Goal: Information Seeking & Learning: Learn about a topic

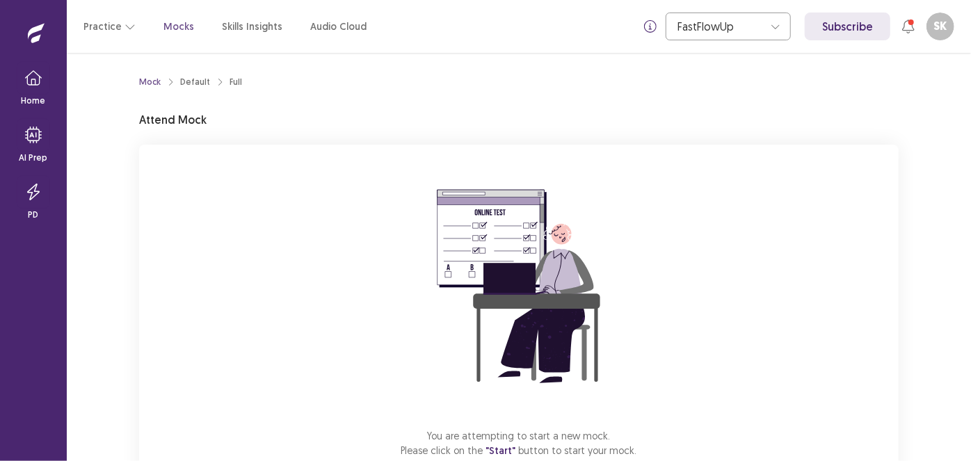
click at [951, 132] on div "Mock Default Full Attend Mock You are attempting to start a new mock. Please cl…" at bounding box center [519, 257] width 905 height 408
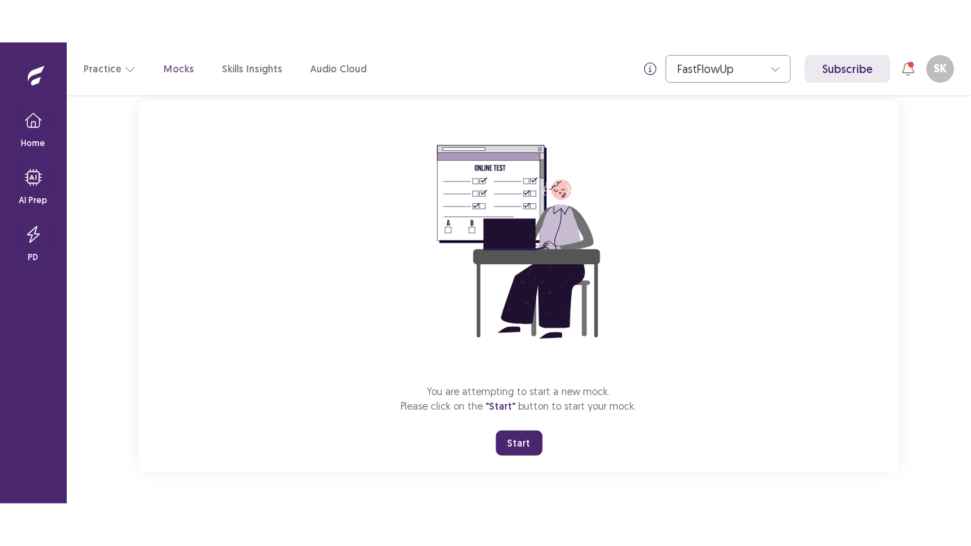
scroll to position [88, 0]
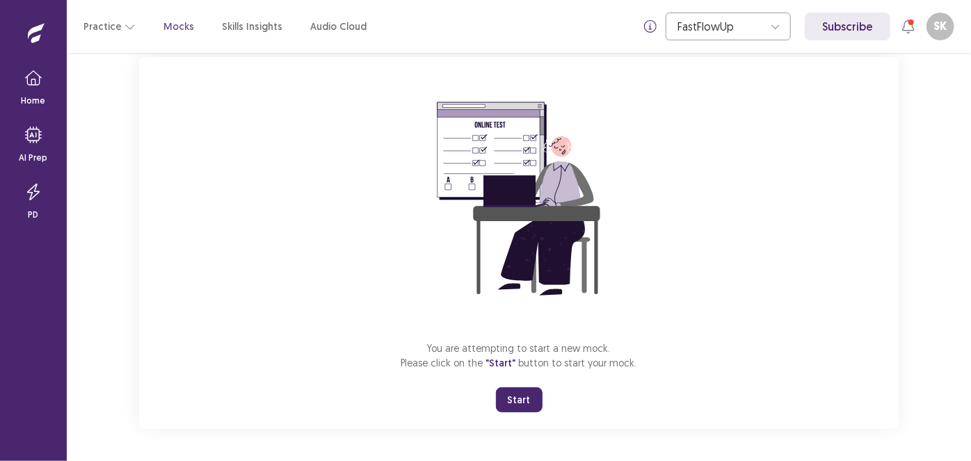
click at [515, 398] on button "Start" at bounding box center [519, 400] width 47 height 25
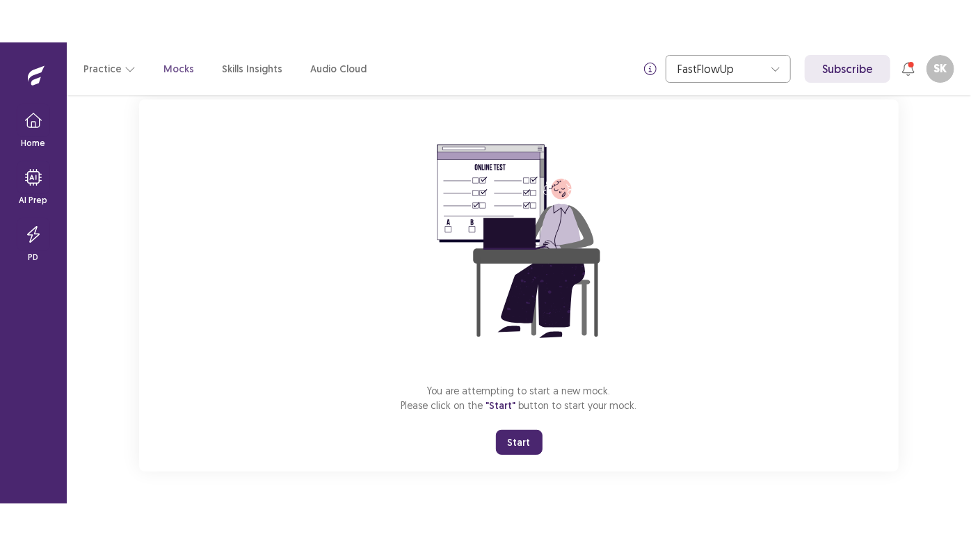
scroll to position [3, 0]
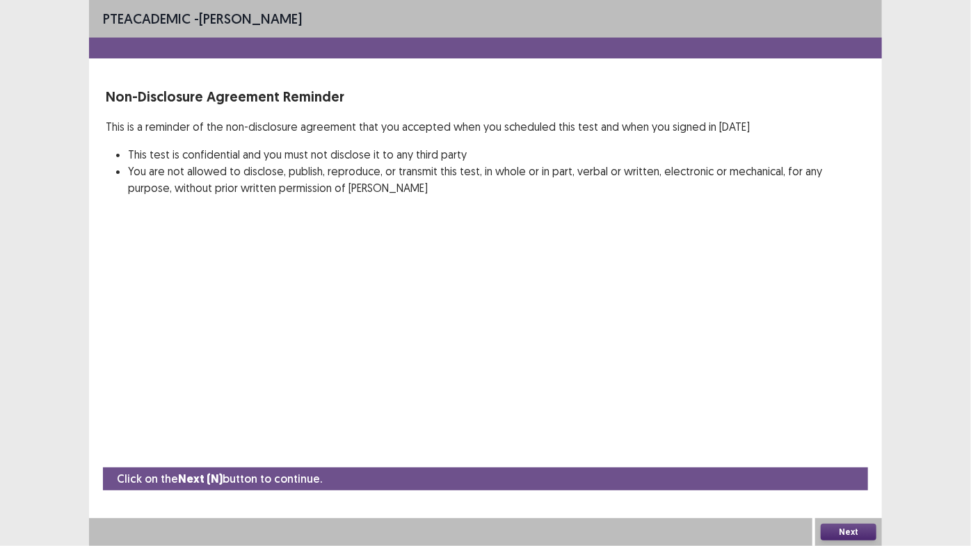
click at [187, 298] on div "PTE academic - [PERSON_NAME] Non-Disclosure Agreement Reminder This is a remind…" at bounding box center [485, 273] width 793 height 546
click at [54, 257] on div "PTE academic - [PERSON_NAME] Non-Disclosure Agreement Reminder This is a remind…" at bounding box center [485, 273] width 971 height 546
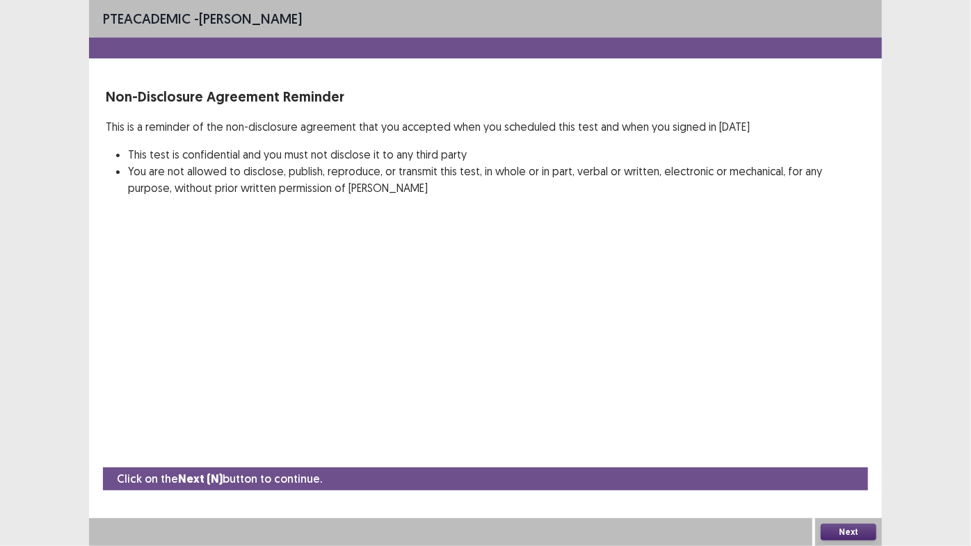
click at [54, 257] on div "PTE academic - [PERSON_NAME] Non-Disclosure Agreement Reminder This is a remind…" at bounding box center [485, 273] width 971 height 546
click at [337, 404] on div "PTE academic - [PERSON_NAME] Non-Disclosure Agreement Reminder This is a remind…" at bounding box center [485, 273] width 793 height 546
click at [848, 461] on button "Next" at bounding box center [849, 532] width 56 height 17
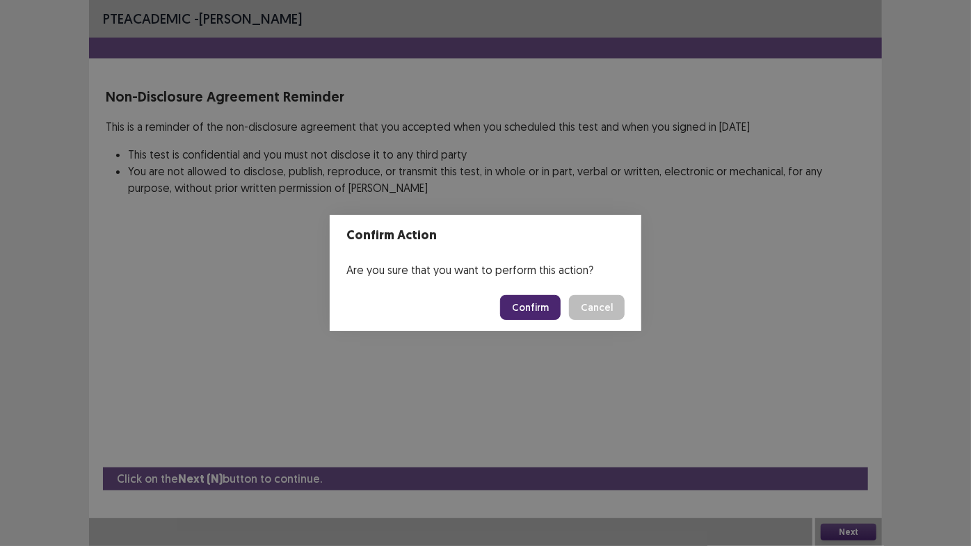
click at [602, 302] on button "Cancel" at bounding box center [597, 307] width 56 height 25
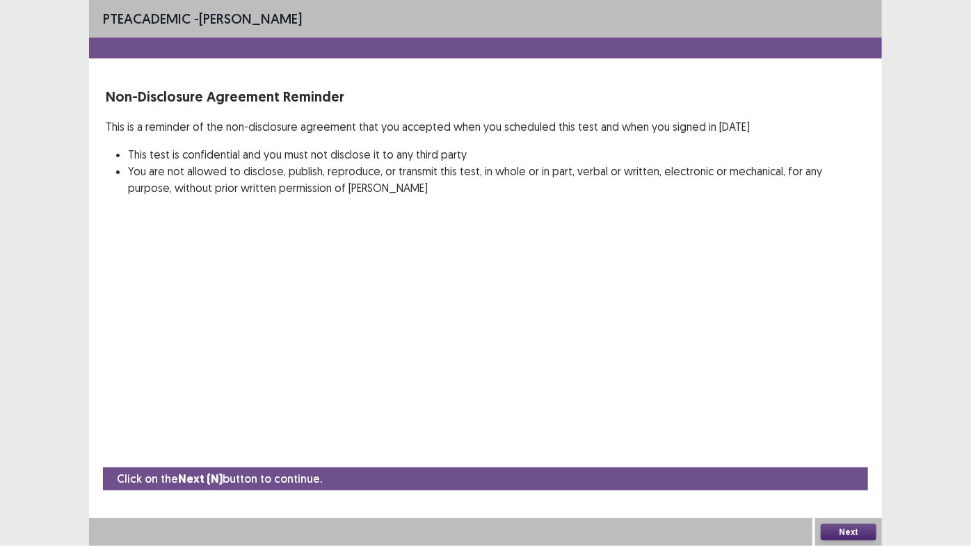
click at [935, 427] on div "PTE academic - [PERSON_NAME] Non-Disclosure Agreement Reminder This is a remind…" at bounding box center [485, 273] width 971 height 546
click at [47, 218] on div "PTE academic - [PERSON_NAME] Non-Disclosure Agreement Reminder This is a remind…" at bounding box center [485, 273] width 971 height 546
click at [847, 461] on button "Next" at bounding box center [849, 532] width 56 height 17
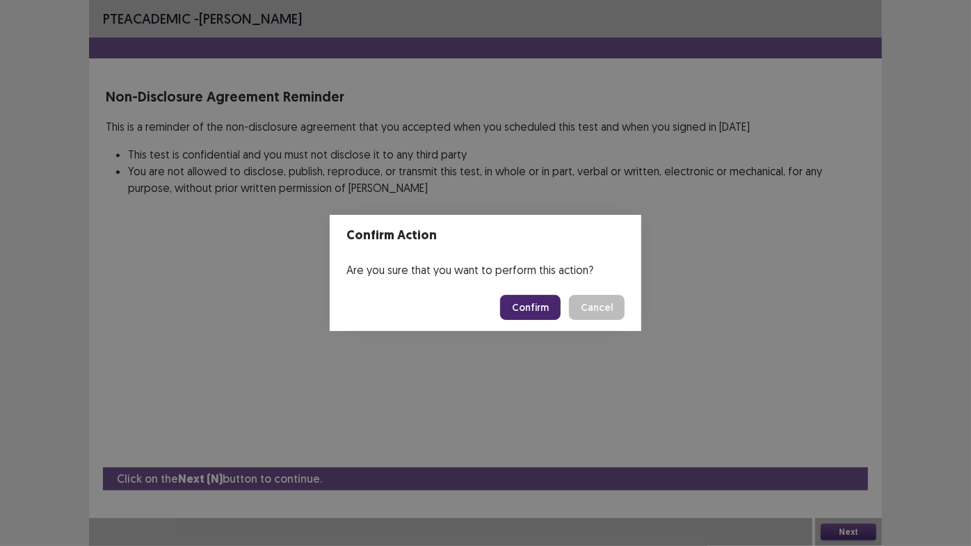
click at [549, 310] on button "Confirm" at bounding box center [530, 307] width 61 height 25
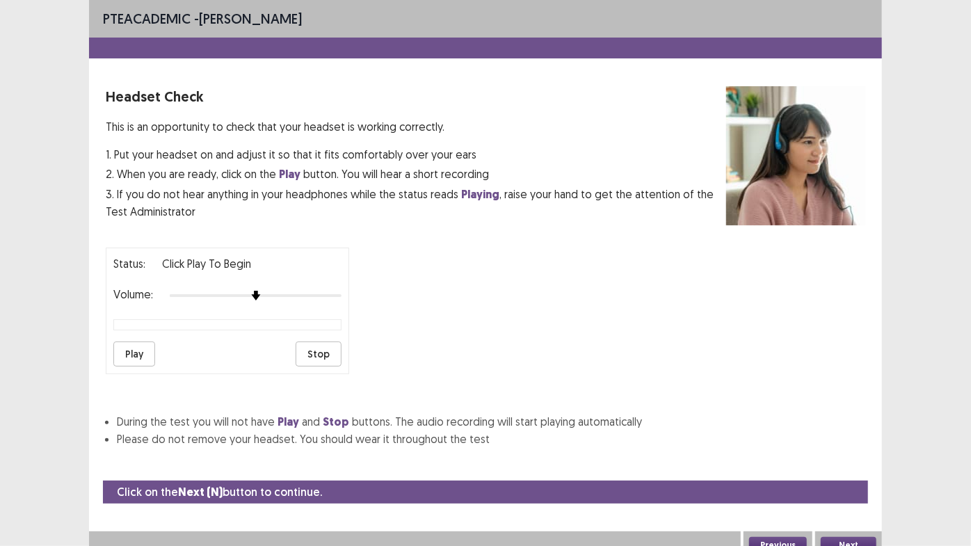
click at [141, 356] on button "Play" at bounding box center [134, 354] width 42 height 25
click at [137, 344] on button "Play" at bounding box center [134, 354] width 42 height 25
click at [855, 461] on button "Next" at bounding box center [849, 545] width 56 height 17
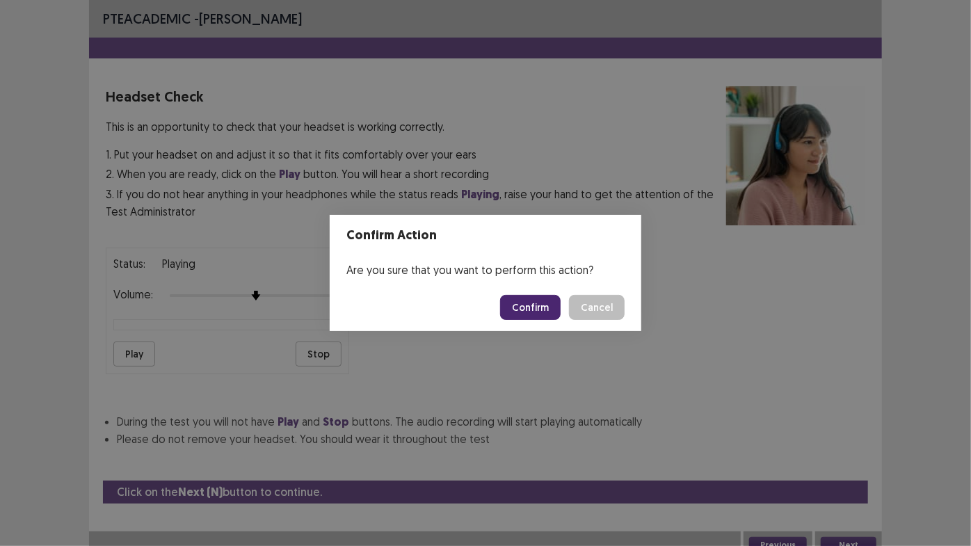
click at [530, 304] on button "Confirm" at bounding box center [530, 307] width 61 height 25
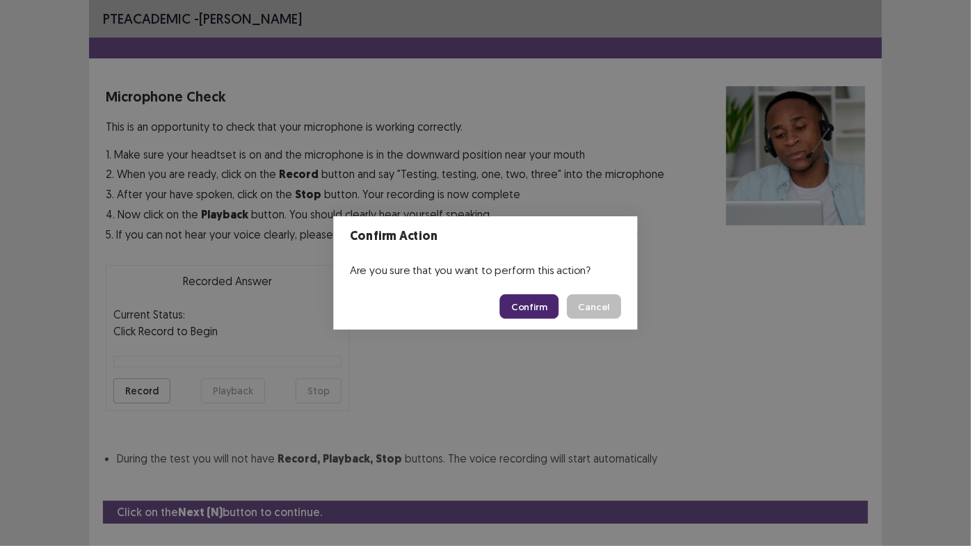
scroll to position [31, 0]
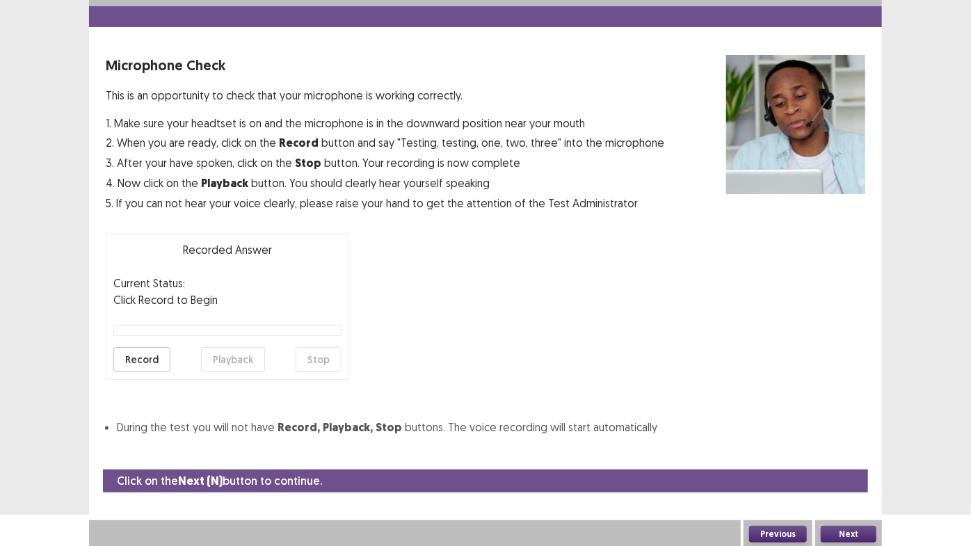
click at [154, 360] on button "Record" at bounding box center [141, 359] width 57 height 25
click at [323, 353] on button "Stop" at bounding box center [319, 359] width 46 height 25
click at [222, 365] on button "Playback" at bounding box center [233, 359] width 64 height 25
click at [855, 461] on button "Next" at bounding box center [849, 534] width 56 height 17
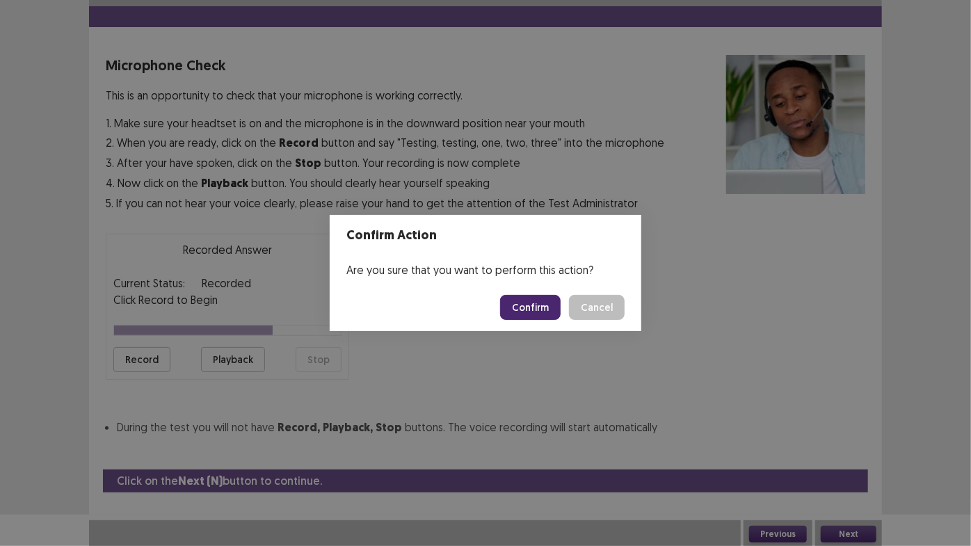
click at [555, 313] on button "Confirm" at bounding box center [530, 307] width 61 height 25
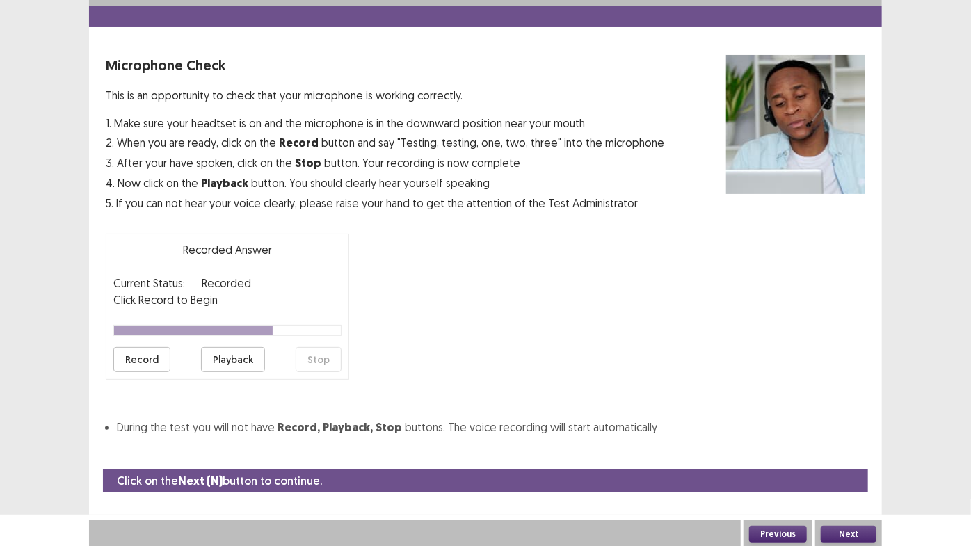
scroll to position [0, 0]
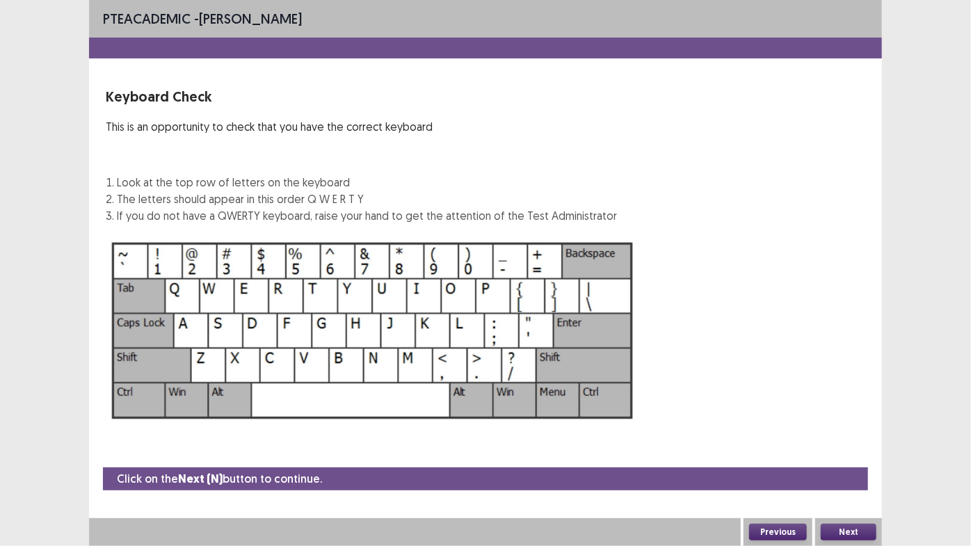
click at [842, 461] on button "Next" at bounding box center [849, 532] width 56 height 17
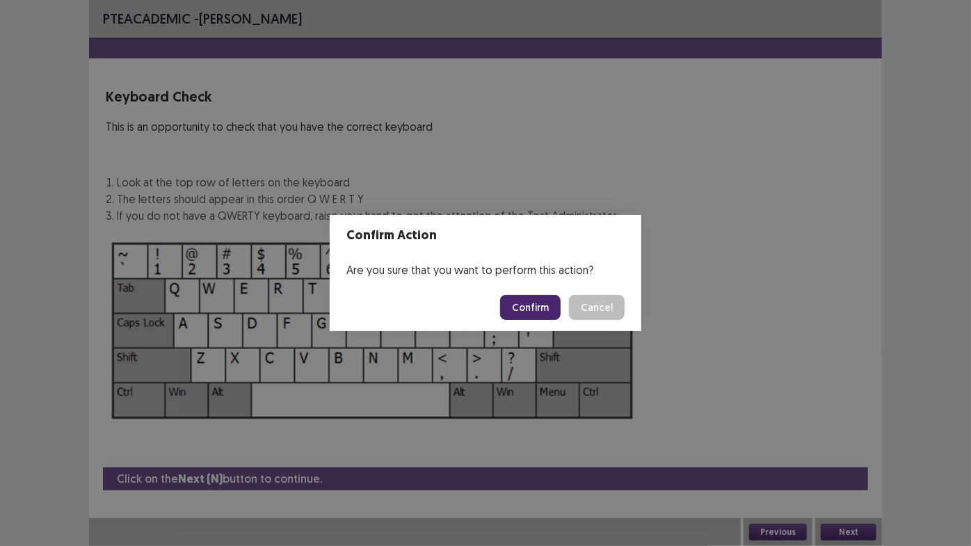
click at [538, 305] on button "Confirm" at bounding box center [530, 307] width 61 height 25
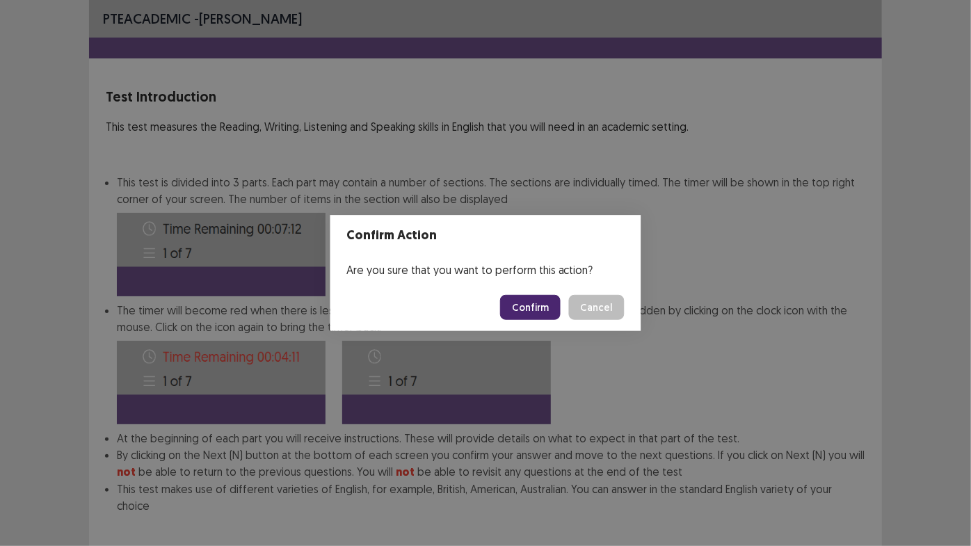
scroll to position [62, 0]
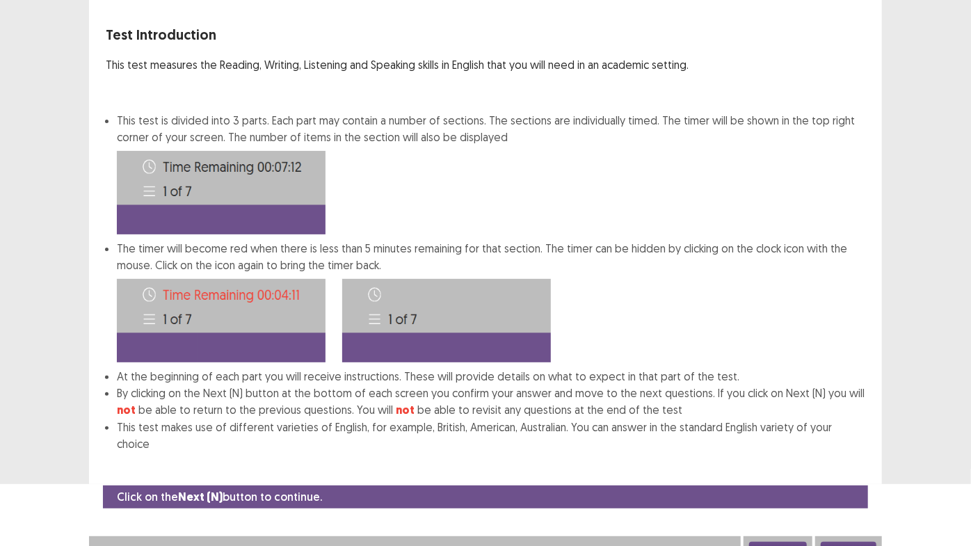
click at [850, 461] on button "Next" at bounding box center [849, 550] width 56 height 17
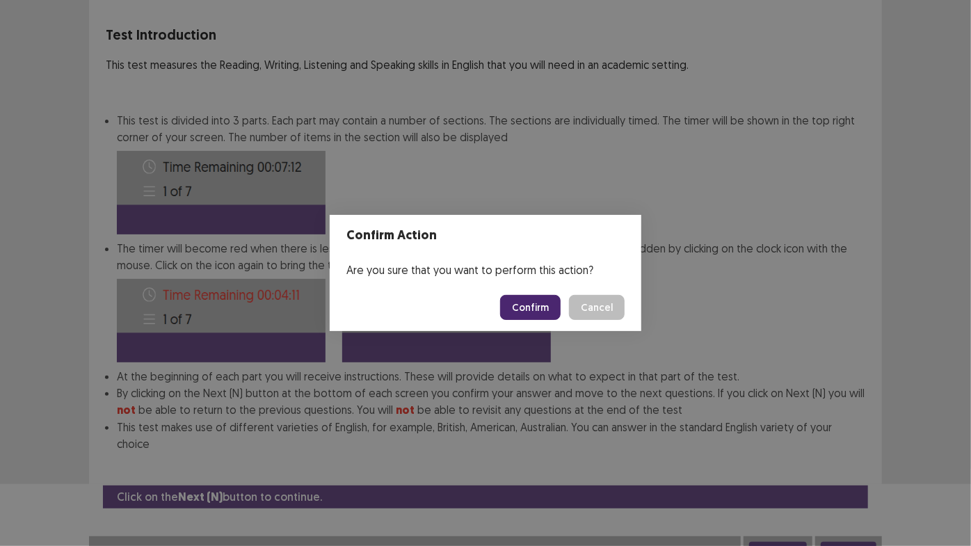
click at [537, 297] on button "Confirm" at bounding box center [530, 307] width 61 height 25
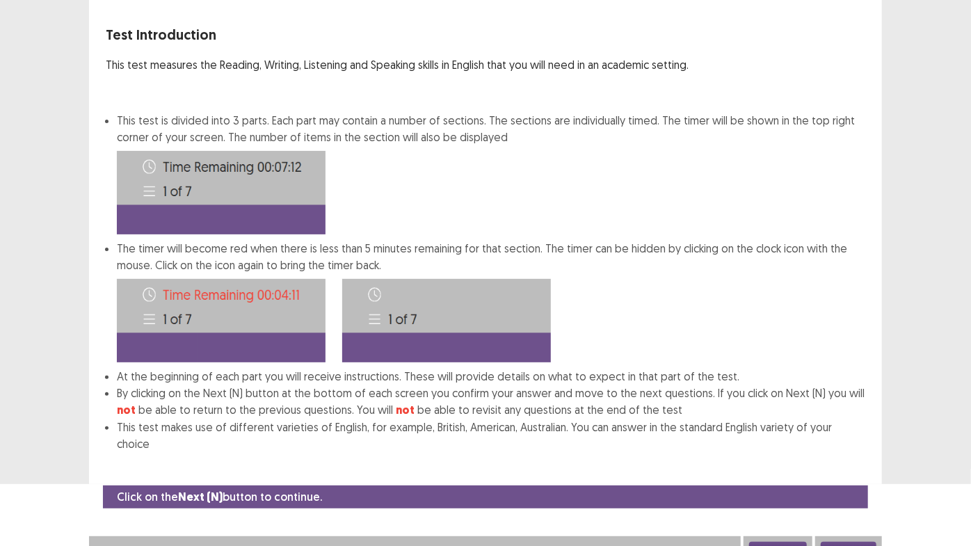
scroll to position [0, 0]
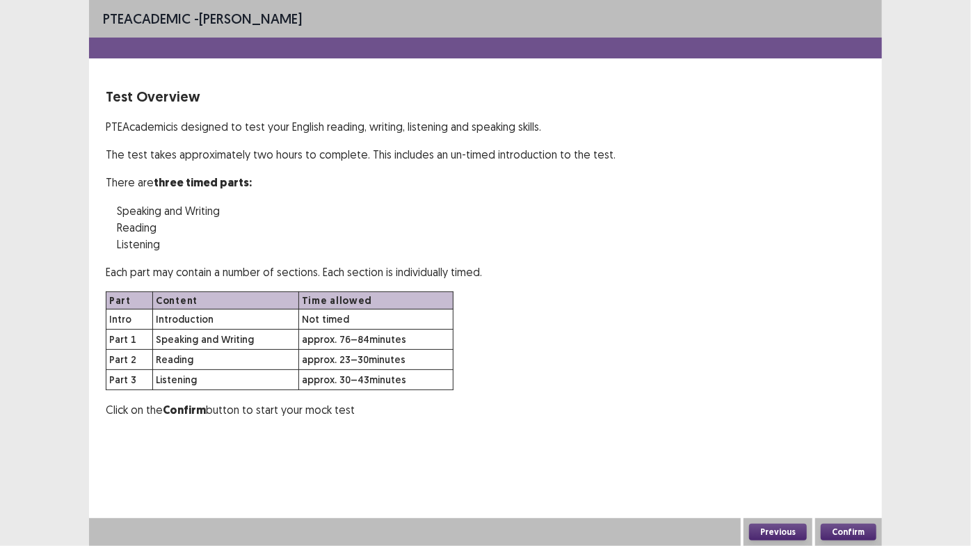
click at [850, 461] on button "Confirm" at bounding box center [849, 532] width 56 height 17
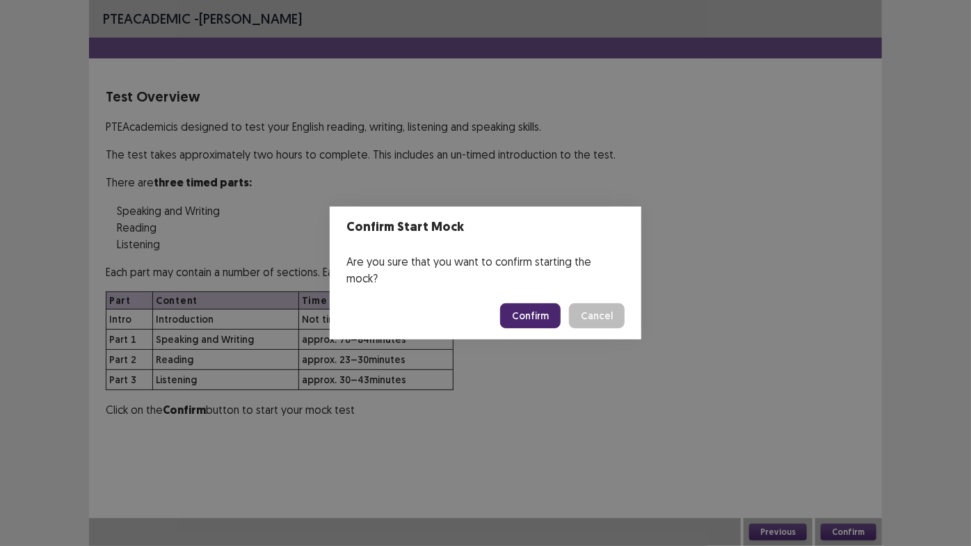
click at [546, 312] on button "Confirm" at bounding box center [530, 315] width 61 height 25
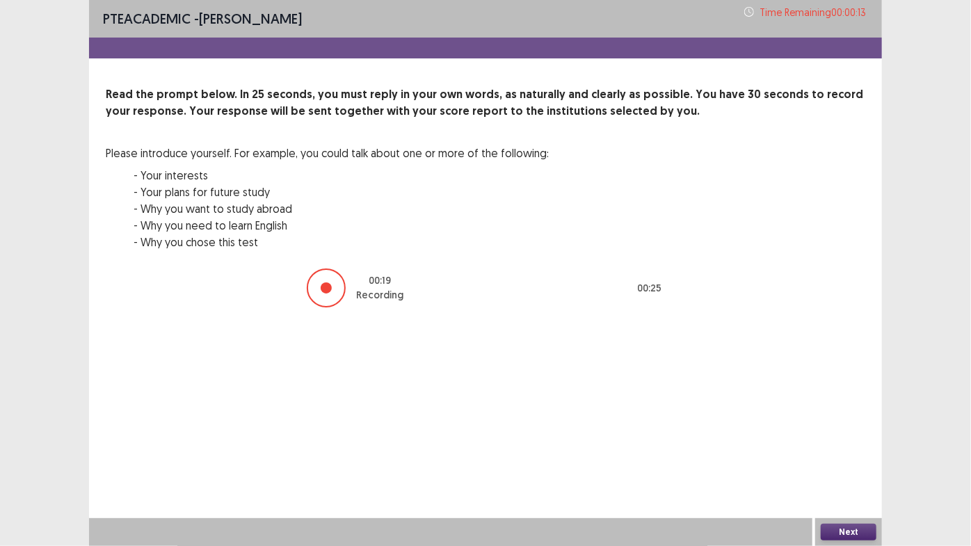
click at [844, 461] on button "Next" at bounding box center [849, 532] width 56 height 17
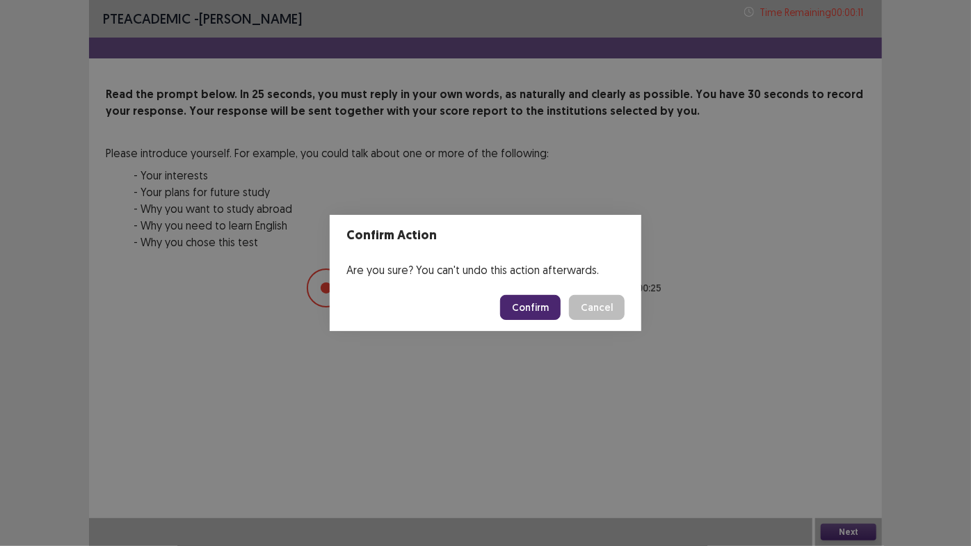
click at [547, 302] on button "Confirm" at bounding box center [530, 307] width 61 height 25
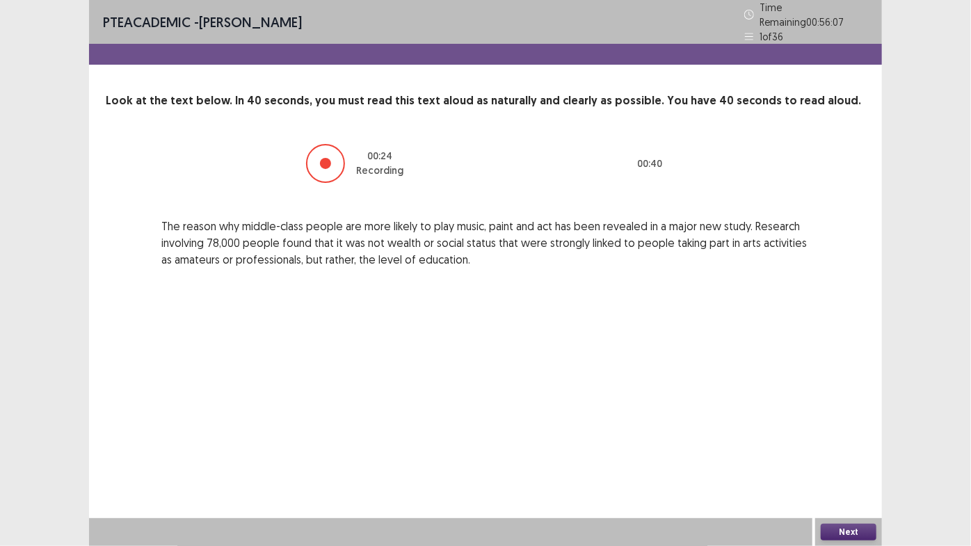
click at [838, 461] on button "Next" at bounding box center [849, 532] width 56 height 17
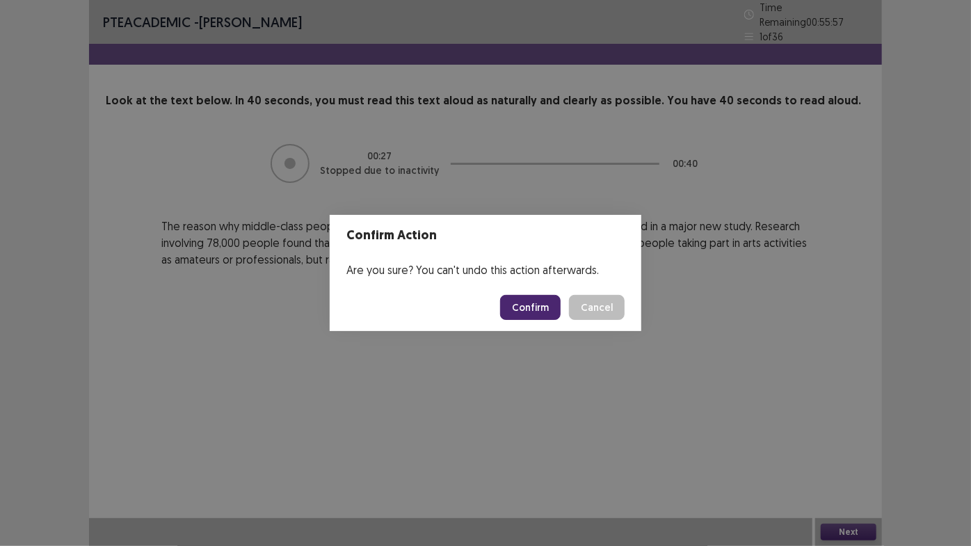
click at [591, 306] on button "Cancel" at bounding box center [597, 307] width 56 height 25
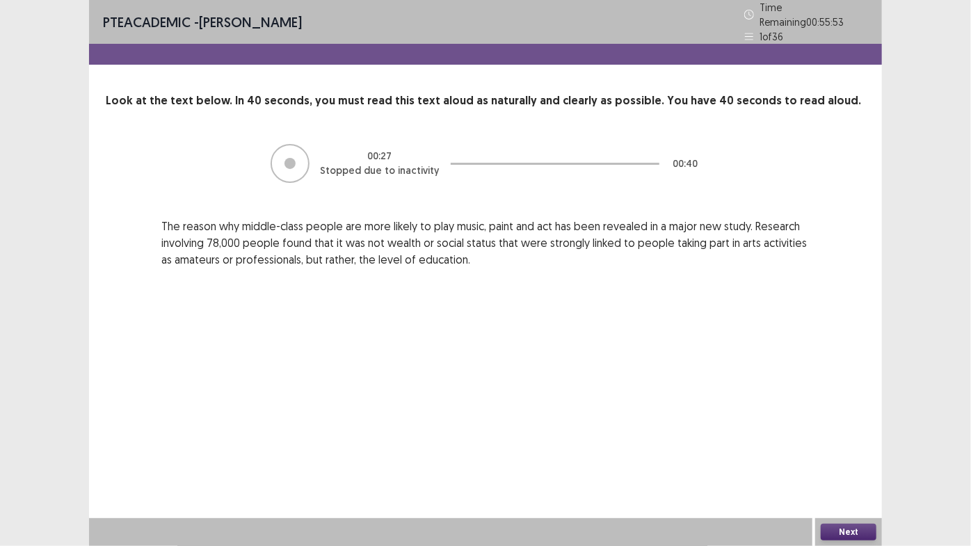
click at [846, 461] on button "Next" at bounding box center [849, 532] width 56 height 17
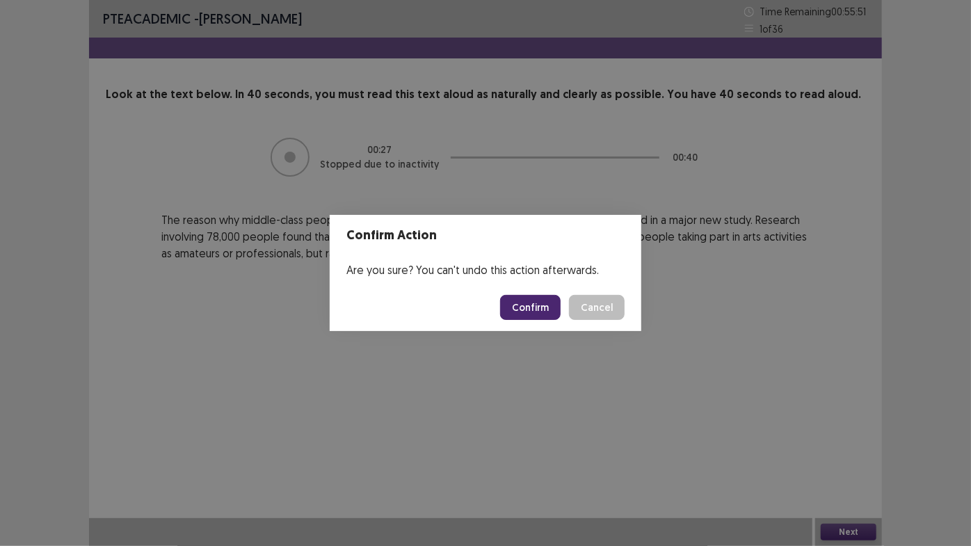
click at [536, 309] on button "Confirm" at bounding box center [530, 307] width 61 height 25
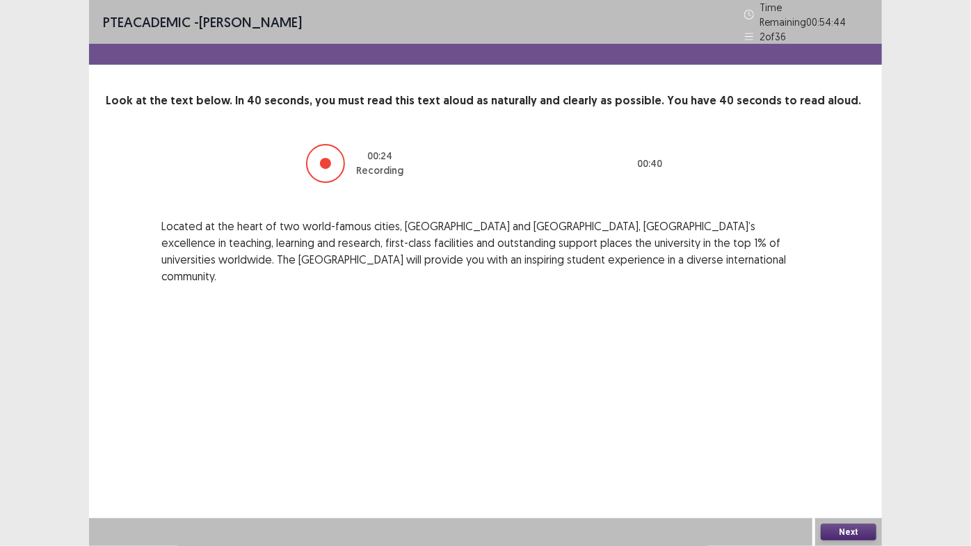
click at [847, 461] on button "Next" at bounding box center [849, 532] width 56 height 17
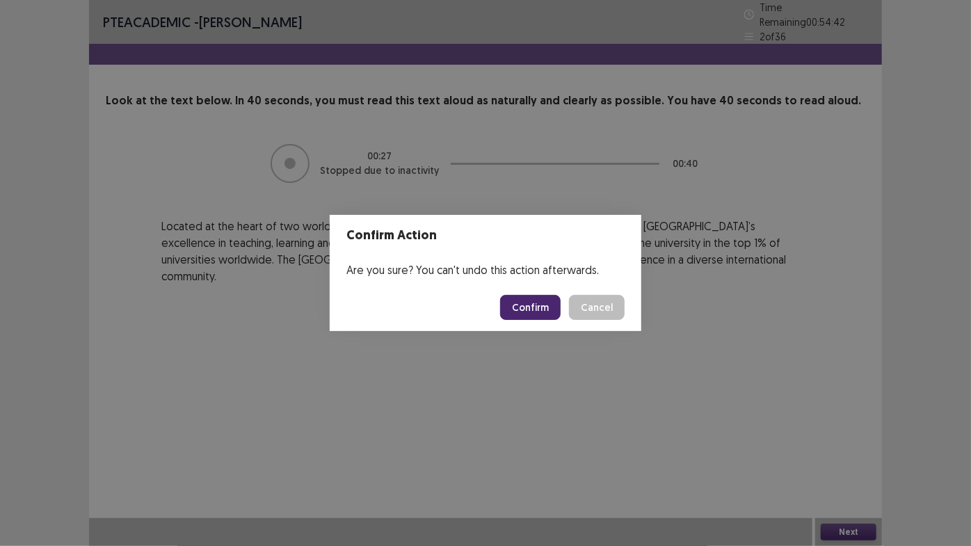
click at [537, 304] on button "Confirm" at bounding box center [530, 307] width 61 height 25
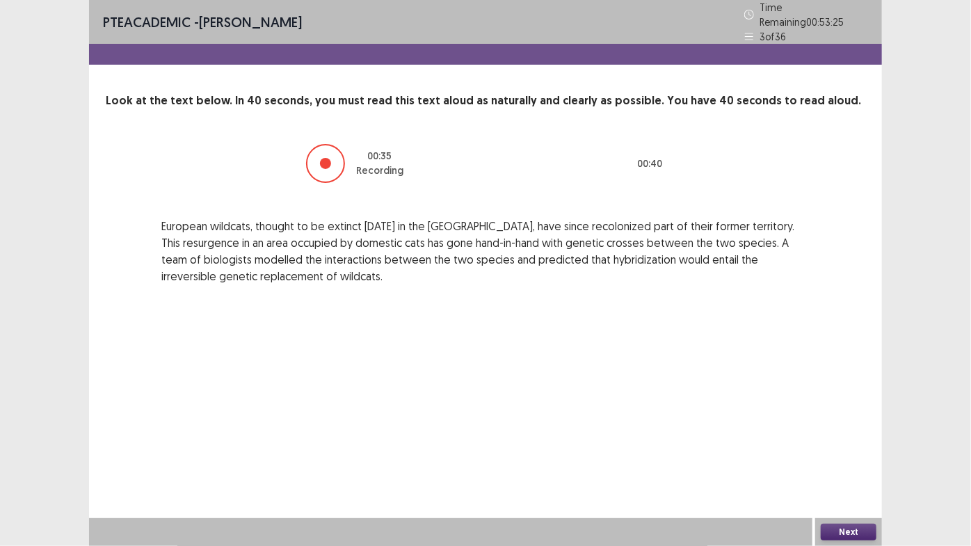
click at [852, 461] on button "Next" at bounding box center [849, 532] width 56 height 17
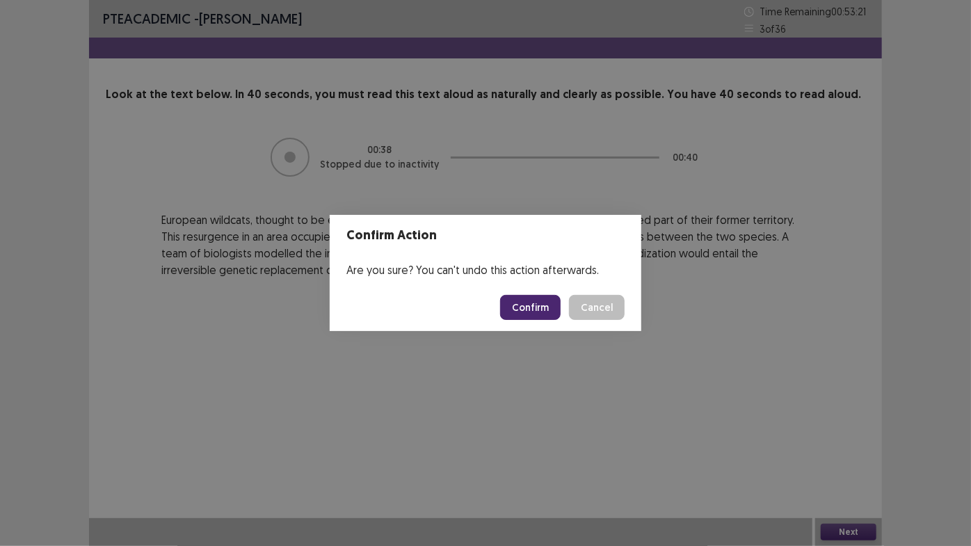
click at [534, 303] on button "Confirm" at bounding box center [530, 307] width 61 height 25
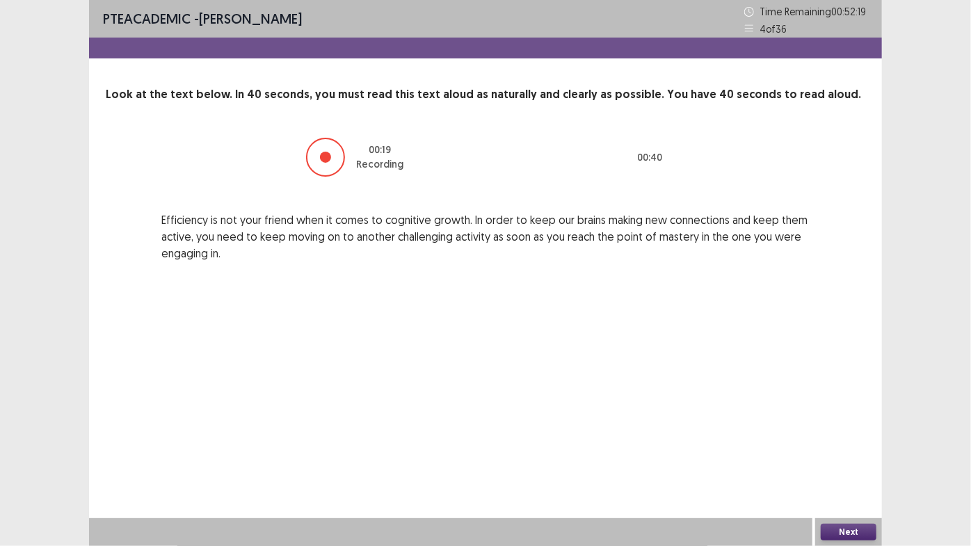
click at [844, 461] on button "Next" at bounding box center [849, 532] width 56 height 17
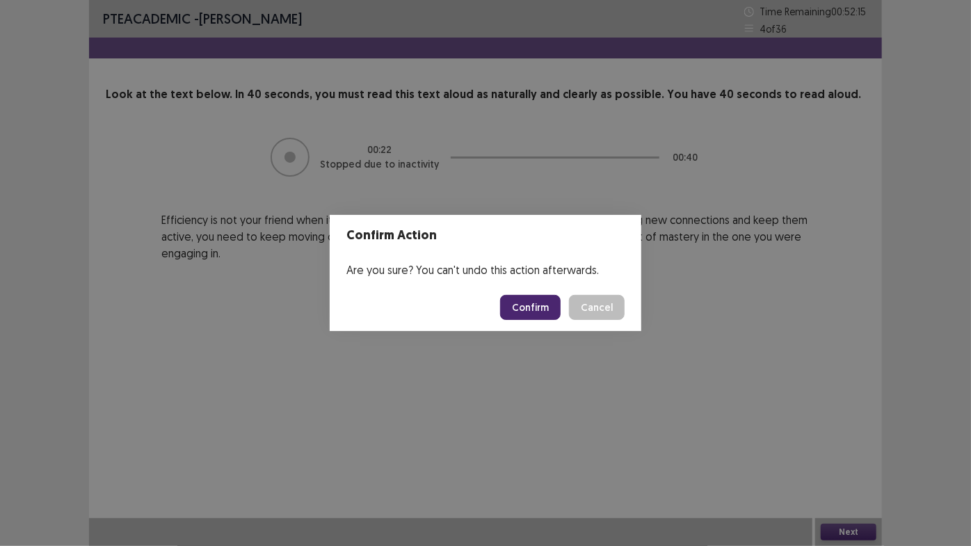
click at [525, 312] on button "Confirm" at bounding box center [530, 307] width 61 height 25
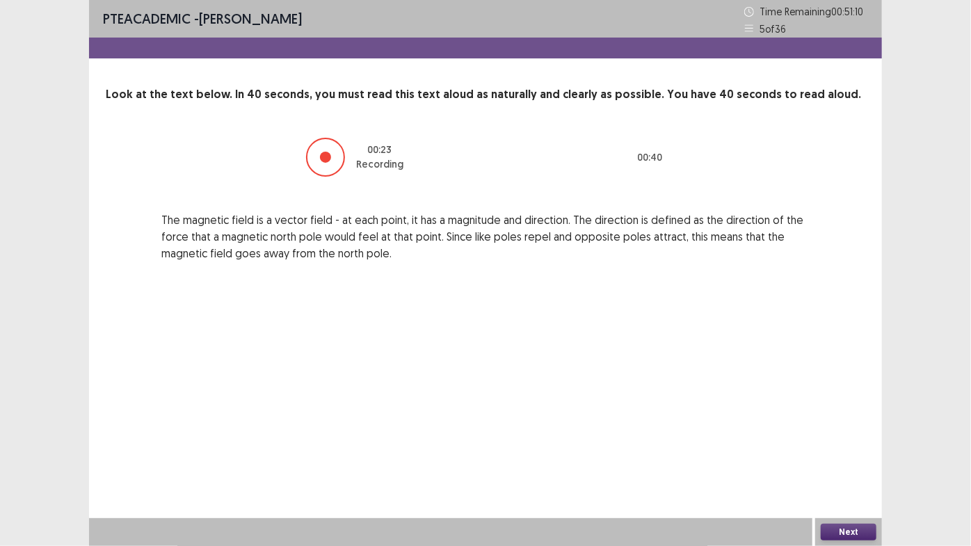
click at [859, 461] on button "Next" at bounding box center [849, 532] width 56 height 17
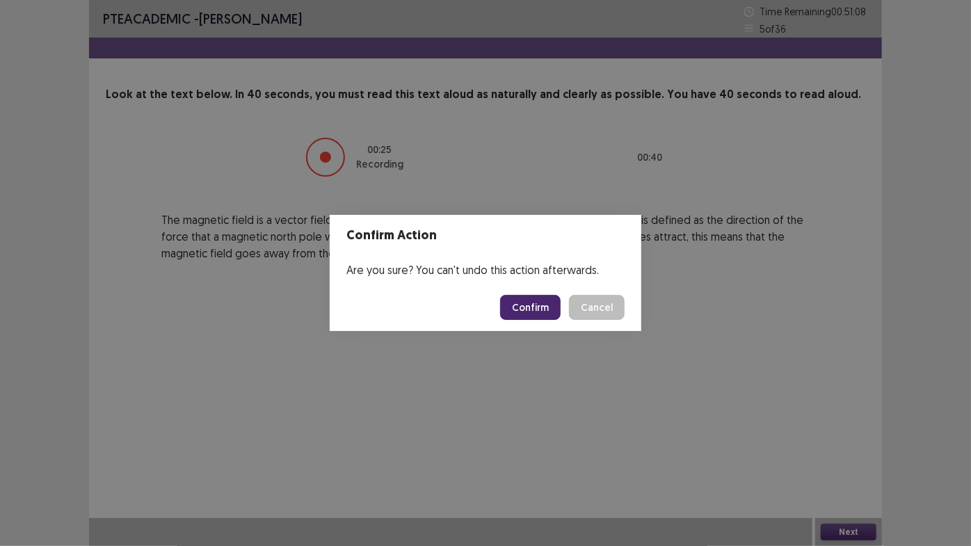
click at [545, 298] on button "Confirm" at bounding box center [530, 307] width 61 height 25
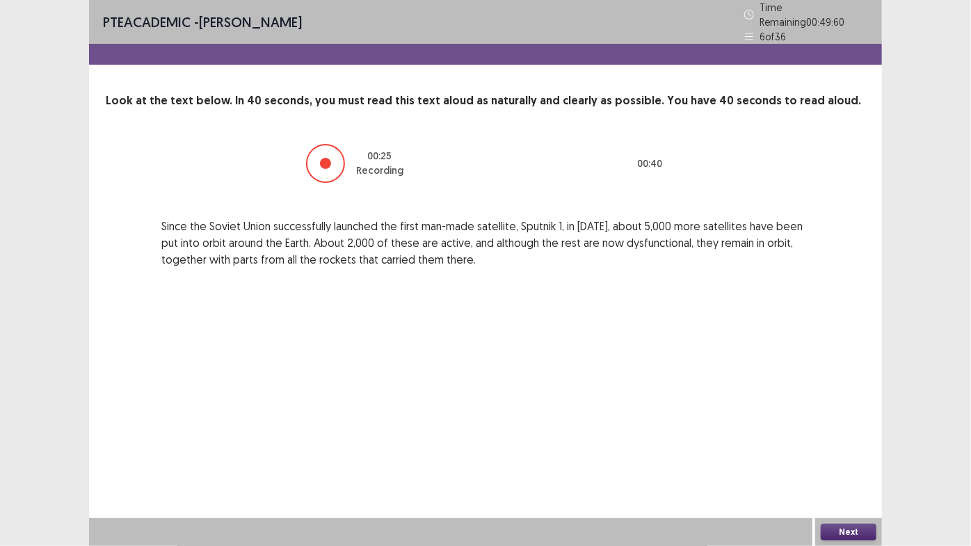
click at [859, 461] on button "Next" at bounding box center [849, 532] width 56 height 17
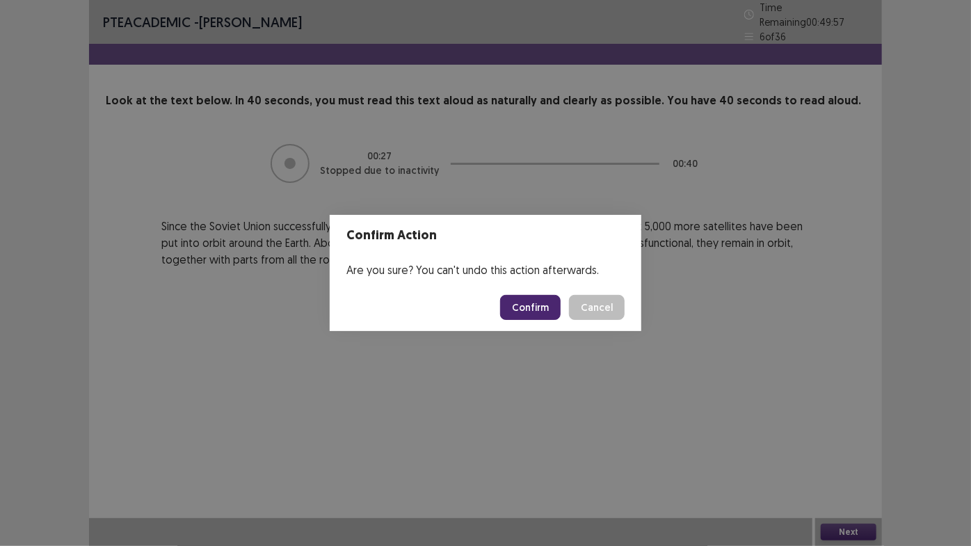
click at [523, 304] on button "Confirm" at bounding box center [530, 307] width 61 height 25
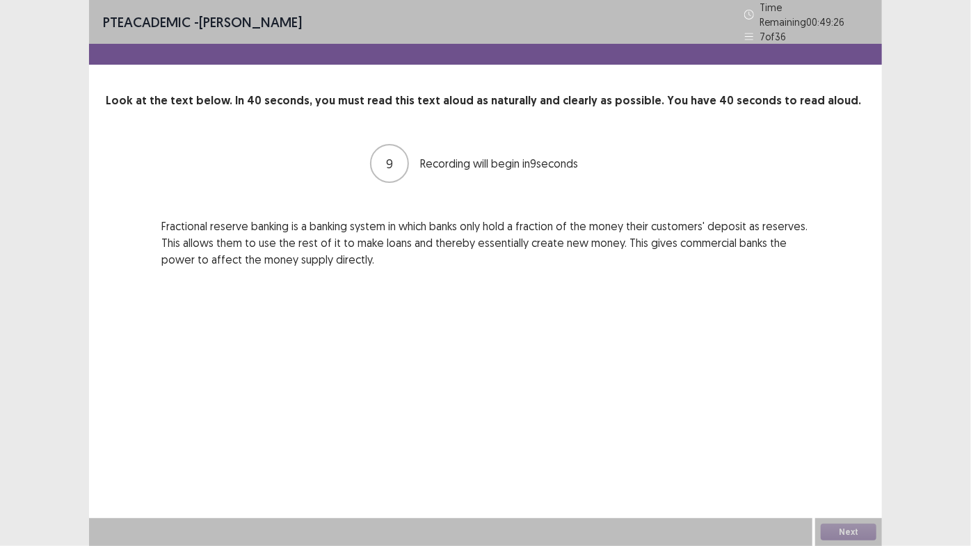
click at [420, 303] on div "PTE academic - [PERSON_NAME] Time Remaining 00 : 49 : 26 7 of 36 Look at the te…" at bounding box center [485, 273] width 793 height 546
click at [420, 303] on div "PTE academic - [PERSON_NAME] Time Remaining 00 : 49 : 25 7 of 36 Look at the te…" at bounding box center [485, 273] width 793 height 546
click at [841, 461] on button "Next" at bounding box center [849, 532] width 56 height 17
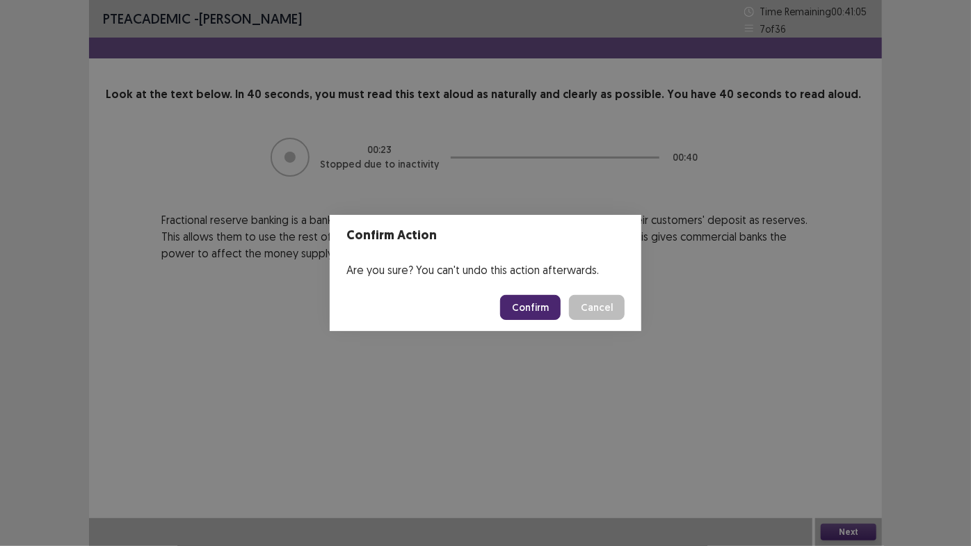
click at [541, 315] on button "Confirm" at bounding box center [530, 307] width 61 height 25
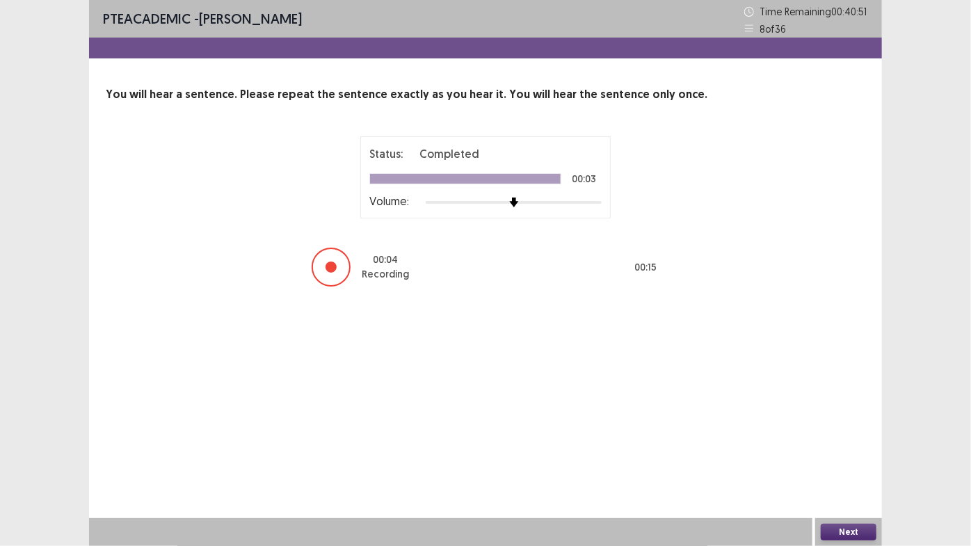
click at [836, 461] on button "Next" at bounding box center [849, 532] width 56 height 17
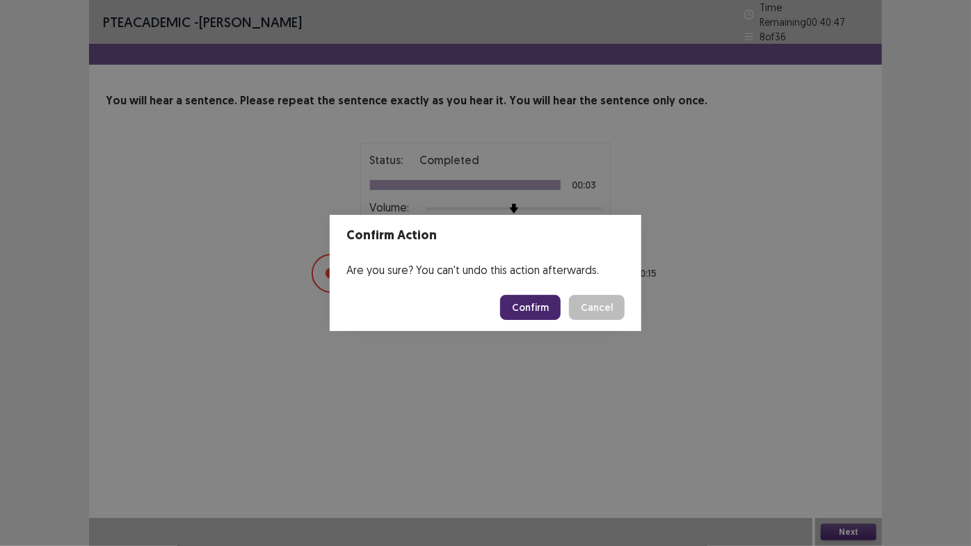
click at [548, 305] on button "Confirm" at bounding box center [530, 307] width 61 height 25
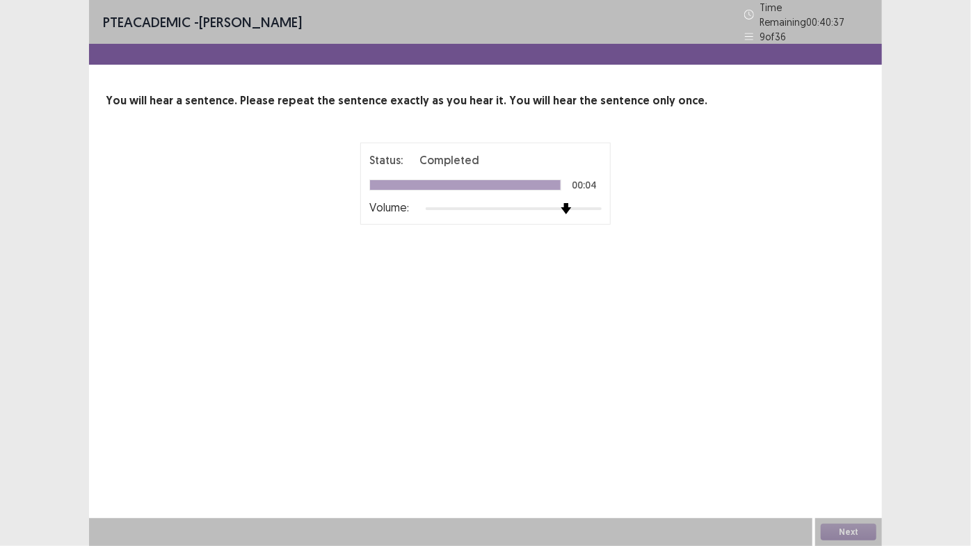
click at [561, 207] on img at bounding box center [566, 208] width 11 height 11
click at [853, 461] on button "Next" at bounding box center [849, 532] width 56 height 17
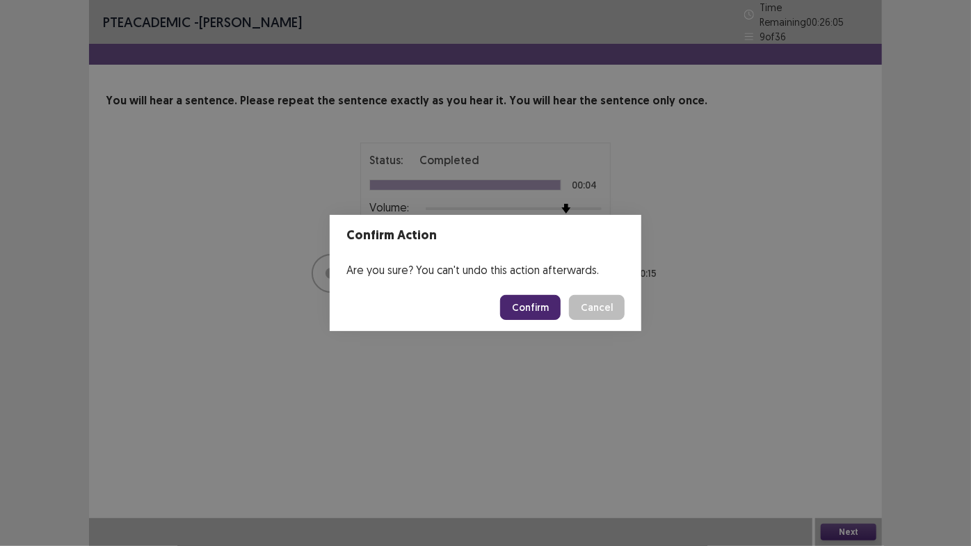
click at [538, 315] on button "Confirm" at bounding box center [530, 307] width 61 height 25
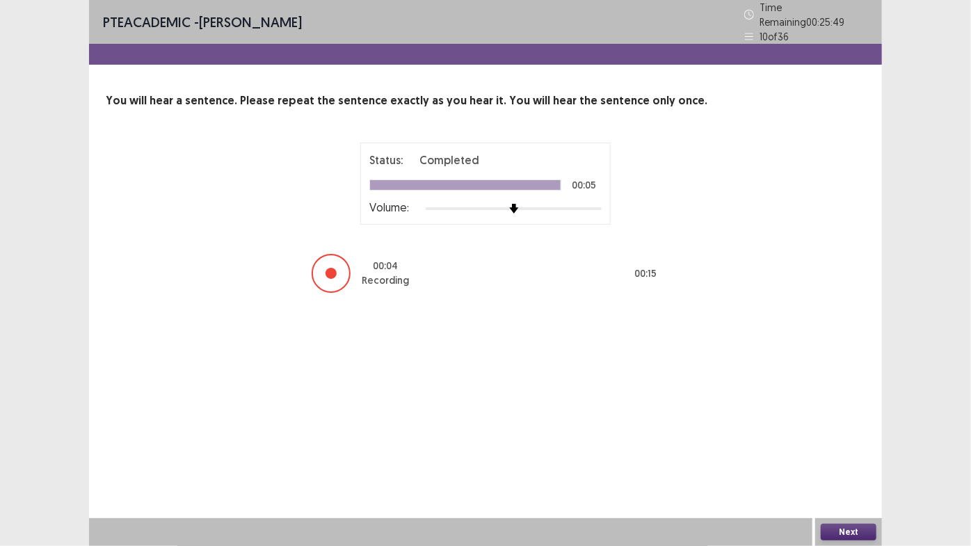
click at [852, 461] on button "Next" at bounding box center [849, 532] width 56 height 17
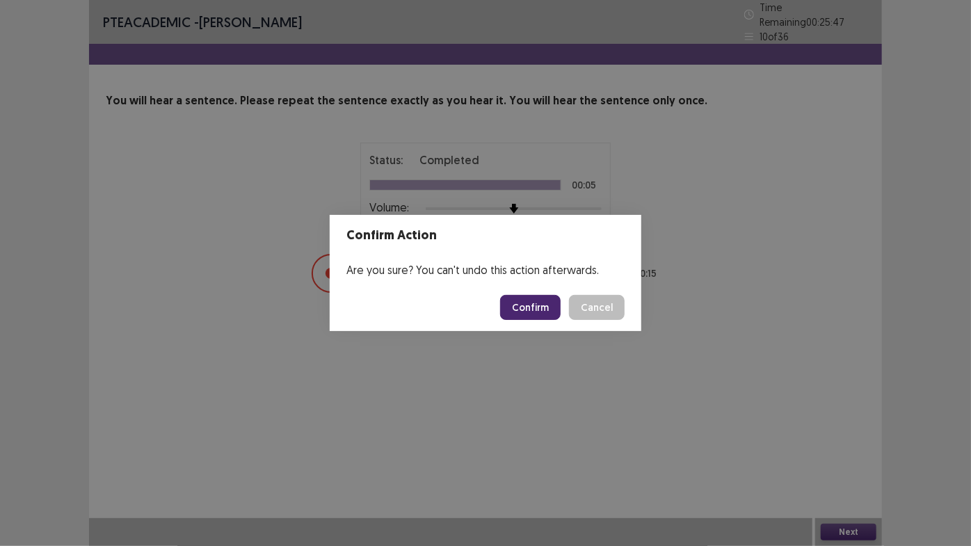
click at [536, 310] on button "Confirm" at bounding box center [530, 307] width 61 height 25
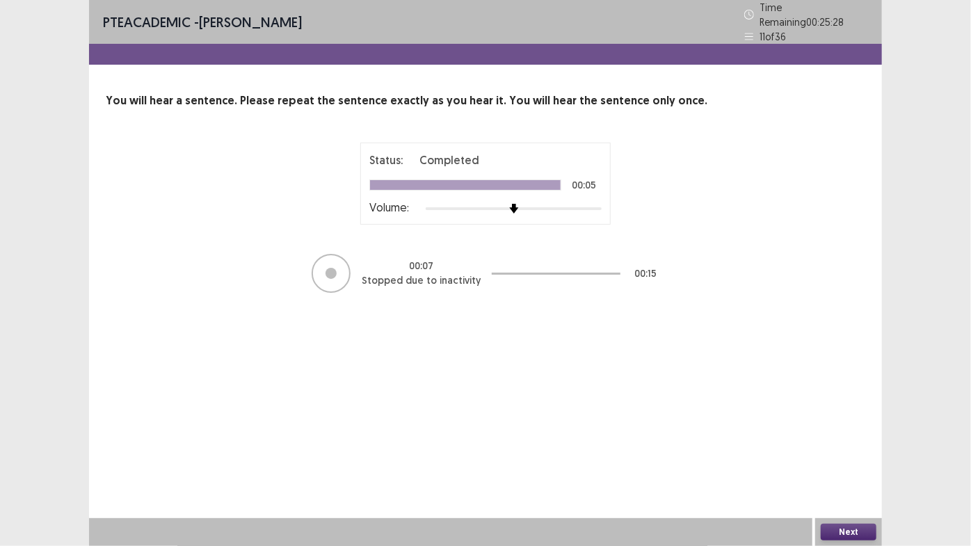
click at [838, 461] on button "Next" at bounding box center [849, 532] width 56 height 17
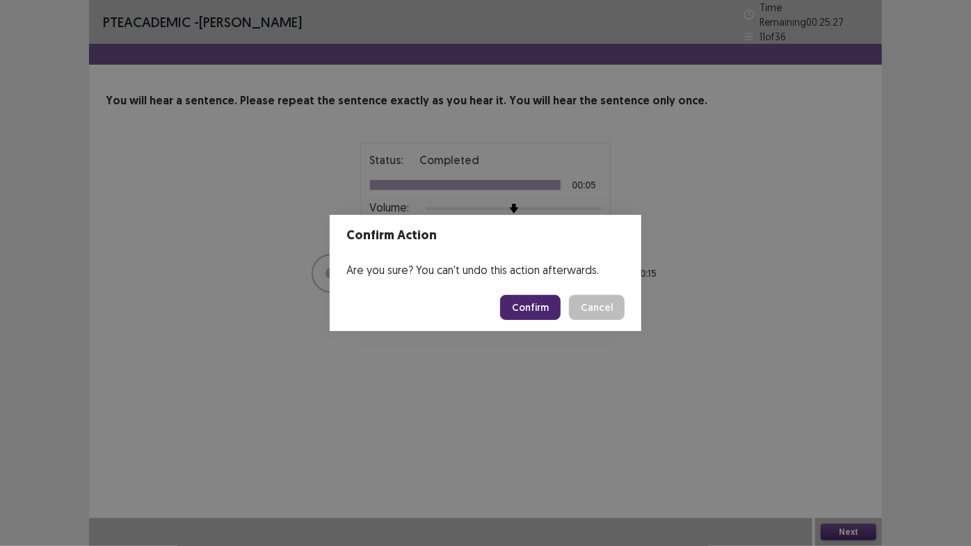
click at [541, 310] on button "Confirm" at bounding box center [530, 307] width 61 height 25
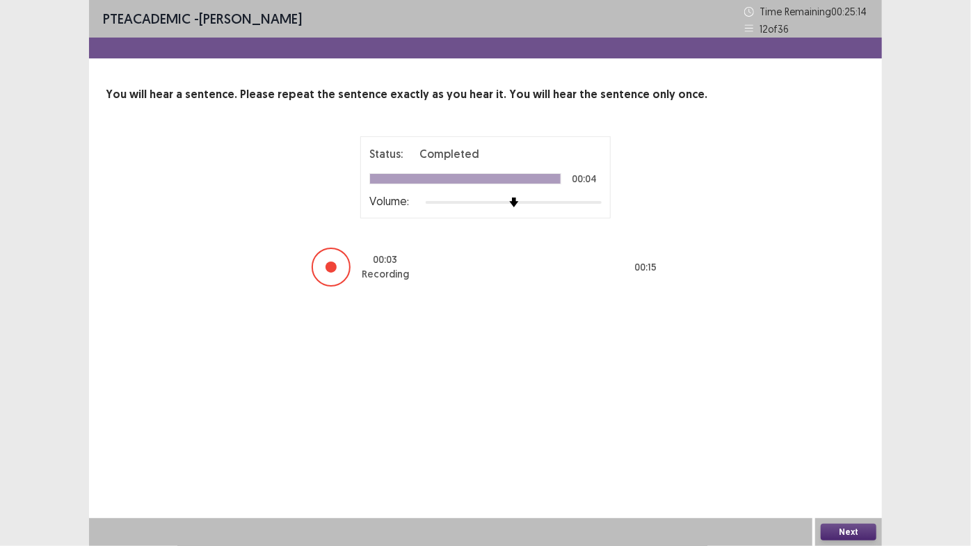
click at [850, 461] on button "Next" at bounding box center [849, 532] width 56 height 17
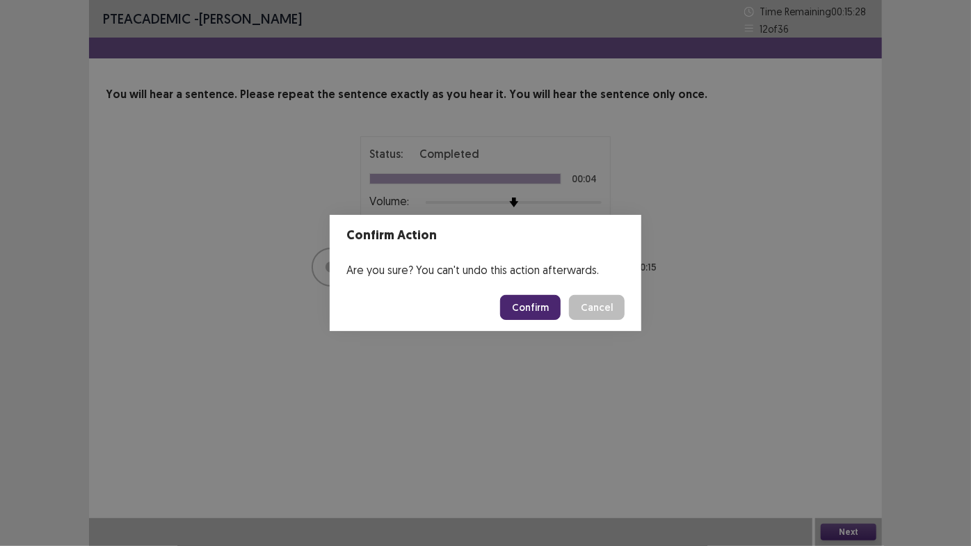
click at [539, 301] on button "Confirm" at bounding box center [530, 307] width 61 height 25
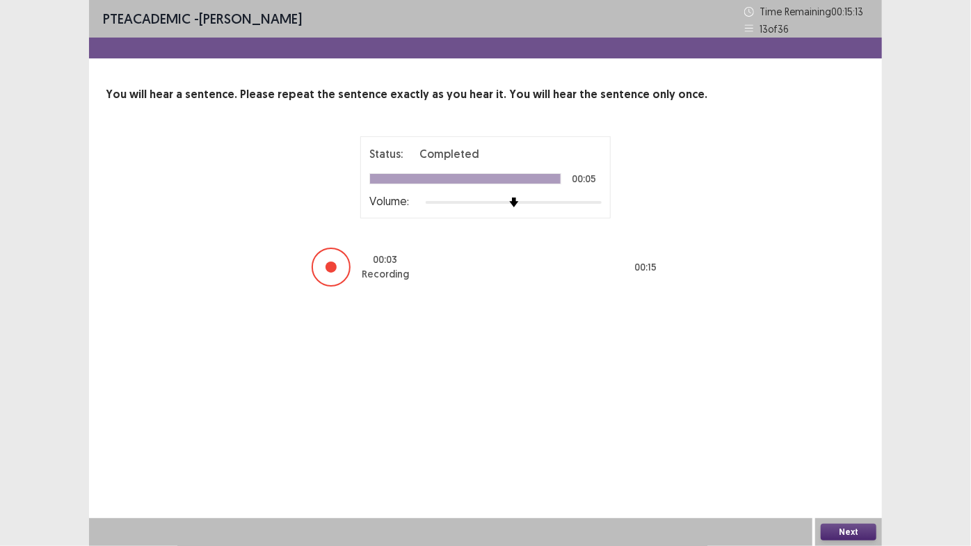
click at [851, 461] on button "Next" at bounding box center [849, 532] width 56 height 17
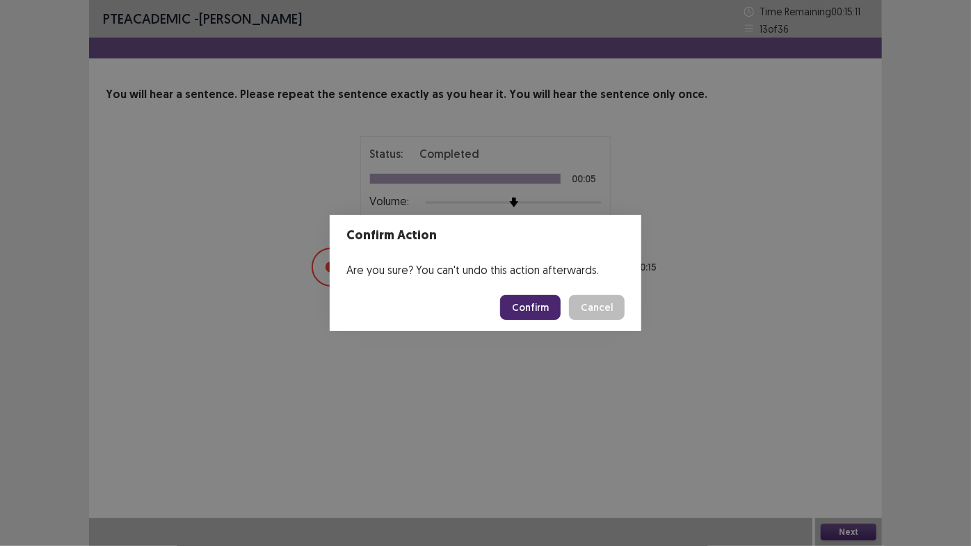
click at [553, 308] on button "Confirm" at bounding box center [530, 307] width 61 height 25
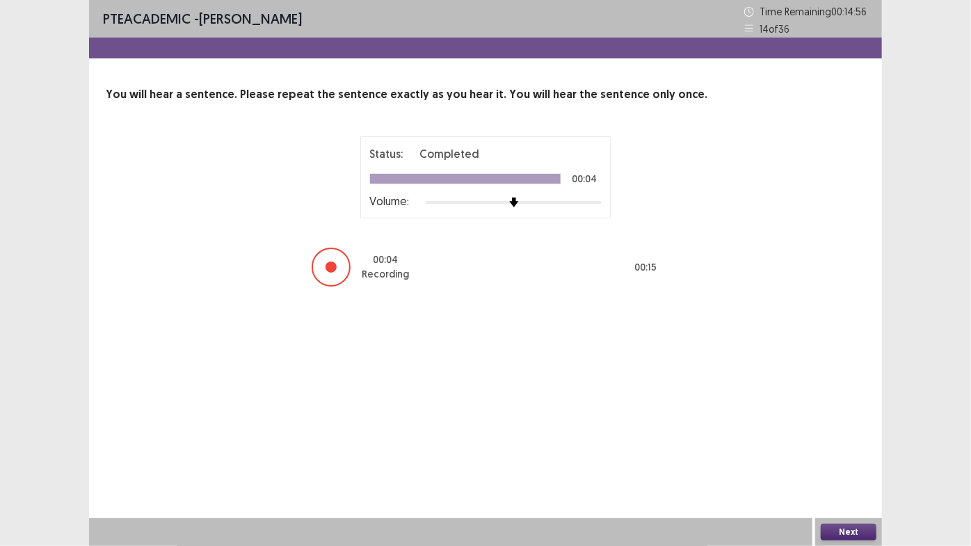
click at [844, 461] on button "Next" at bounding box center [849, 532] width 56 height 17
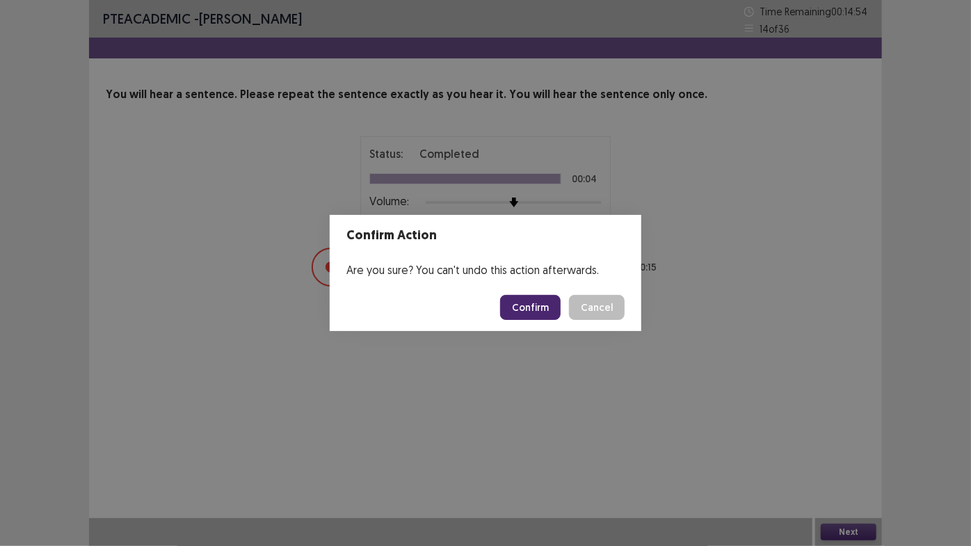
click at [554, 312] on button "Confirm" at bounding box center [530, 307] width 61 height 25
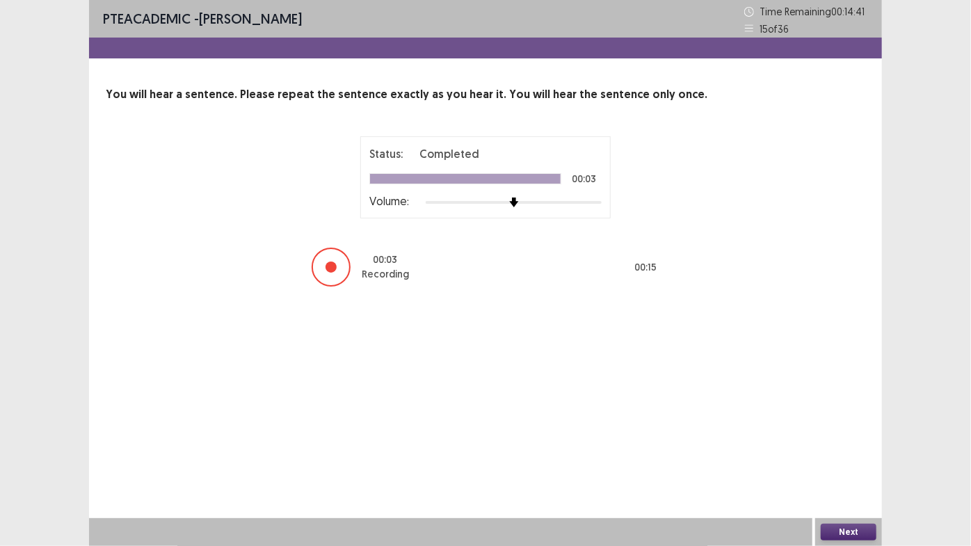
click at [844, 461] on button "Next" at bounding box center [849, 532] width 56 height 17
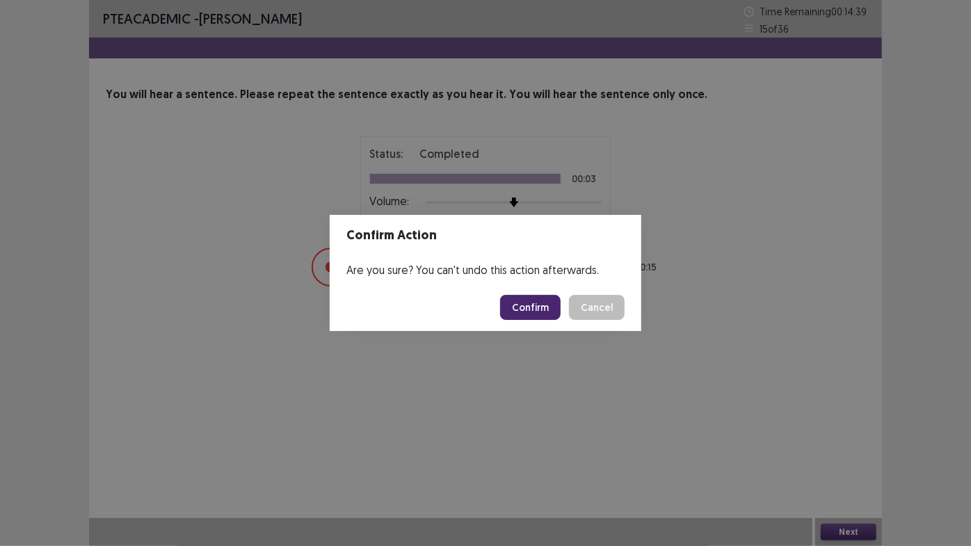
click at [529, 305] on button "Confirm" at bounding box center [530, 307] width 61 height 25
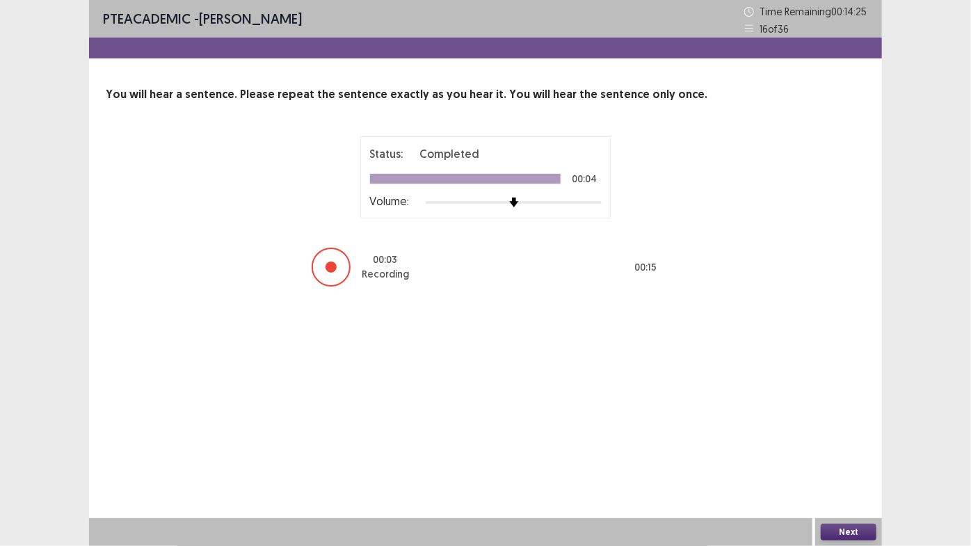
click at [838, 461] on button "Next" at bounding box center [849, 532] width 56 height 17
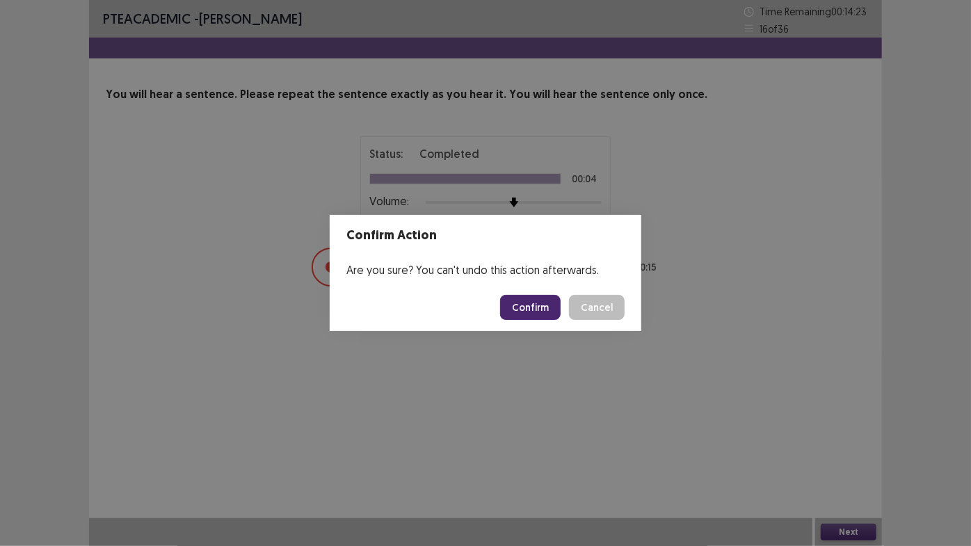
click at [530, 312] on button "Confirm" at bounding box center [530, 307] width 61 height 25
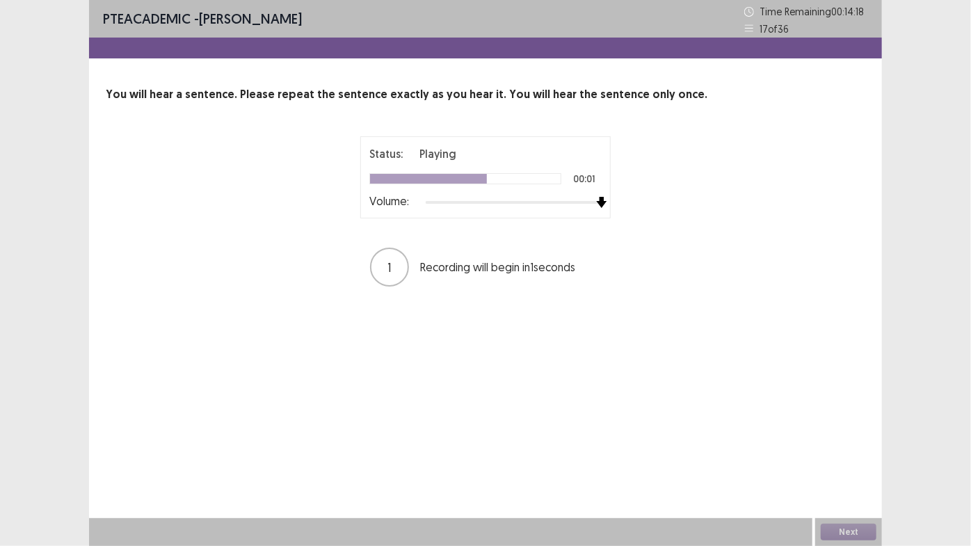
click at [605, 213] on div "Status: Playing 00:01 Volume:" at bounding box center [485, 177] width 250 height 82
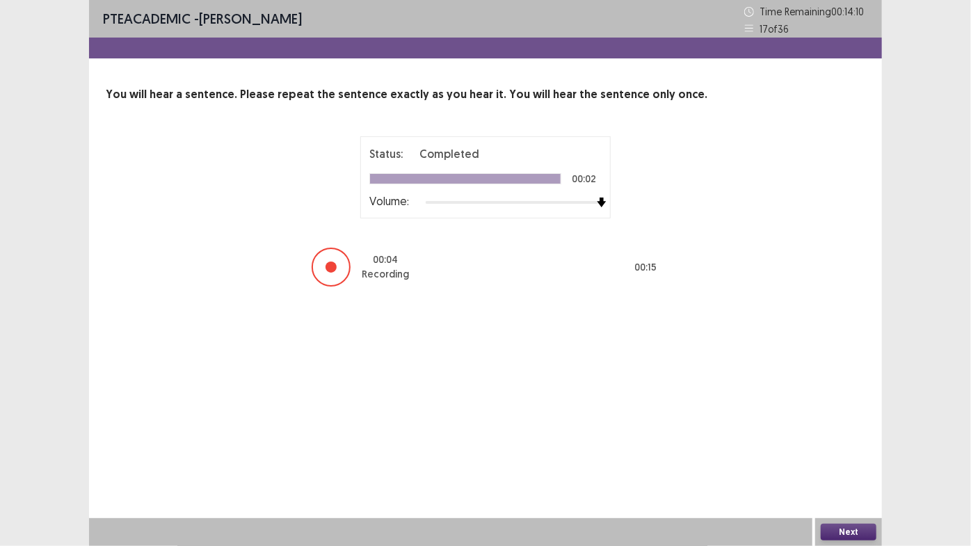
click at [843, 461] on button "Next" at bounding box center [849, 532] width 56 height 17
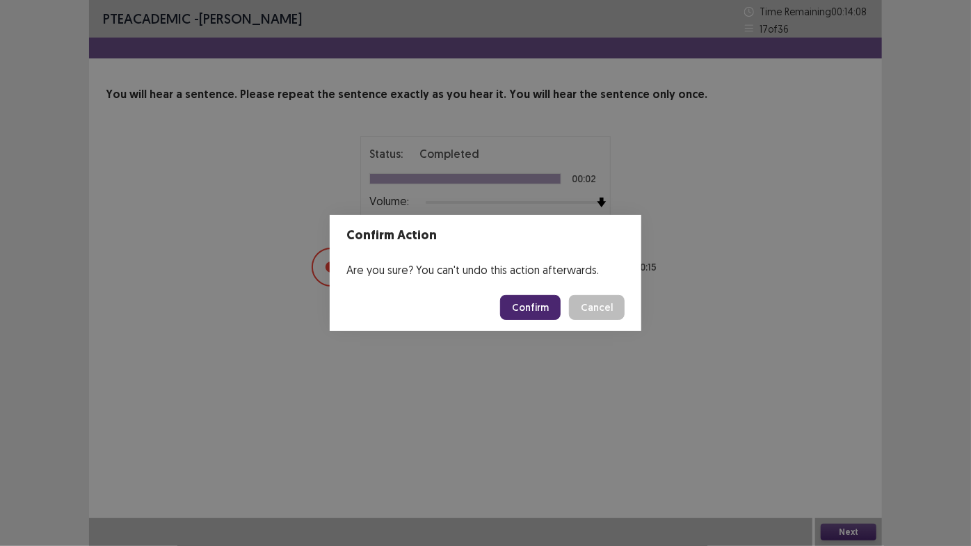
click at [557, 306] on button "Confirm" at bounding box center [530, 307] width 61 height 25
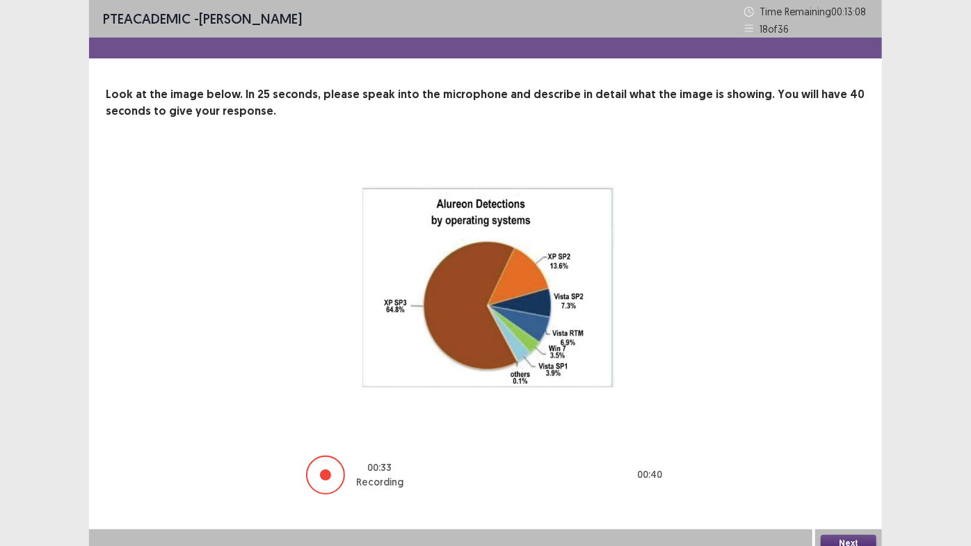
click at [861, 461] on button "Next" at bounding box center [849, 543] width 56 height 17
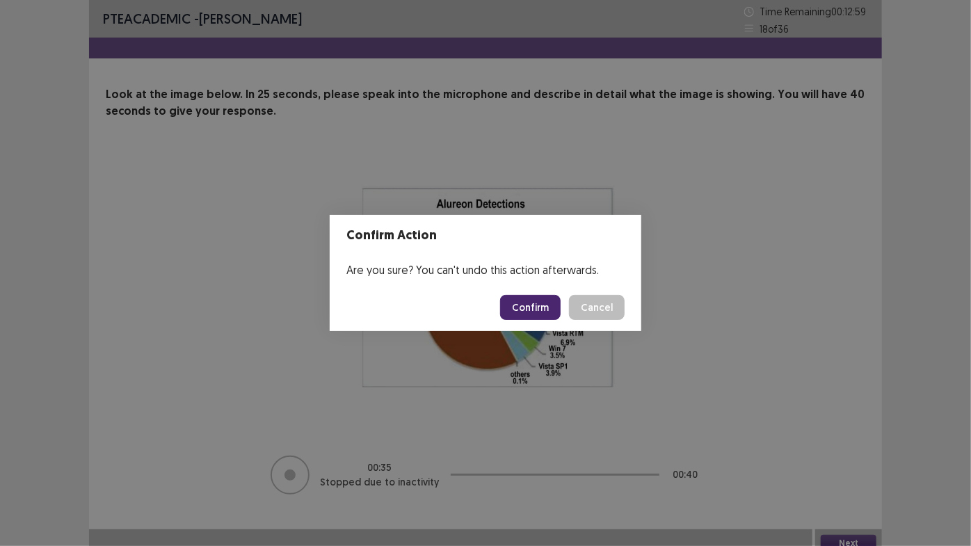
click at [521, 306] on button "Confirm" at bounding box center [530, 307] width 61 height 25
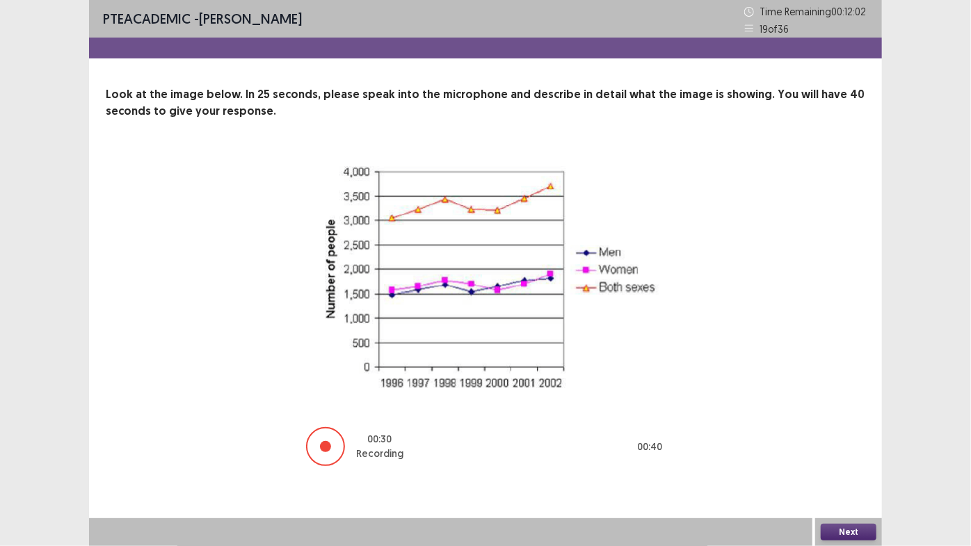
click at [841, 461] on button "Next" at bounding box center [849, 532] width 56 height 17
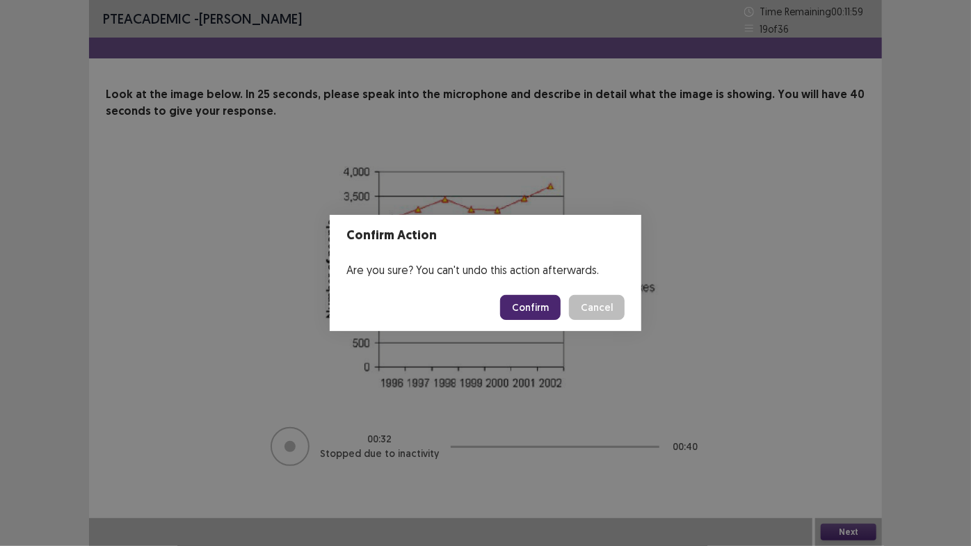
click at [548, 305] on button "Confirm" at bounding box center [530, 307] width 61 height 25
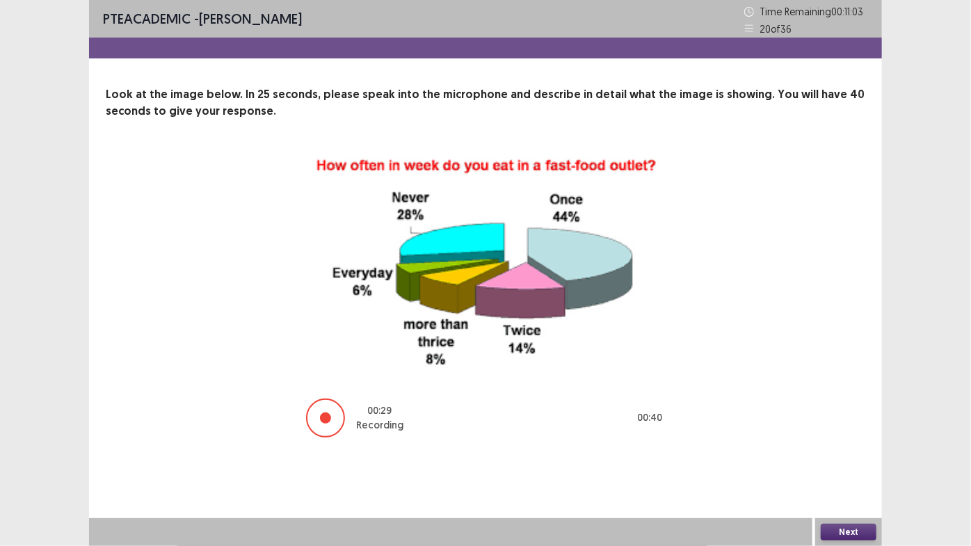
click at [868, 461] on button "Next" at bounding box center [849, 532] width 56 height 17
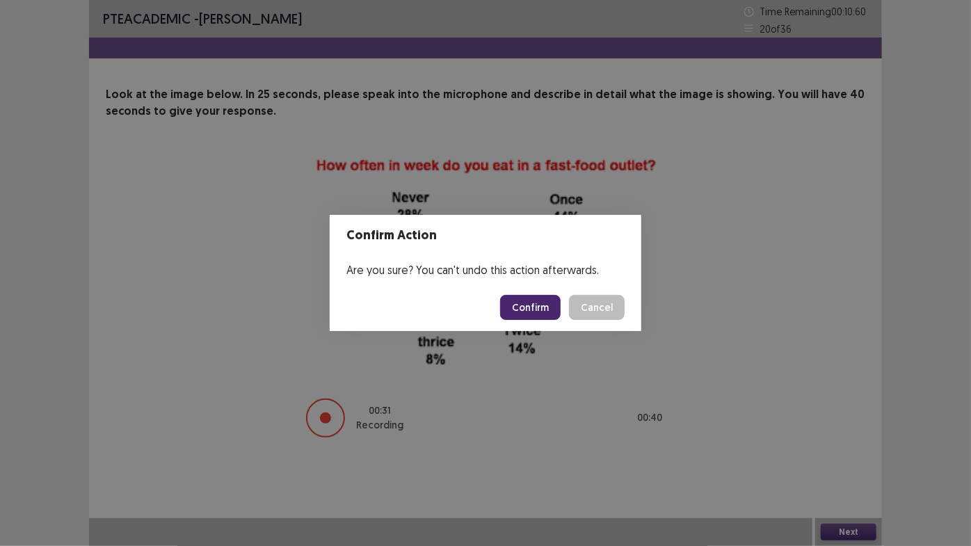
click at [549, 313] on button "Confirm" at bounding box center [530, 307] width 61 height 25
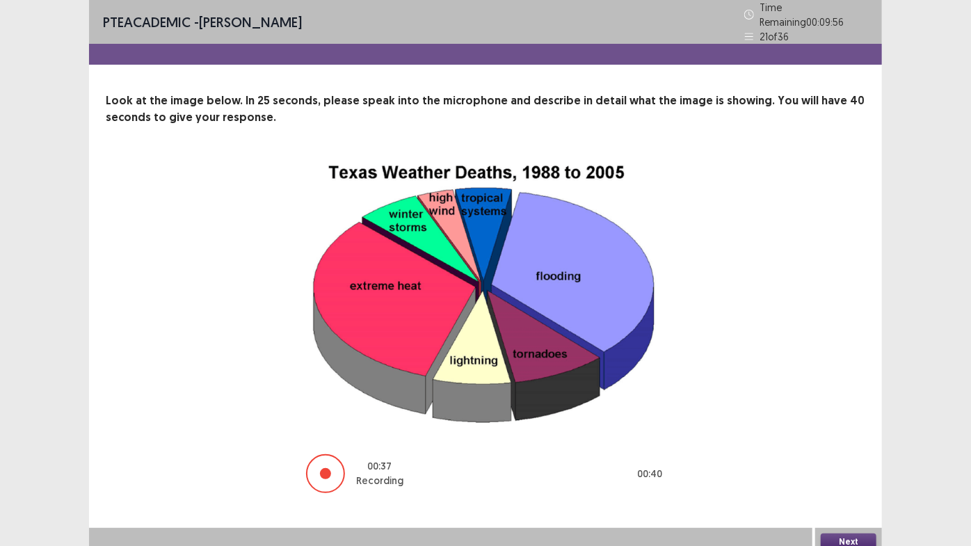
click at [838, 461] on button "Next" at bounding box center [849, 542] width 56 height 17
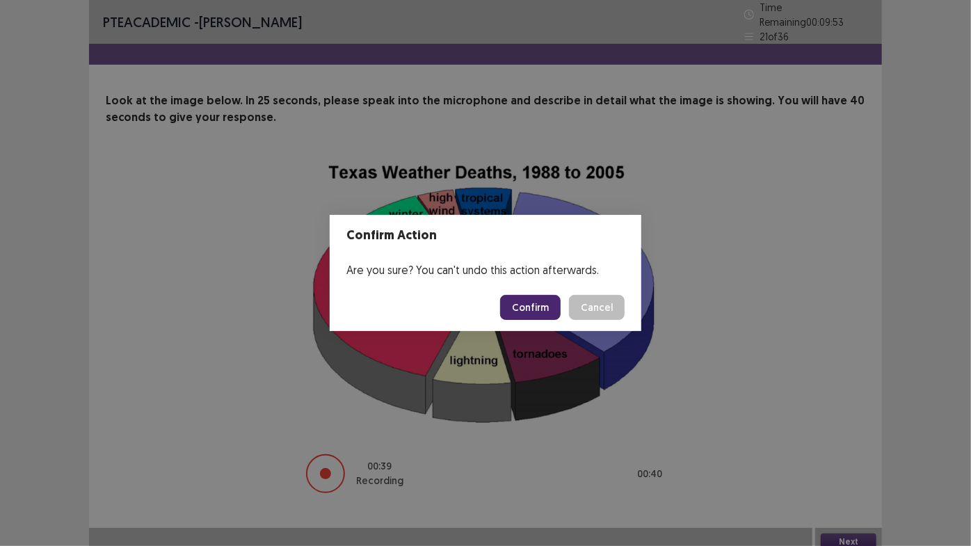
click at [526, 310] on button "Confirm" at bounding box center [530, 307] width 61 height 25
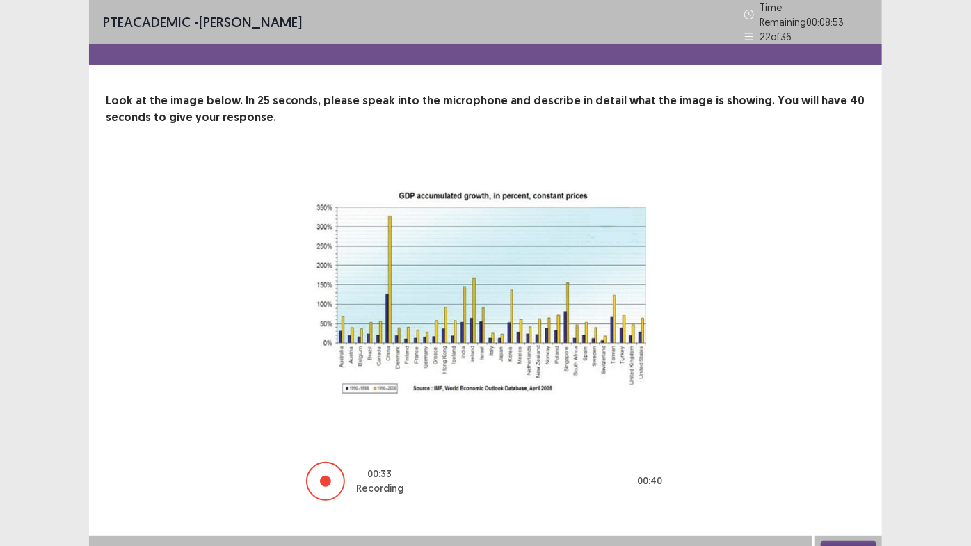
click at [833, 461] on div "Next" at bounding box center [848, 550] width 67 height 28
click at [859, 461] on button "Next" at bounding box center [849, 549] width 56 height 17
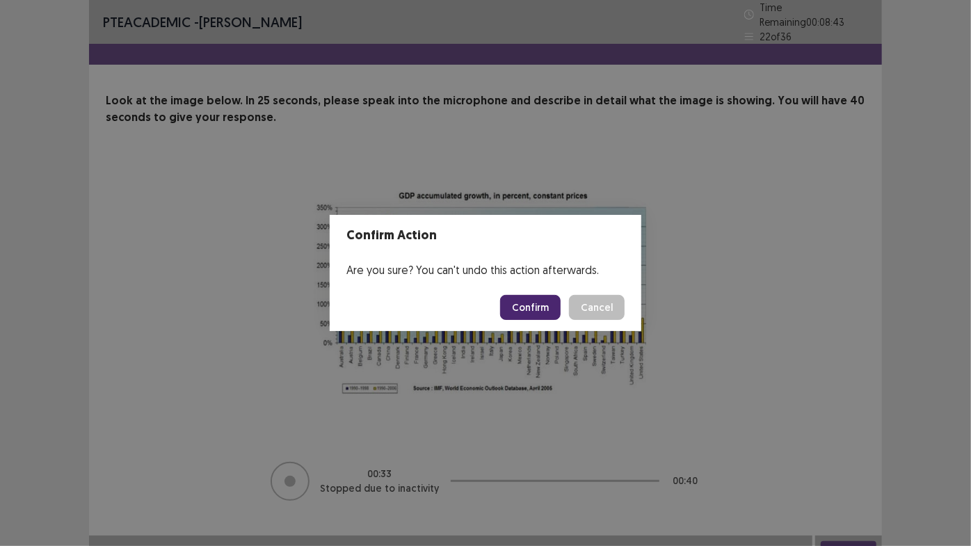
click at [555, 312] on button "Confirm" at bounding box center [530, 307] width 61 height 25
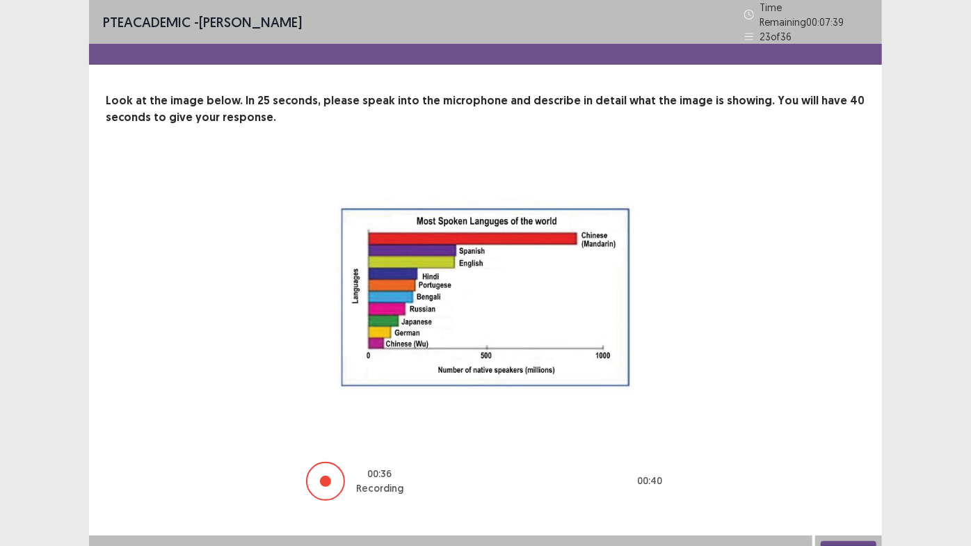
click at [854, 461] on button "Next" at bounding box center [849, 549] width 56 height 17
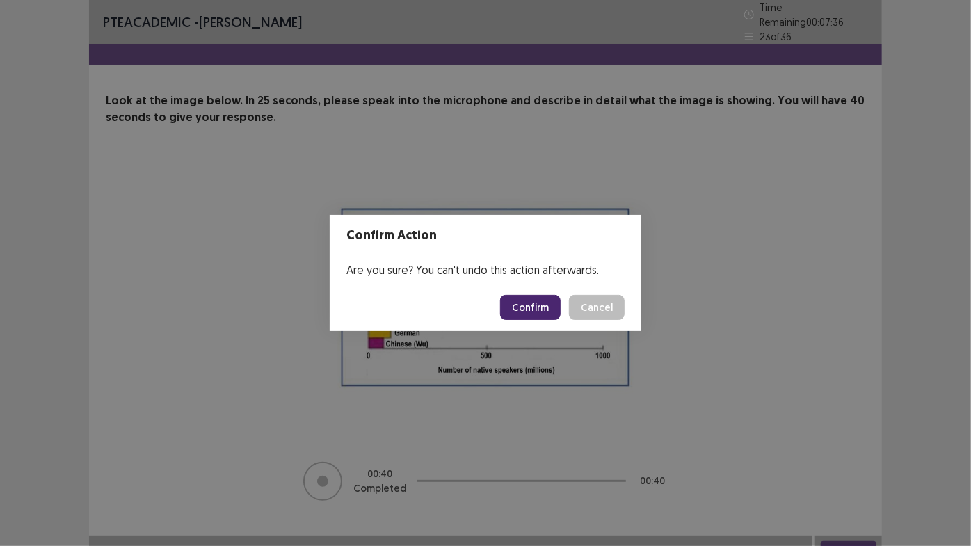
click at [543, 308] on button "Confirm" at bounding box center [530, 307] width 61 height 25
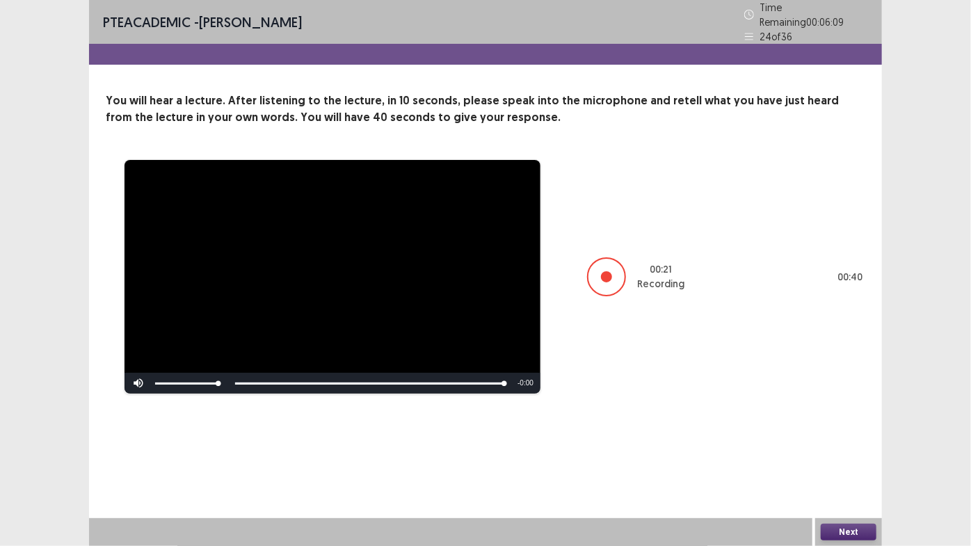
click at [848, 461] on button "Next" at bounding box center [849, 532] width 56 height 17
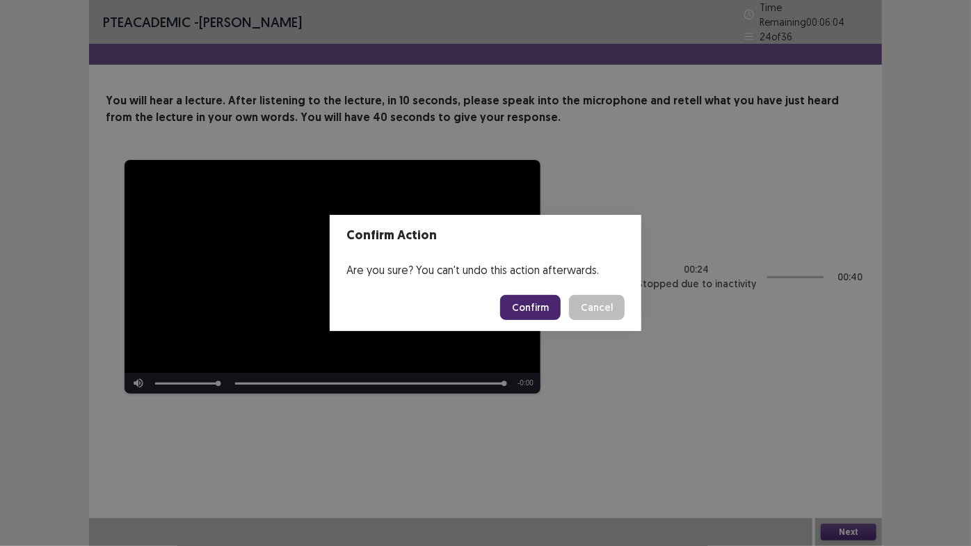
click at [545, 304] on button "Confirm" at bounding box center [530, 307] width 61 height 25
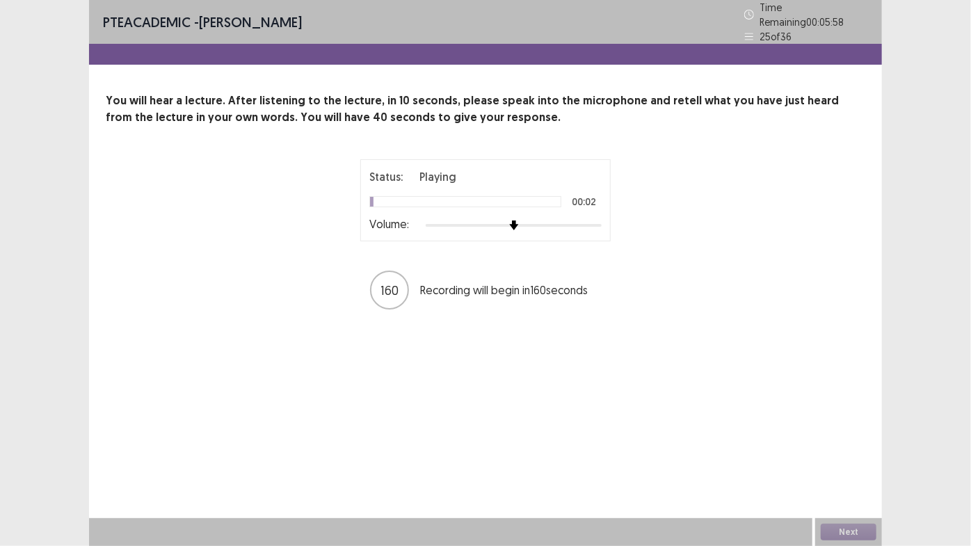
click at [502, 333] on div "PTE academic - [PERSON_NAME] Time Remaining 00 : 05 : 58 25 of 36 You will hear…" at bounding box center [485, 273] width 793 height 546
click at [536, 220] on img at bounding box center [531, 225] width 11 height 11
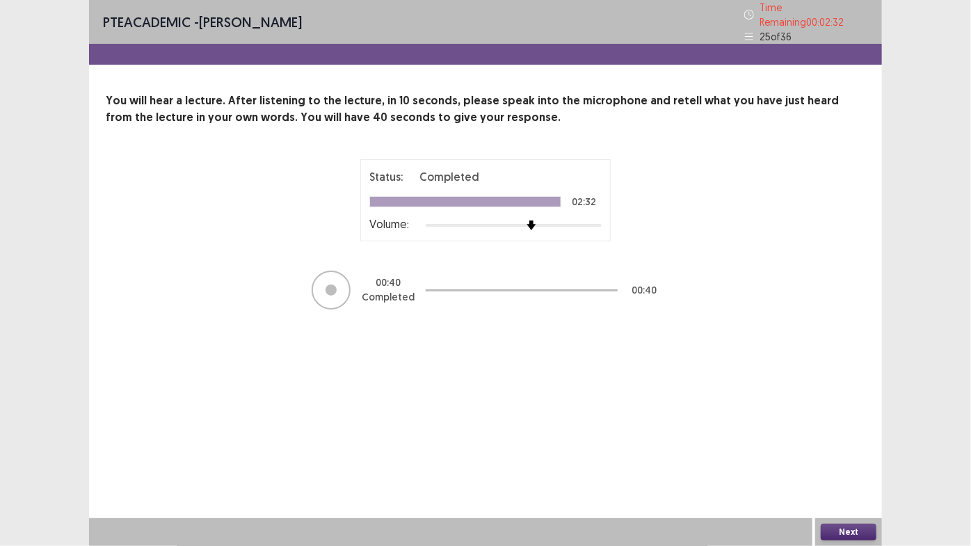
click at [838, 461] on button "Next" at bounding box center [849, 532] width 56 height 17
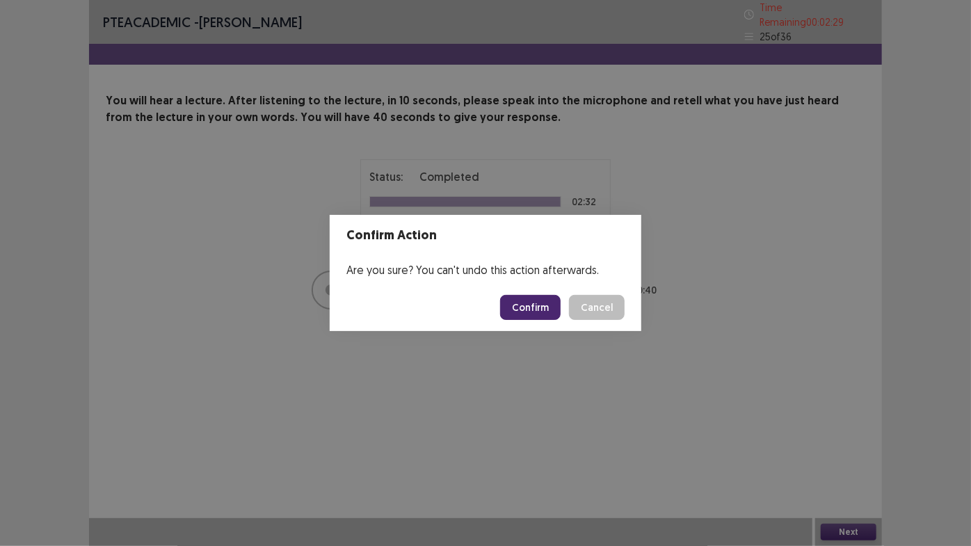
click at [541, 310] on button "Confirm" at bounding box center [530, 307] width 61 height 25
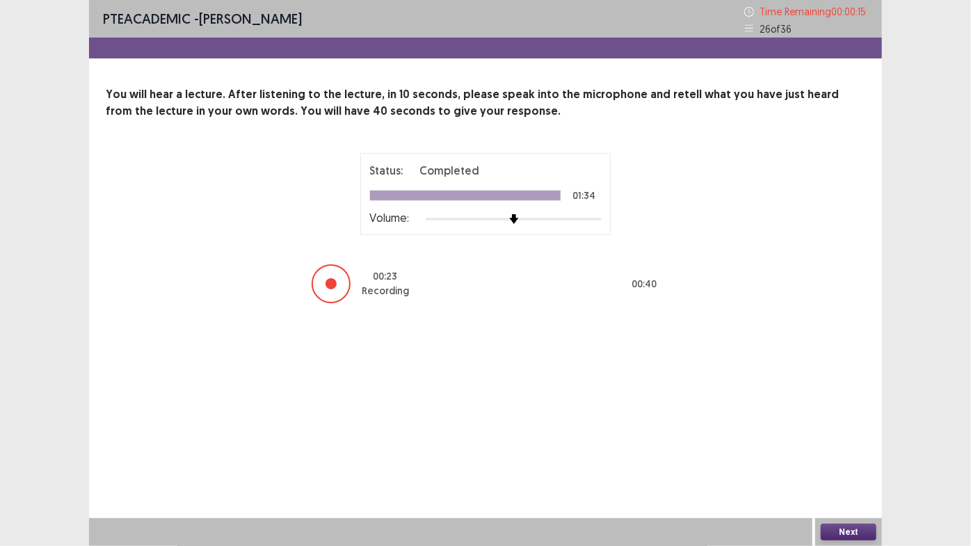
click at [854, 461] on button "Next" at bounding box center [849, 532] width 56 height 17
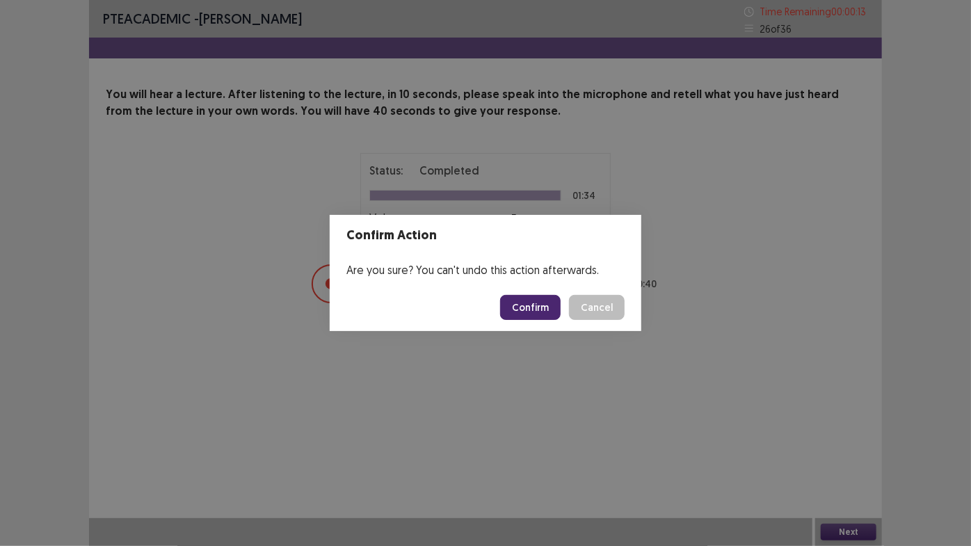
click at [540, 305] on button "Confirm" at bounding box center [530, 307] width 61 height 25
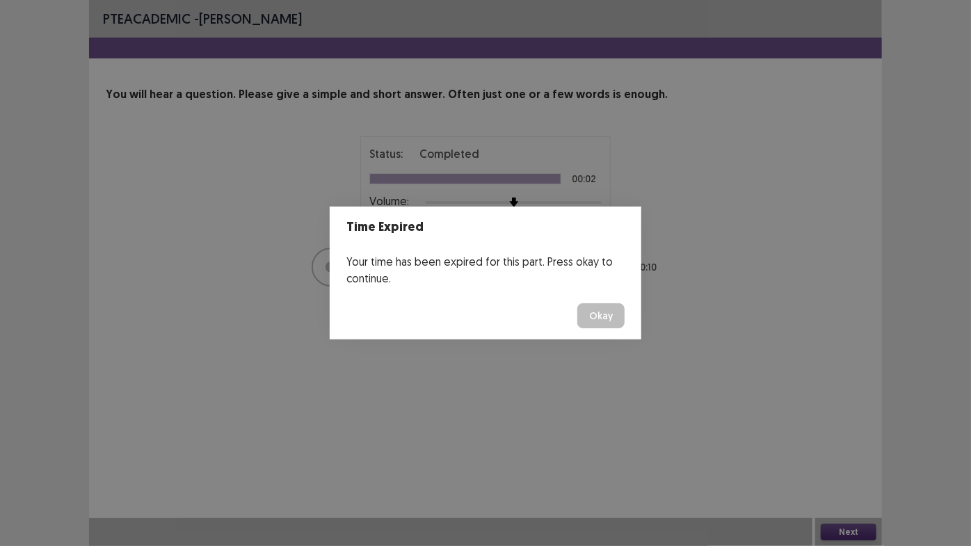
click at [837, 461] on div "Time Expired Your time has been expired for this part. Press okay to continue. …" at bounding box center [485, 273] width 971 height 546
click at [604, 315] on button "Okay" at bounding box center [601, 315] width 47 height 25
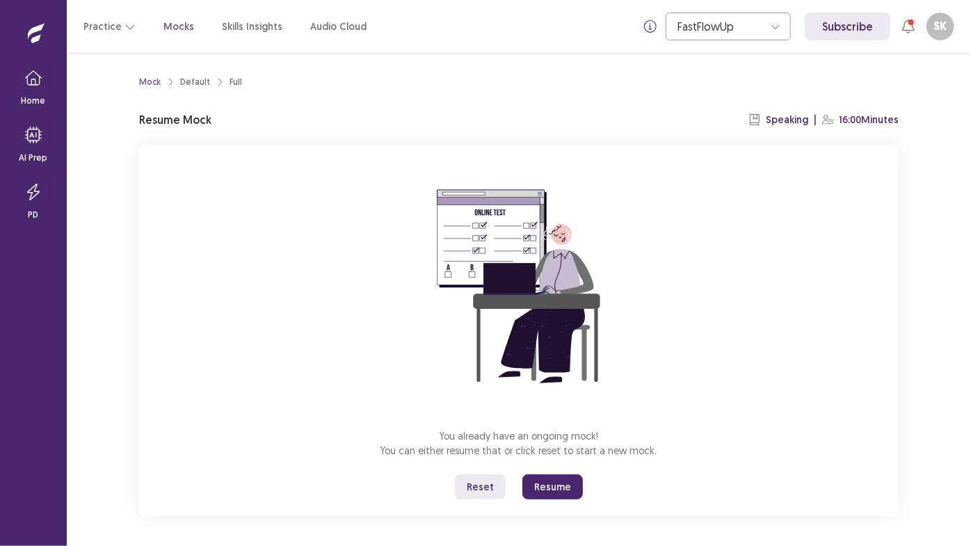
click at [562, 461] on button "Resume" at bounding box center [553, 487] width 61 height 25
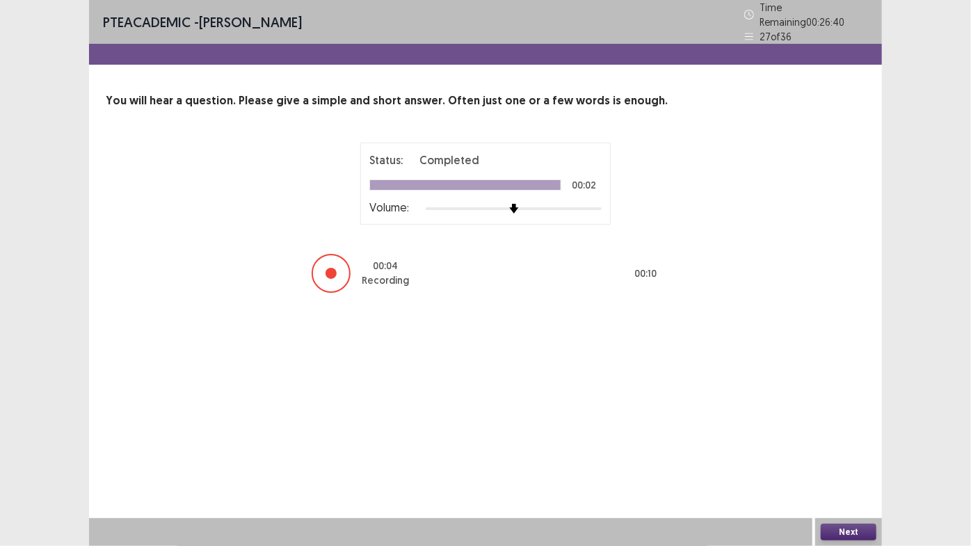
click at [872, 461] on button "Next" at bounding box center [849, 532] width 56 height 17
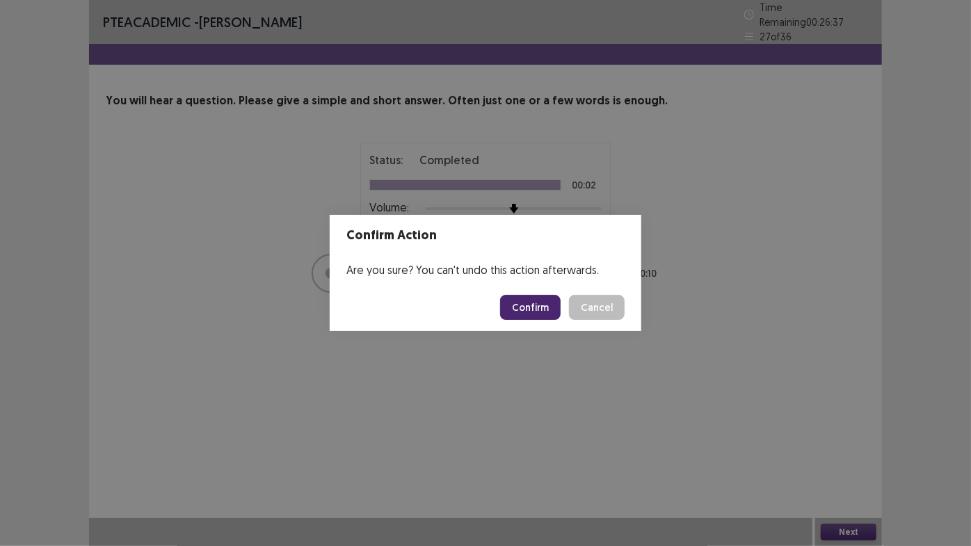
click at [532, 307] on button "Confirm" at bounding box center [530, 307] width 61 height 25
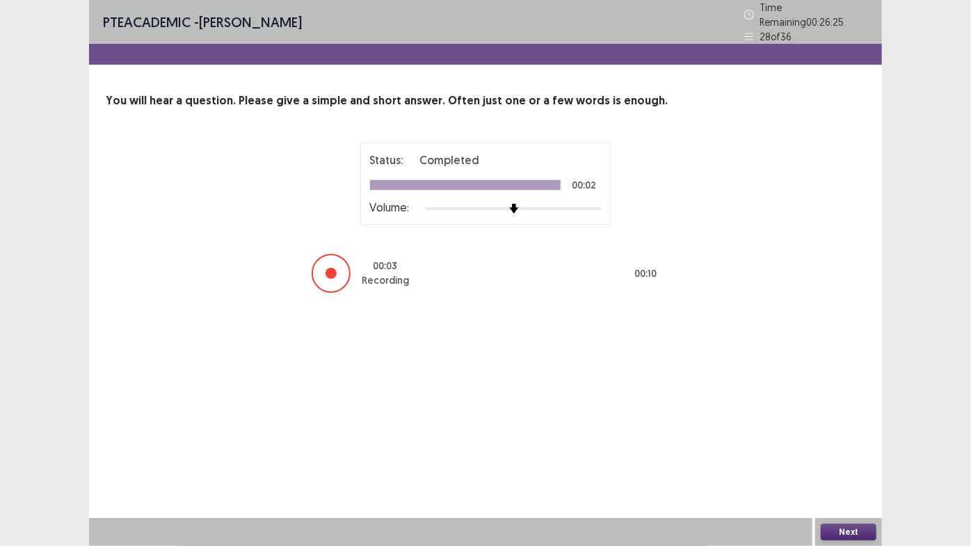
click at [829, 461] on button "Next" at bounding box center [849, 532] width 56 height 17
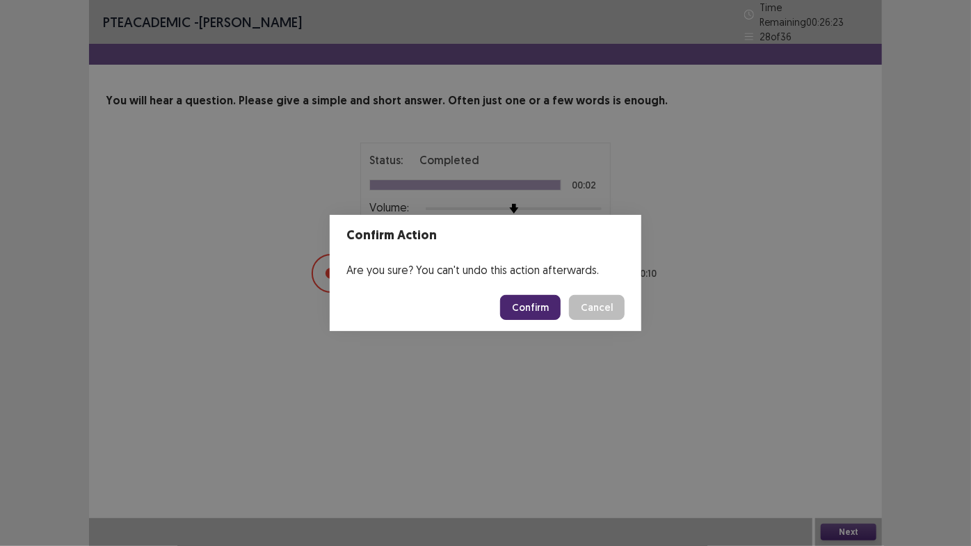
click at [543, 308] on button "Confirm" at bounding box center [530, 307] width 61 height 25
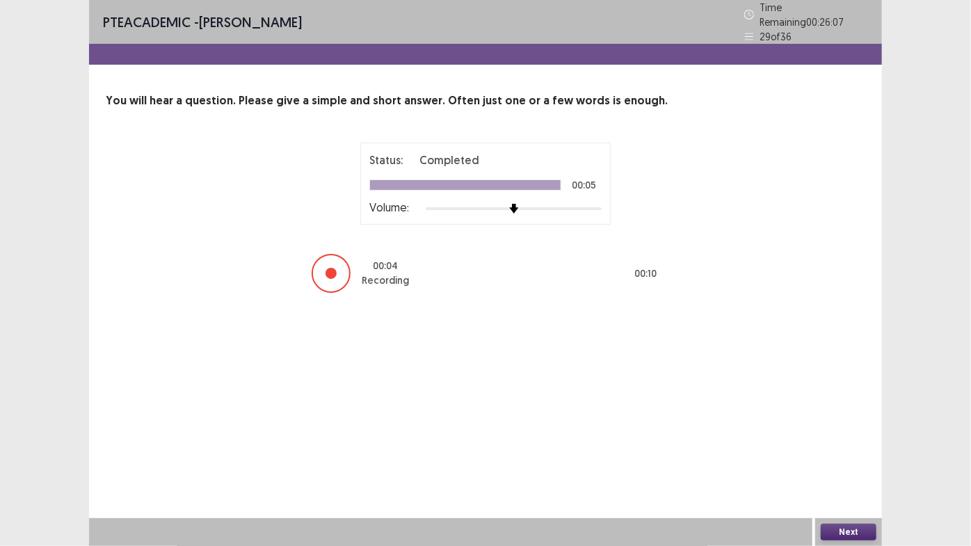
click at [836, 461] on button "Next" at bounding box center [849, 532] width 56 height 17
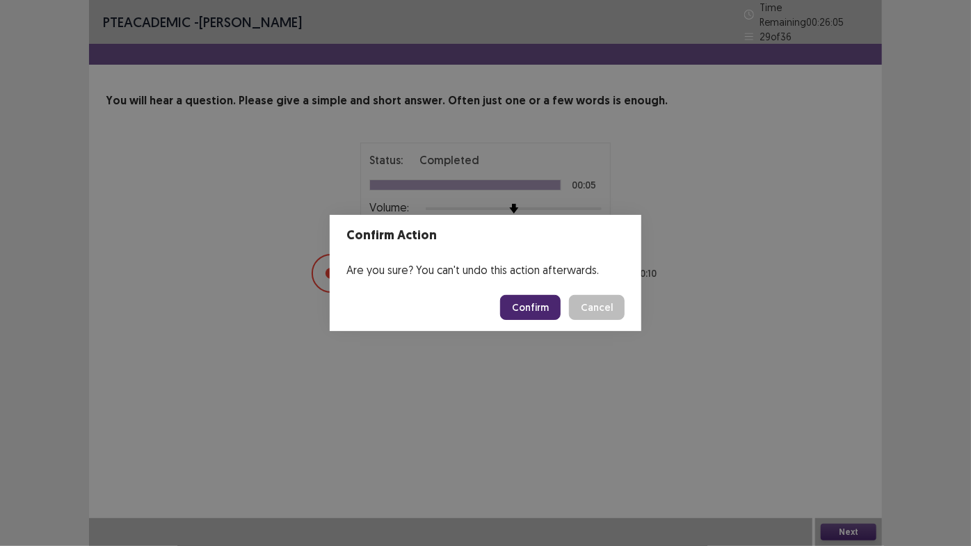
click at [541, 310] on button "Confirm" at bounding box center [530, 307] width 61 height 25
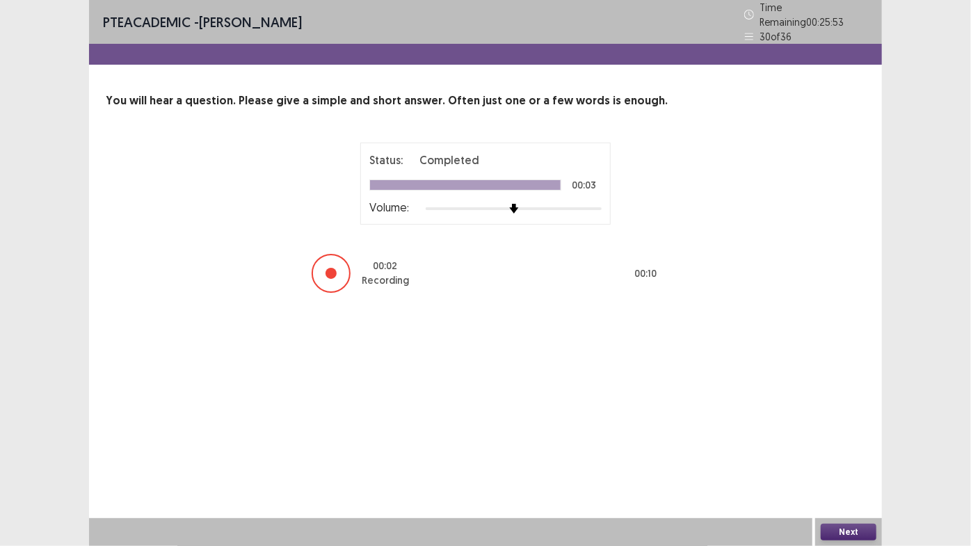
click at [850, 461] on button "Next" at bounding box center [849, 532] width 56 height 17
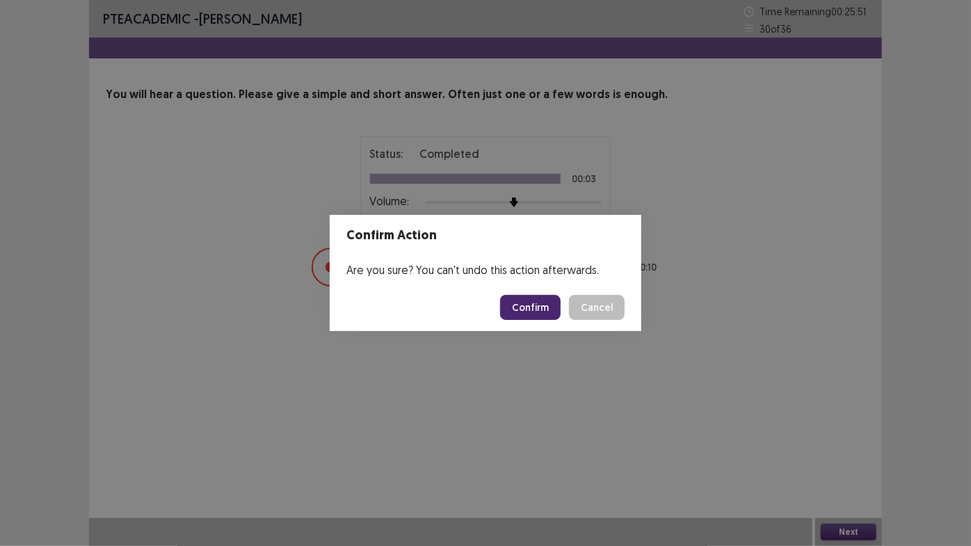
click at [551, 308] on button "Confirm" at bounding box center [530, 307] width 61 height 25
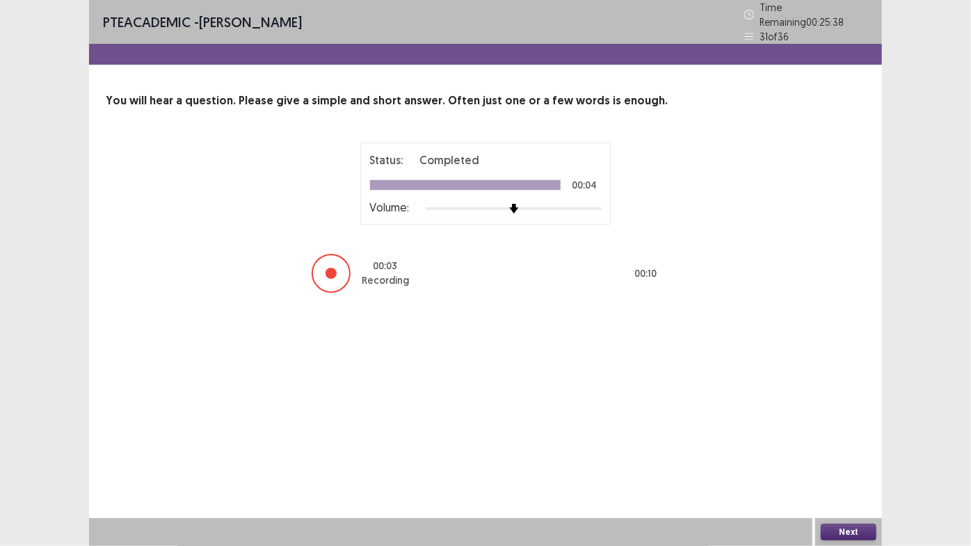
click at [844, 461] on button "Next" at bounding box center [849, 532] width 56 height 17
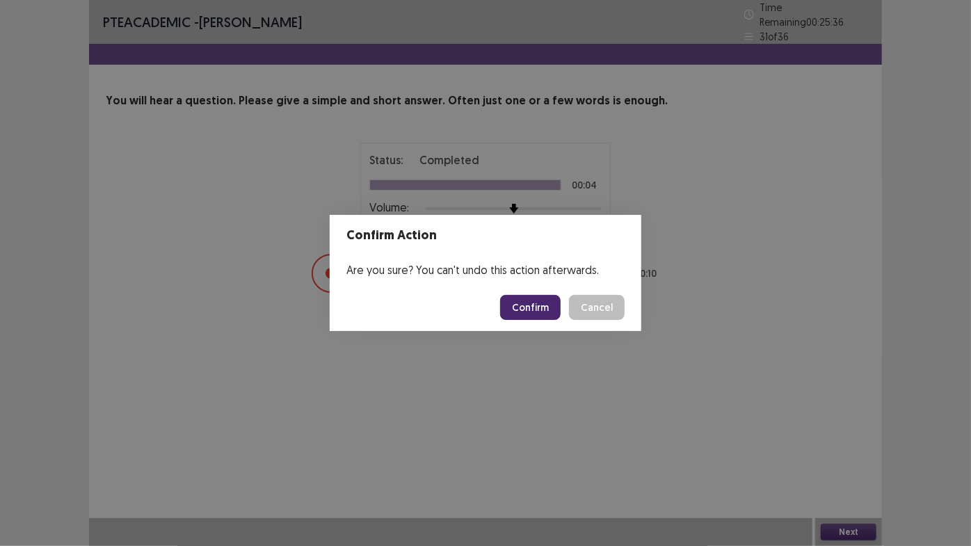
click at [536, 304] on button "Confirm" at bounding box center [530, 307] width 61 height 25
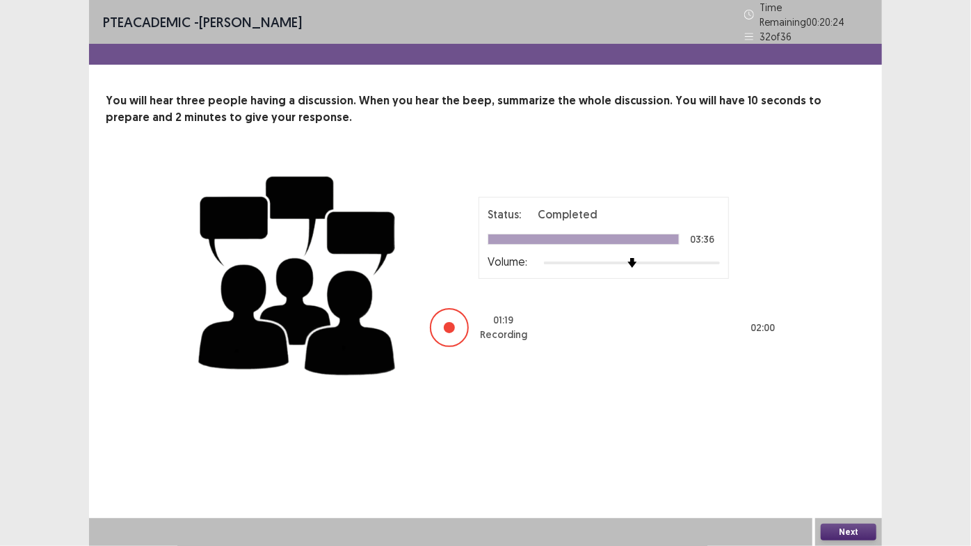
click at [844, 461] on button "Next" at bounding box center [849, 532] width 56 height 17
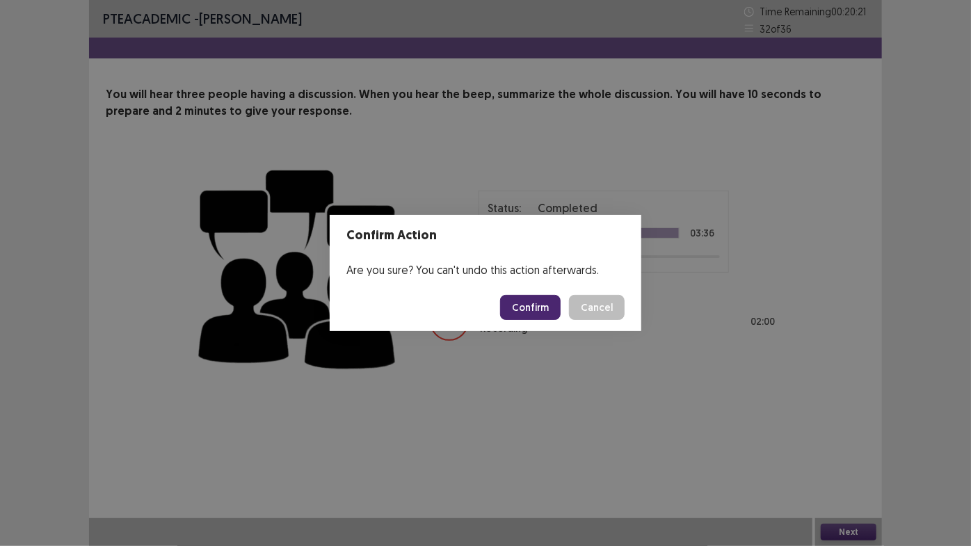
click at [547, 300] on button "Confirm" at bounding box center [530, 307] width 61 height 25
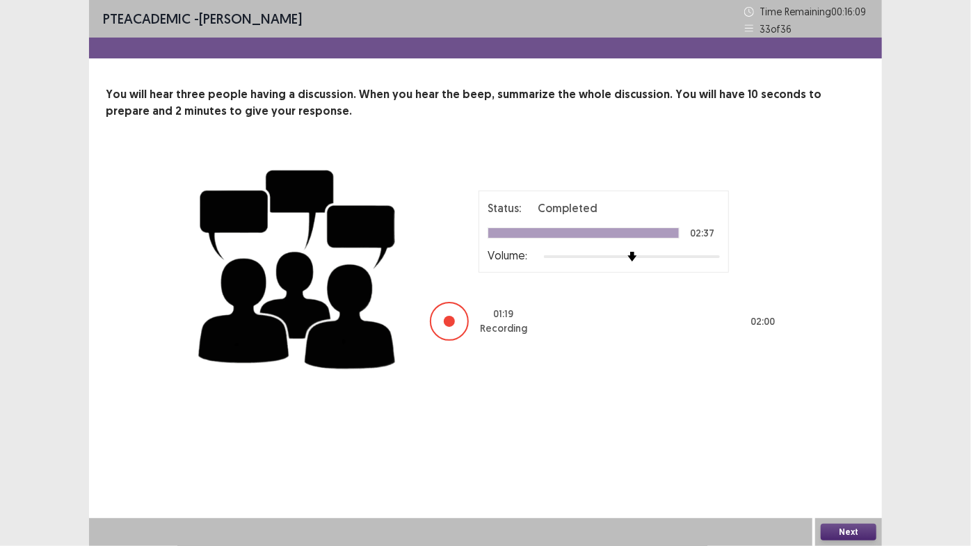
click at [846, 461] on button "Next" at bounding box center [849, 532] width 56 height 17
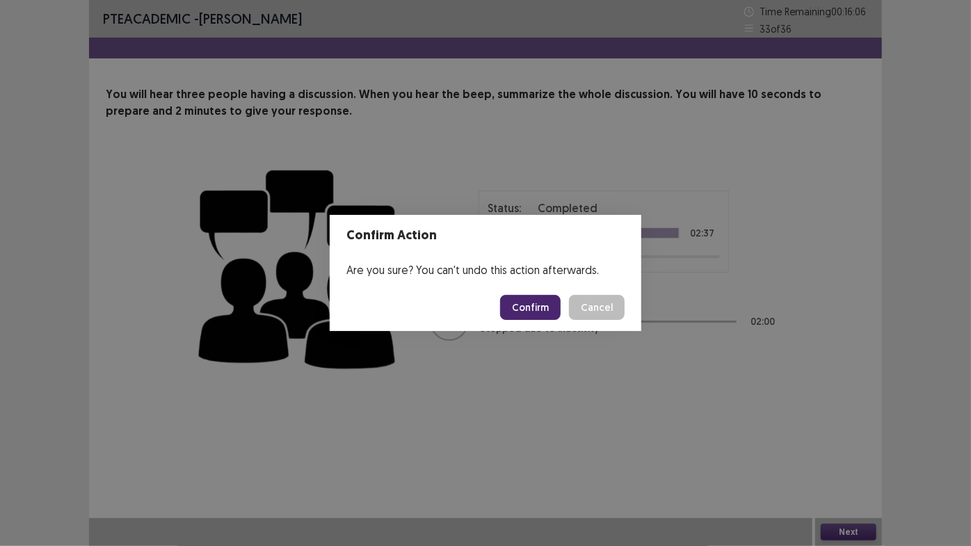
click at [546, 307] on button "Confirm" at bounding box center [530, 307] width 61 height 25
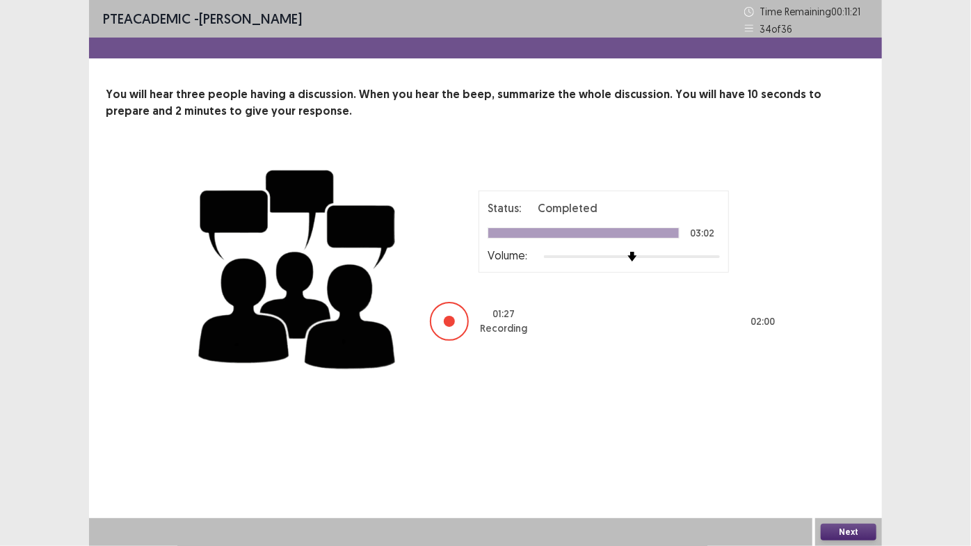
click at [848, 461] on button "Next" at bounding box center [849, 532] width 56 height 17
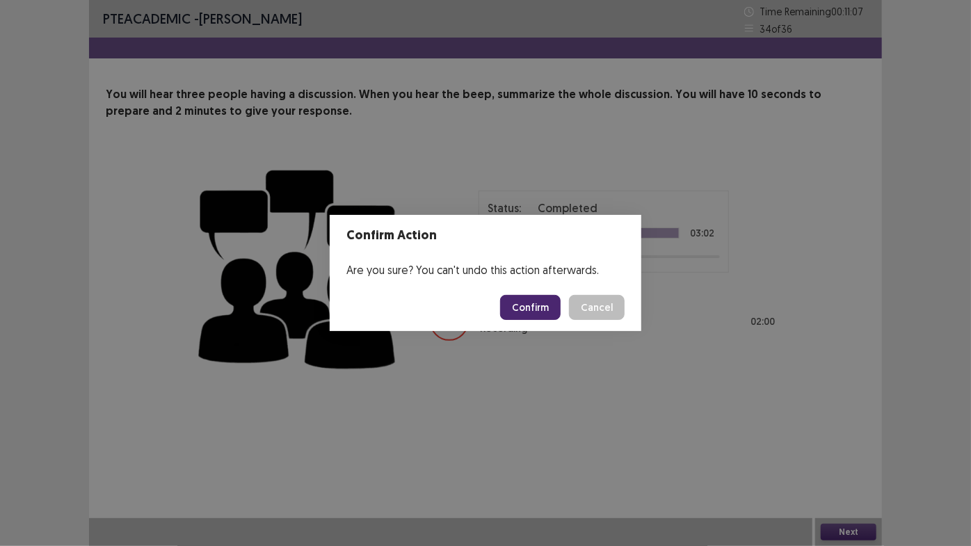
click at [526, 305] on button "Confirm" at bounding box center [530, 307] width 61 height 25
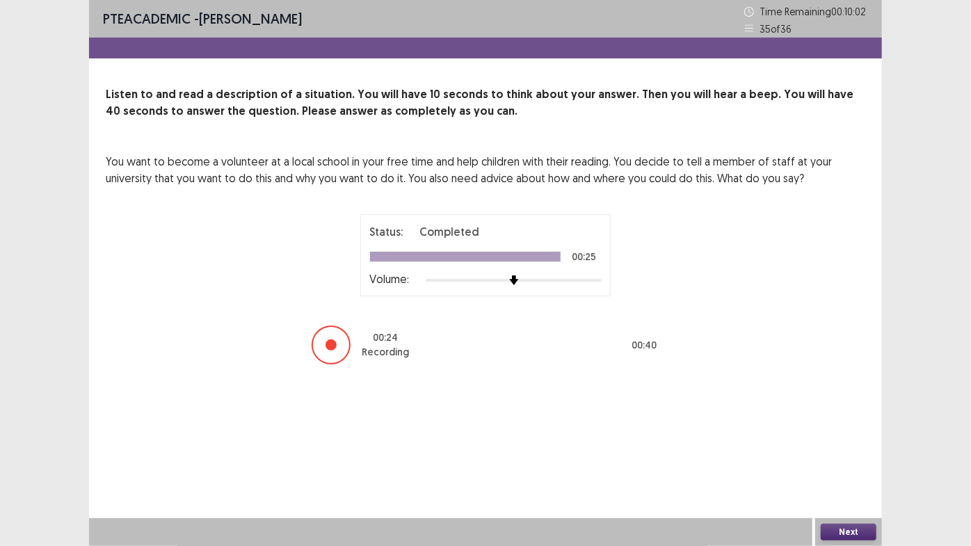
click at [852, 461] on button "Next" at bounding box center [849, 532] width 56 height 17
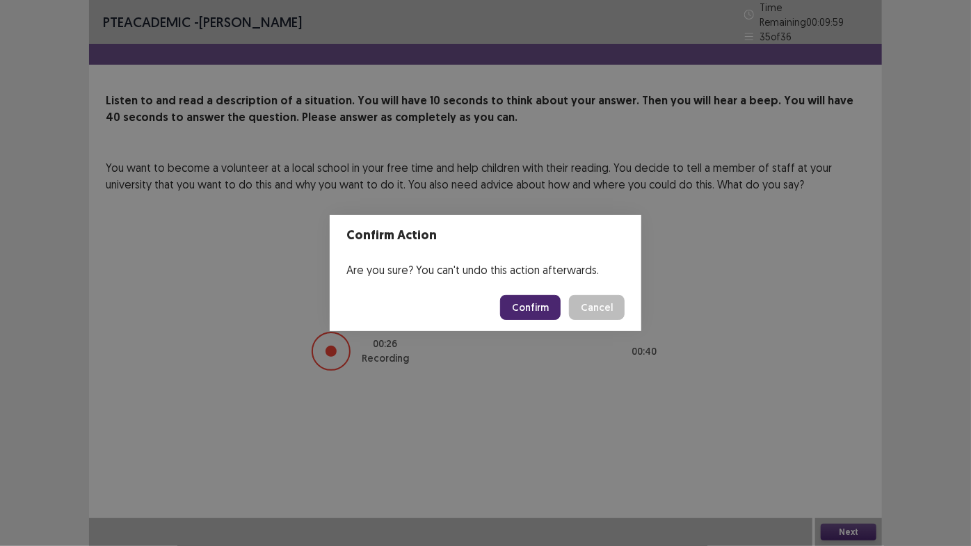
click at [539, 305] on button "Confirm" at bounding box center [530, 307] width 61 height 25
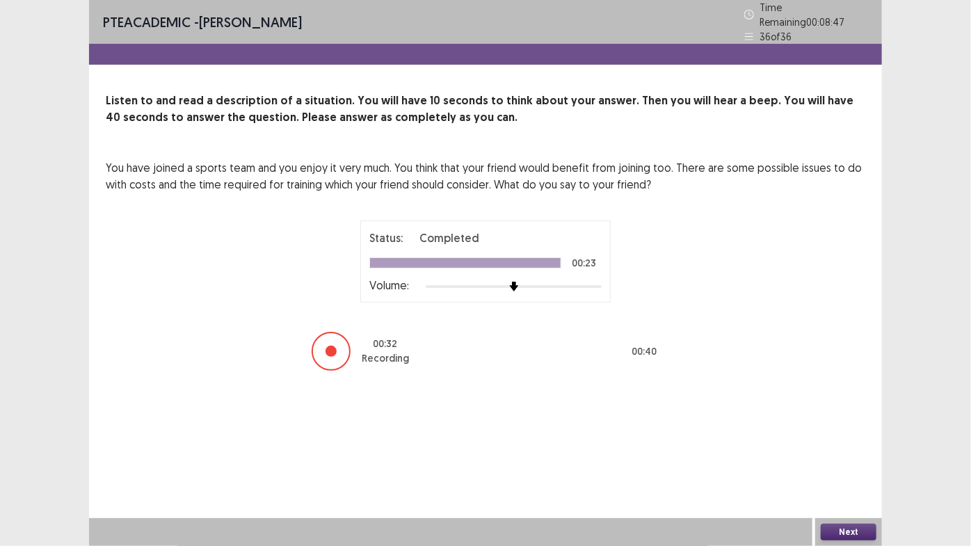
click at [845, 461] on button "Next" at bounding box center [849, 532] width 56 height 17
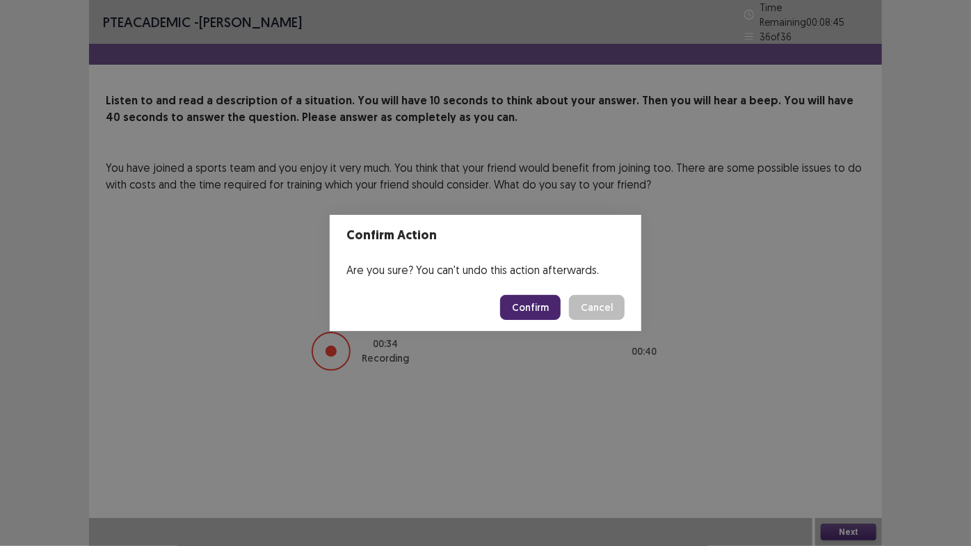
click at [530, 304] on button "Confirm" at bounding box center [530, 307] width 61 height 25
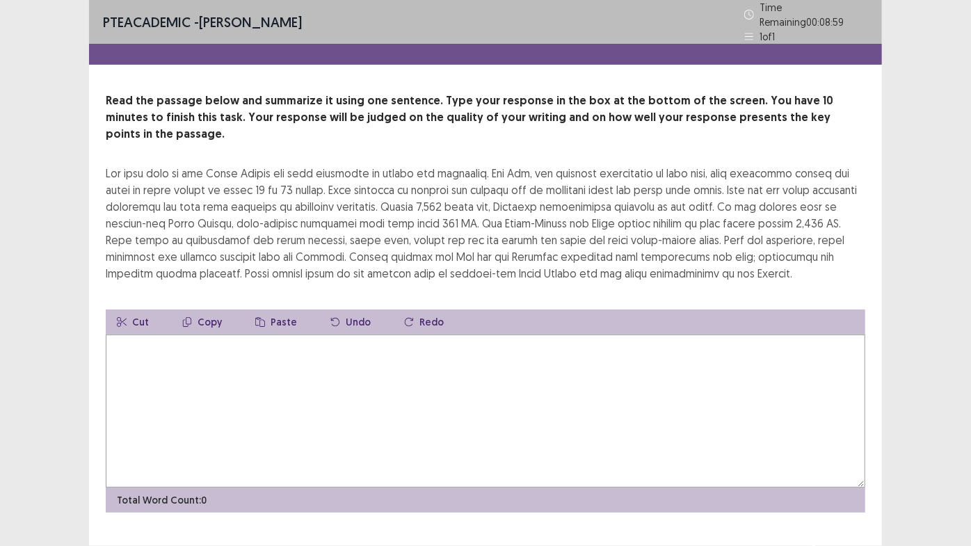
drag, startPoint x: 109, startPoint y: 146, endPoint x: 221, endPoint y: 350, distance: 232.6
click at [221, 350] on div "Read the passage below and summarize it using one sentence. Type your response …" at bounding box center [485, 303] width 793 height 420
click at [180, 364] on textarea at bounding box center [486, 411] width 760 height 153
click at [287, 260] on div "**********" at bounding box center [485, 303] width 793 height 420
click at [191, 335] on textarea "**********" at bounding box center [486, 411] width 760 height 153
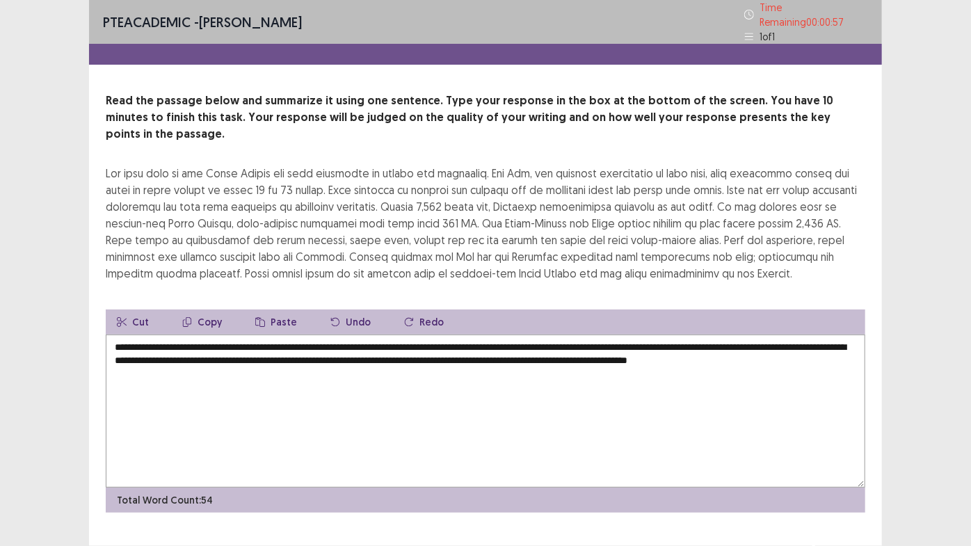
click at [676, 335] on textarea "**********" at bounding box center [486, 411] width 760 height 153
click at [405, 337] on textarea "**********" at bounding box center [486, 411] width 760 height 153
click at [411, 335] on textarea "**********" at bounding box center [486, 411] width 760 height 153
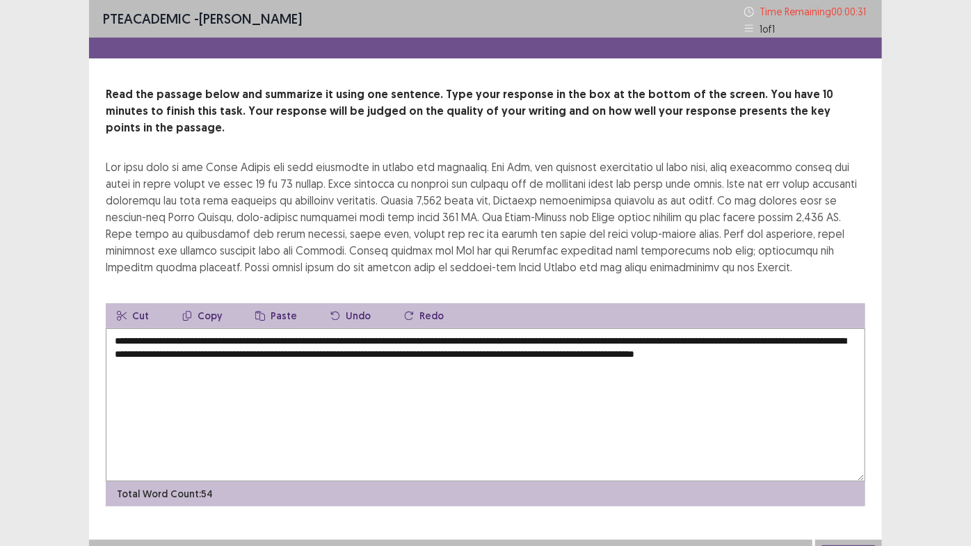
click at [237, 360] on textarea "**********" at bounding box center [486, 404] width 760 height 153
type textarea "**********"
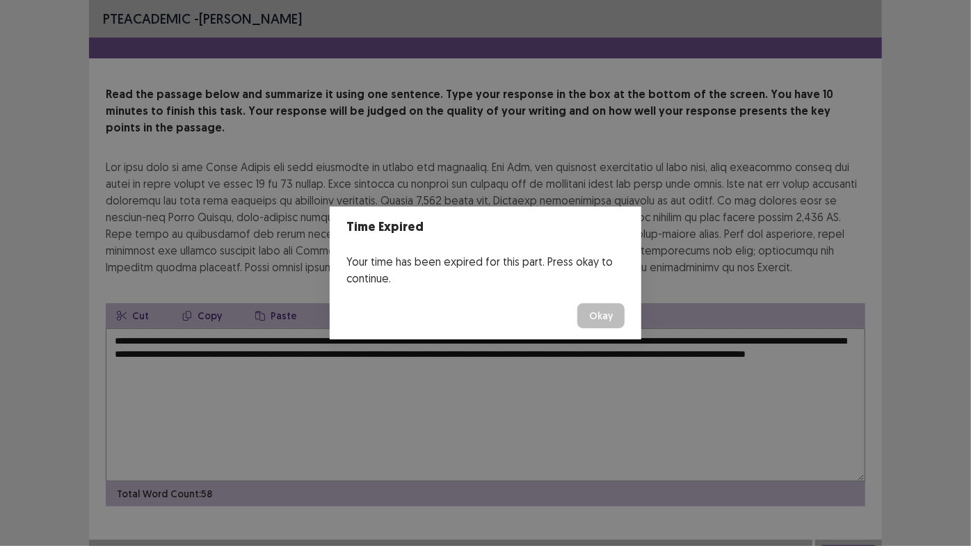
click at [605, 326] on button "Okay" at bounding box center [601, 315] width 47 height 25
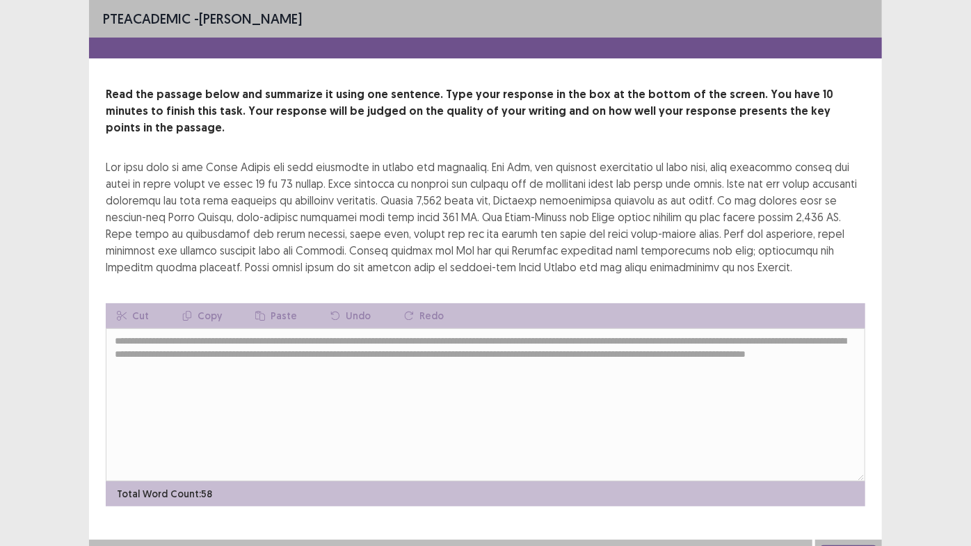
click at [860, 461] on button "Next" at bounding box center [849, 553] width 56 height 17
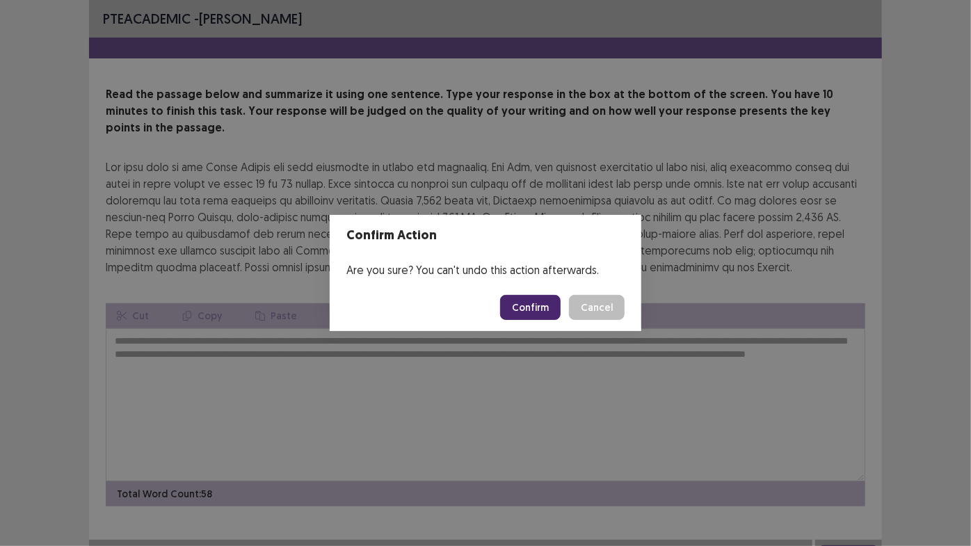
click at [546, 306] on button "Confirm" at bounding box center [530, 307] width 61 height 25
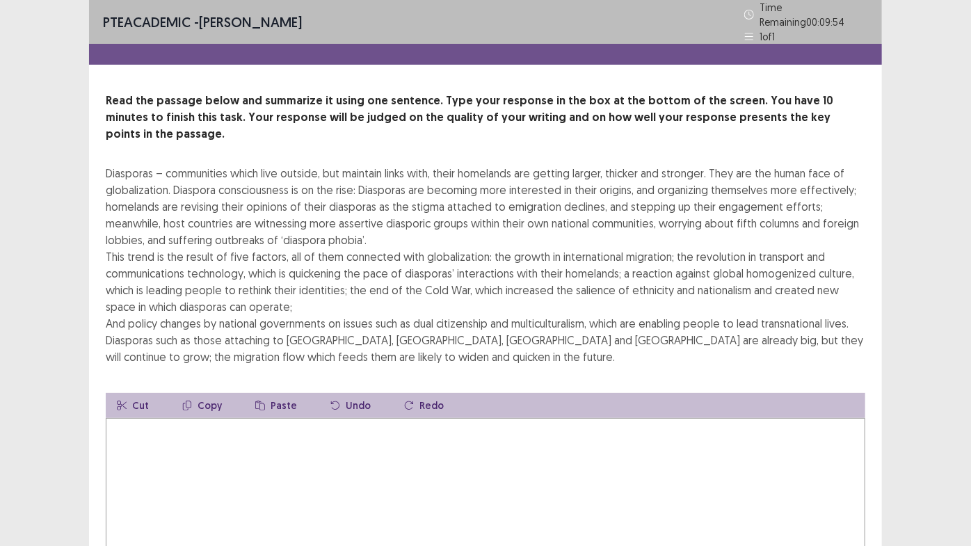
click at [963, 271] on div "PTE academic - [PERSON_NAME] Time Remaining 00 : 09 : 54 1 of 1 Read the passag…" at bounding box center [485, 329] width 971 height 658
click at [902, 373] on div "PTE academic - [PERSON_NAME] Time Remaining 00 : 06 : 20 1 of 1 Read the passag…" at bounding box center [485, 329] width 971 height 658
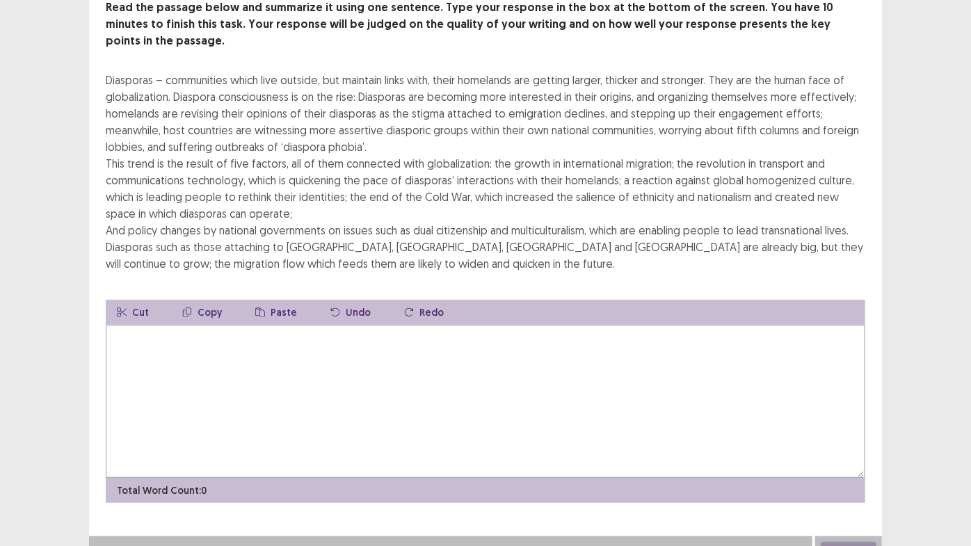
scroll to position [88, 0]
click at [161, 332] on textarea at bounding box center [486, 400] width 760 height 153
click at [178, 452] on textarea at bounding box center [486, 400] width 760 height 153
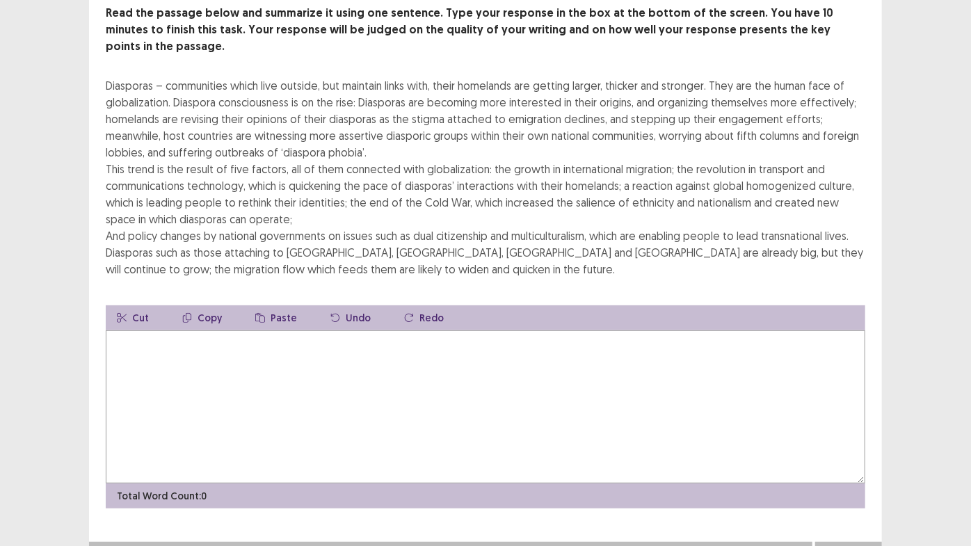
click at [178, 452] on textarea at bounding box center [486, 406] width 760 height 153
click at [173, 452] on textarea at bounding box center [486, 406] width 760 height 153
click at [233, 427] on textarea "**********" at bounding box center [486, 406] width 760 height 153
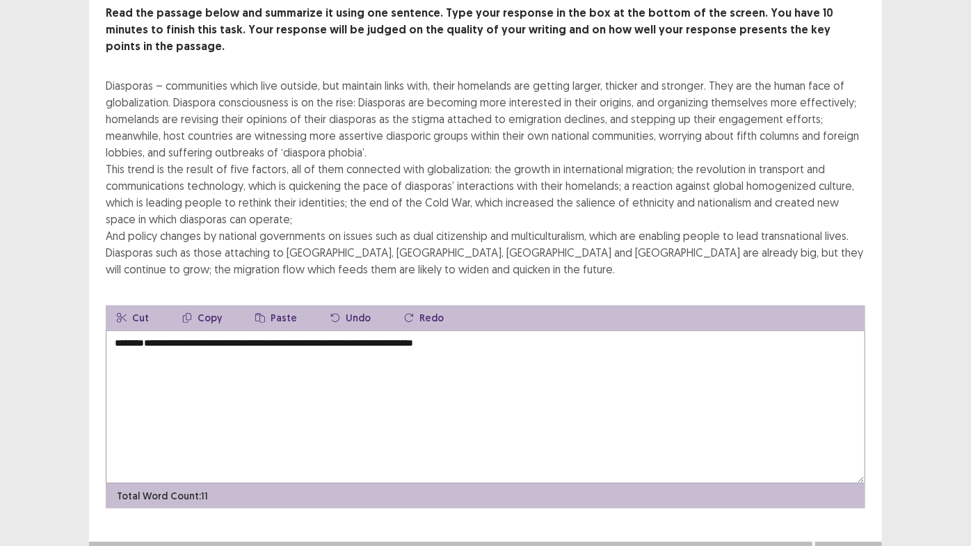
click at [460, 427] on textarea "**********" at bounding box center [486, 406] width 760 height 153
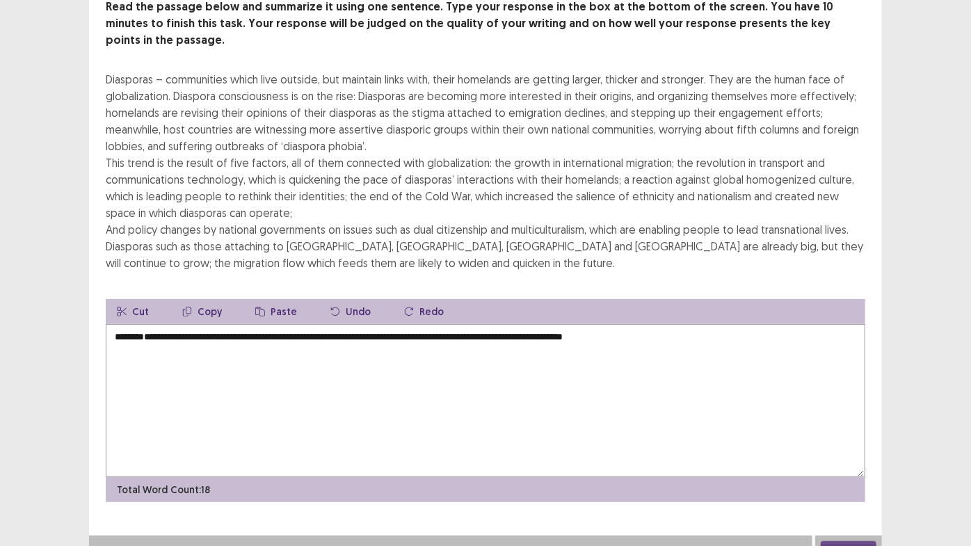
type textarea "**********"
click at [941, 349] on div "**********" at bounding box center [485, 237] width 971 height 651
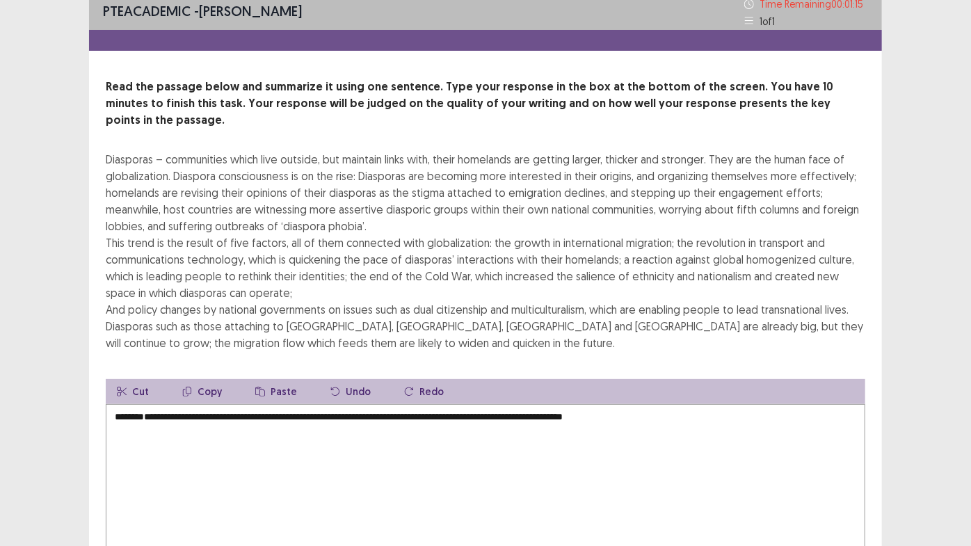
scroll to position [0, 0]
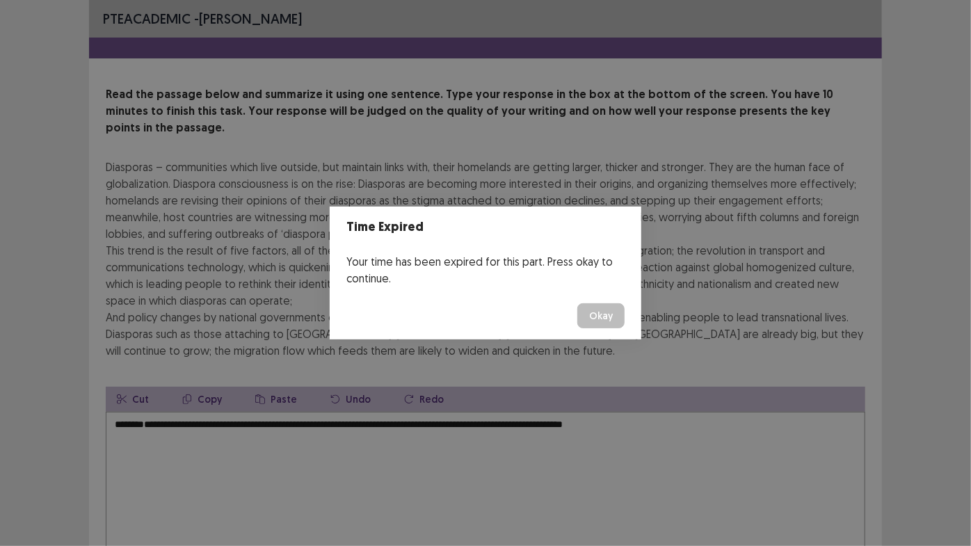
click at [611, 310] on button "Okay" at bounding box center [601, 315] width 47 height 25
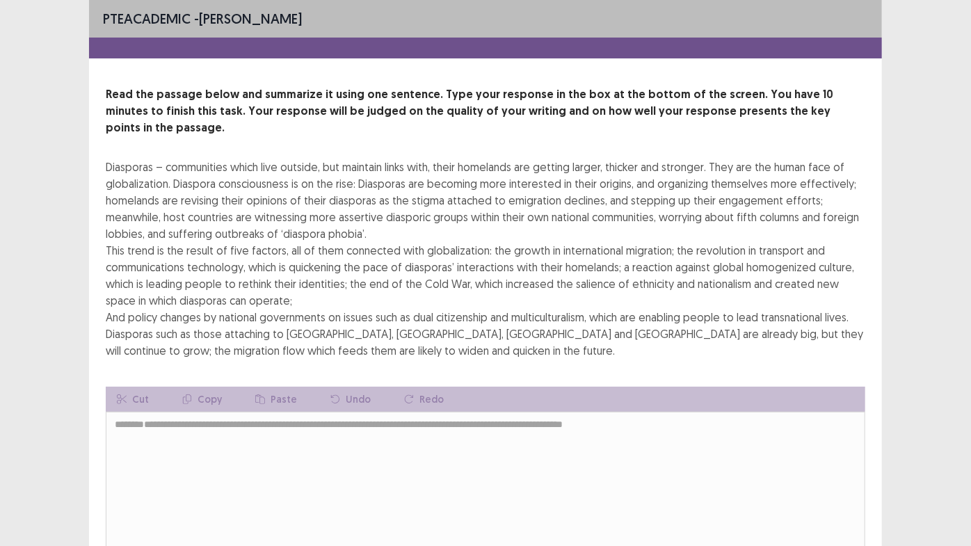
click at [883, 461] on div "PTE academic - [PERSON_NAME] Read the passage below and summarize it using one …" at bounding box center [485, 325] width 971 height 651
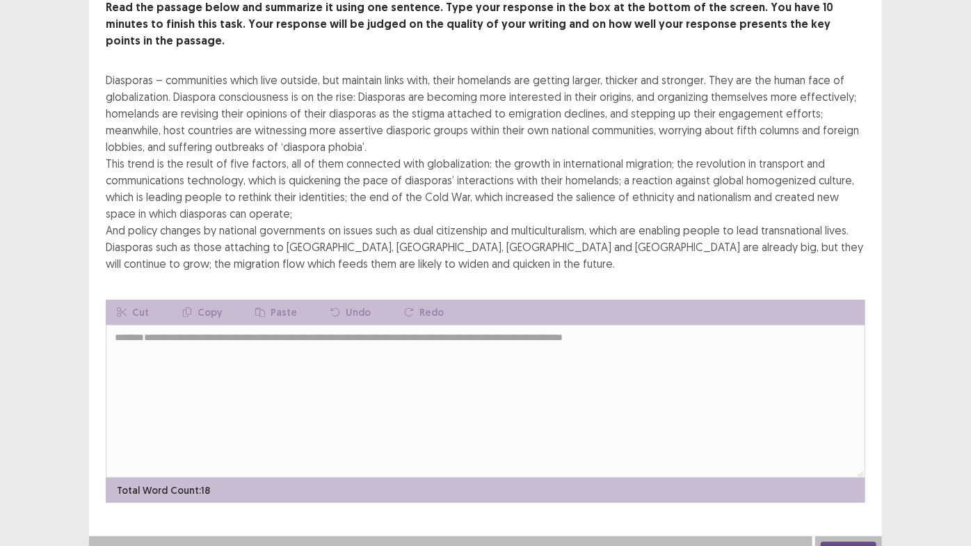
scroll to position [88, 0]
click at [850, 461] on button "Next" at bounding box center [849, 549] width 56 height 17
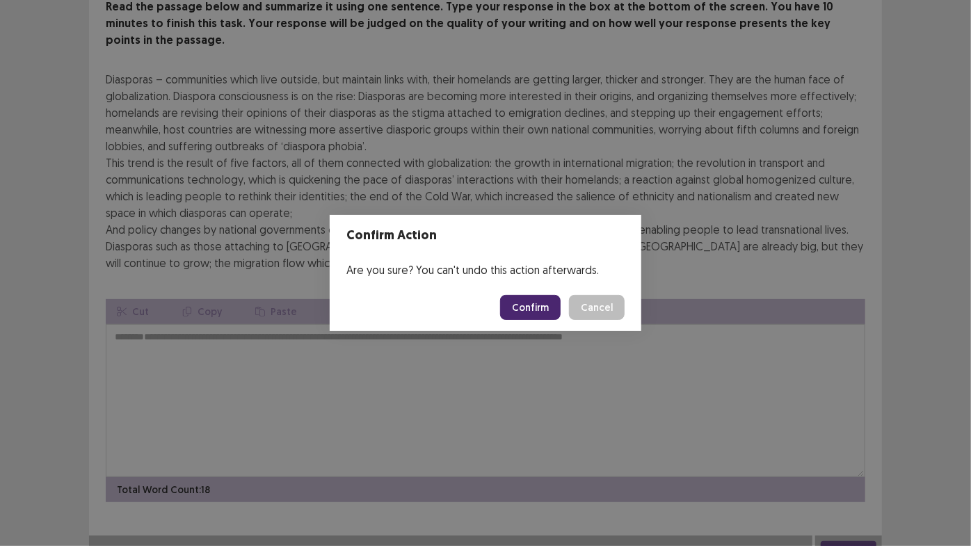
click at [526, 302] on button "Confirm" at bounding box center [530, 307] width 61 height 25
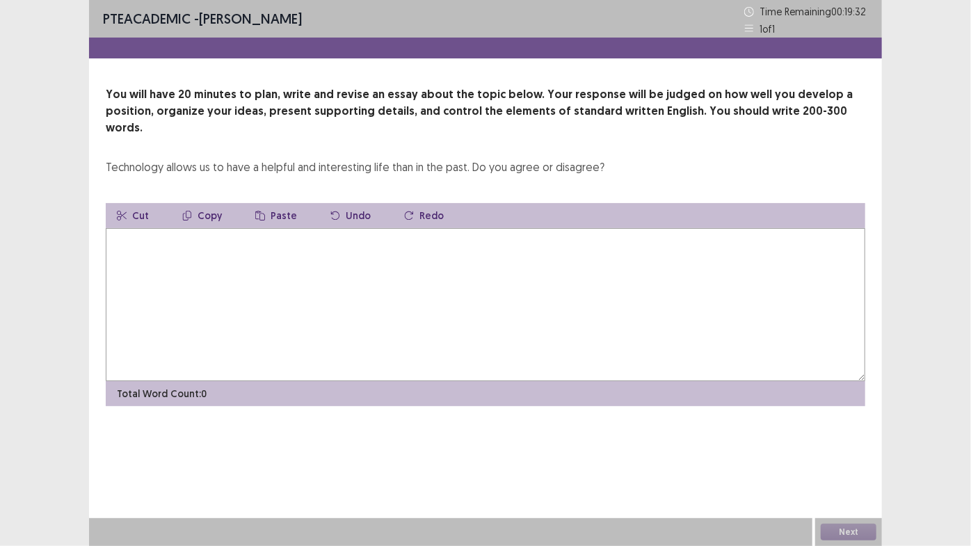
click at [129, 234] on textarea at bounding box center [486, 304] width 760 height 153
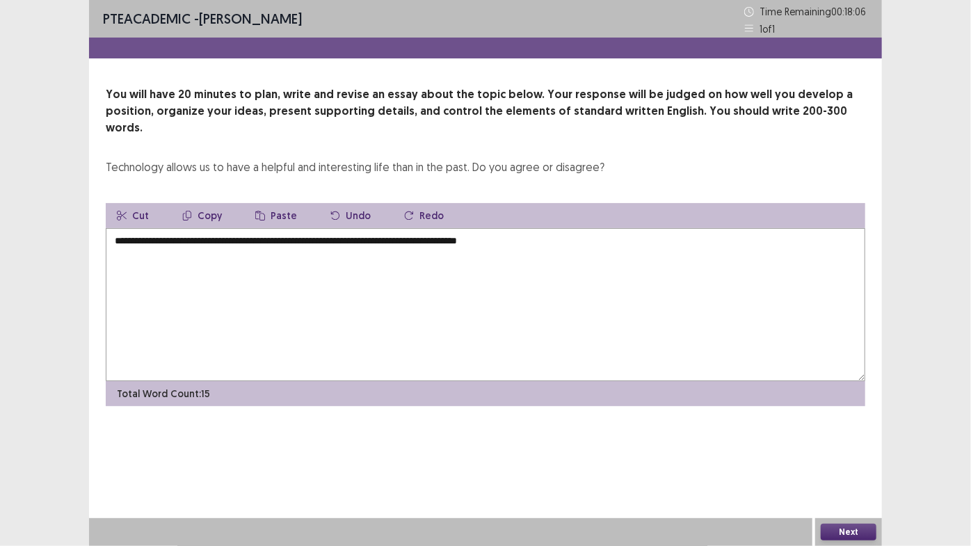
click at [420, 228] on textarea "**********" at bounding box center [486, 304] width 760 height 153
click at [562, 230] on textarea "**********" at bounding box center [486, 304] width 760 height 153
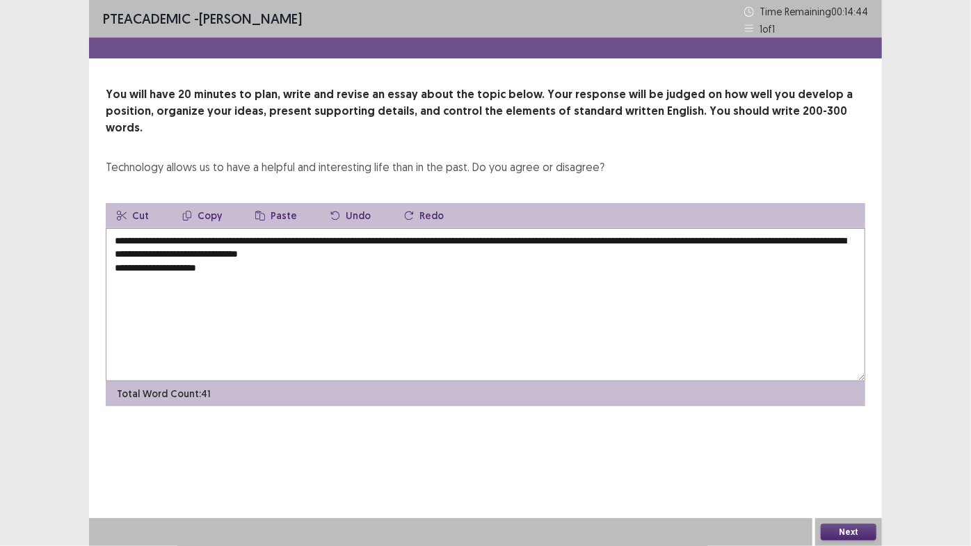
click at [149, 249] on textarea "**********" at bounding box center [486, 304] width 760 height 153
click at [223, 250] on textarea "**********" at bounding box center [486, 304] width 760 height 153
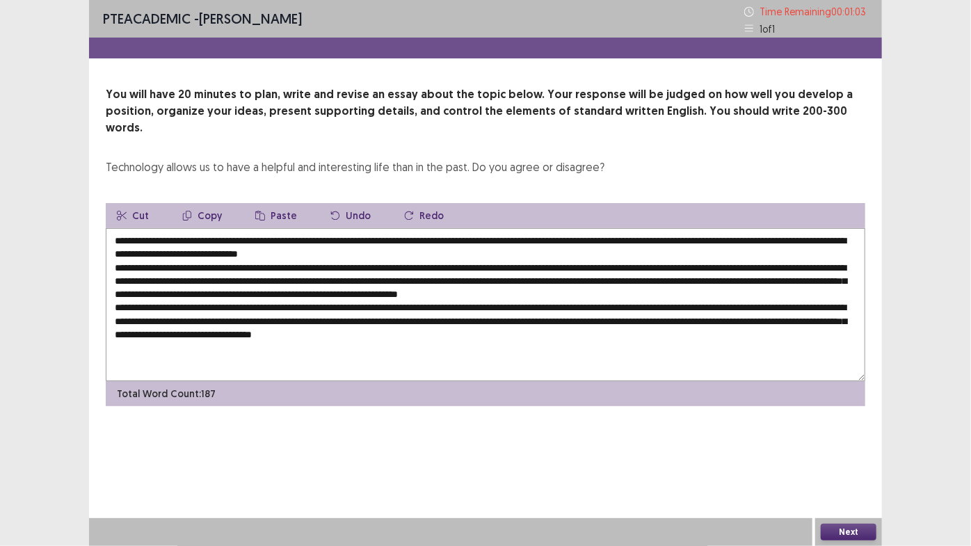
click at [575, 317] on textarea at bounding box center [486, 304] width 760 height 153
click at [614, 312] on textarea at bounding box center [486, 304] width 760 height 153
type textarea "**********"
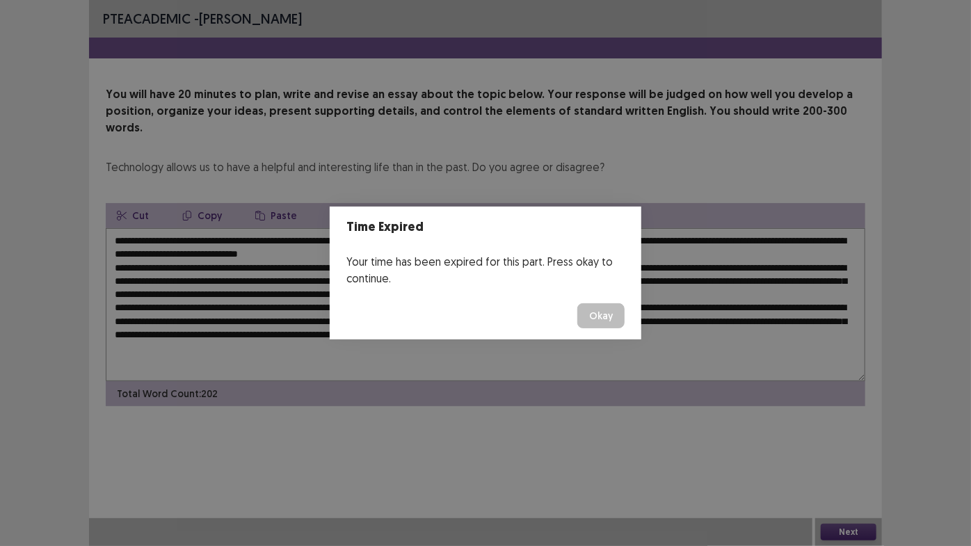
click at [838, 461] on div "Time Expired Your time has been expired for this part. Press okay to continue. …" at bounding box center [485, 273] width 971 height 546
click at [621, 320] on button "Okay" at bounding box center [601, 315] width 47 height 25
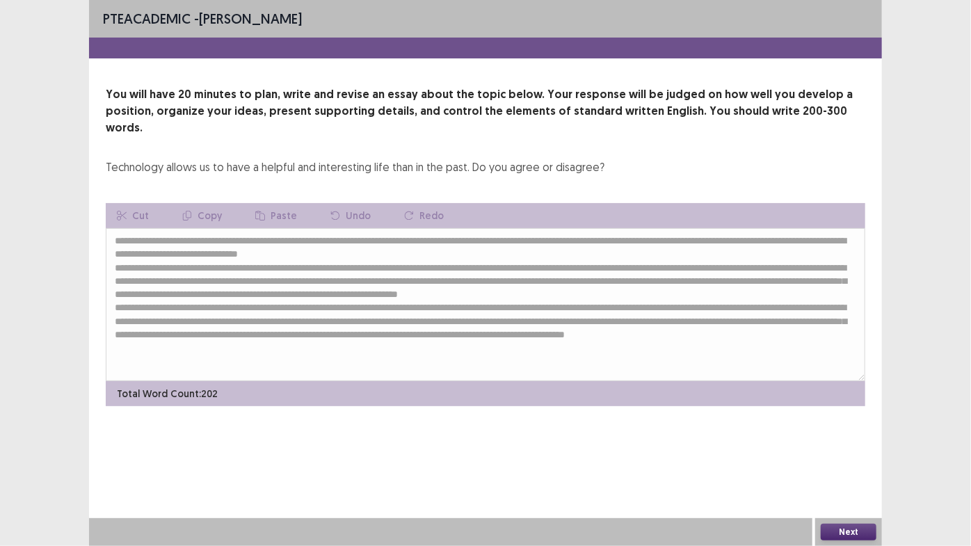
click at [841, 461] on button "Next" at bounding box center [849, 532] width 56 height 17
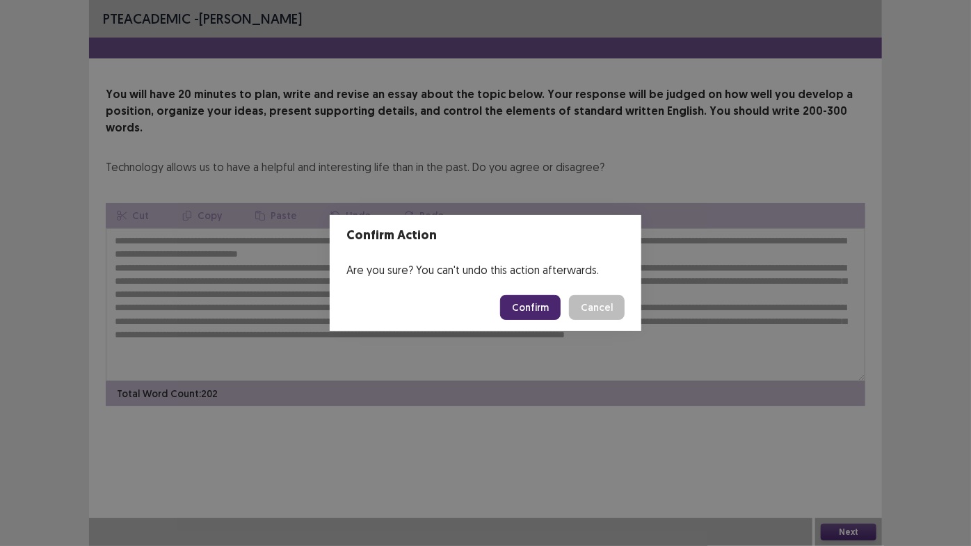
click at [542, 303] on button "Confirm" at bounding box center [530, 307] width 61 height 25
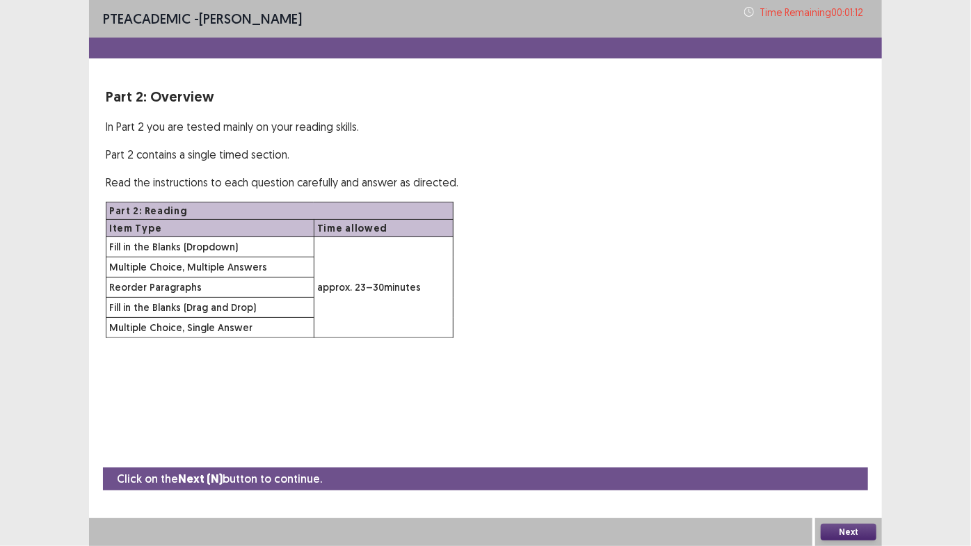
click at [858, 461] on button "Next" at bounding box center [849, 532] width 56 height 17
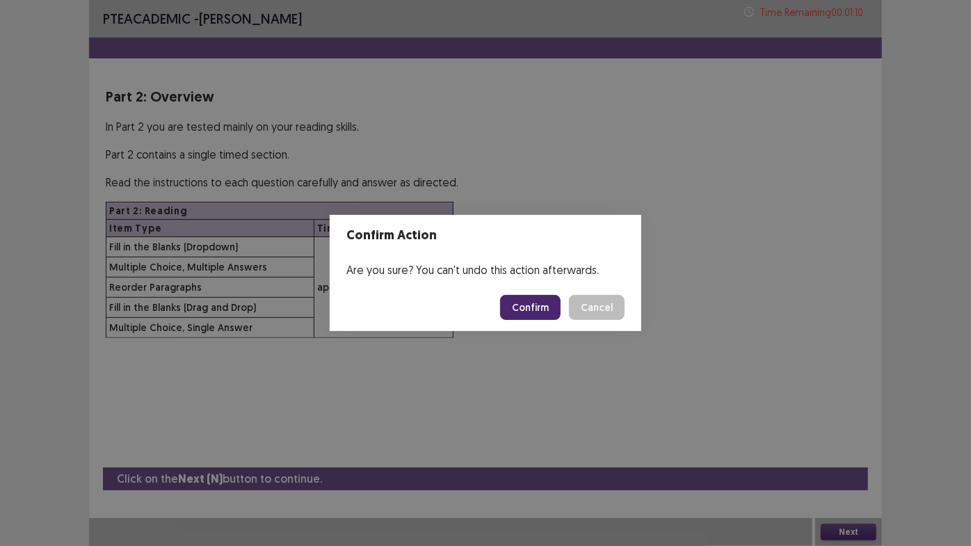
click at [547, 304] on button "Confirm" at bounding box center [530, 307] width 61 height 25
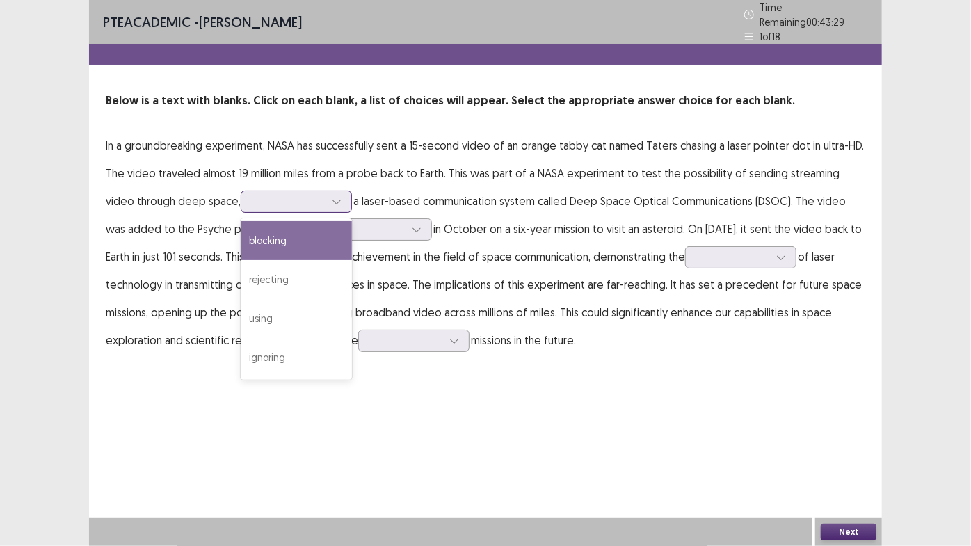
click at [333, 200] on icon at bounding box center [337, 202] width 8 height 4
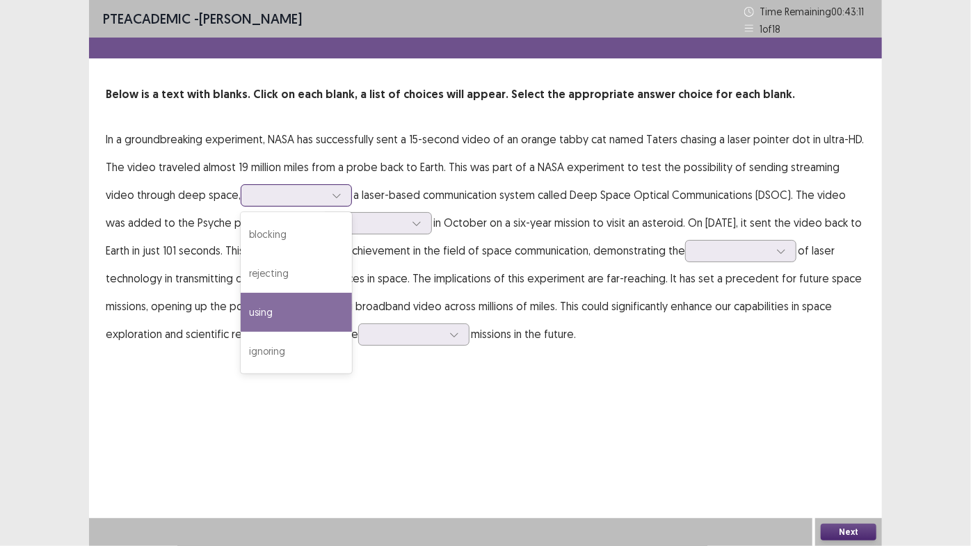
click at [271, 314] on div "using" at bounding box center [296, 312] width 111 height 39
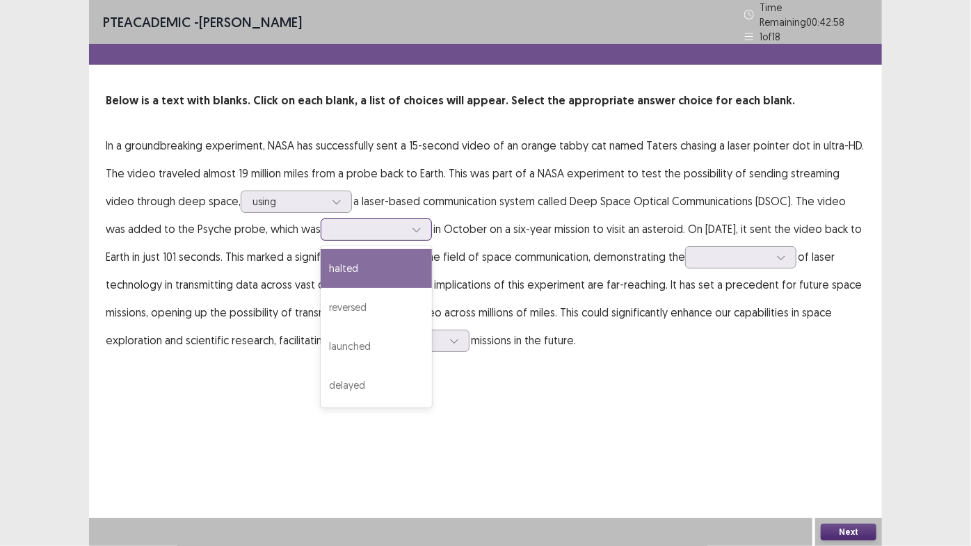
click at [406, 221] on div at bounding box center [416, 229] width 21 height 21
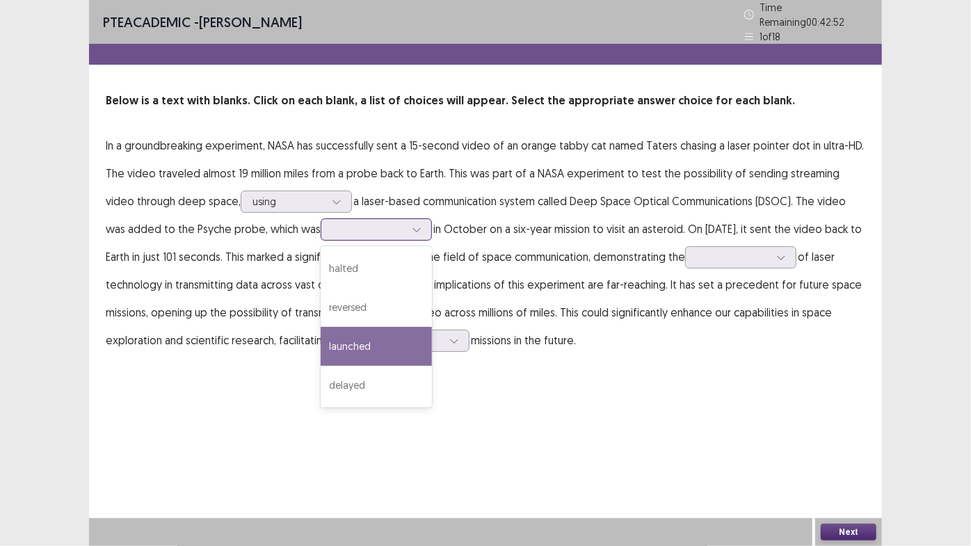
click at [340, 340] on div "launched" at bounding box center [376, 346] width 111 height 39
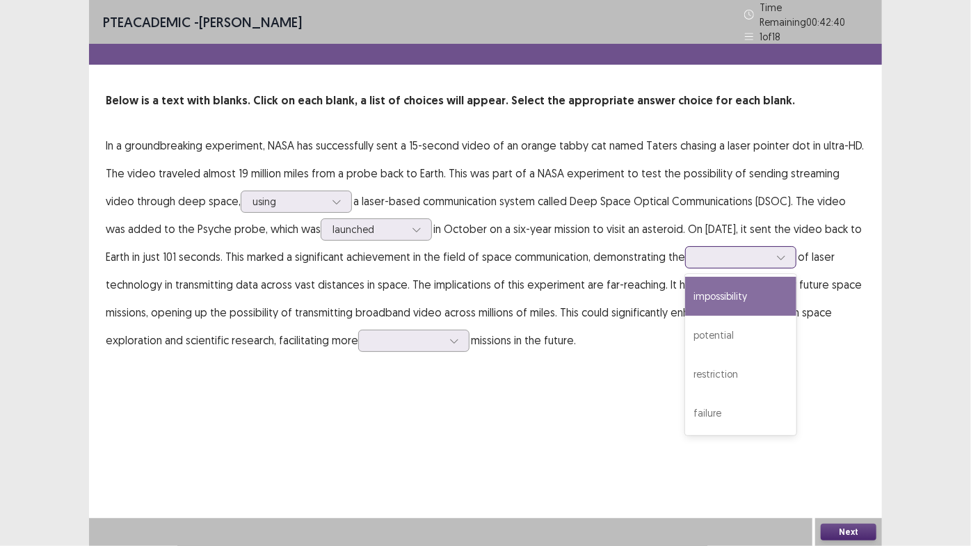
click at [786, 253] on icon at bounding box center [781, 258] width 10 height 10
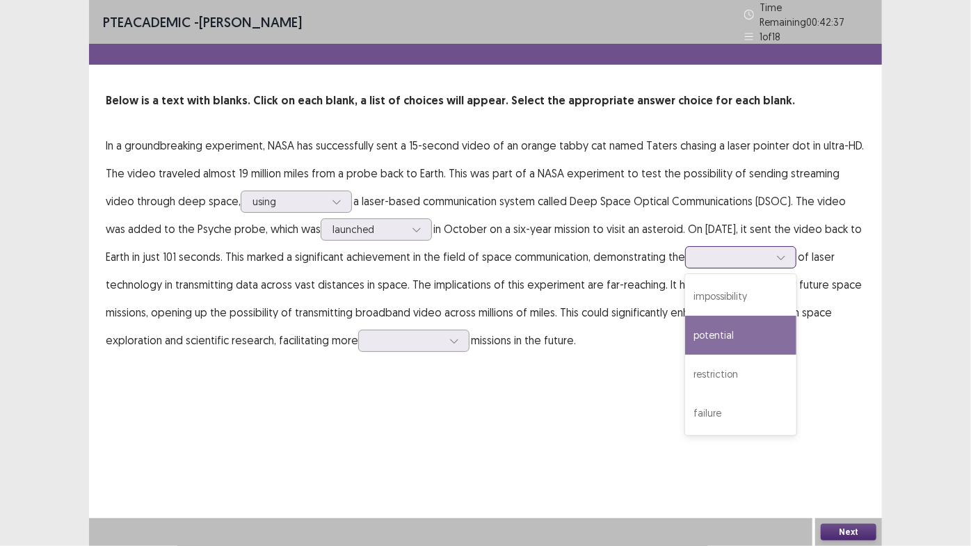
click at [733, 328] on div "potential" at bounding box center [740, 335] width 111 height 39
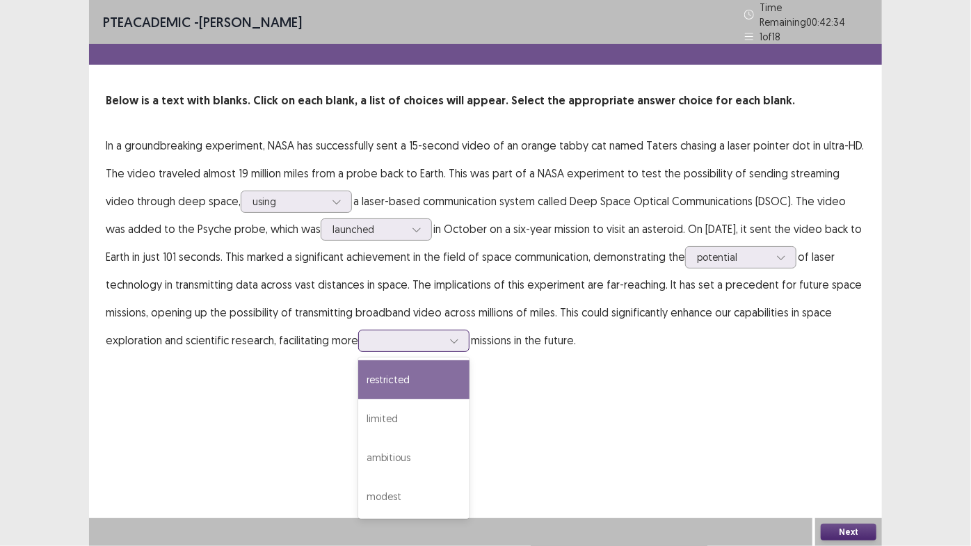
click at [454, 336] on icon at bounding box center [454, 341] width 10 height 10
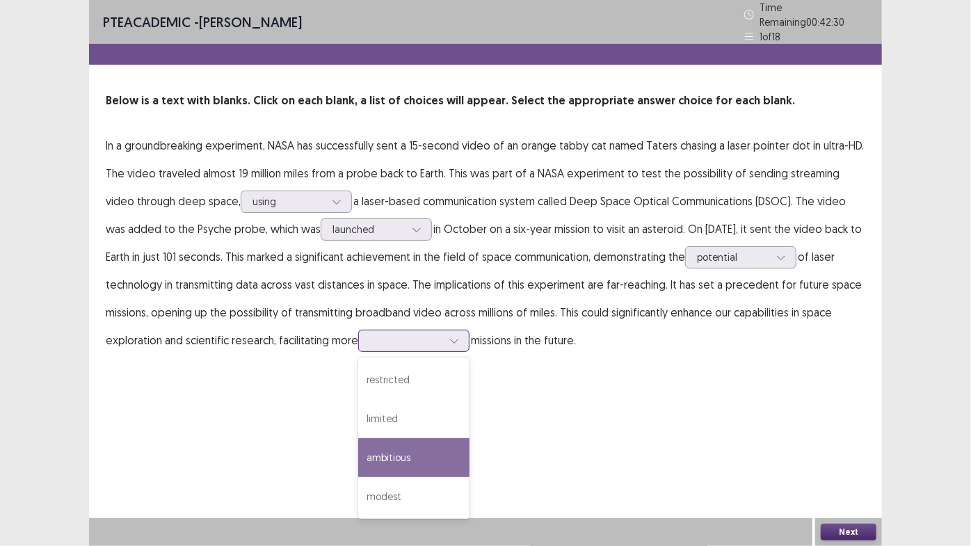
click at [419, 440] on div "ambitious" at bounding box center [413, 457] width 111 height 39
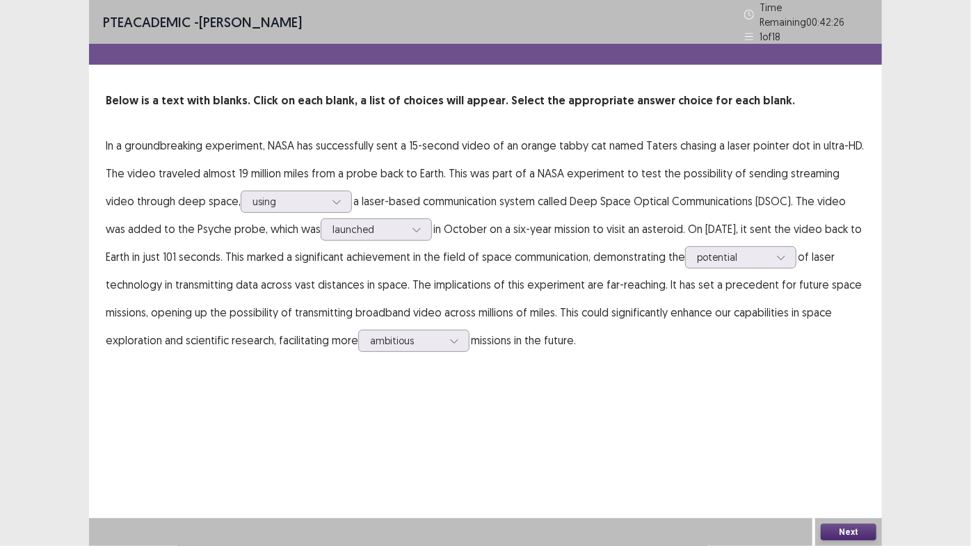
click at [846, 461] on button "Next" at bounding box center [849, 532] width 56 height 17
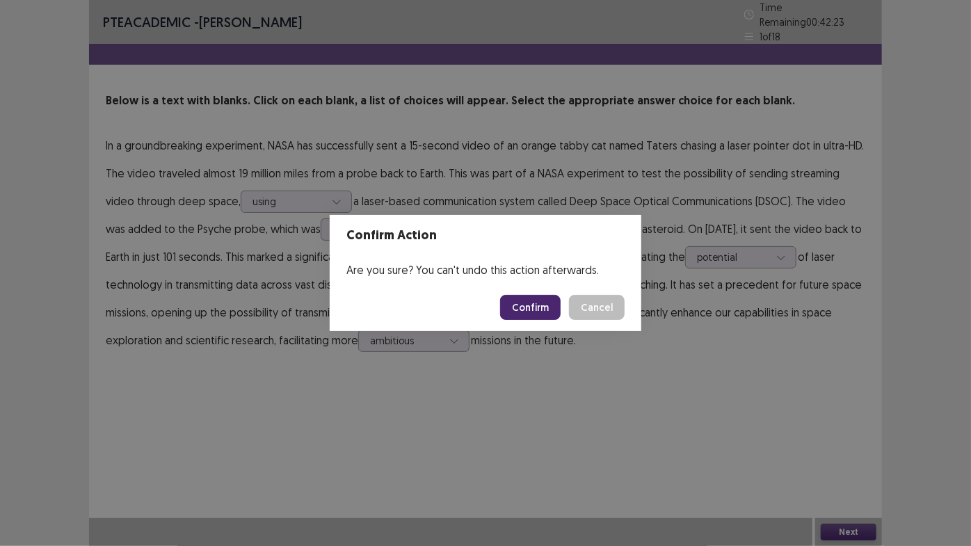
click at [552, 304] on button "Confirm" at bounding box center [530, 307] width 61 height 25
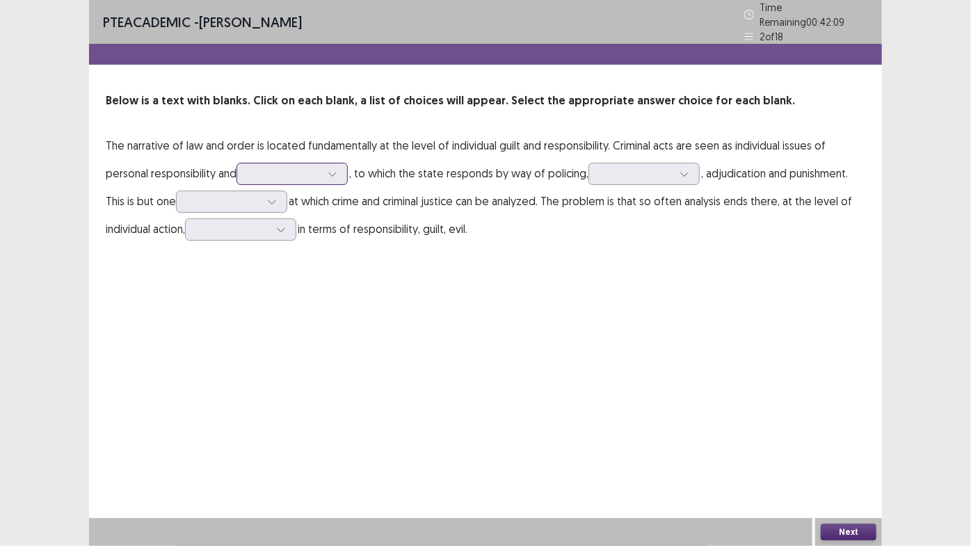
click at [343, 165] on div at bounding box center [332, 174] width 21 height 21
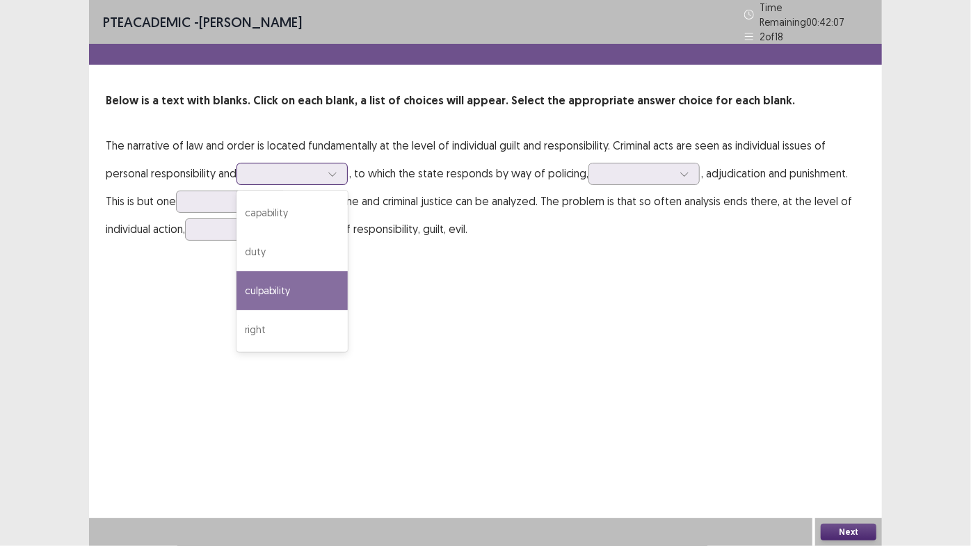
click at [289, 284] on div "culpability" at bounding box center [292, 290] width 111 height 39
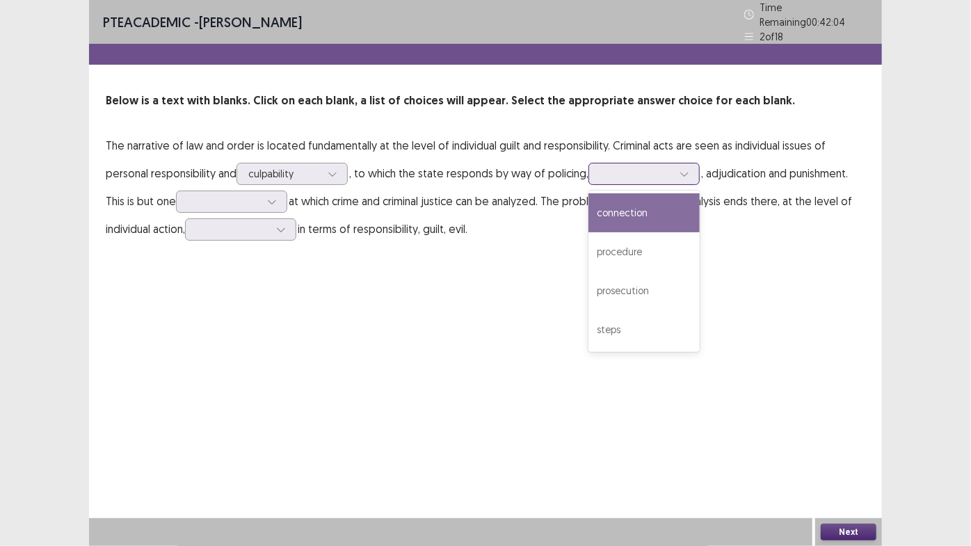
click at [690, 172] on icon at bounding box center [685, 174] width 10 height 10
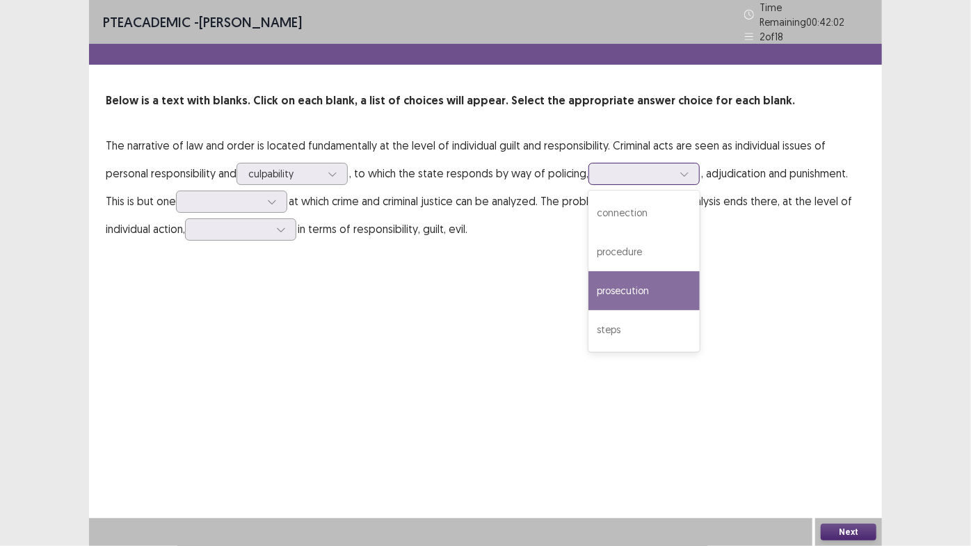
click at [645, 285] on div "prosecution" at bounding box center [644, 290] width 111 height 39
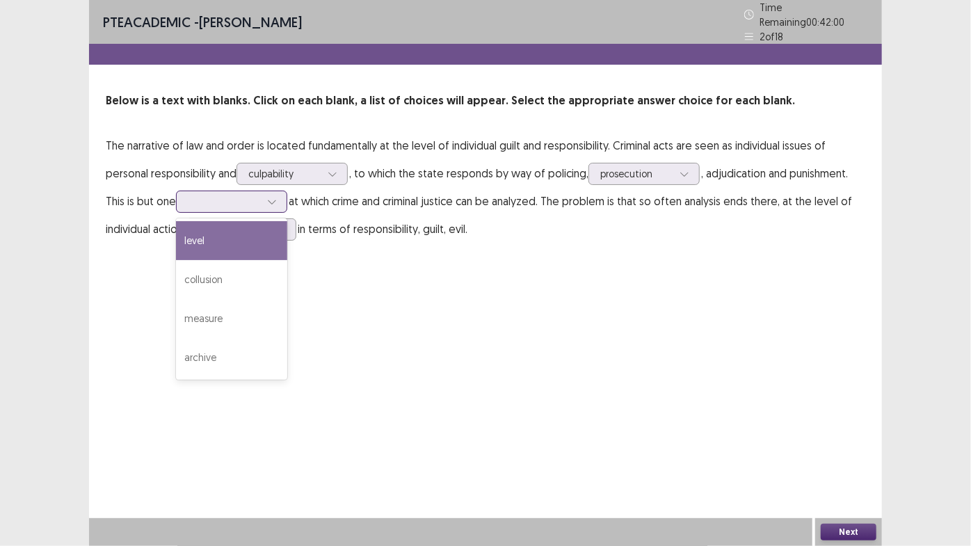
click at [274, 197] on icon at bounding box center [272, 202] width 10 height 10
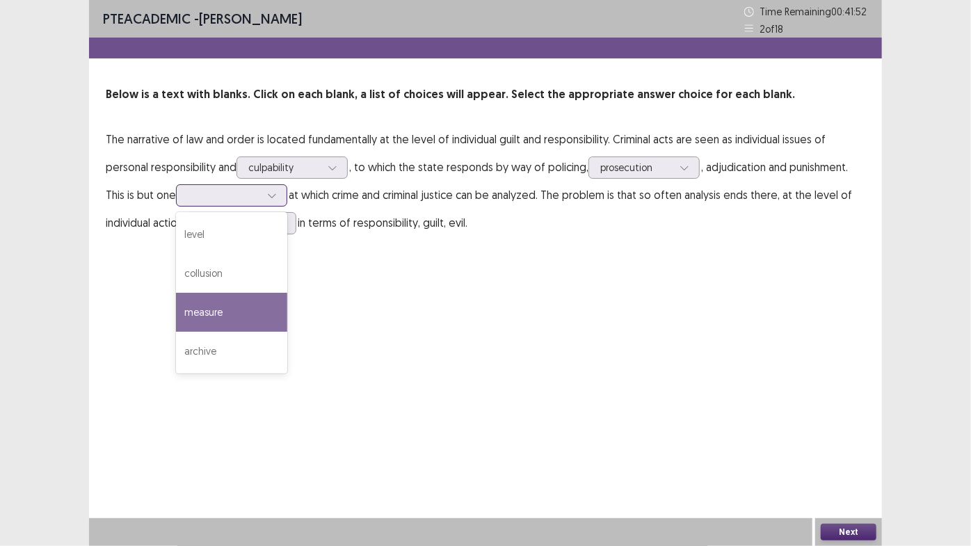
click at [255, 303] on div "measure" at bounding box center [231, 312] width 111 height 39
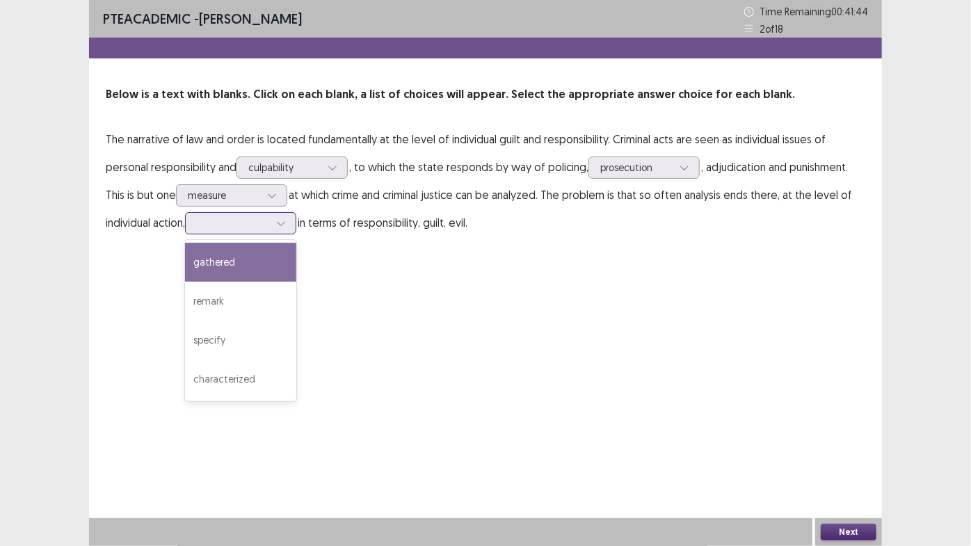
click at [286, 221] on icon at bounding box center [281, 223] width 10 height 10
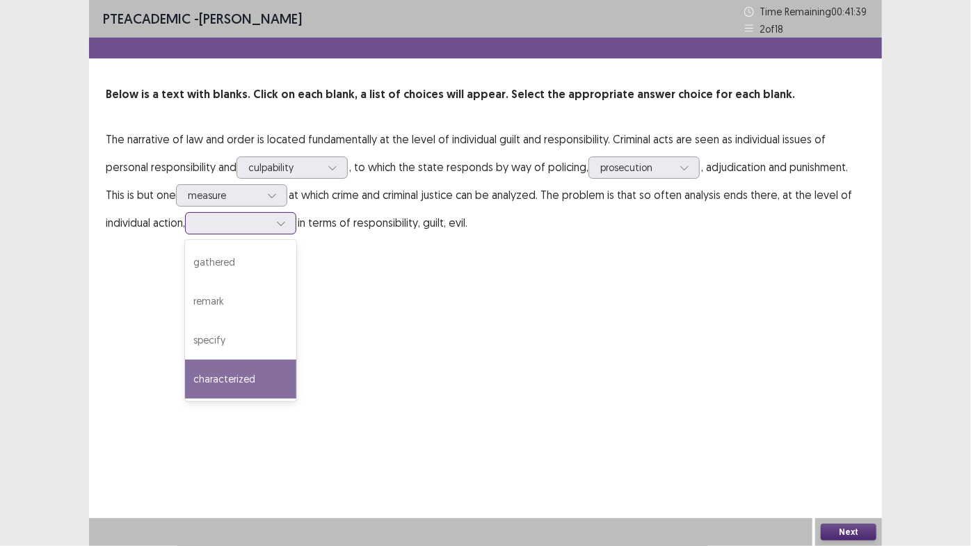
click at [241, 379] on div "characterized" at bounding box center [240, 379] width 111 height 39
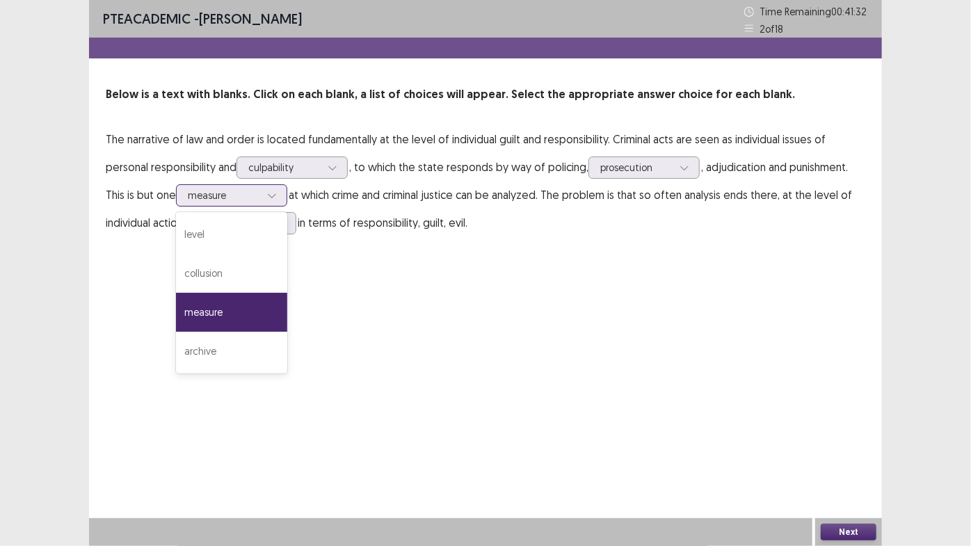
click at [280, 196] on div at bounding box center [272, 195] width 21 height 21
click at [250, 243] on div "level" at bounding box center [231, 234] width 111 height 39
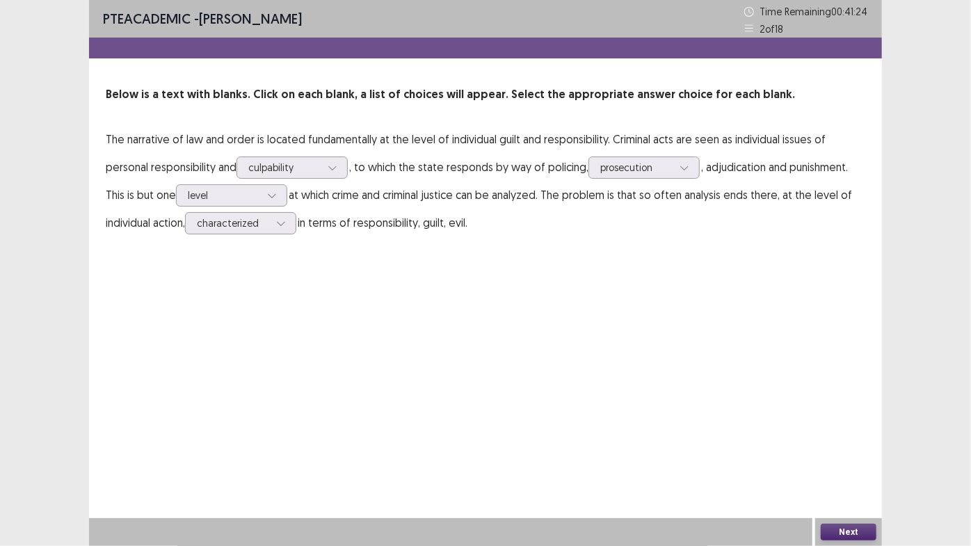
click at [829, 461] on button "Next" at bounding box center [849, 532] width 56 height 17
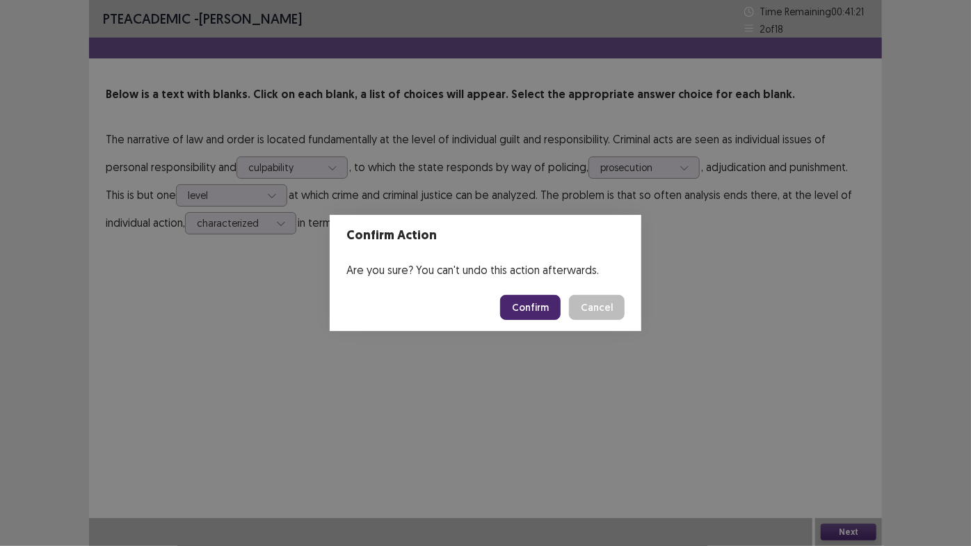
click at [552, 300] on button "Confirm" at bounding box center [530, 307] width 61 height 25
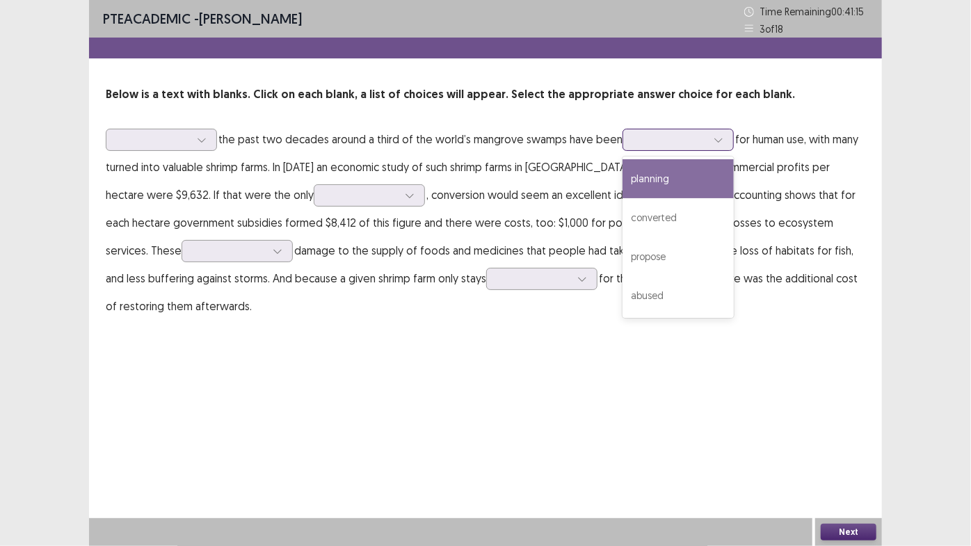
click at [699, 143] on div at bounding box center [671, 139] width 72 height 13
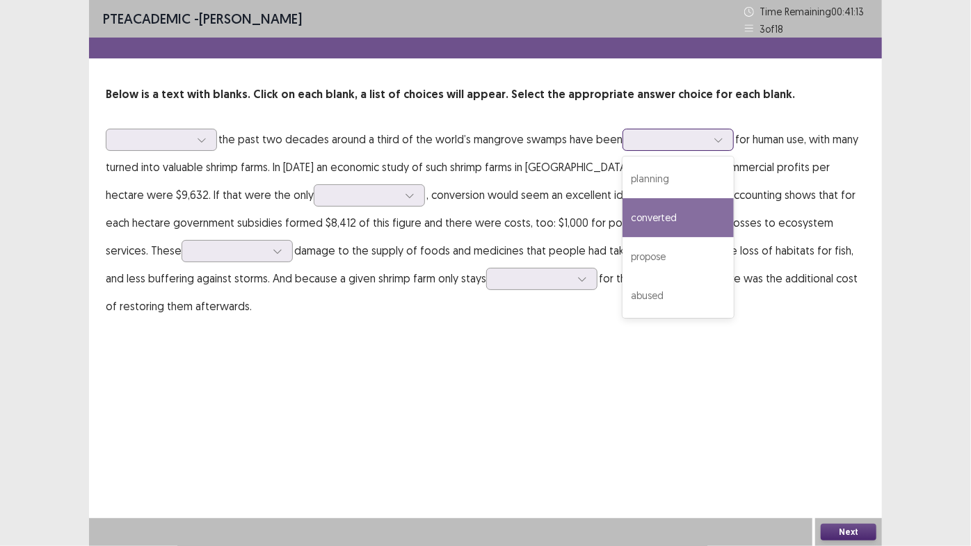
click at [689, 205] on div "converted" at bounding box center [678, 217] width 111 height 39
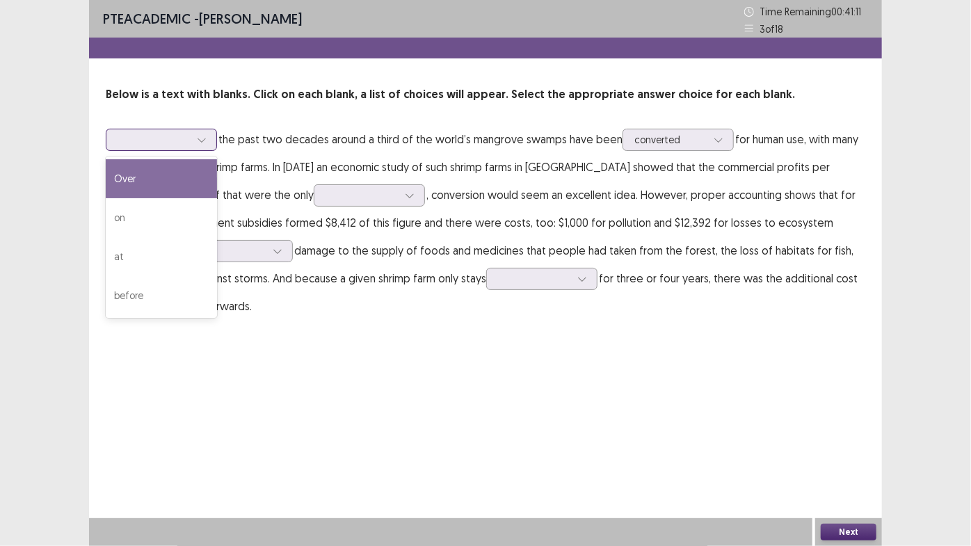
click at [206, 141] on icon at bounding box center [202, 140] width 10 height 10
click at [170, 174] on div "Over" at bounding box center [161, 178] width 111 height 39
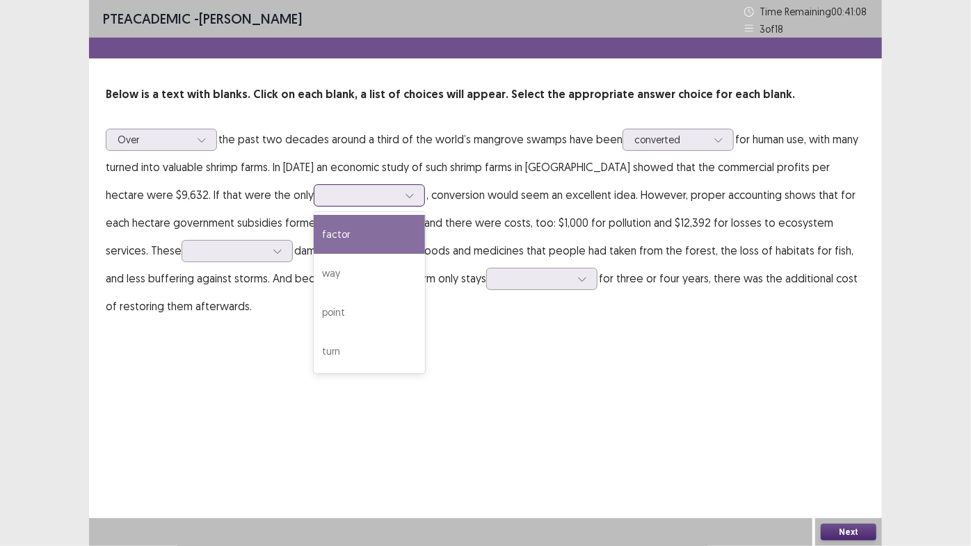
click at [326, 194] on div at bounding box center [362, 195] width 72 height 13
click at [314, 231] on div "factor" at bounding box center [369, 234] width 111 height 39
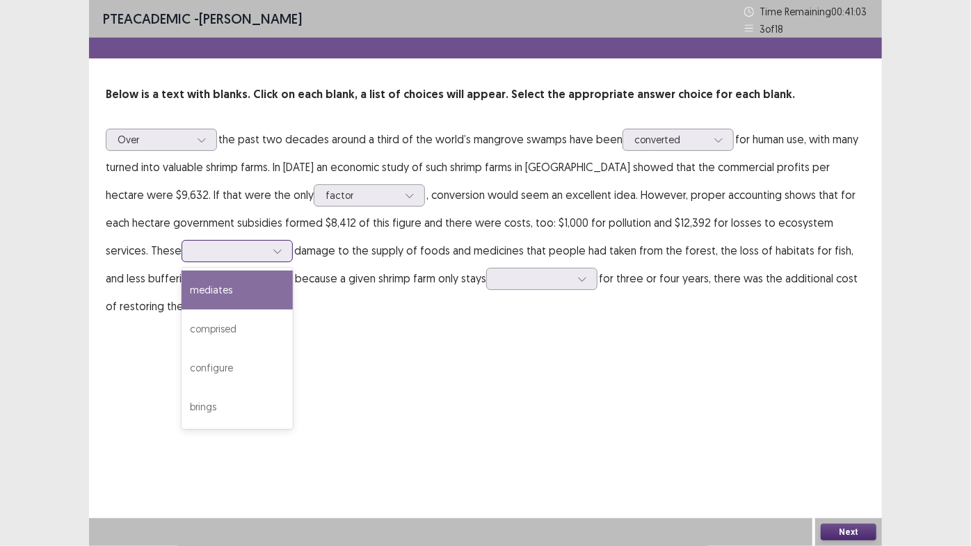
click at [267, 249] on div at bounding box center [277, 251] width 21 height 21
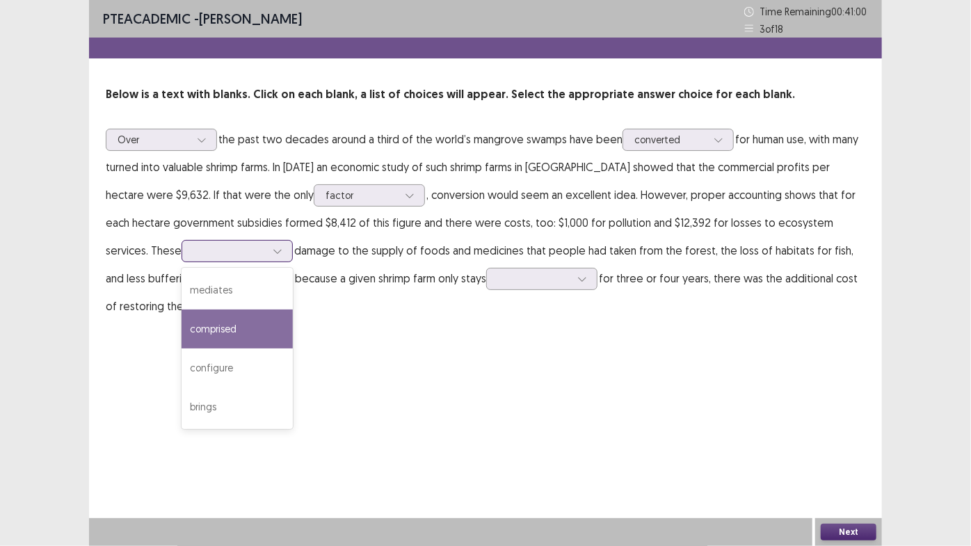
click at [182, 336] on div "comprised" at bounding box center [237, 329] width 111 height 39
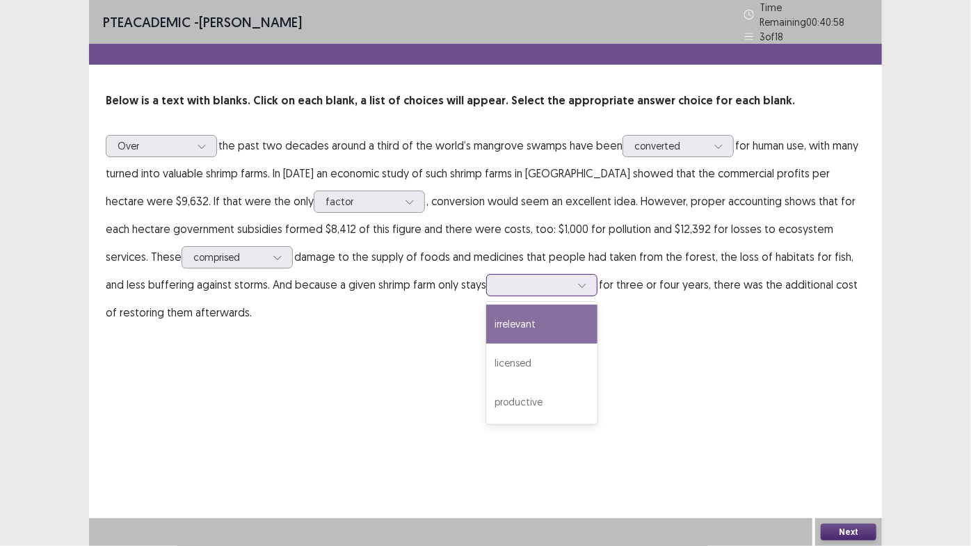
click at [498, 278] on div at bounding box center [534, 284] width 72 height 13
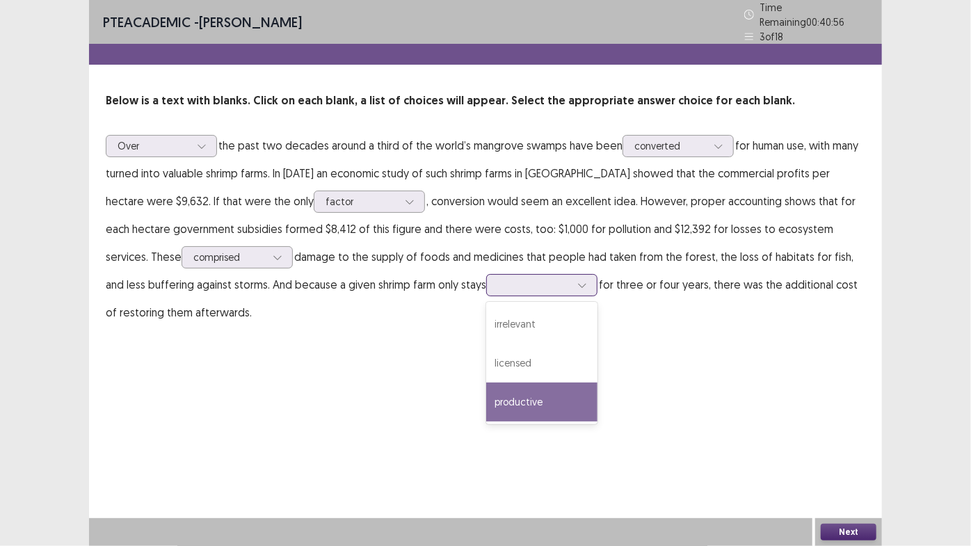
click at [486, 398] on div "productive" at bounding box center [541, 402] width 111 height 39
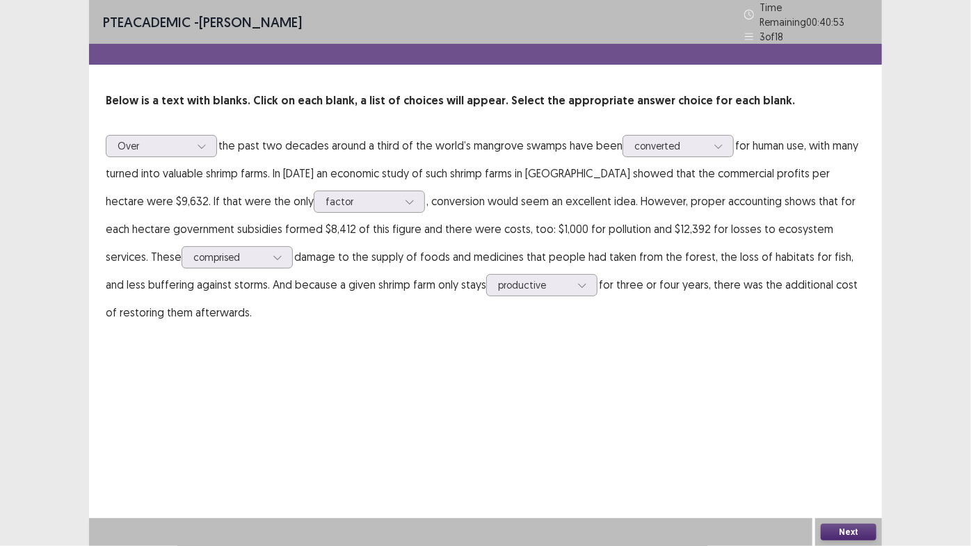
click at [838, 461] on button "Next" at bounding box center [849, 532] width 56 height 17
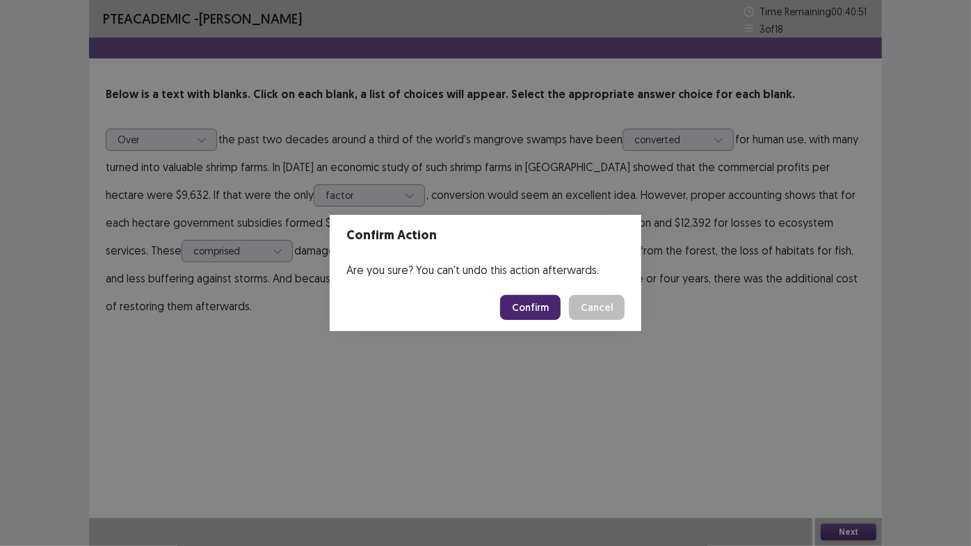
click at [532, 312] on button "Confirm" at bounding box center [530, 307] width 61 height 25
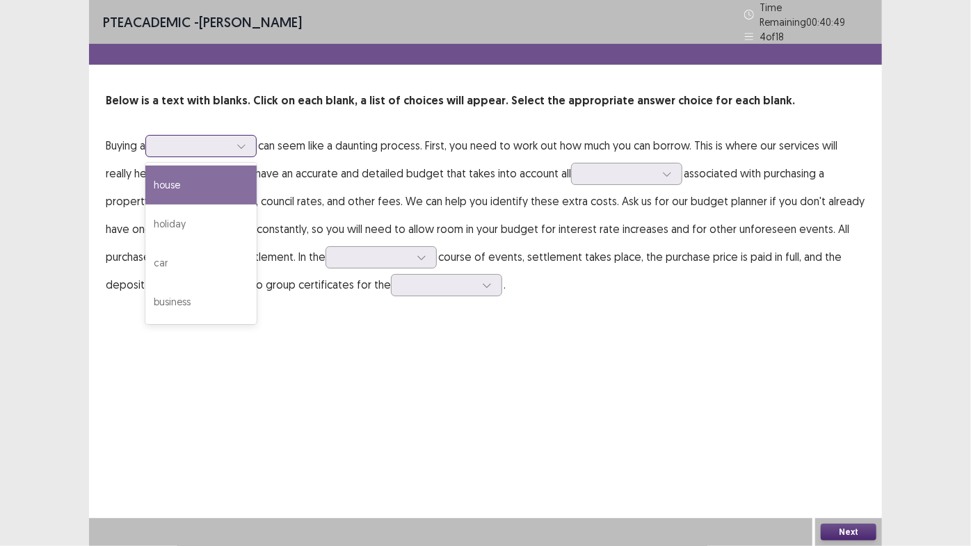
click at [230, 141] on div at bounding box center [193, 145] width 72 height 13
click at [214, 181] on div "house" at bounding box center [200, 185] width 111 height 39
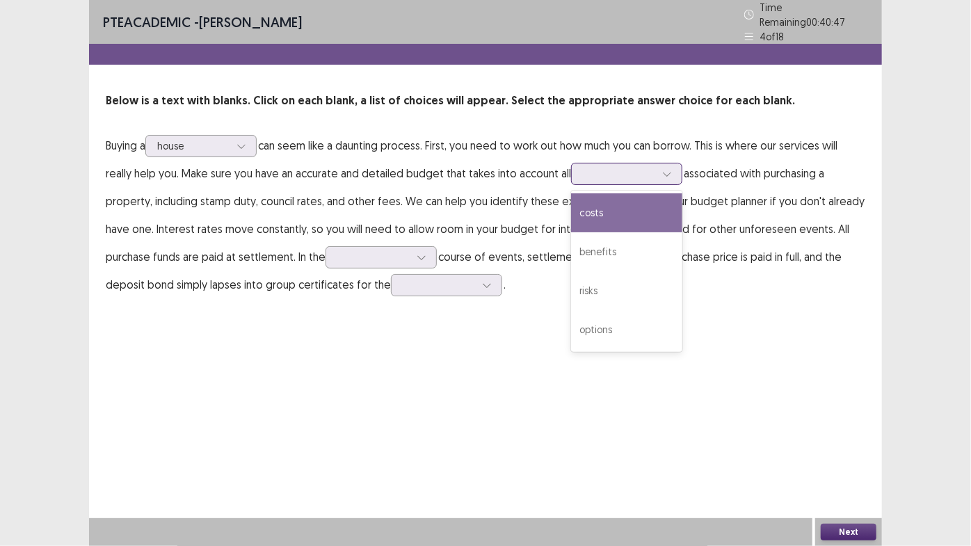
click at [622, 167] on div at bounding box center [619, 173] width 72 height 13
click at [611, 214] on div "costs" at bounding box center [626, 212] width 111 height 39
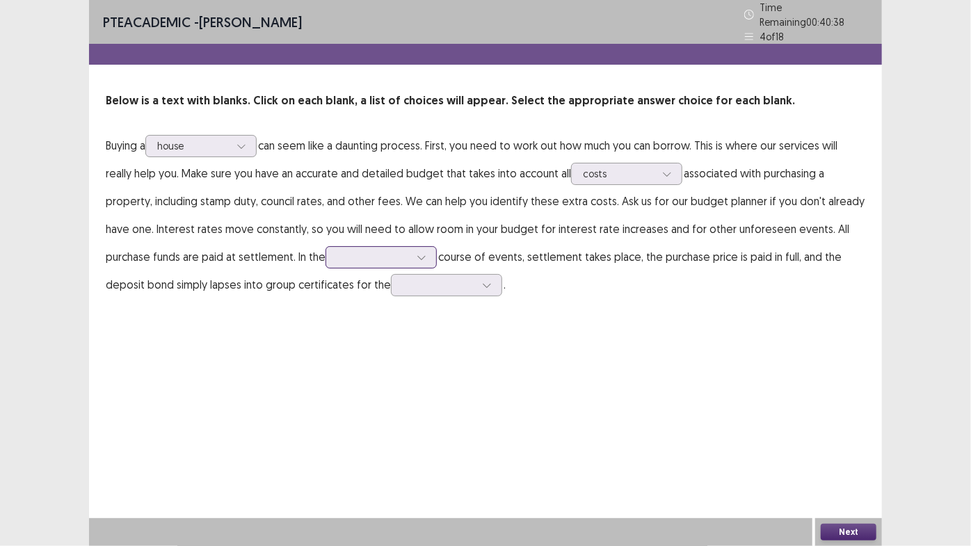
click at [404, 254] on div at bounding box center [373, 256] width 72 height 13
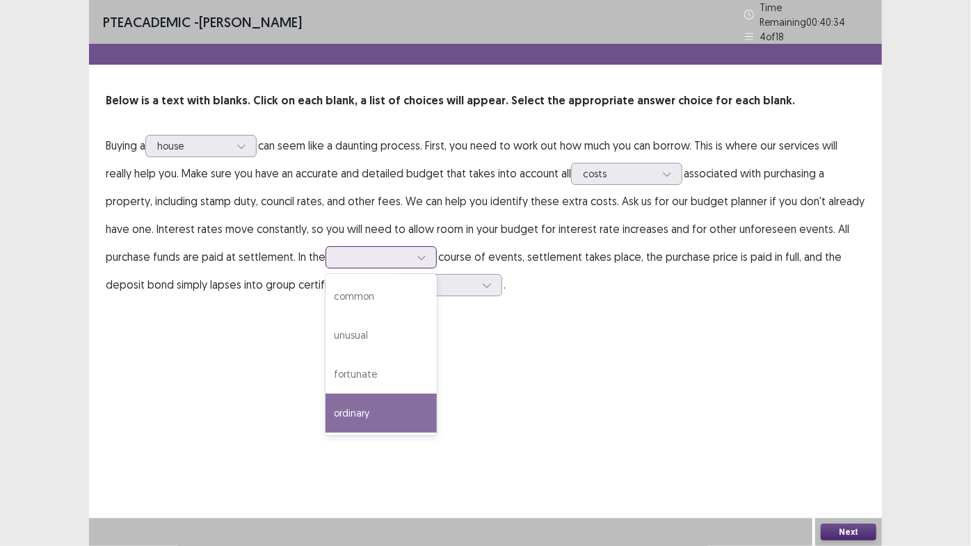
click at [382, 412] on div "ordinary" at bounding box center [381, 413] width 111 height 39
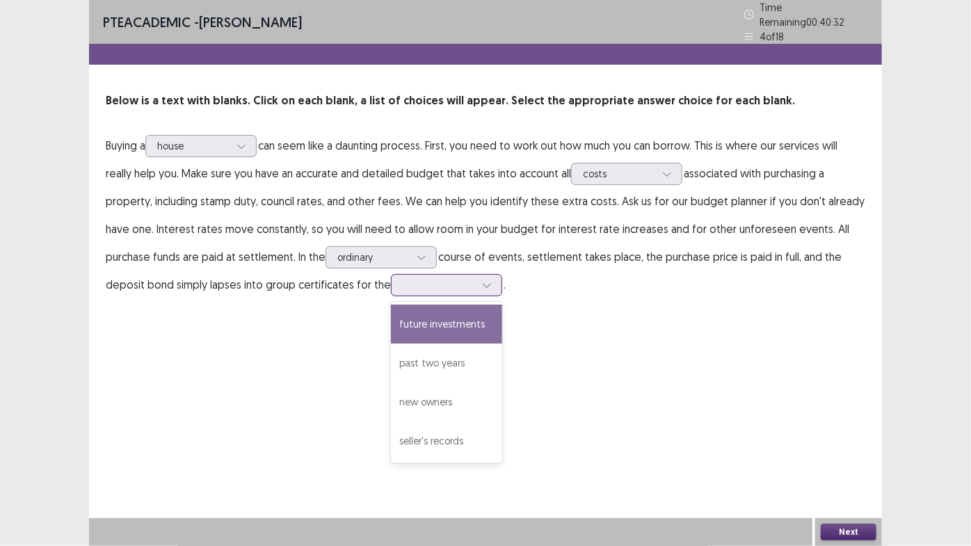
click at [463, 278] on div at bounding box center [439, 284] width 72 height 13
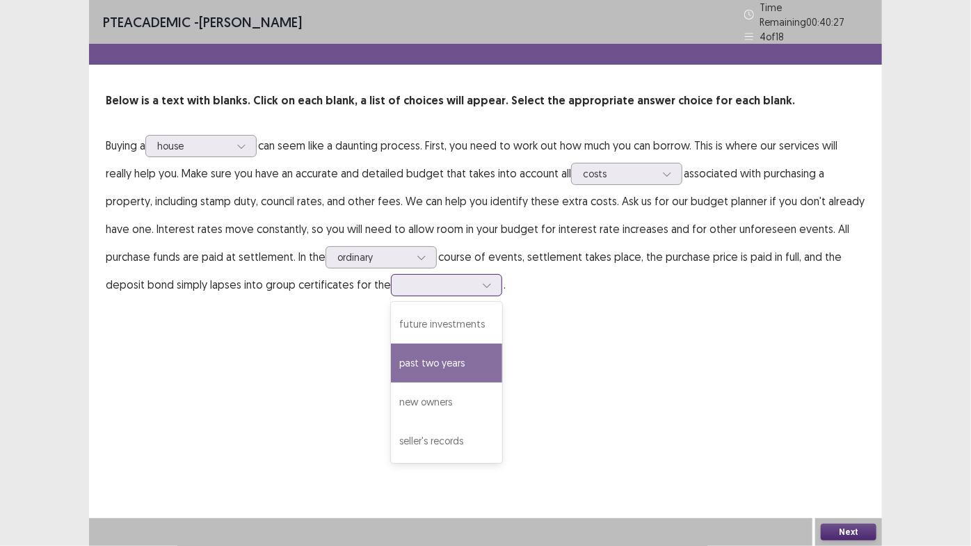
click at [452, 365] on div "past two years" at bounding box center [446, 363] width 111 height 39
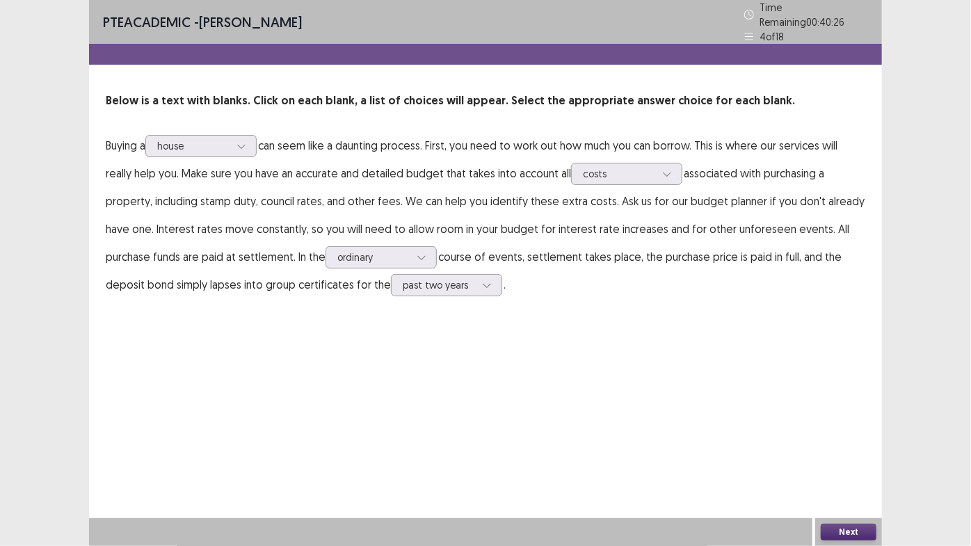
click at [852, 461] on button "Next" at bounding box center [849, 532] width 56 height 17
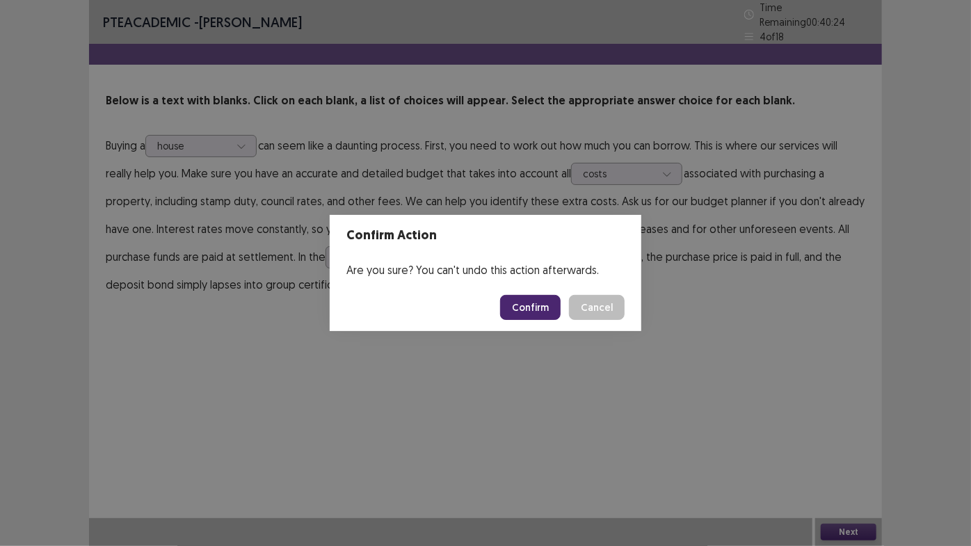
click at [538, 312] on button "Confirm" at bounding box center [530, 307] width 61 height 25
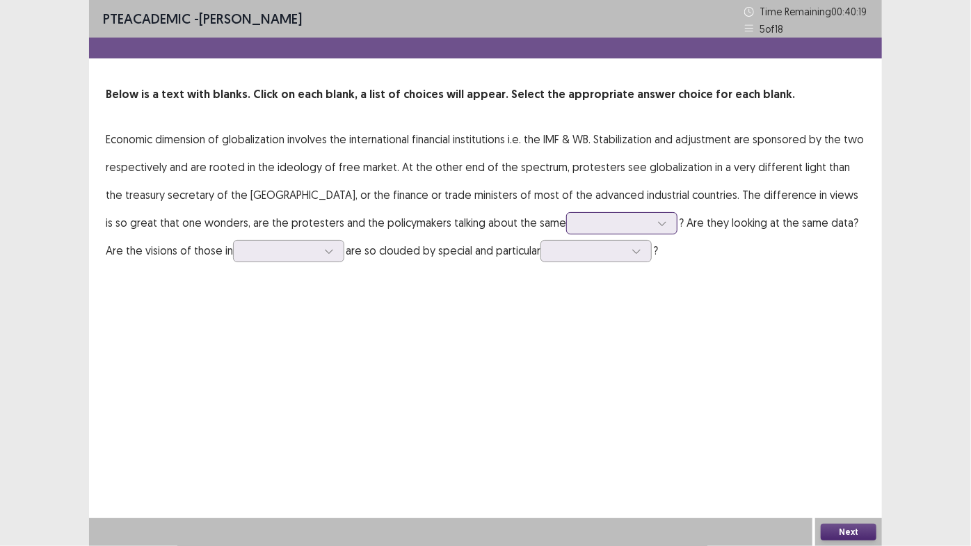
click at [652, 225] on div at bounding box center [662, 223] width 21 height 21
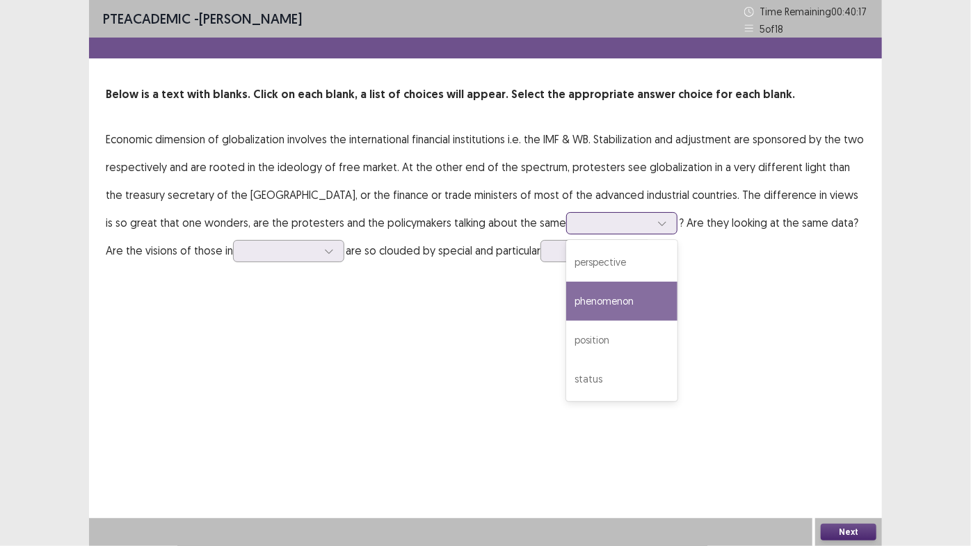
click at [566, 296] on div "phenomenon" at bounding box center [621, 301] width 111 height 39
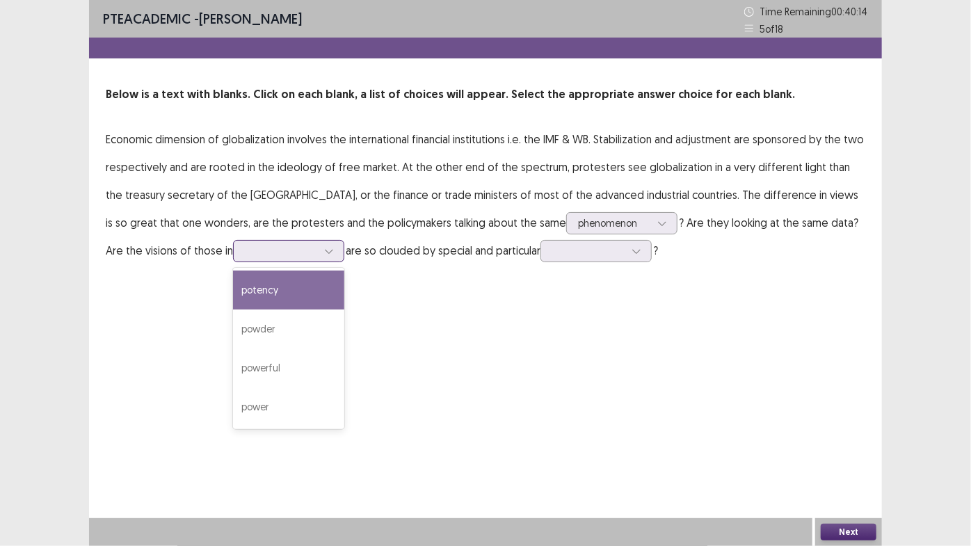
click at [319, 241] on div at bounding box center [329, 251] width 21 height 21
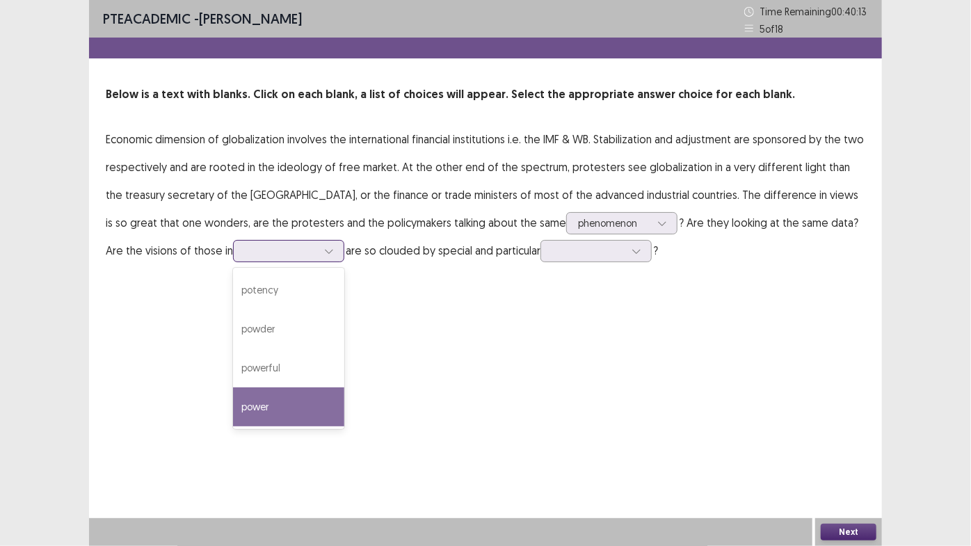
click at [233, 410] on div "power" at bounding box center [288, 407] width 111 height 39
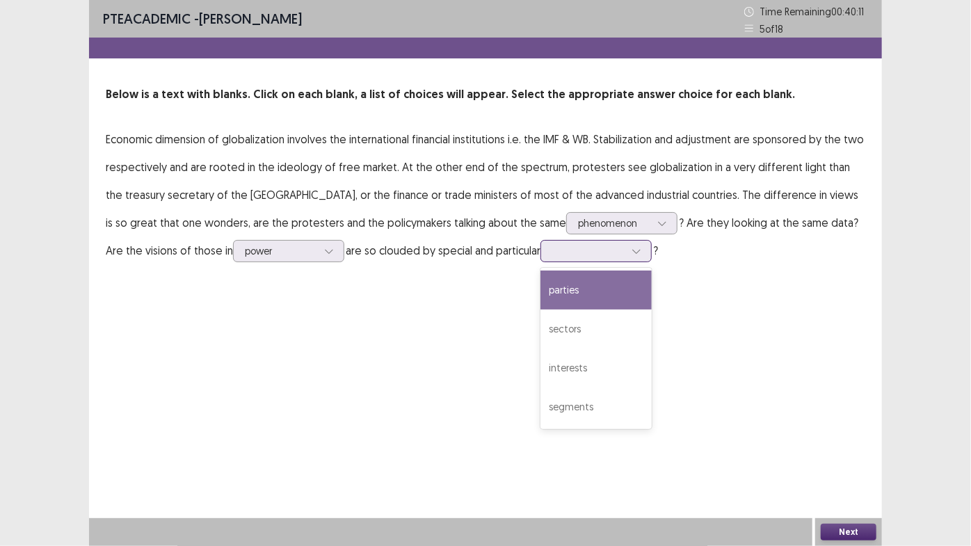
click at [626, 250] on div at bounding box center [636, 251] width 21 height 21
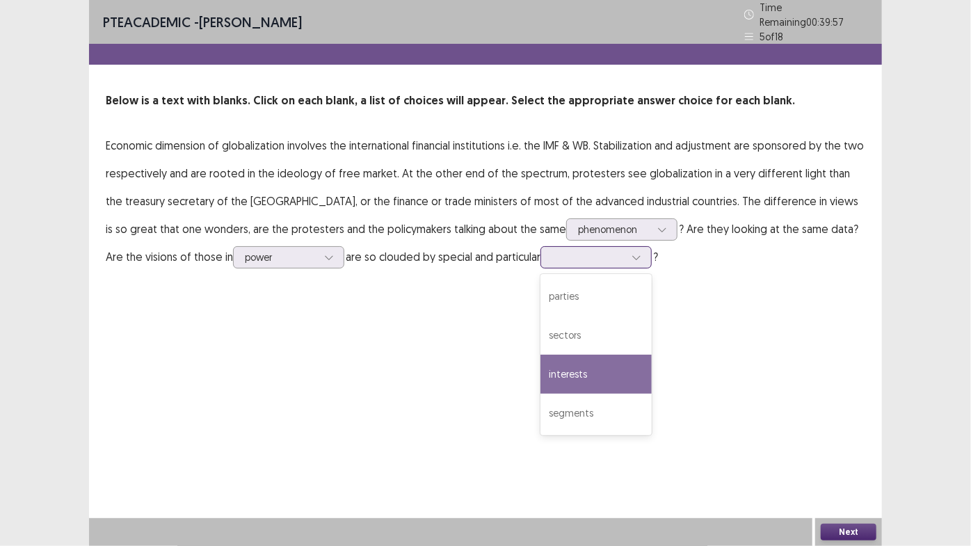
click at [541, 378] on div "interests" at bounding box center [596, 374] width 111 height 39
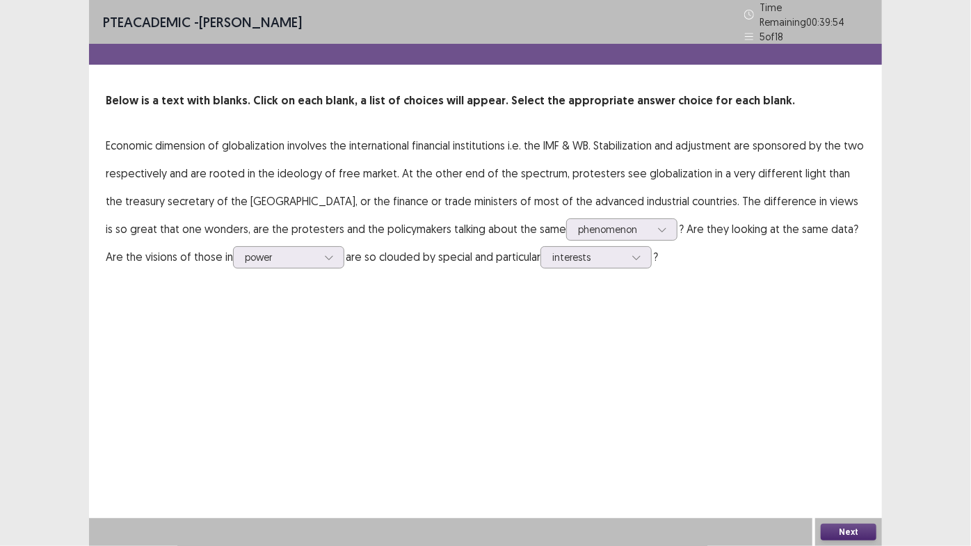
click at [841, 461] on button "Next" at bounding box center [849, 532] width 56 height 17
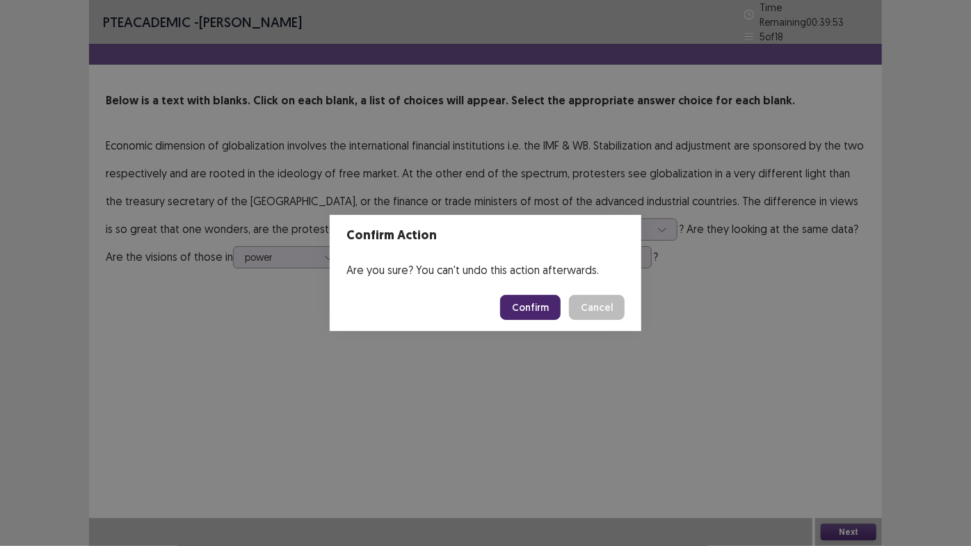
click at [541, 298] on button "Confirm" at bounding box center [530, 307] width 61 height 25
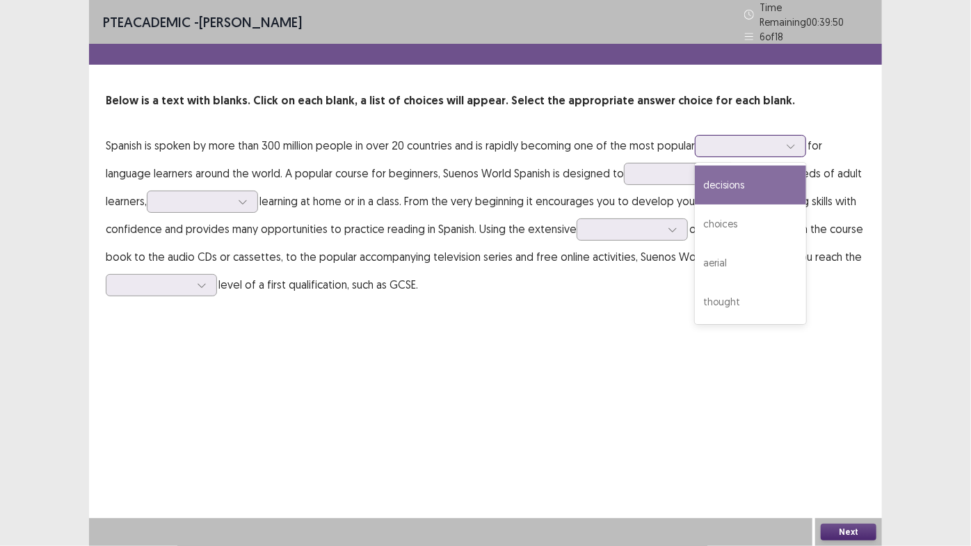
click at [779, 140] on div at bounding box center [743, 145] width 72 height 13
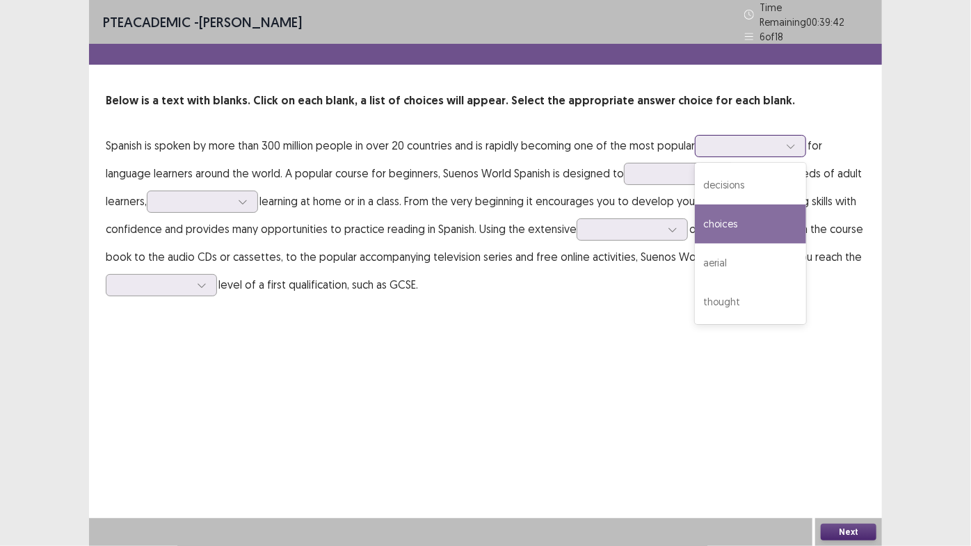
click at [758, 219] on div "choices" at bounding box center [750, 224] width 111 height 39
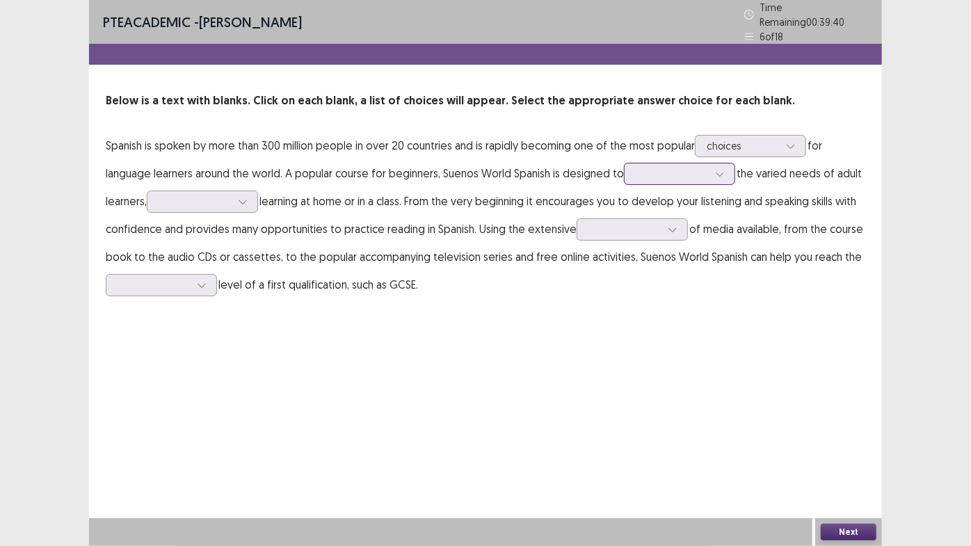
click at [666, 168] on div at bounding box center [672, 173] width 72 height 13
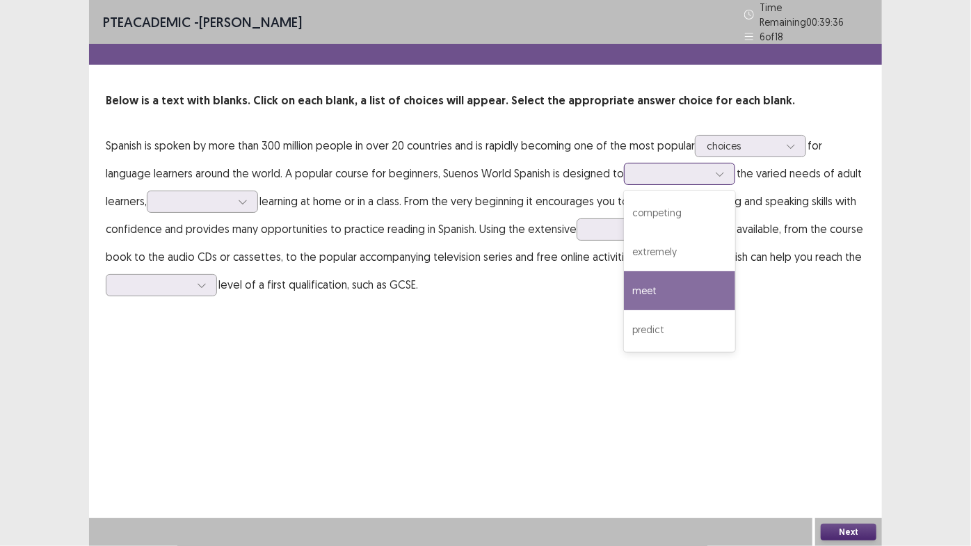
click at [645, 286] on div "meet" at bounding box center [679, 290] width 111 height 39
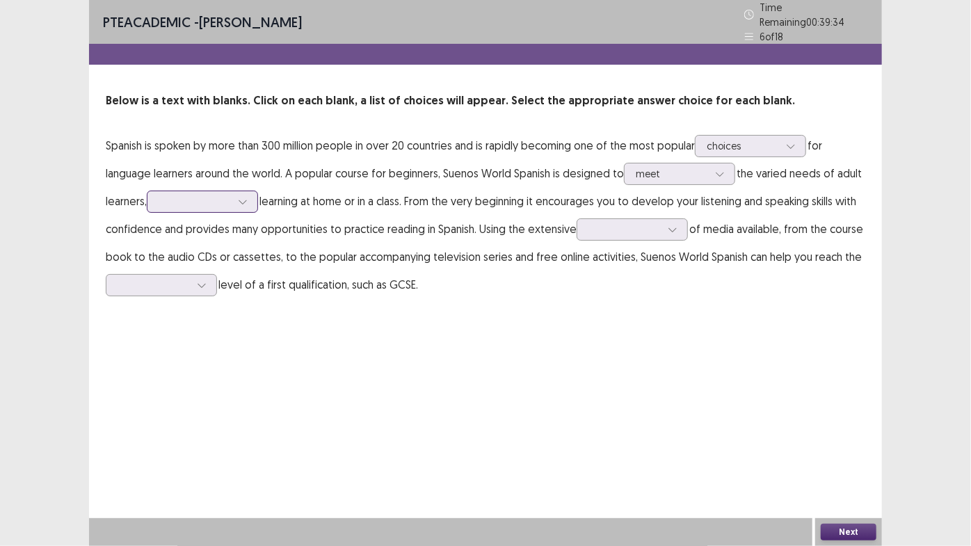
click at [237, 198] on div at bounding box center [242, 201] width 21 height 21
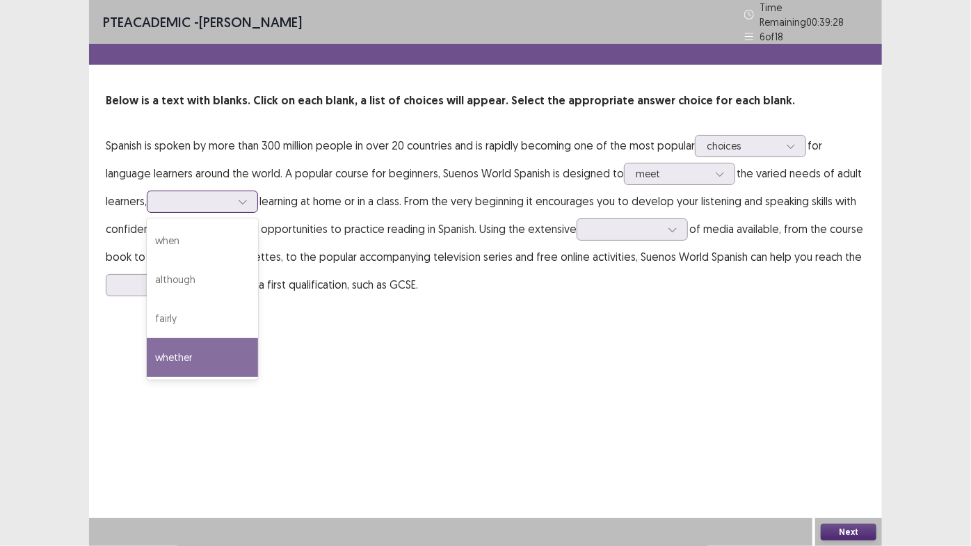
click at [202, 358] on div "whether" at bounding box center [202, 357] width 111 height 39
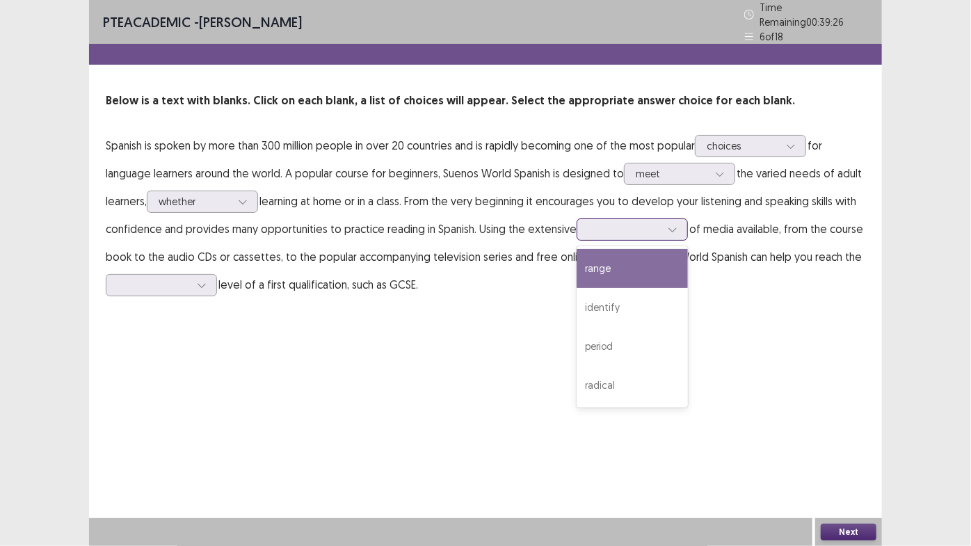
click at [648, 223] on div at bounding box center [625, 229] width 72 height 13
click at [635, 258] on div "range" at bounding box center [632, 268] width 111 height 39
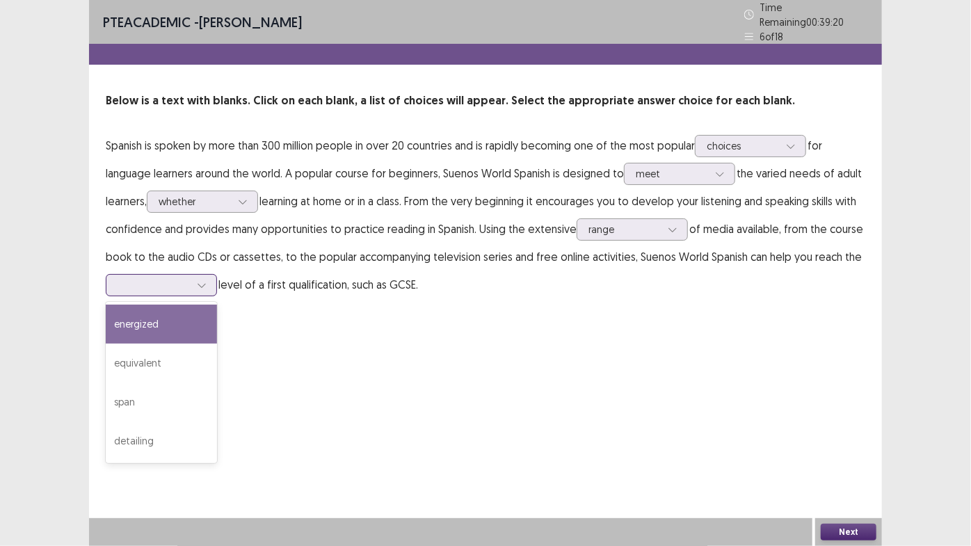
click at [208, 285] on div at bounding box center [201, 285] width 21 height 21
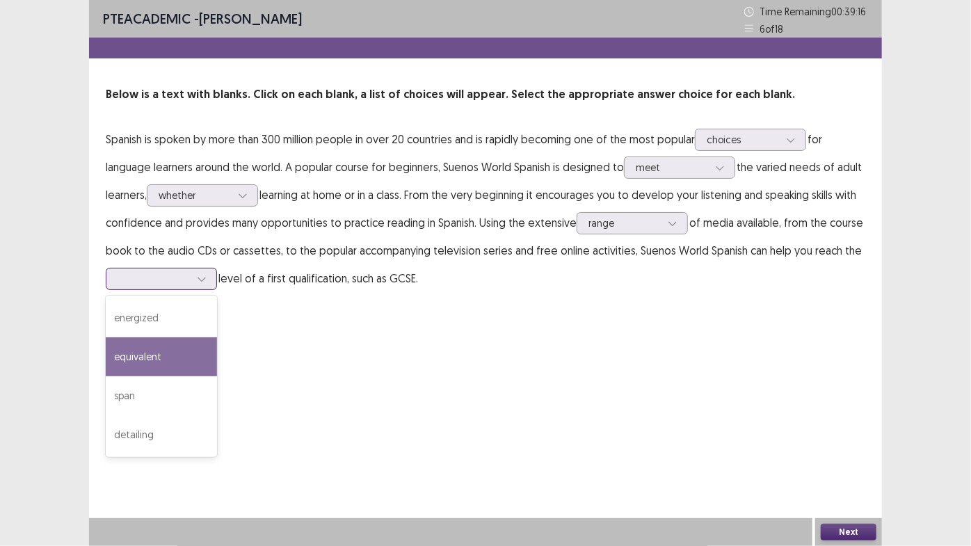
click at [191, 353] on div "equivalent" at bounding box center [161, 356] width 111 height 39
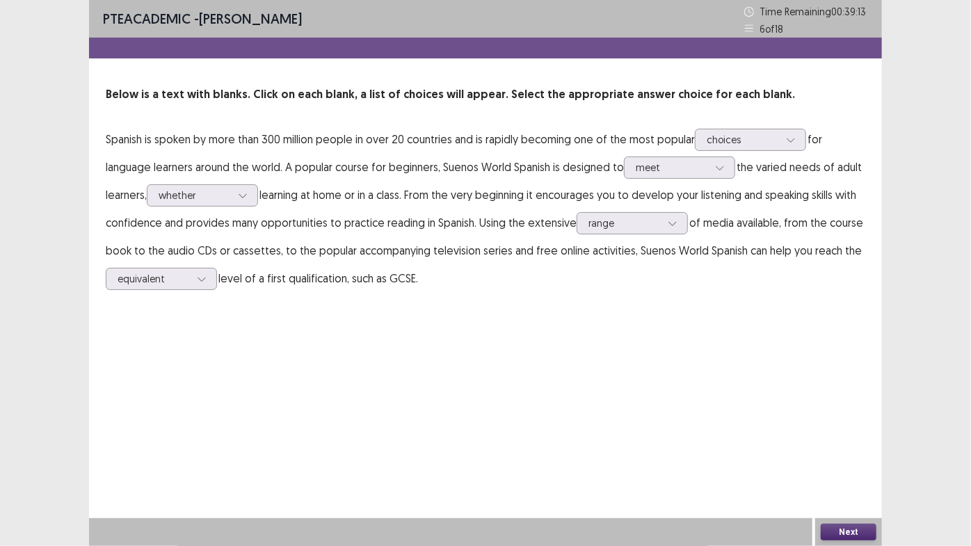
click at [842, 461] on button "Next" at bounding box center [849, 532] width 56 height 17
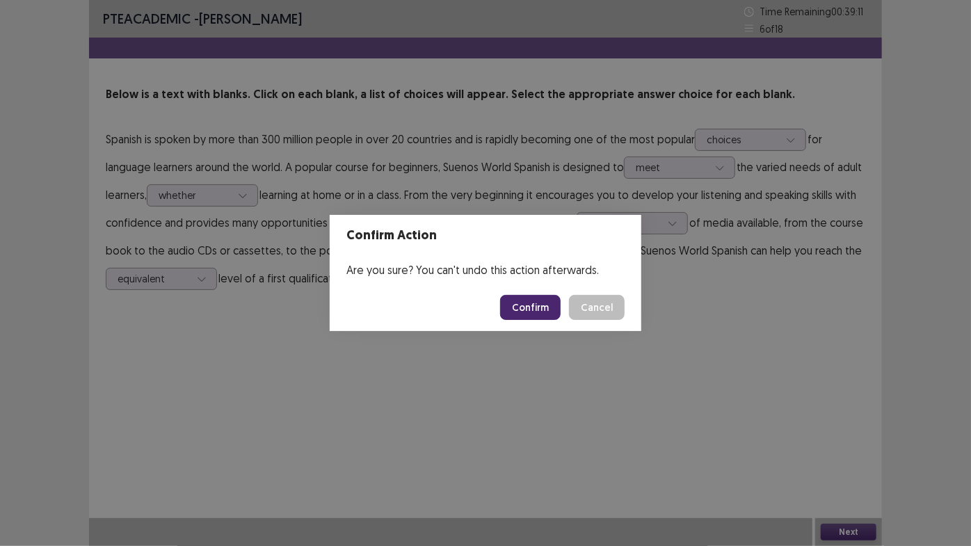
click at [534, 313] on button "Confirm" at bounding box center [530, 307] width 61 height 25
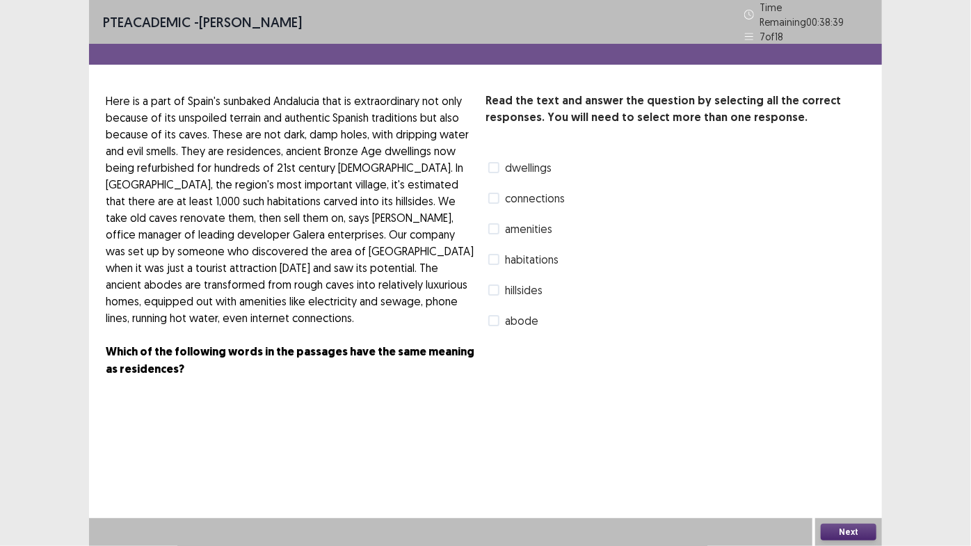
click at [497, 257] on span at bounding box center [493, 259] width 11 height 11
click at [497, 163] on span at bounding box center [493, 167] width 11 height 11
click at [841, 461] on button "Next" at bounding box center [849, 532] width 56 height 17
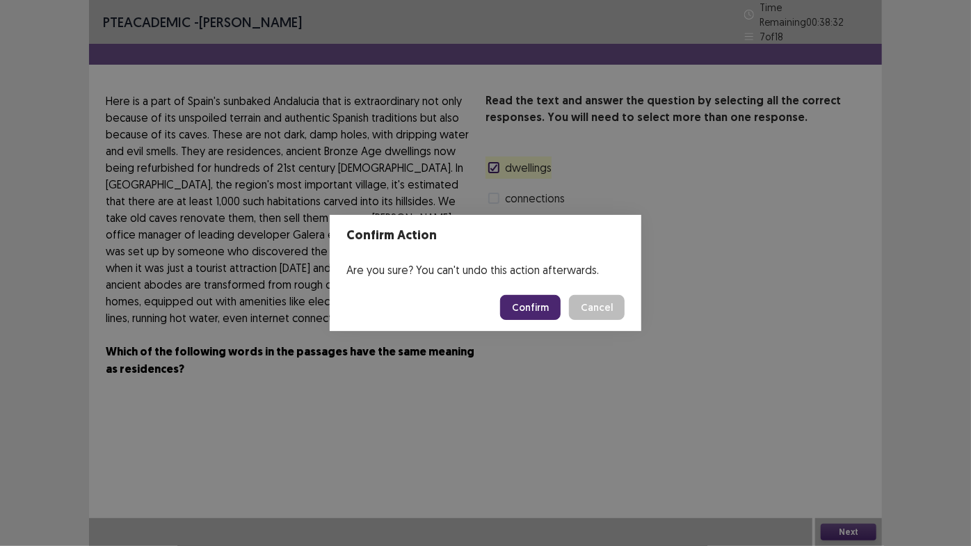
click at [532, 314] on button "Confirm" at bounding box center [530, 307] width 61 height 25
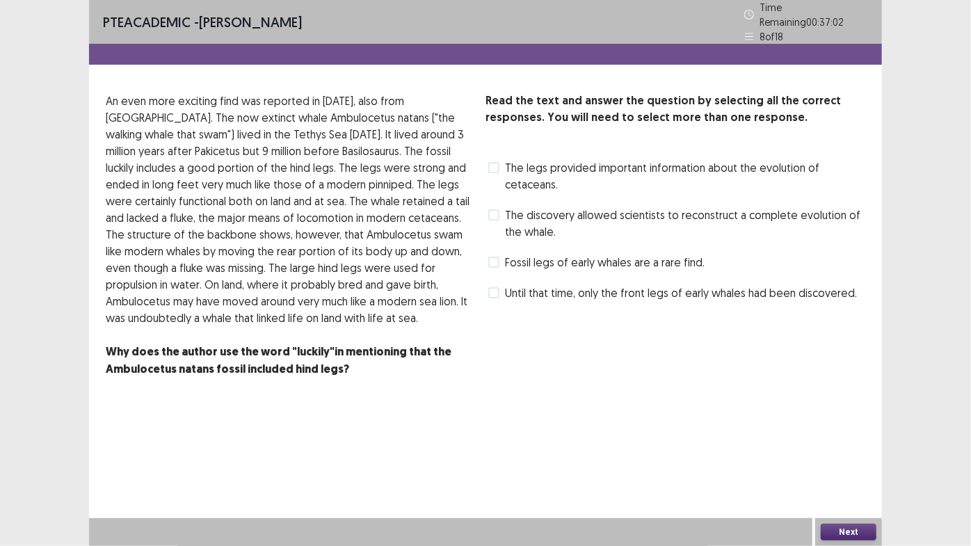
click at [495, 162] on span at bounding box center [493, 167] width 11 height 11
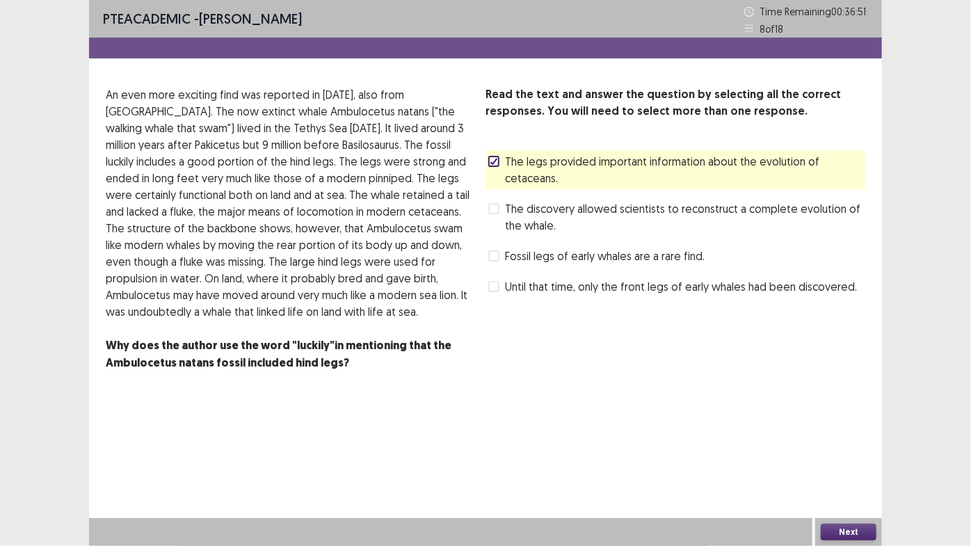
click at [499, 260] on span at bounding box center [493, 255] width 11 height 11
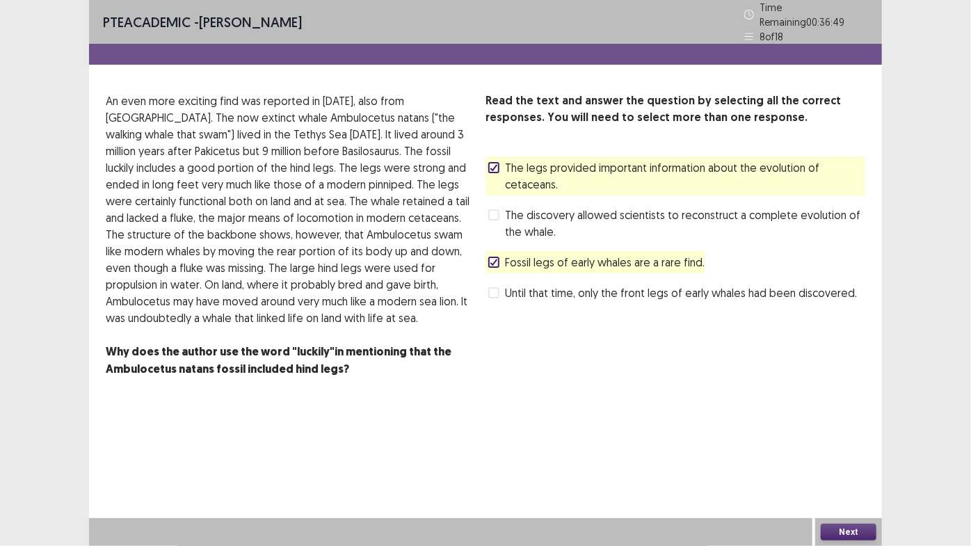
click at [842, 461] on button "Next" at bounding box center [849, 532] width 56 height 17
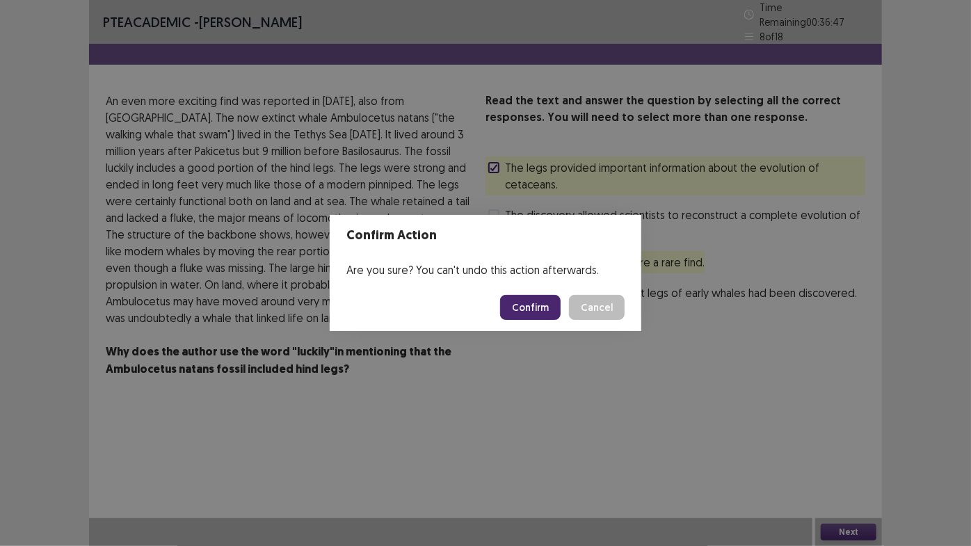
click at [540, 312] on button "Confirm" at bounding box center [530, 307] width 61 height 25
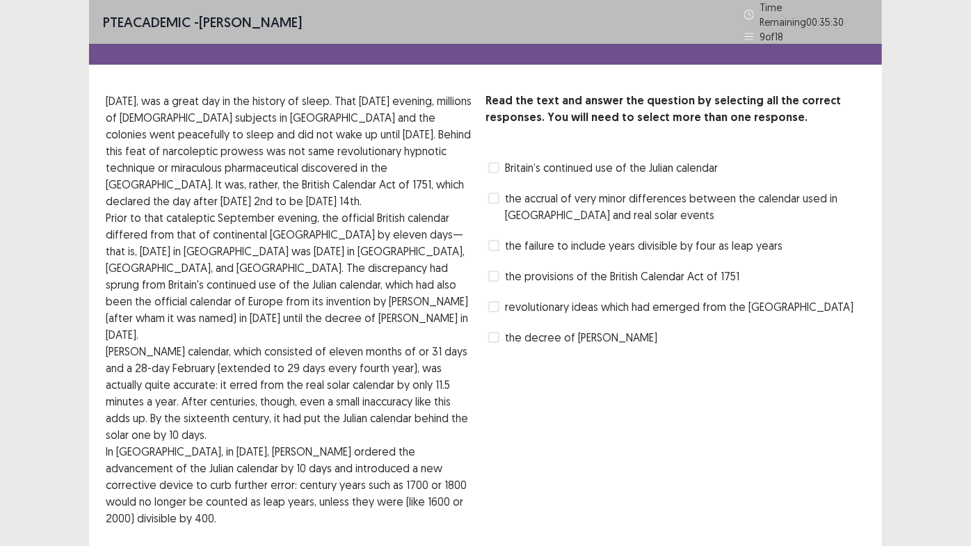
click at [941, 269] on div "PTE academic - [PERSON_NAME] Time Remaining 00 : 35 : 30 9 of 18 Read the text …" at bounding box center [485, 328] width 971 height 656
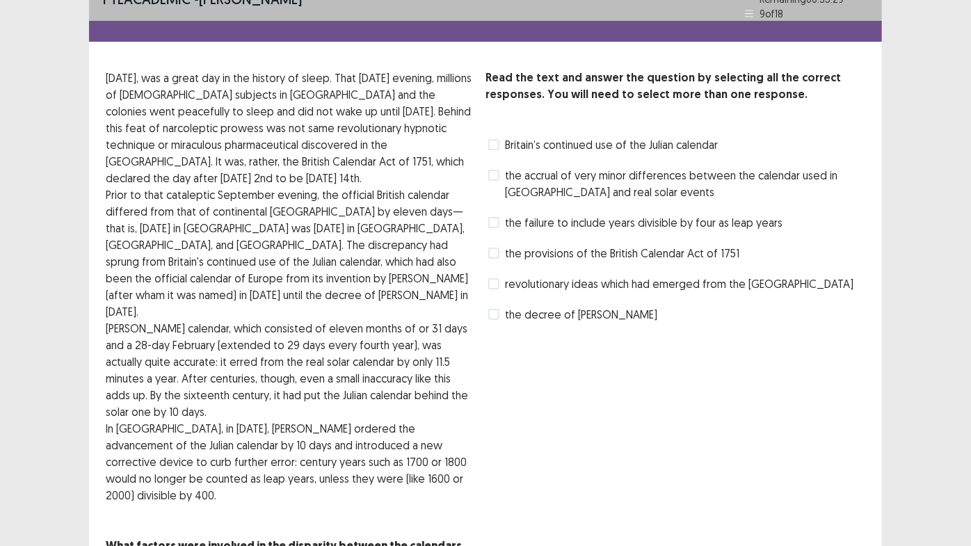
scroll to position [25, 0]
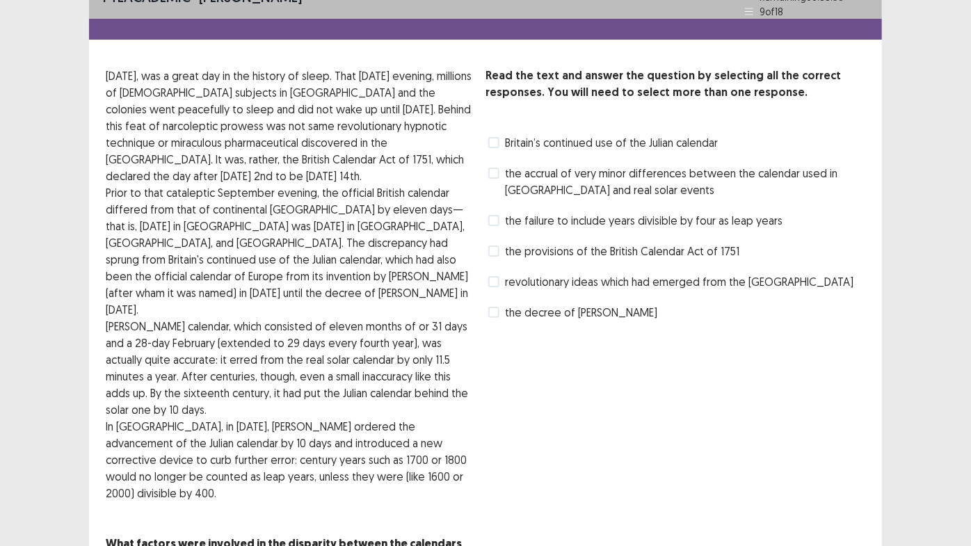
click at [496, 247] on span at bounding box center [493, 251] width 11 height 11
click at [495, 307] on span at bounding box center [493, 312] width 11 height 11
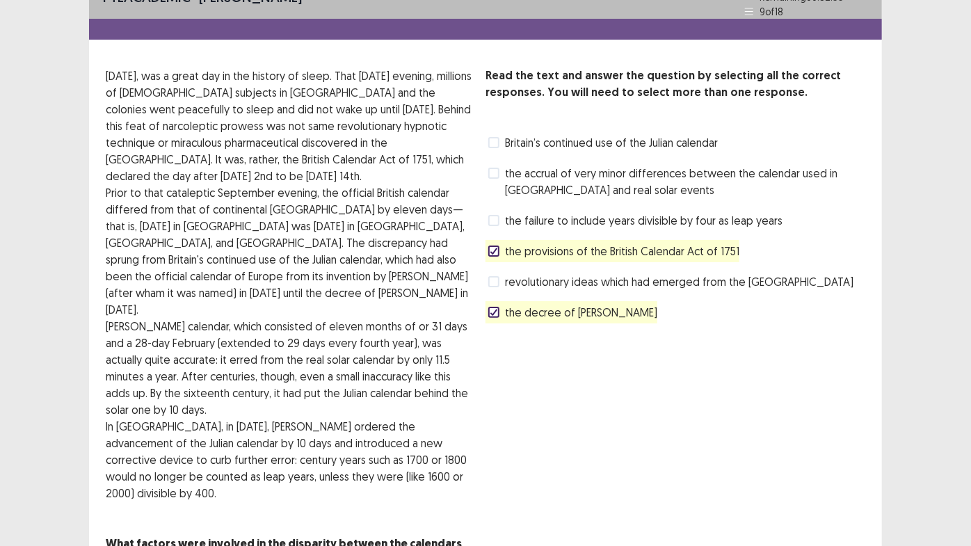
click at [953, 306] on div "PTE academic - [PERSON_NAME] Time Remaining 00 : 32 : 55 9 of 18 Read the text …" at bounding box center [485, 303] width 971 height 656
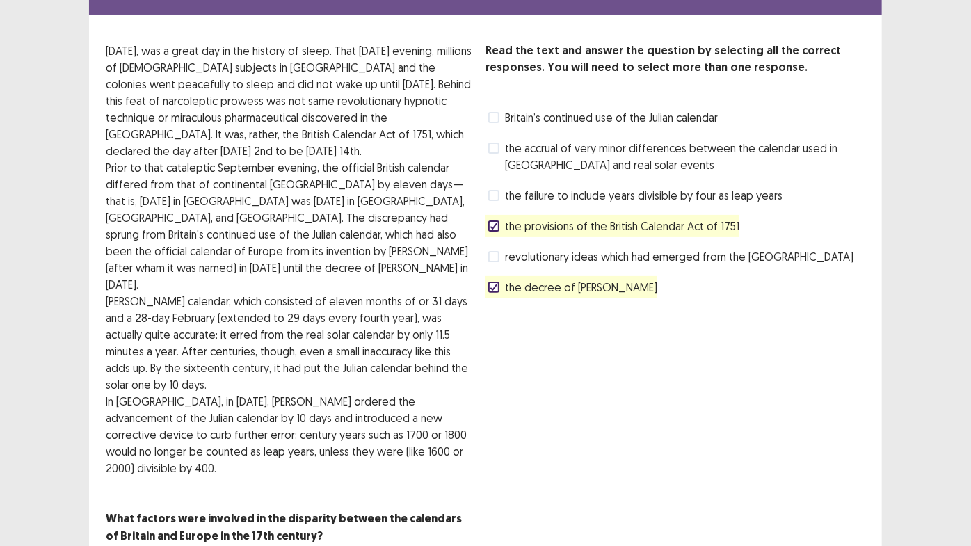
scroll to position [70, 0]
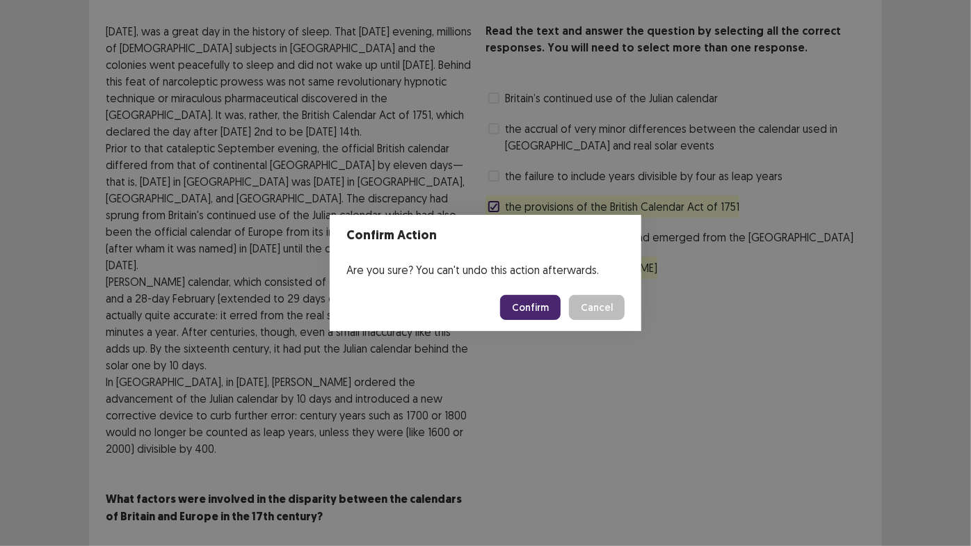
click at [525, 303] on button "Confirm" at bounding box center [530, 307] width 61 height 25
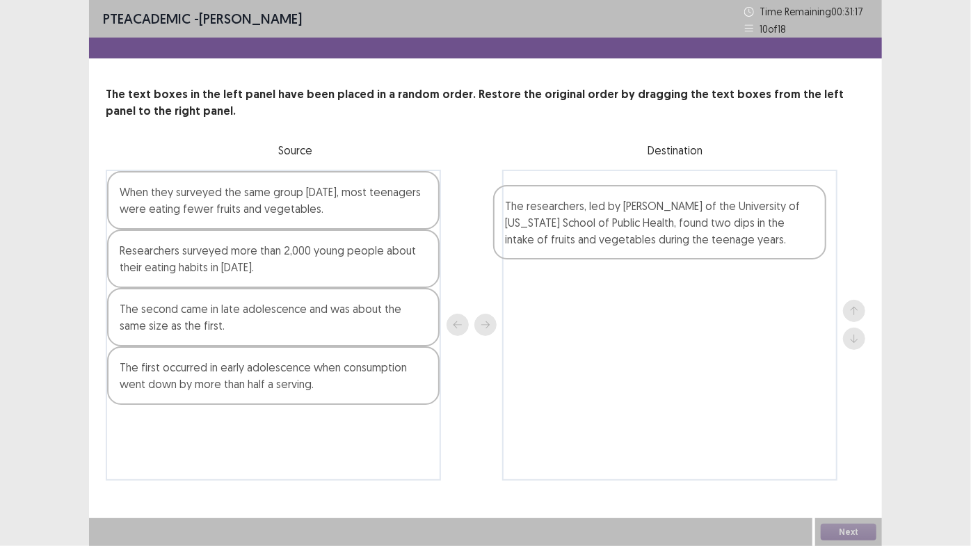
drag, startPoint x: 289, startPoint y: 230, endPoint x: 687, endPoint y: 237, distance: 398.8
click at [687, 237] on div "The researchers, led by [PERSON_NAME] of the University of [US_STATE] School of…" at bounding box center [486, 325] width 760 height 311
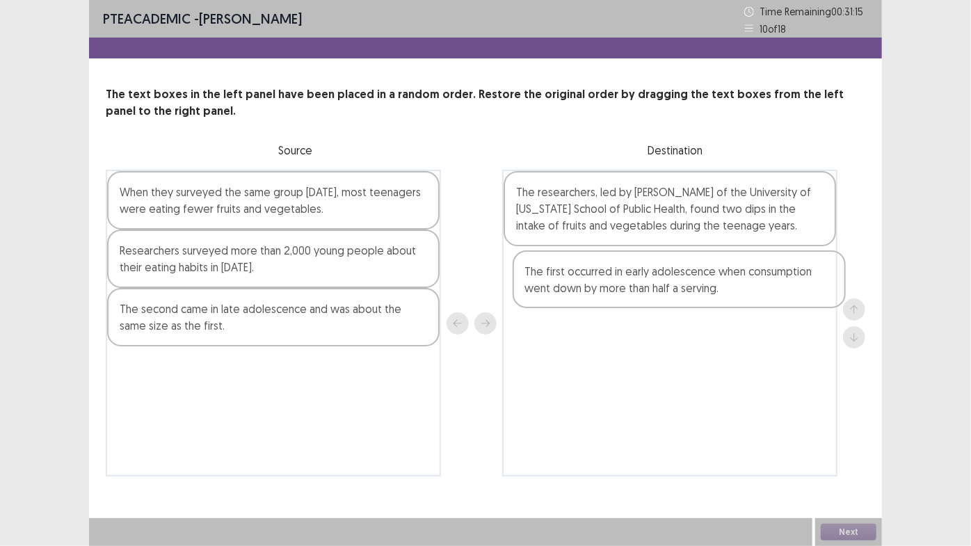
drag, startPoint x: 260, startPoint y: 393, endPoint x: 680, endPoint y: 291, distance: 433.2
click at [680, 291] on div "When they surveyed the same group [DATE], most teenagers were eating fewer frui…" at bounding box center [486, 323] width 760 height 307
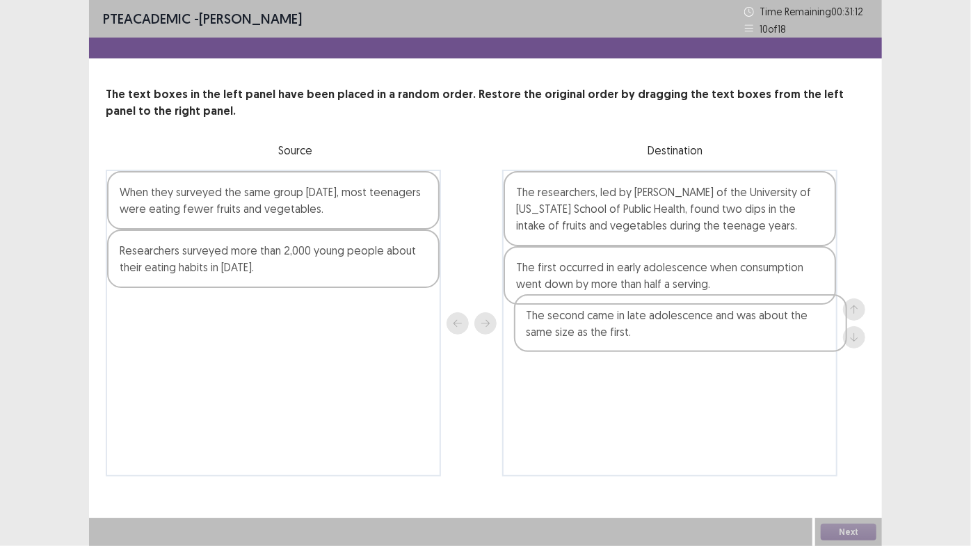
drag, startPoint x: 303, startPoint y: 324, endPoint x: 724, endPoint y: 327, distance: 421.0
click at [724, 327] on div "When they surveyed the same group [DATE], most teenagers were eating fewer frui…" at bounding box center [486, 323] width 760 height 307
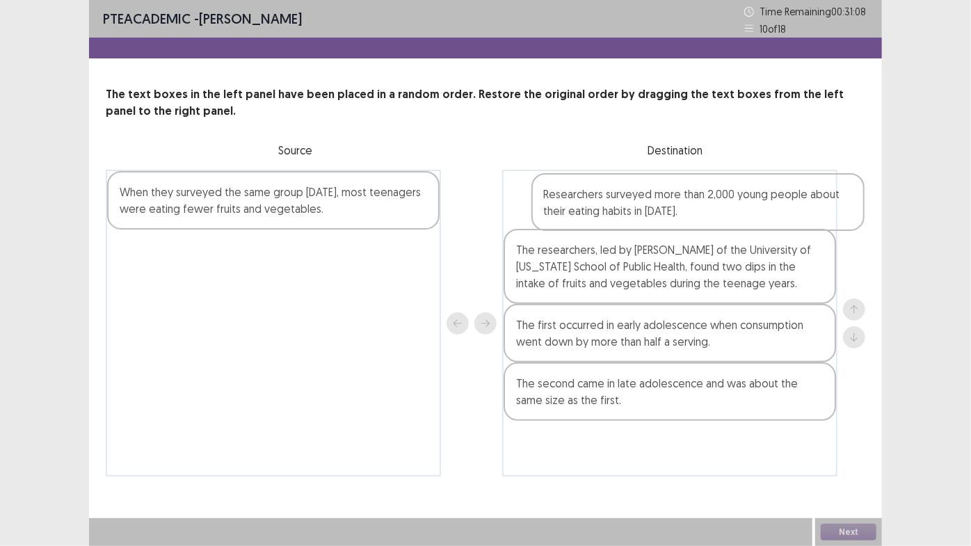
drag, startPoint x: 369, startPoint y: 273, endPoint x: 804, endPoint y: 214, distance: 439.5
click at [804, 214] on div "When they surveyed the same group [DATE], most teenagers were eating fewer frui…" at bounding box center [486, 323] width 760 height 307
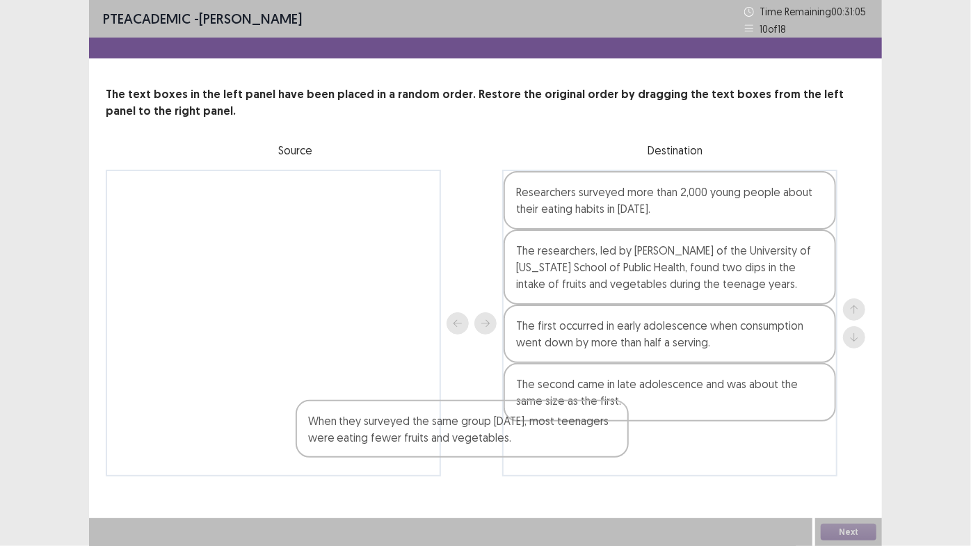
drag, startPoint x: 342, startPoint y: 198, endPoint x: 557, endPoint y: 438, distance: 322.8
click at [557, 438] on div "When they surveyed the same group [DATE], most teenagers were eating fewer frui…" at bounding box center [486, 323] width 760 height 307
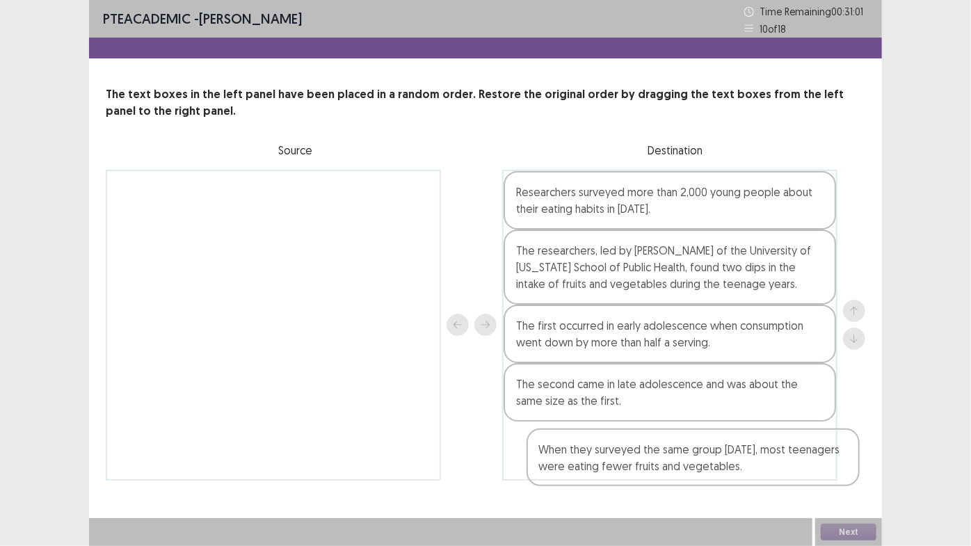
drag, startPoint x: 226, startPoint y: 212, endPoint x: 655, endPoint y: 480, distance: 505.8
click at [655, 461] on div "PTE academic - [PERSON_NAME] Time Remaining 00 : 31 : 01 10 of 18 The text boxe…" at bounding box center [485, 254] width 793 height 509
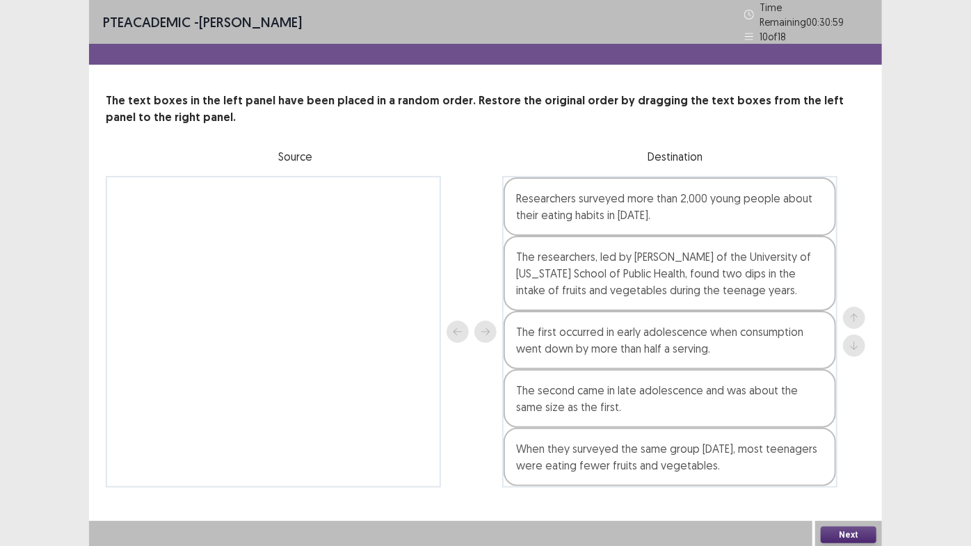
click at [861, 461] on button "Next" at bounding box center [849, 535] width 56 height 17
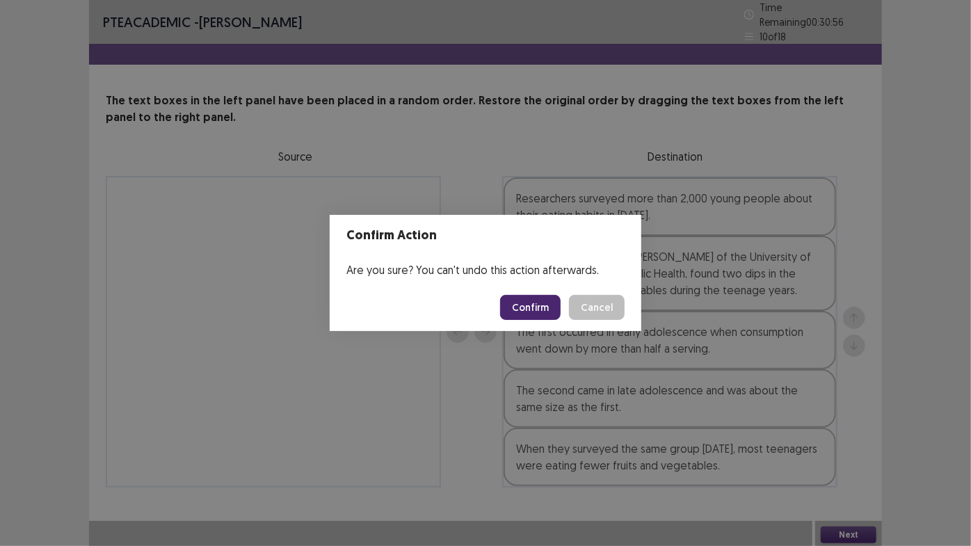
click at [543, 308] on button "Confirm" at bounding box center [530, 307] width 61 height 25
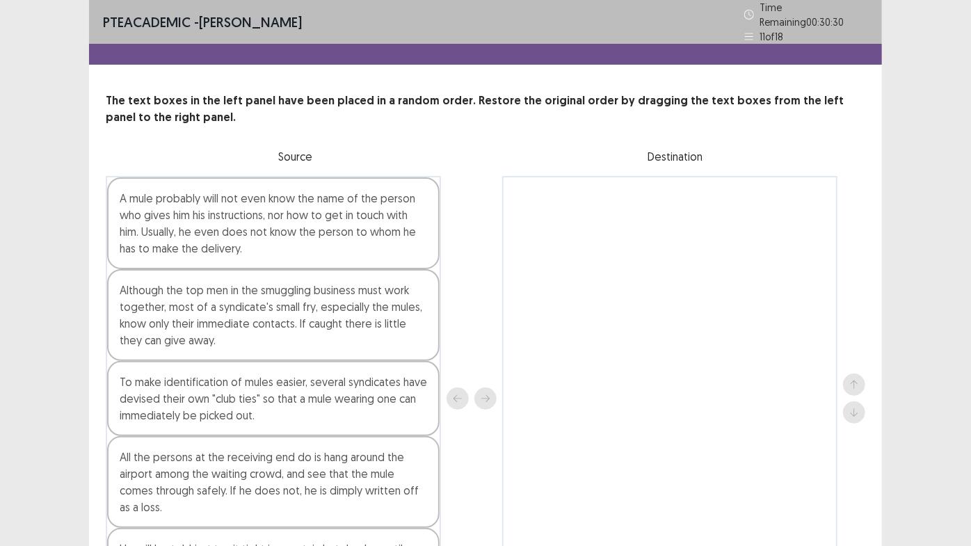
click at [952, 231] on div "PTE academic - [PERSON_NAME] Time Remaining 00 : 30 : 30 11 of 18 The text boxe…" at bounding box center [485, 341] width 971 height 683
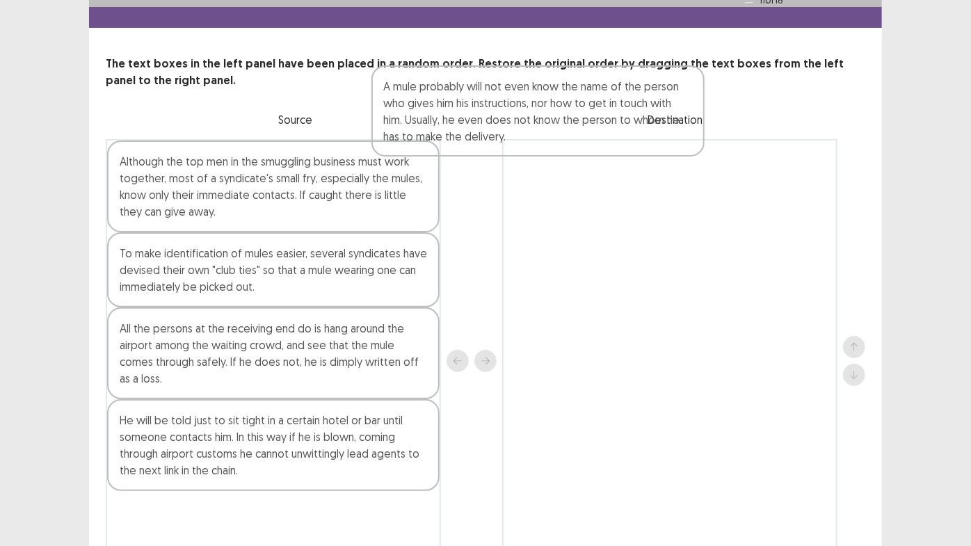
scroll to position [24, 0]
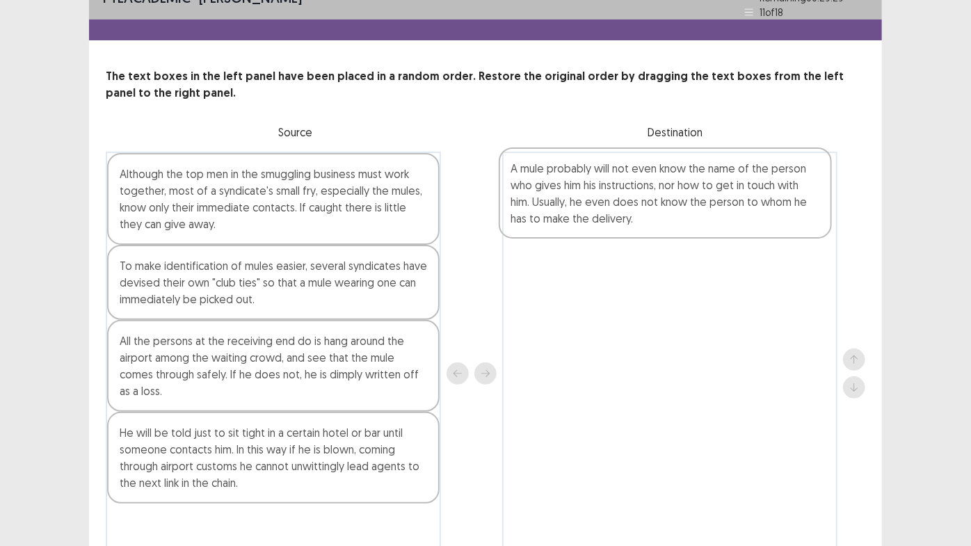
drag, startPoint x: 377, startPoint y: 167, endPoint x: 774, endPoint y: 218, distance: 399.8
click at [774, 218] on div "A mule probably will not even know the name of the person who gives him his ins…" at bounding box center [486, 374] width 760 height 445
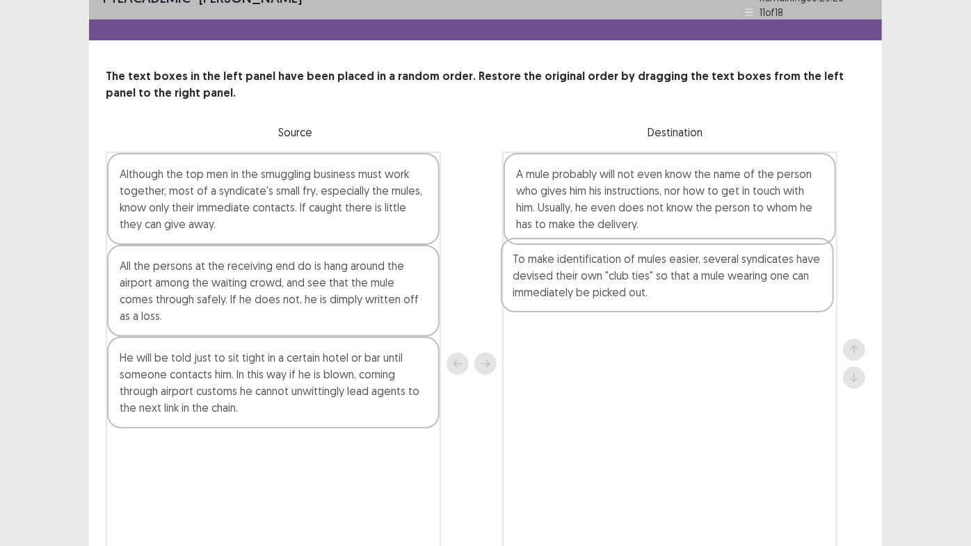
drag, startPoint x: 285, startPoint y: 273, endPoint x: 737, endPoint y: 249, distance: 452.2
click at [737, 249] on div "Although the top men in the smuggling business must work together, most of a sy…" at bounding box center [486, 364] width 760 height 424
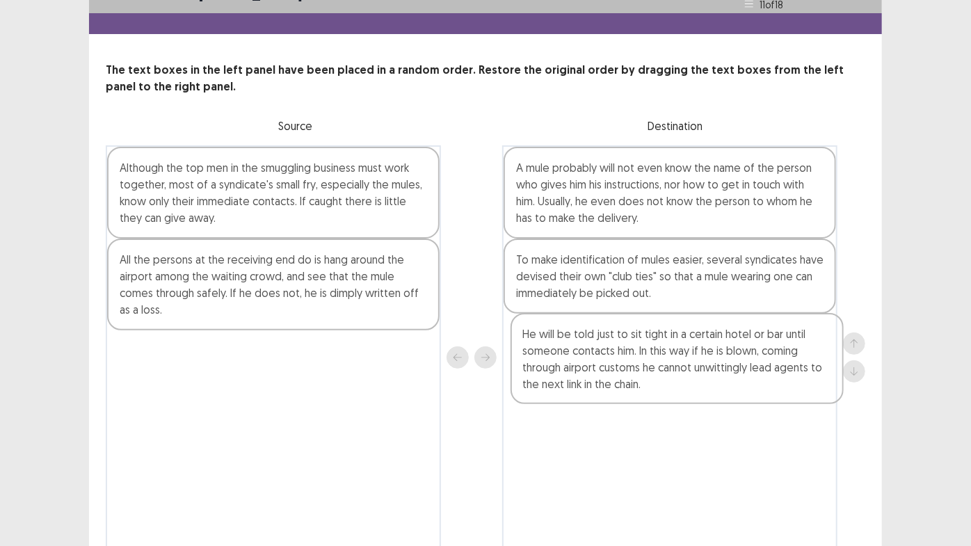
drag, startPoint x: 328, startPoint y: 341, endPoint x: 743, endPoint y: 341, distance: 415.4
click at [743, 341] on div "Although the top men in the smuggling business must work together, most of a sy…" at bounding box center [486, 357] width 760 height 424
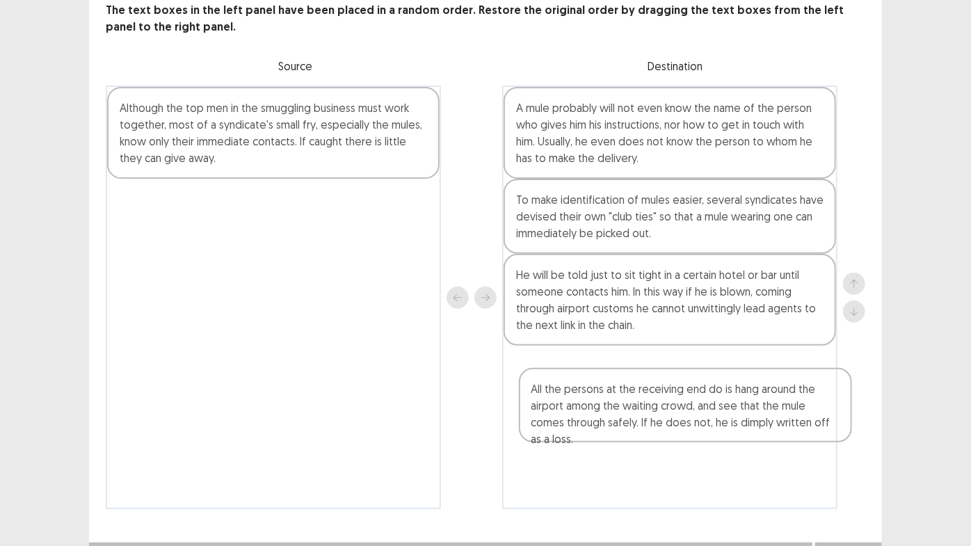
scroll to position [95, 0]
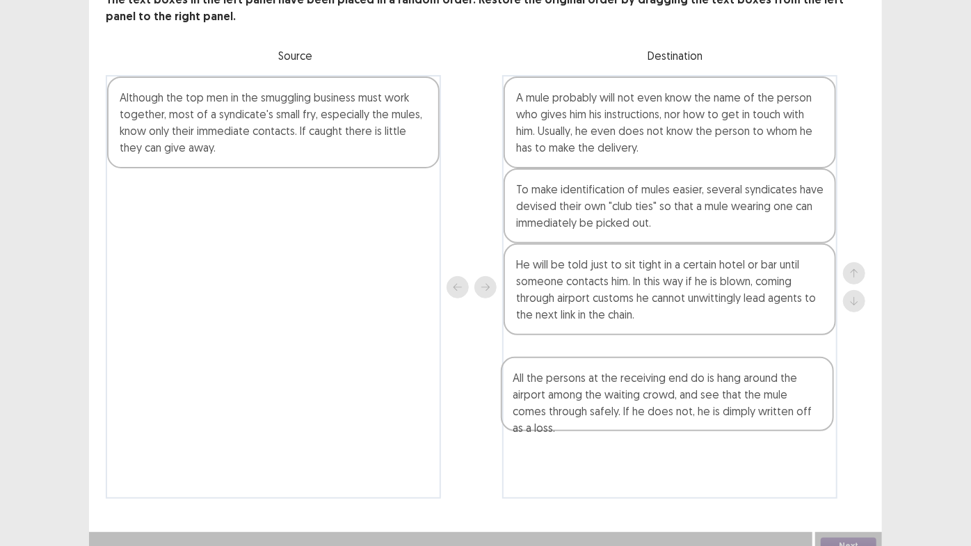
drag, startPoint x: 337, startPoint y: 291, endPoint x: 739, endPoint y: 410, distance: 419.4
click at [739, 410] on div "Although the top men in the smuggling business must work together, most of a sy…" at bounding box center [486, 287] width 760 height 424
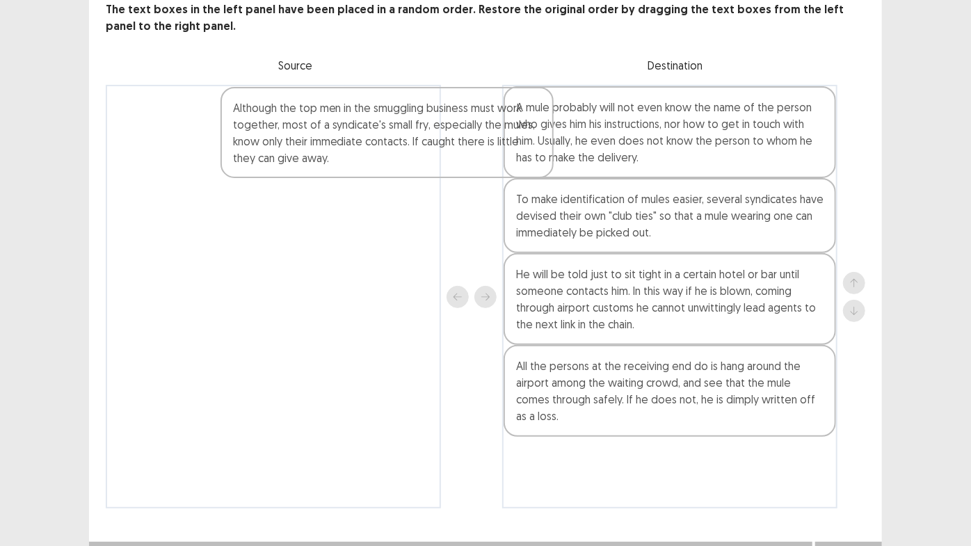
scroll to position [88, 0]
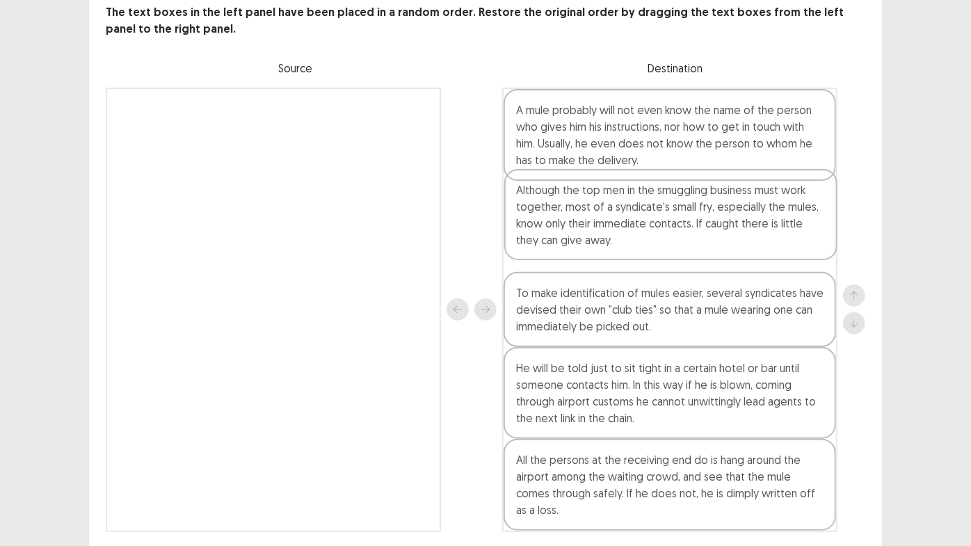
drag, startPoint x: 318, startPoint y: 125, endPoint x: 727, endPoint y: 218, distance: 419.5
click at [727, 218] on div "Although the top men in the smuggling business must work together, most of a sy…" at bounding box center [486, 310] width 760 height 445
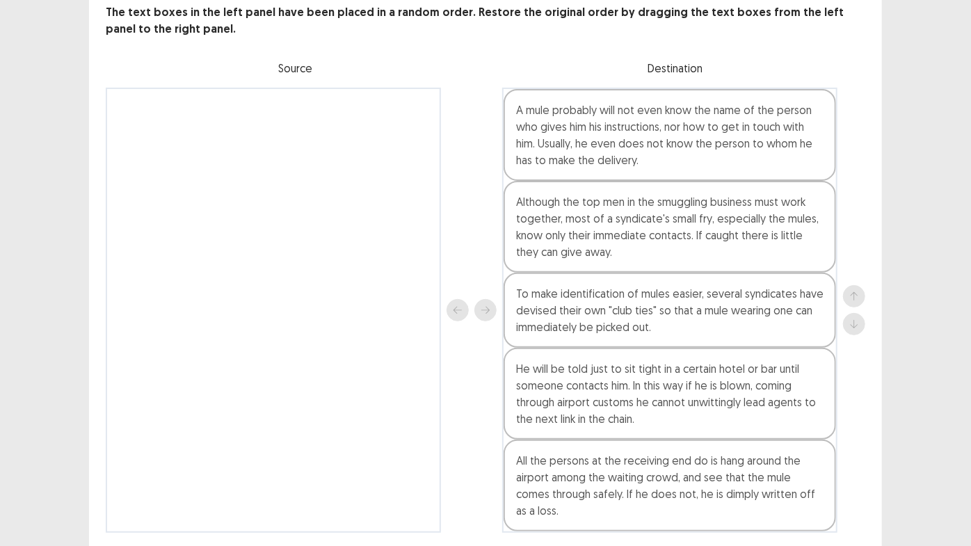
click at [962, 347] on div "PTE academic - [PERSON_NAME] Time Remaining 00 : 29 : 05 11 of 18 The text boxe…" at bounding box center [485, 253] width 971 height 683
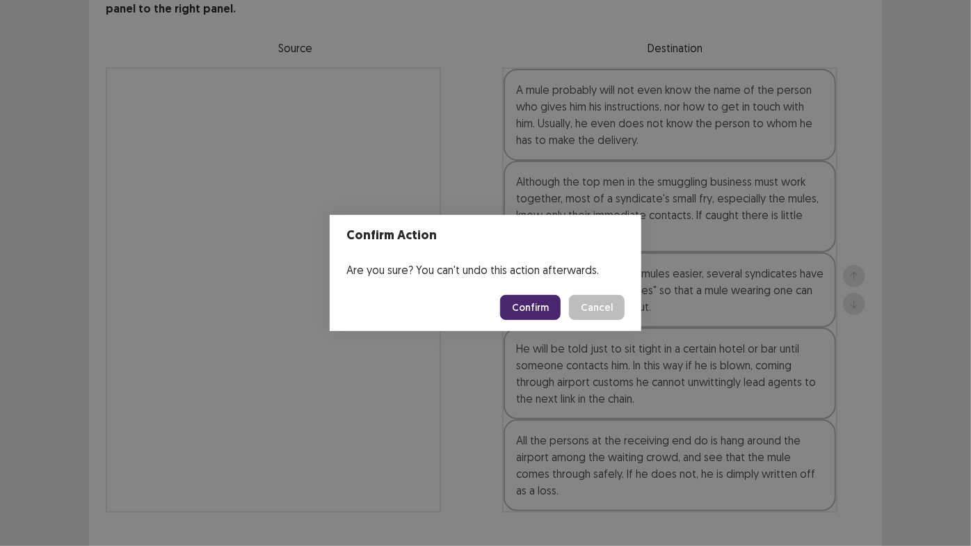
click at [541, 312] on button "Confirm" at bounding box center [530, 307] width 61 height 25
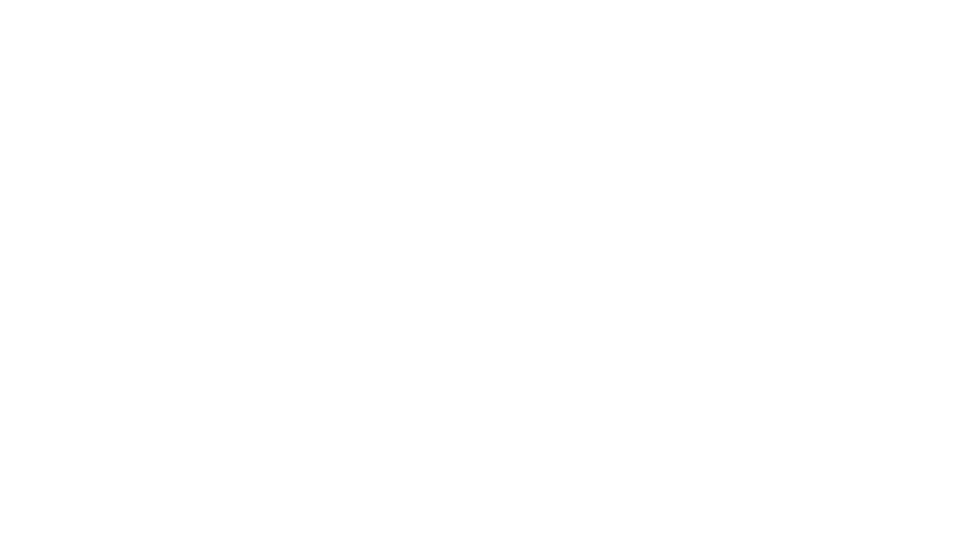
scroll to position [0, 0]
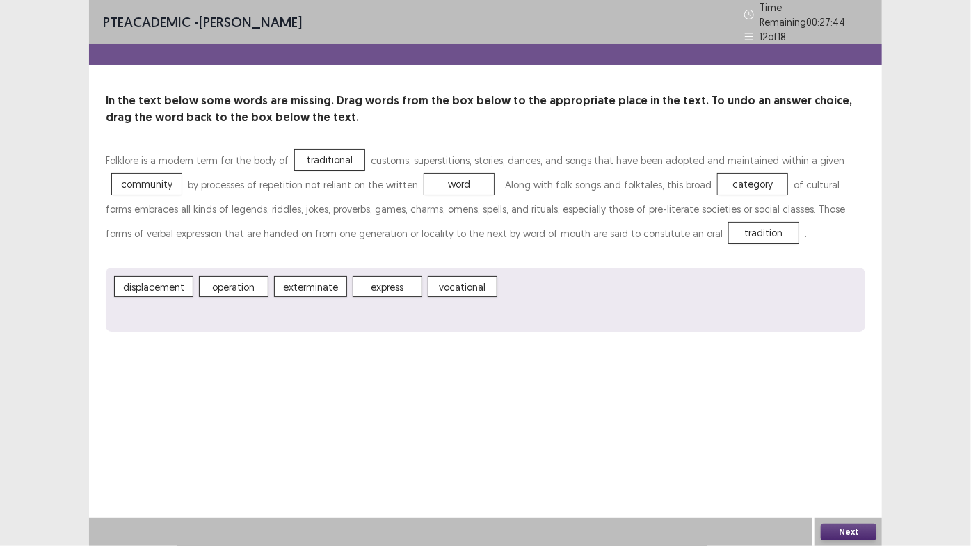
click at [863, 461] on button "Next" at bounding box center [849, 532] width 56 height 17
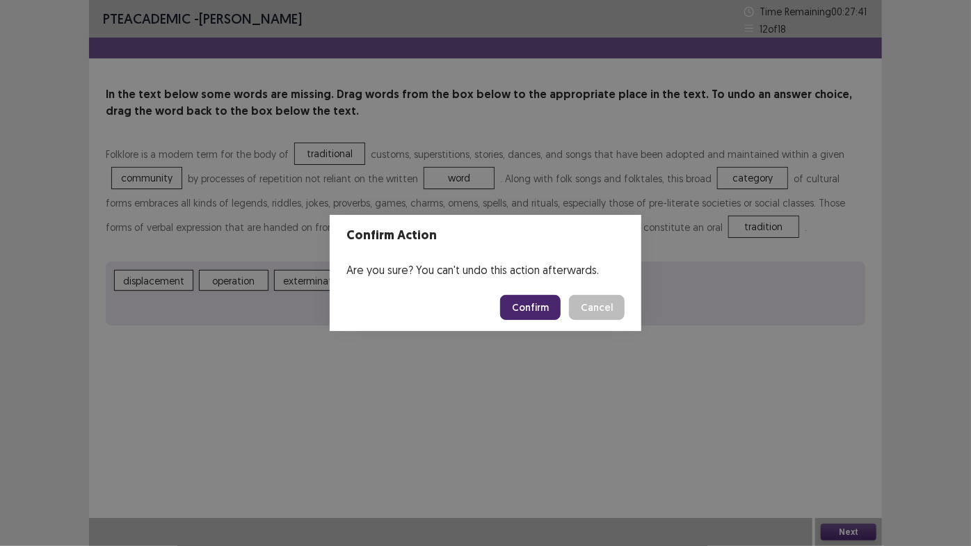
click at [547, 302] on button "Confirm" at bounding box center [530, 307] width 61 height 25
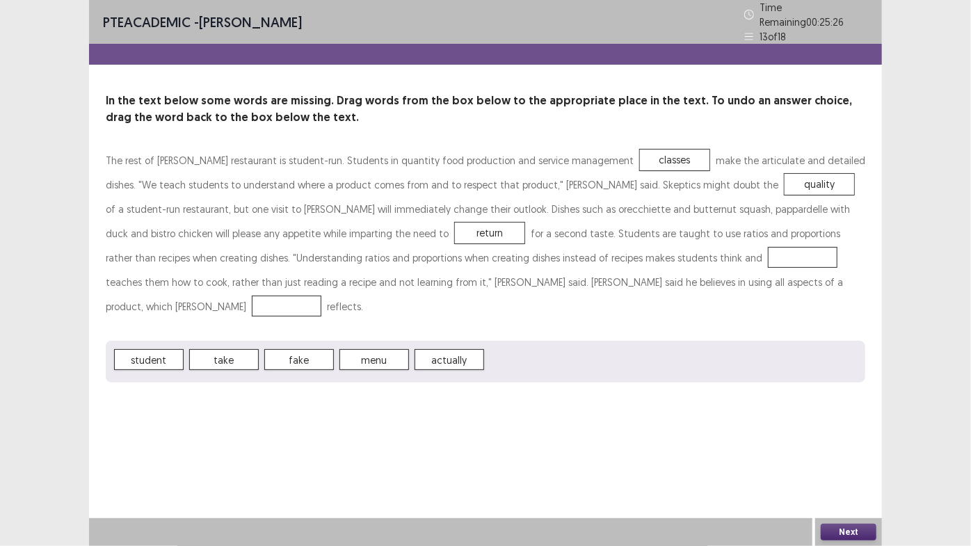
click at [369, 349] on span "menu" at bounding box center [375, 359] width 70 height 21
click at [848, 461] on button "Next" at bounding box center [849, 532] width 56 height 17
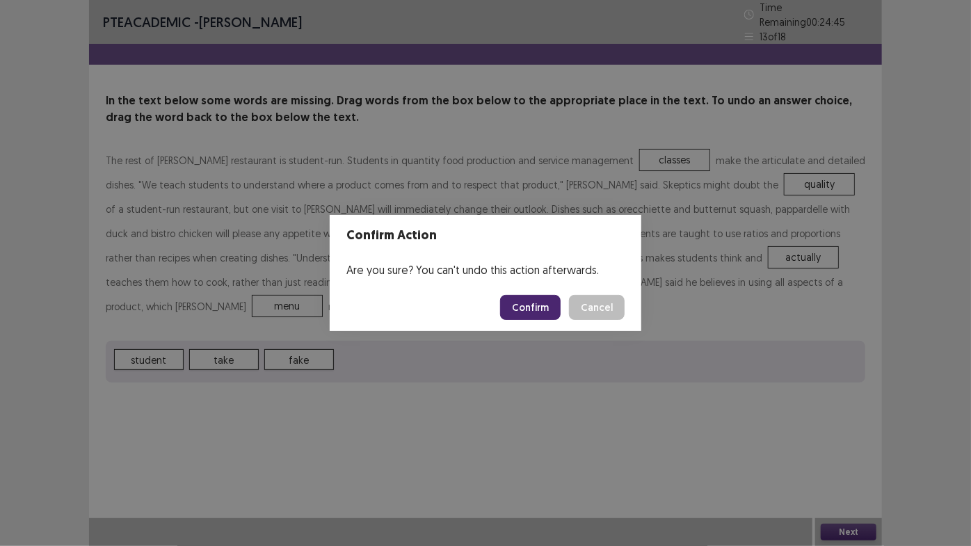
click at [541, 304] on button "Confirm" at bounding box center [530, 307] width 61 height 25
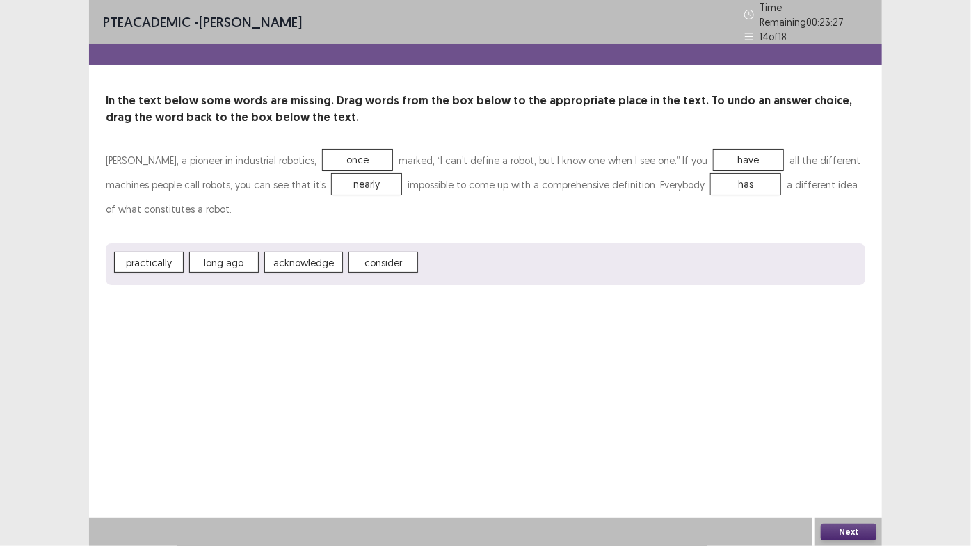
click at [842, 461] on button "Next" at bounding box center [849, 532] width 56 height 17
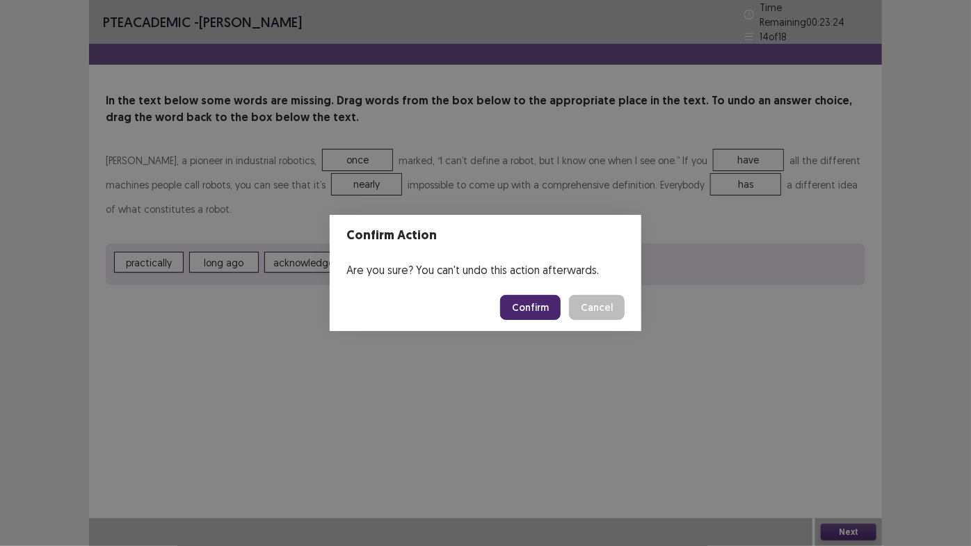
click at [555, 308] on button "Confirm" at bounding box center [530, 307] width 61 height 25
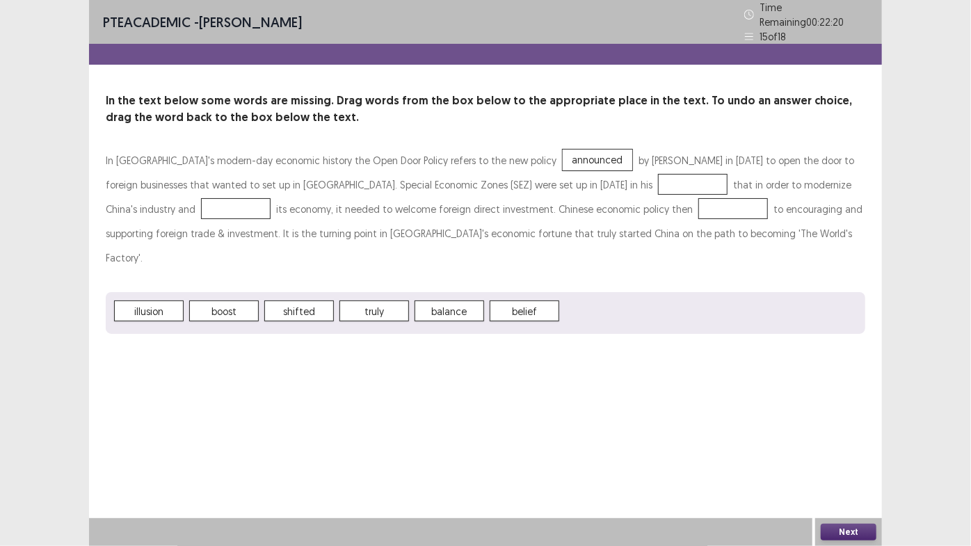
drag, startPoint x: 525, startPoint y: 294, endPoint x: 527, endPoint y: 277, distance: 16.8
click at [527, 292] on div "illusion boost shifted truly balance belief" at bounding box center [486, 313] width 760 height 42
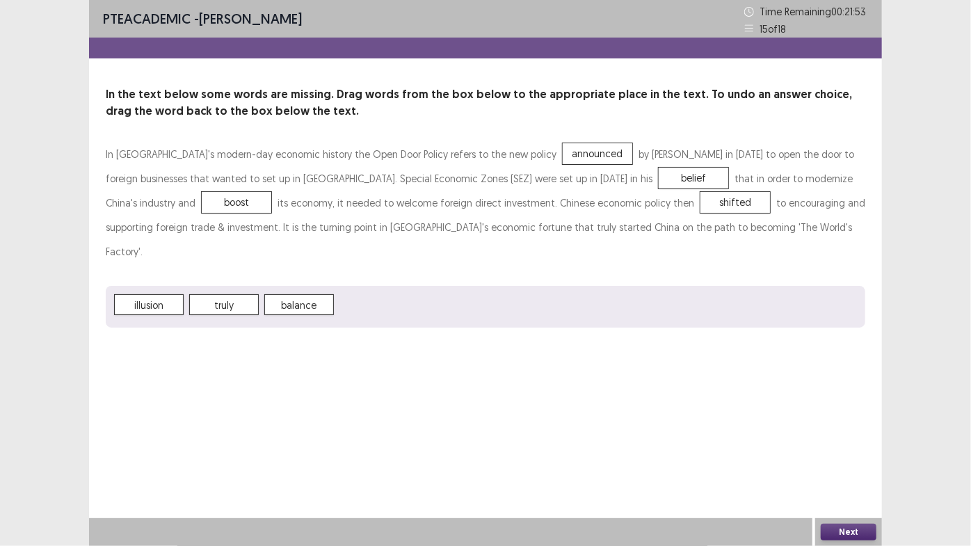
click at [851, 461] on button "Next" at bounding box center [849, 532] width 56 height 17
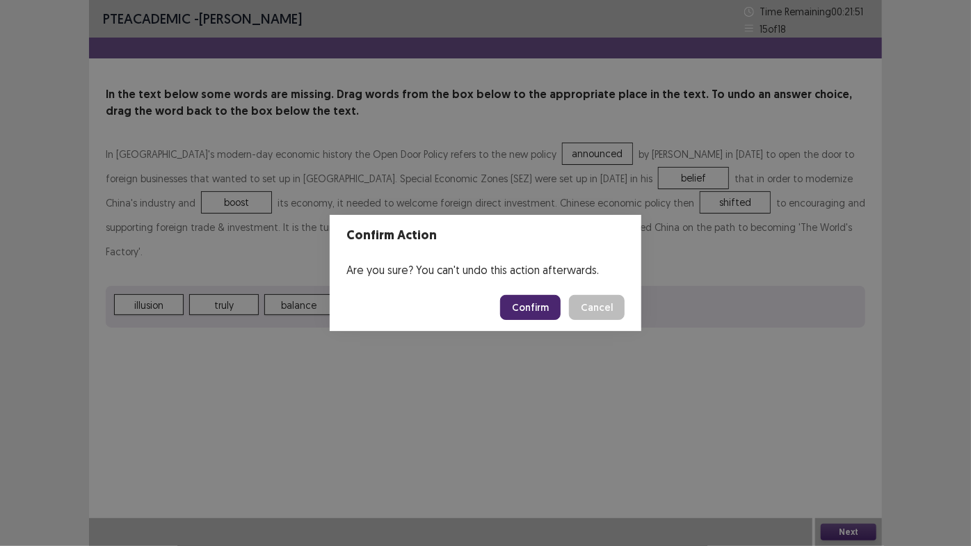
click at [536, 298] on button "Confirm" at bounding box center [530, 307] width 61 height 25
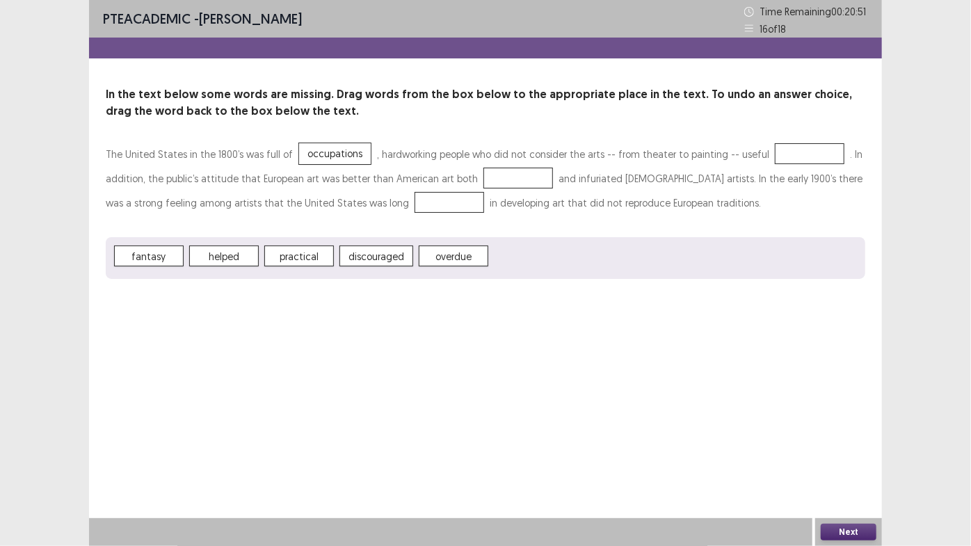
click at [315, 154] on span "occupations" at bounding box center [335, 153] width 72 height 21
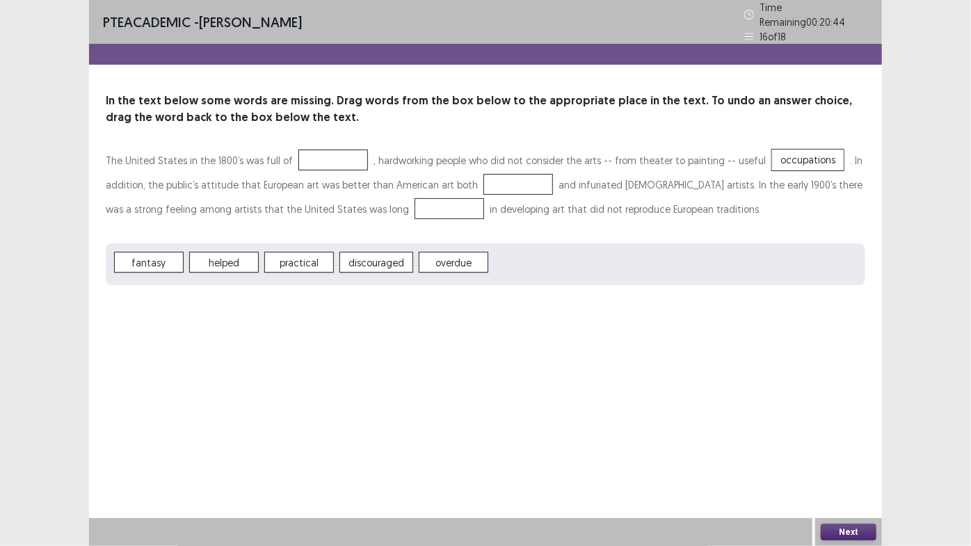
click at [308, 266] on span "practical" at bounding box center [299, 262] width 70 height 21
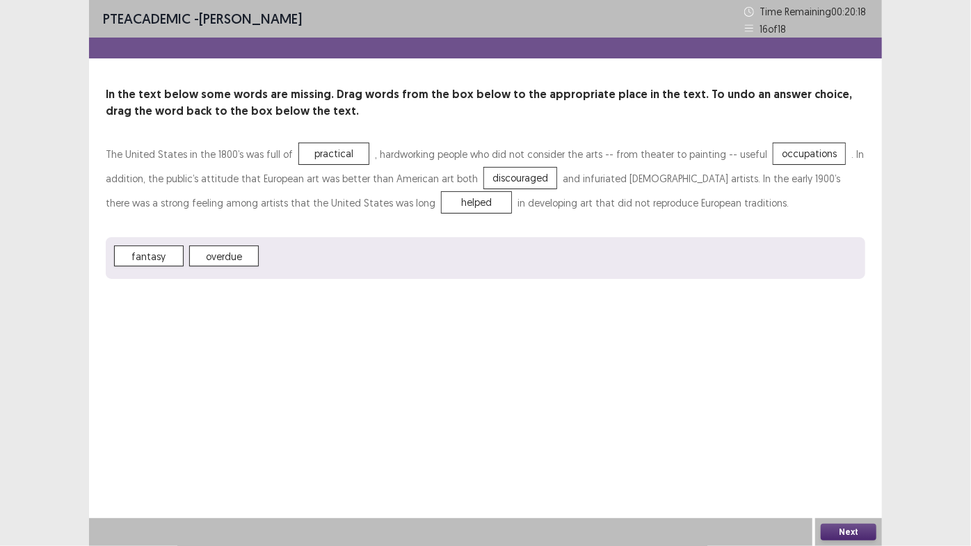
click at [844, 461] on button "Next" at bounding box center [849, 532] width 56 height 17
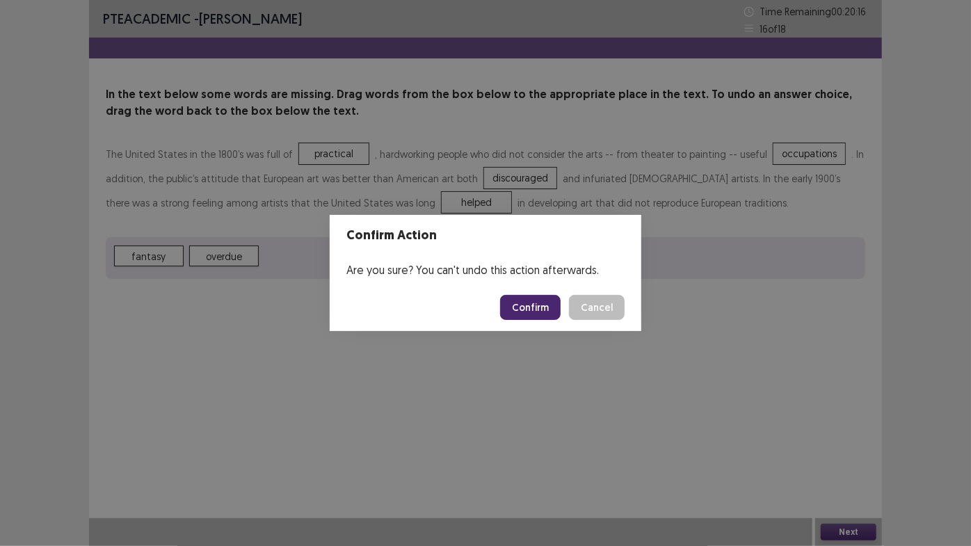
click at [552, 304] on button "Confirm" at bounding box center [530, 307] width 61 height 25
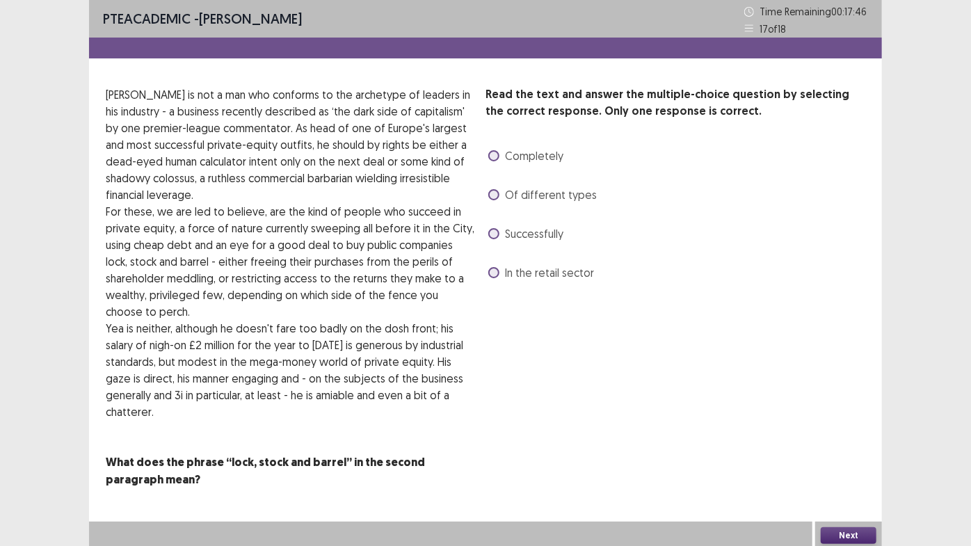
click at [493, 193] on span at bounding box center [493, 194] width 11 height 11
click at [863, 461] on button "Next" at bounding box center [849, 535] width 56 height 17
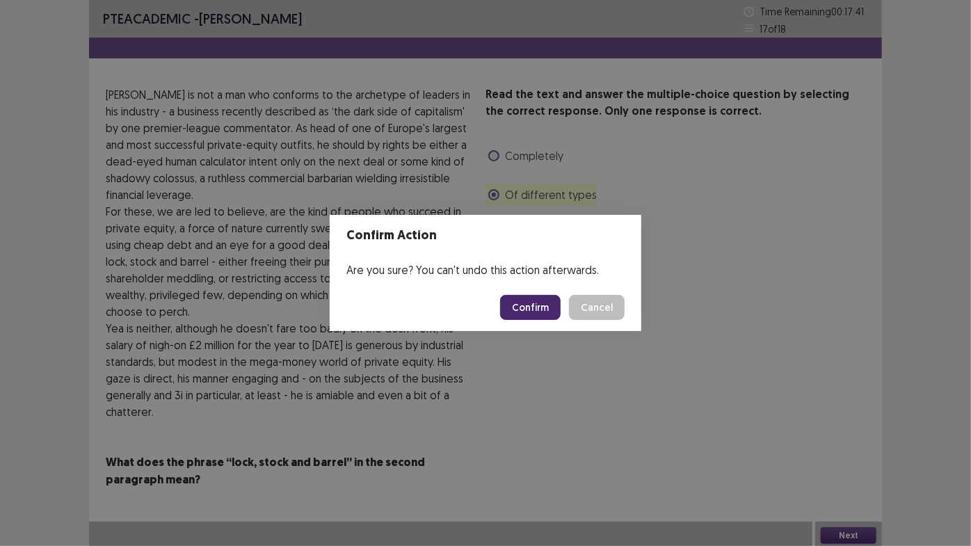
click at [554, 304] on button "Confirm" at bounding box center [530, 307] width 61 height 25
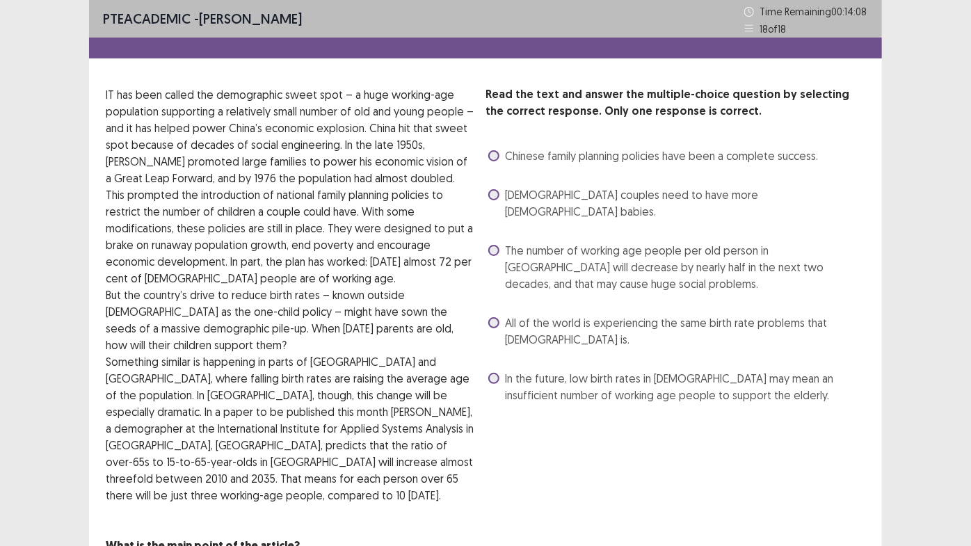
click at [937, 321] on div "PTE academic - [PERSON_NAME] Time Remaining 00 : 14 : 08 18 of 18 Read the text…" at bounding box center [485, 308] width 971 height 616
click at [491, 373] on span at bounding box center [493, 378] width 11 height 11
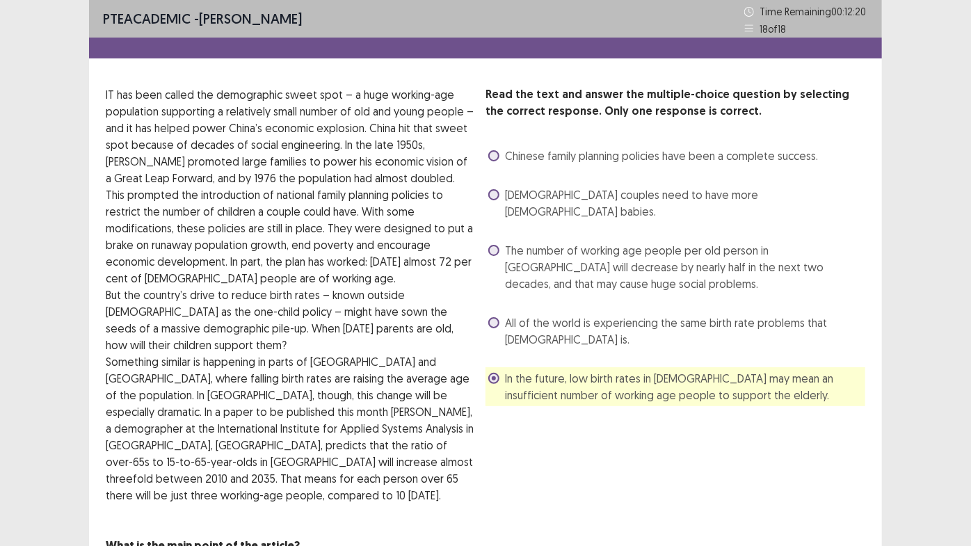
click at [959, 413] on div "PTE academic - [PERSON_NAME] Time Remaining 00 : 12 : 20 18 of 18 Read the text…" at bounding box center [485, 308] width 971 height 616
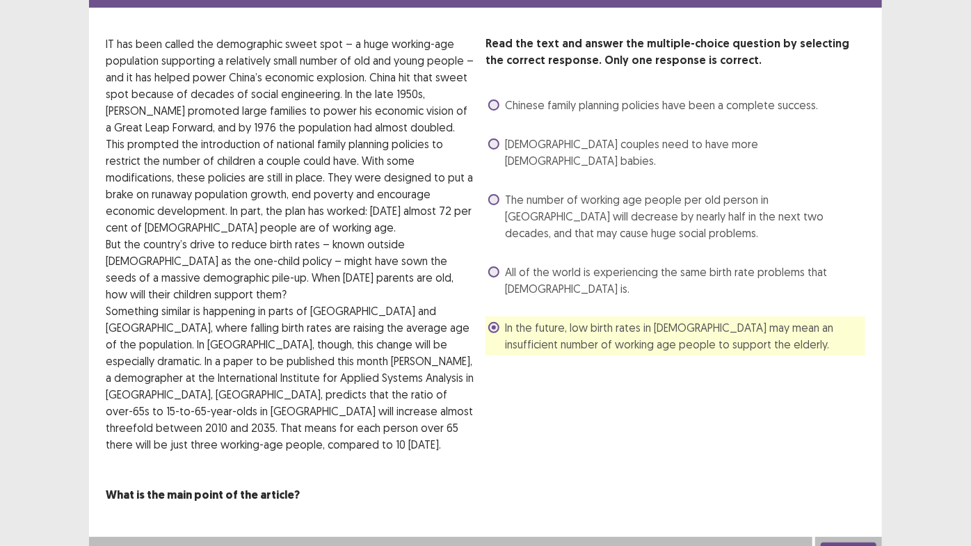
scroll to position [52, 0]
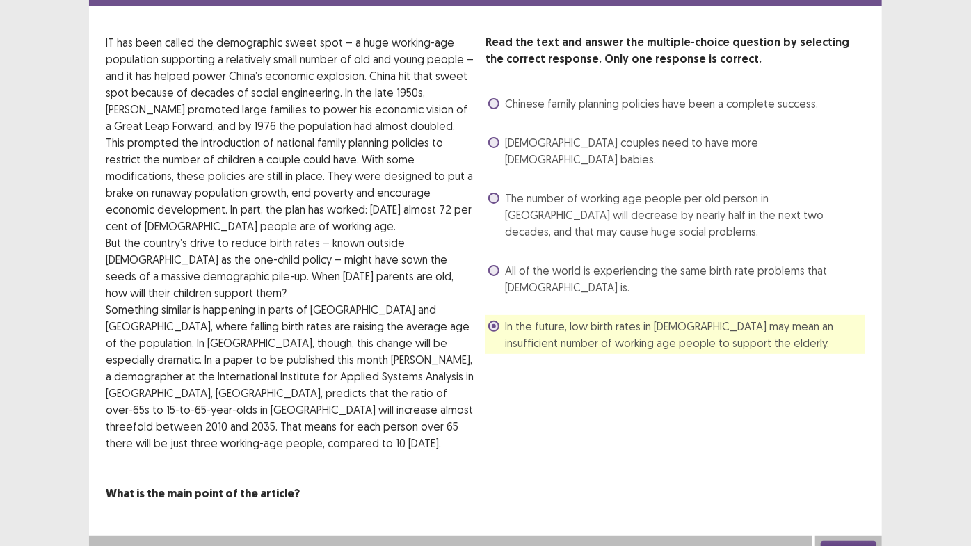
click at [857, 461] on button "Next" at bounding box center [849, 549] width 56 height 17
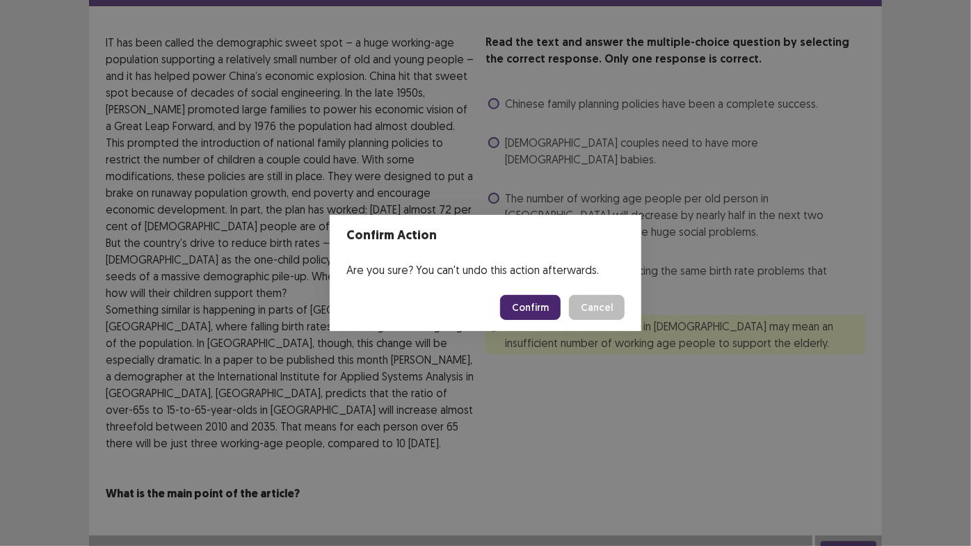
click at [545, 305] on button "Confirm" at bounding box center [530, 307] width 61 height 25
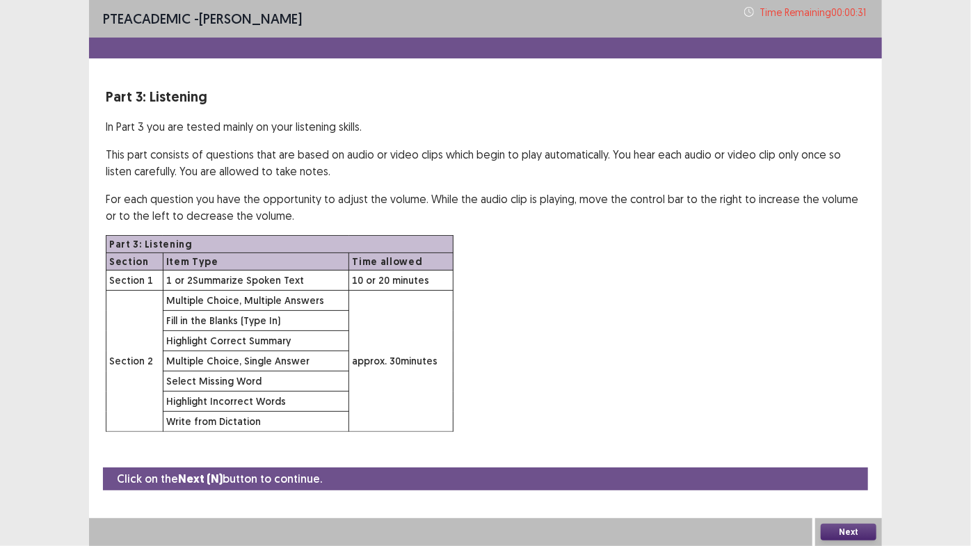
click at [855, 461] on button "Next" at bounding box center [849, 532] width 56 height 17
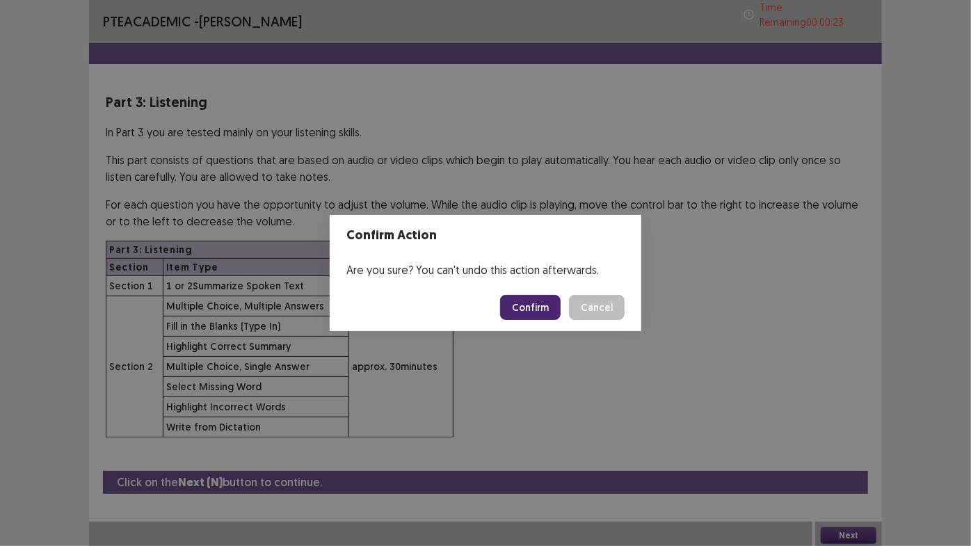
click at [529, 313] on button "Confirm" at bounding box center [530, 307] width 61 height 25
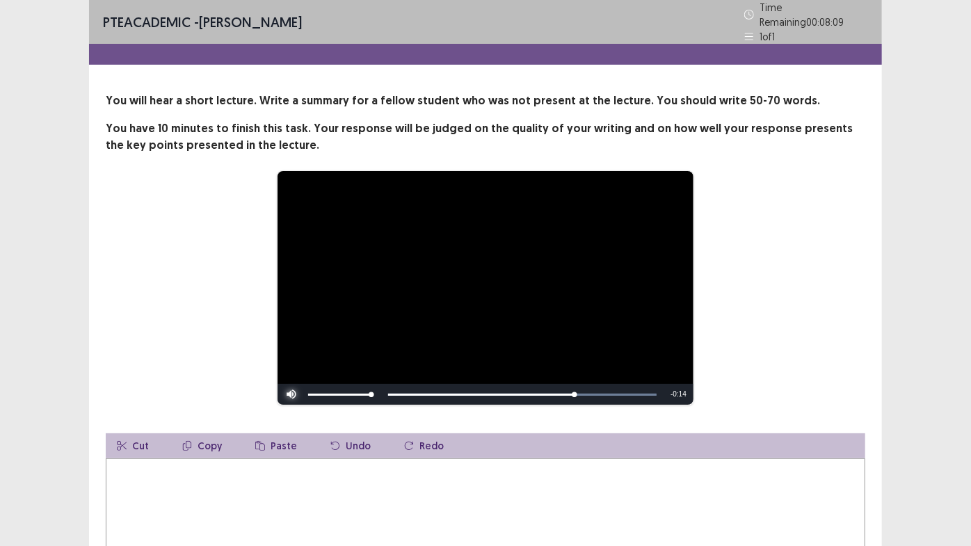
click at [288, 395] on span "Video Player" at bounding box center [292, 395] width 28 height 0
drag, startPoint x: 605, startPoint y: 388, endPoint x: 499, endPoint y: 481, distance: 141.0
click at [499, 461] on div "**********" at bounding box center [485, 365] width 793 height 544
click at [250, 461] on textarea at bounding box center [486, 535] width 760 height 153
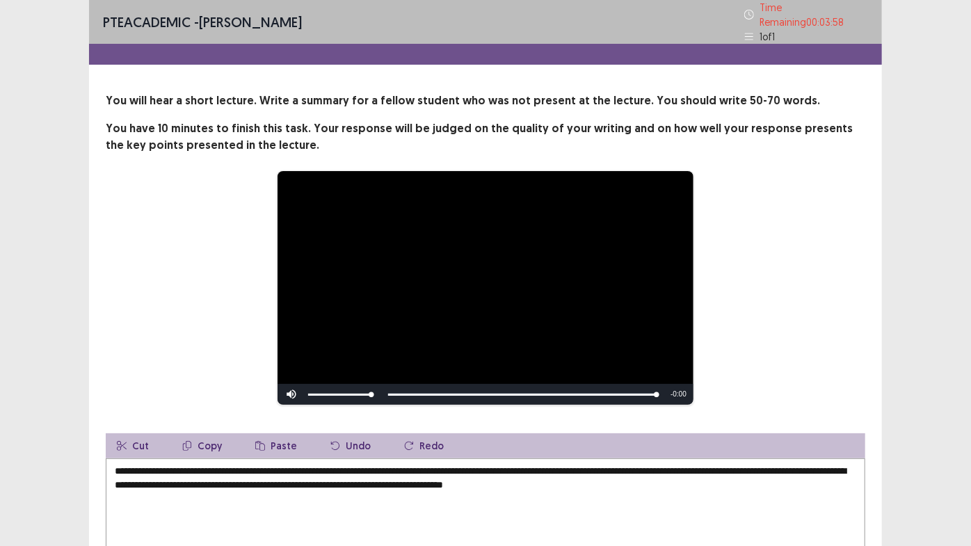
click at [905, 343] on div "**********" at bounding box center [485, 349] width 971 height 698
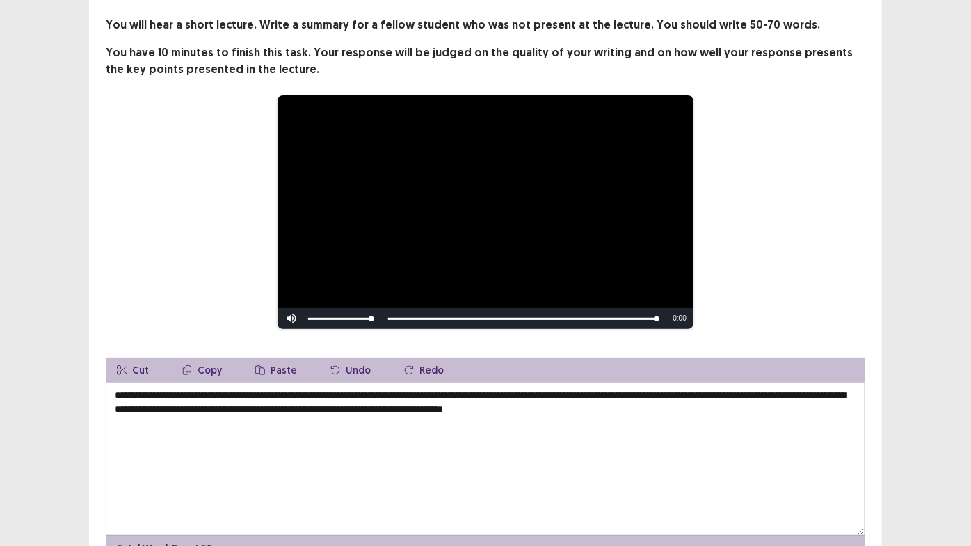
scroll to position [145, 0]
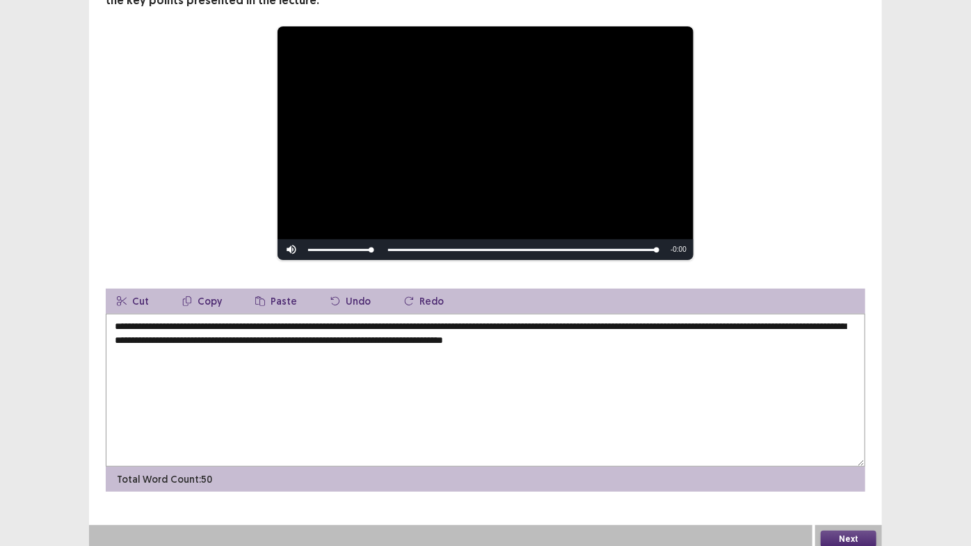
click at [705, 332] on textarea "**********" at bounding box center [486, 390] width 760 height 153
type textarea "**********"
click at [857, 461] on button "Next" at bounding box center [849, 539] width 56 height 17
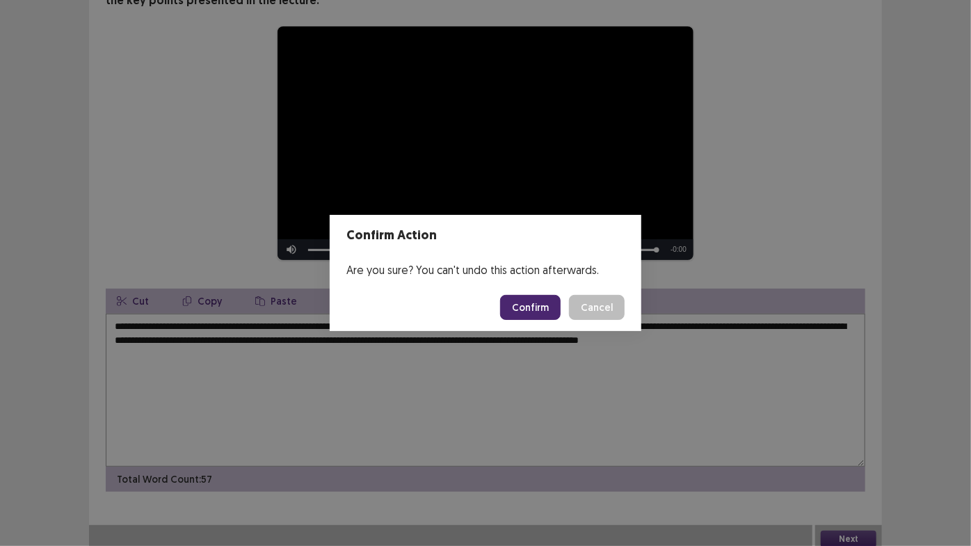
click at [550, 312] on button "Confirm" at bounding box center [530, 307] width 61 height 25
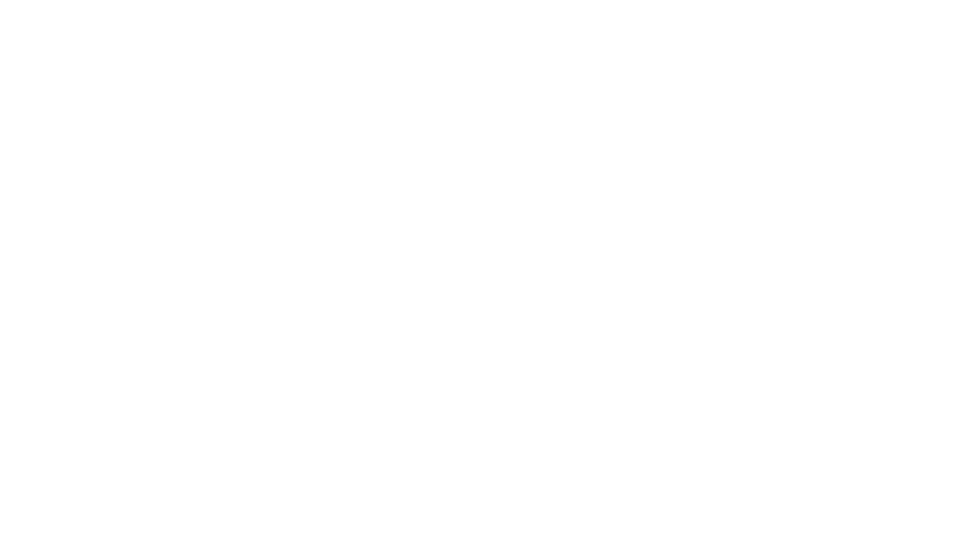
scroll to position [0, 0]
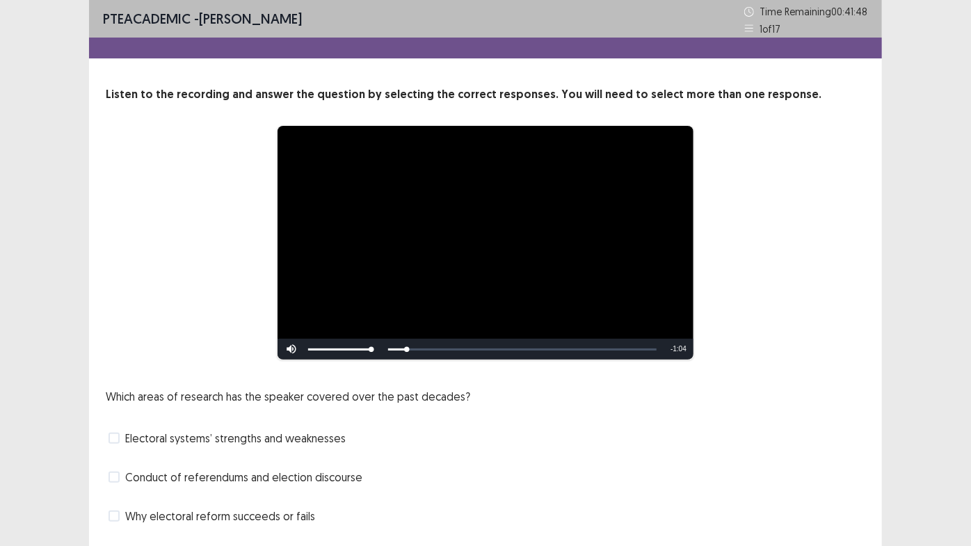
click at [935, 346] on div "**********" at bounding box center [485, 314] width 971 height 628
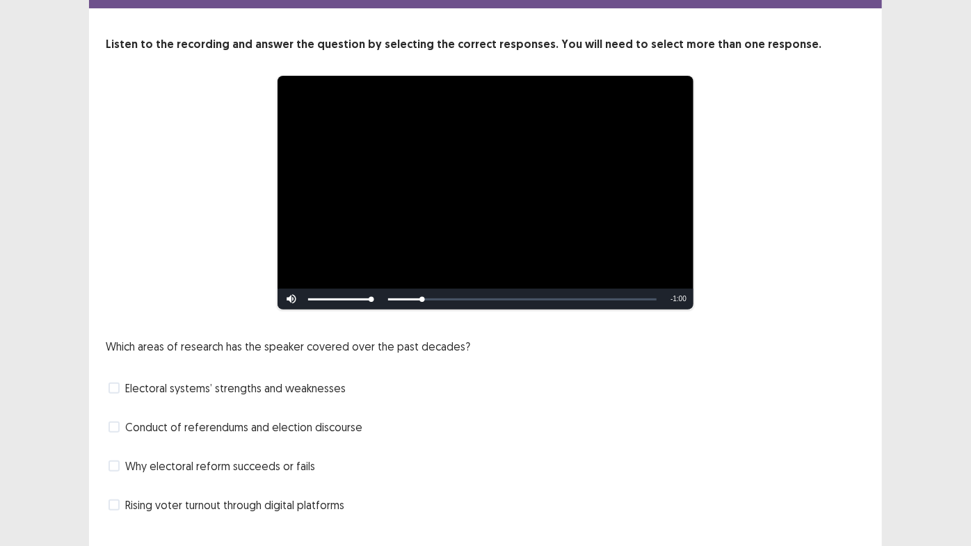
scroll to position [76, 0]
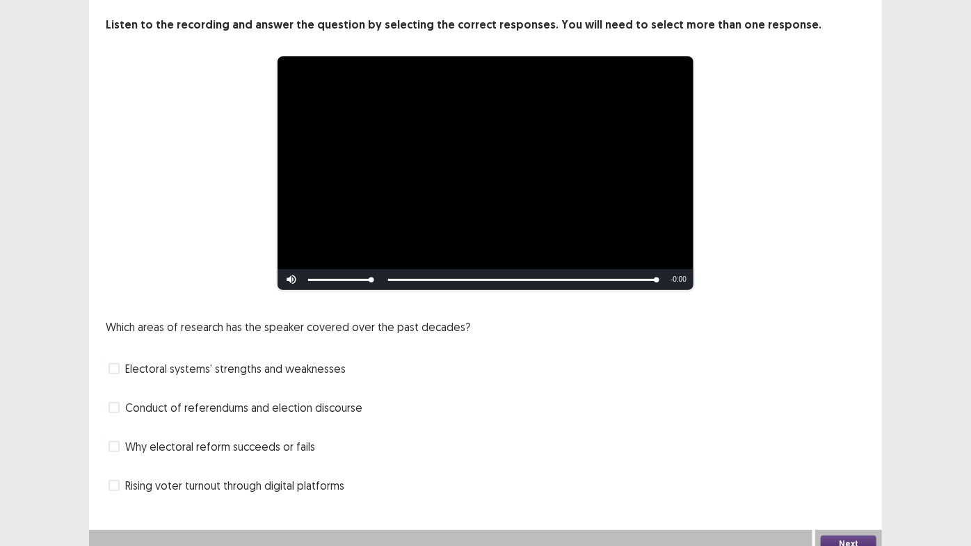
click at [116, 403] on span at bounding box center [114, 407] width 11 height 11
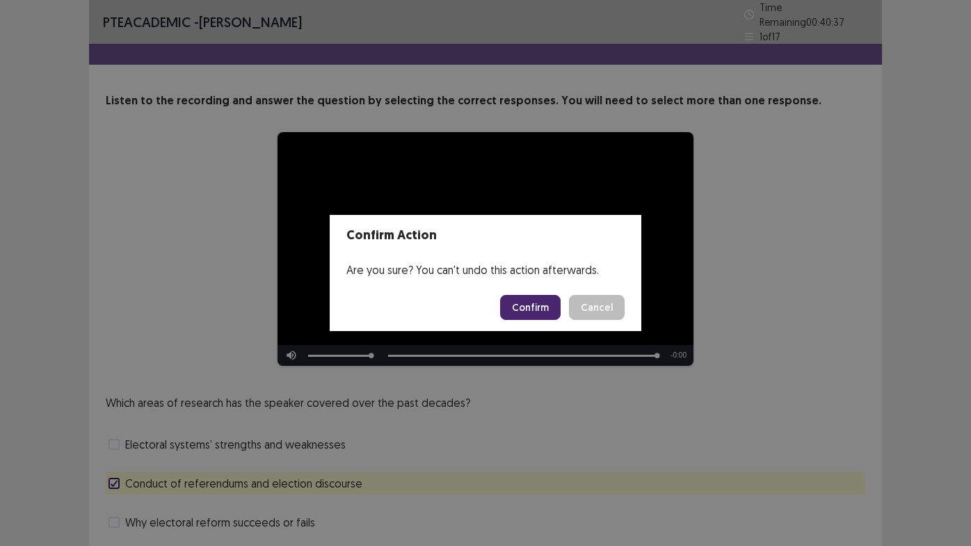
scroll to position [76, 0]
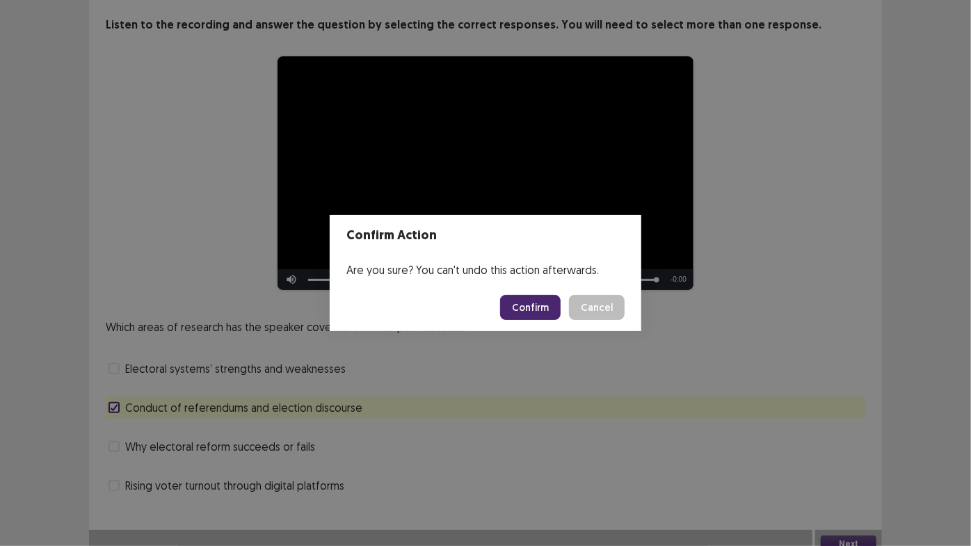
click at [532, 310] on button "Confirm" at bounding box center [530, 307] width 61 height 25
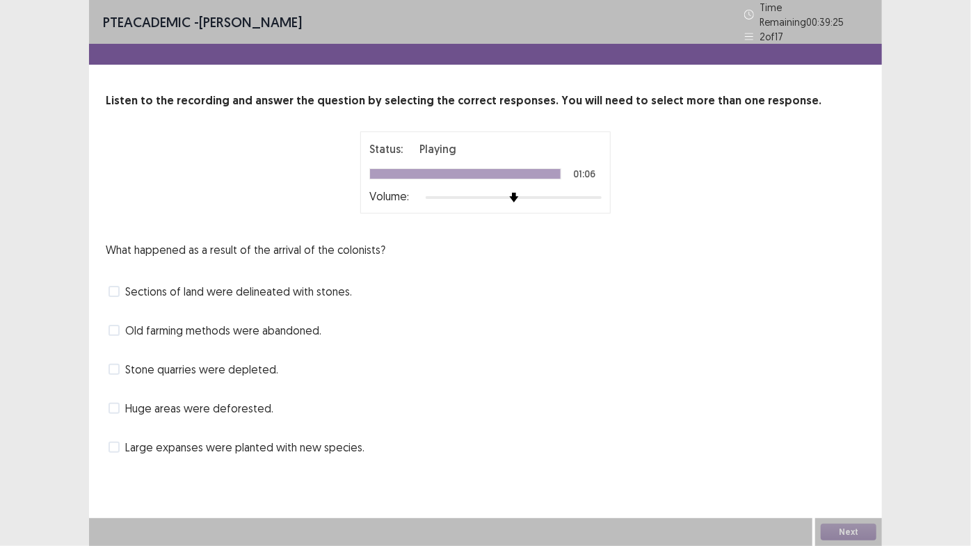
click at [113, 287] on span at bounding box center [114, 291] width 11 height 11
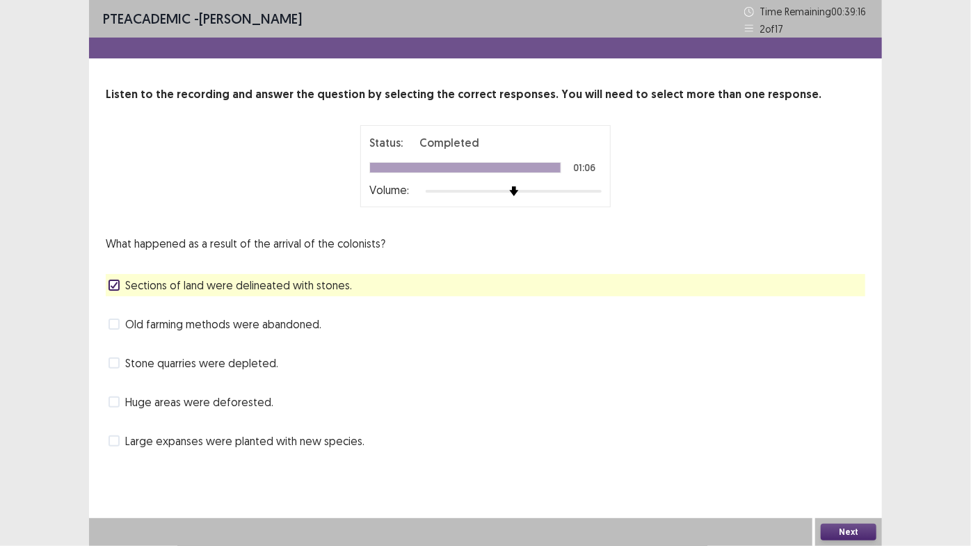
click at [117, 324] on span at bounding box center [114, 324] width 11 height 11
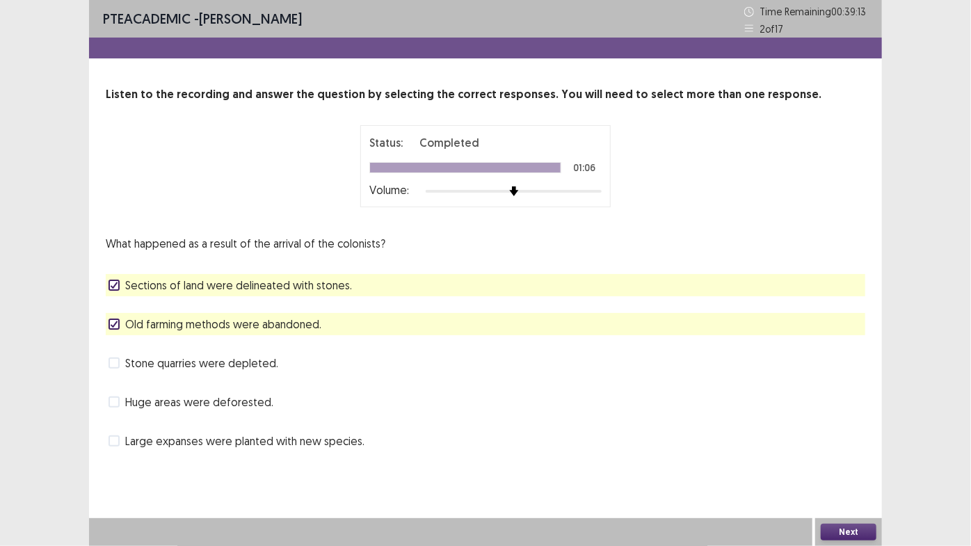
click at [861, 530] on button "Next" at bounding box center [849, 532] width 56 height 17
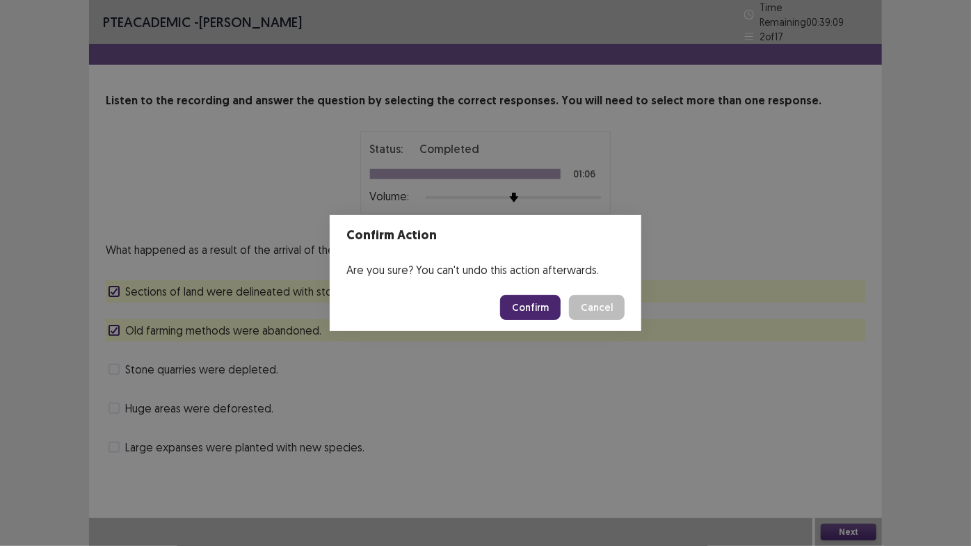
click at [538, 312] on button "Confirm" at bounding box center [530, 307] width 61 height 25
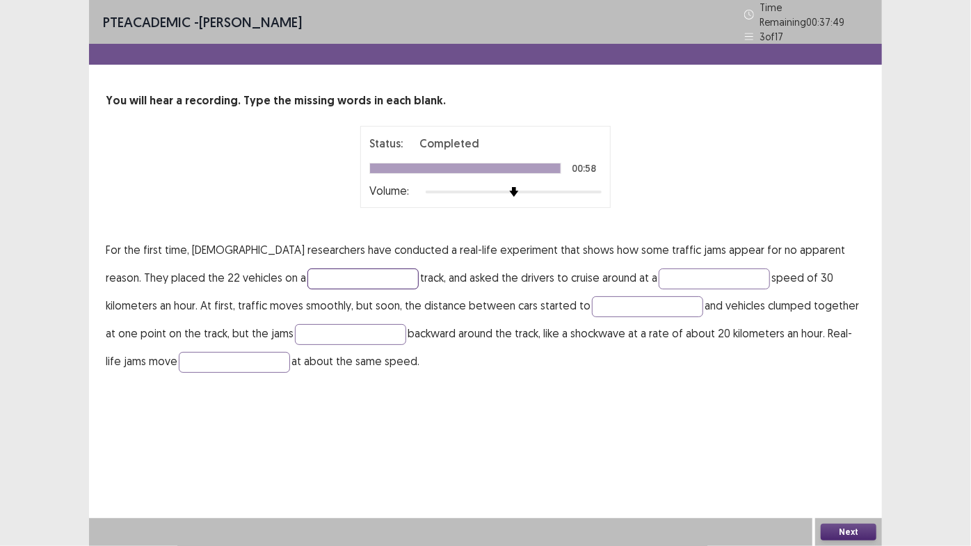
click at [308, 269] on input "text" at bounding box center [363, 279] width 111 height 21
type input "******"
click at [659, 278] on input "text" at bounding box center [714, 279] width 111 height 21
type input "********"
click at [592, 306] on input "text" at bounding box center [647, 306] width 111 height 21
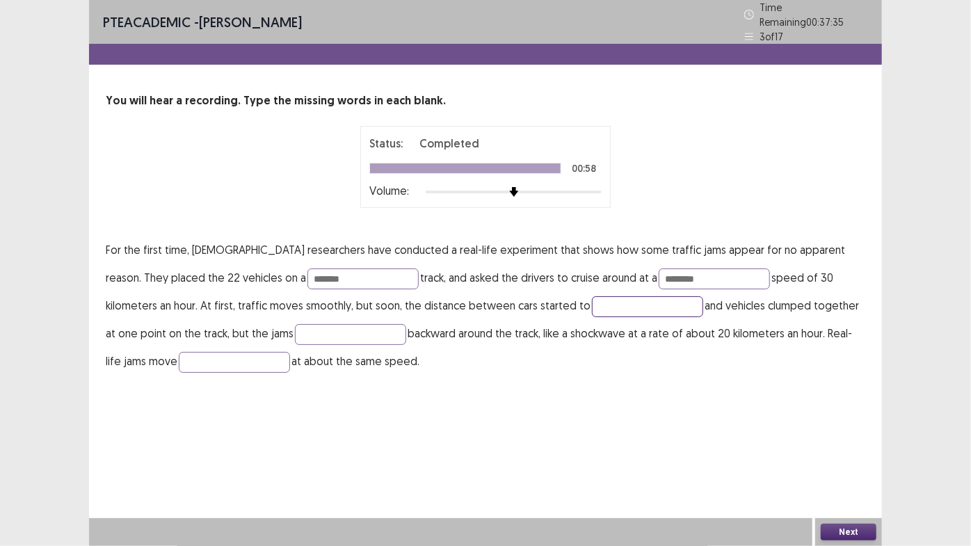
type input "*"
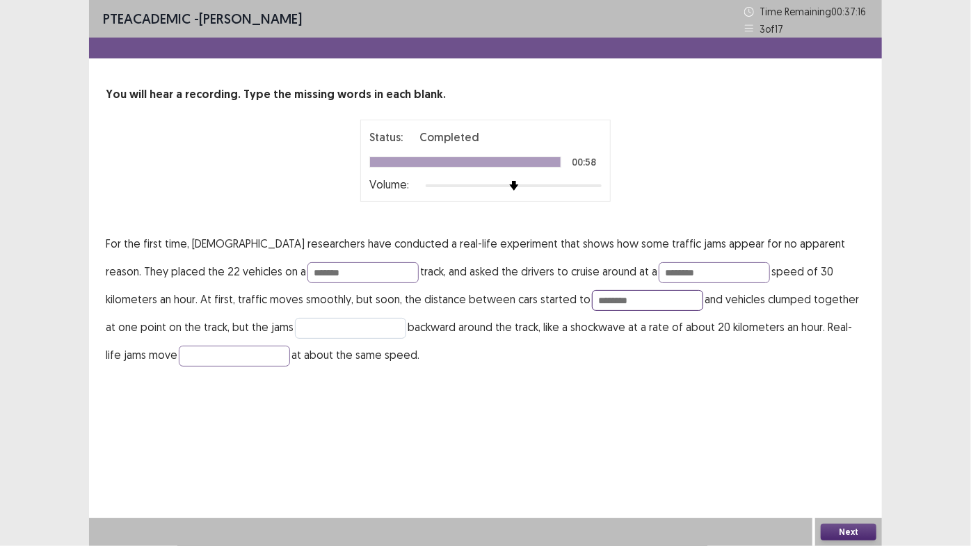
type input "********"
click at [295, 325] on input "text" at bounding box center [350, 328] width 111 height 21
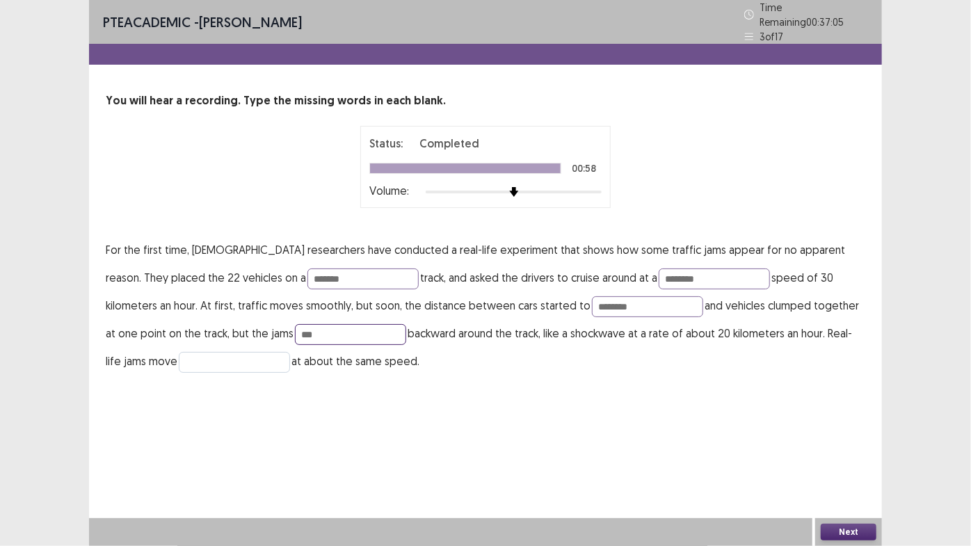
type input "***"
click at [179, 357] on input "text" at bounding box center [234, 362] width 111 height 21
type input "********"
click at [848, 529] on button "Next" at bounding box center [849, 532] width 56 height 17
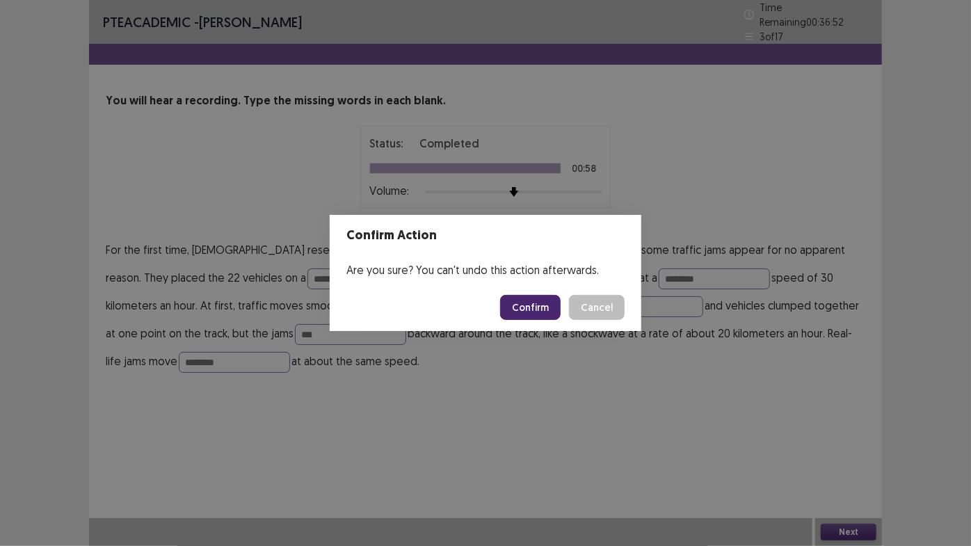
click at [538, 308] on button "Confirm" at bounding box center [530, 307] width 61 height 25
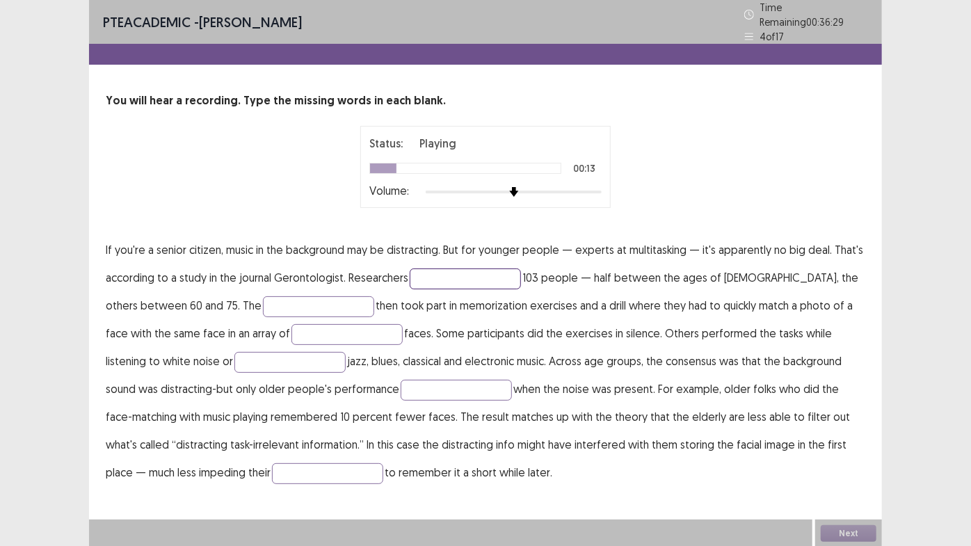
click at [432, 278] on input "text" at bounding box center [465, 279] width 111 height 21
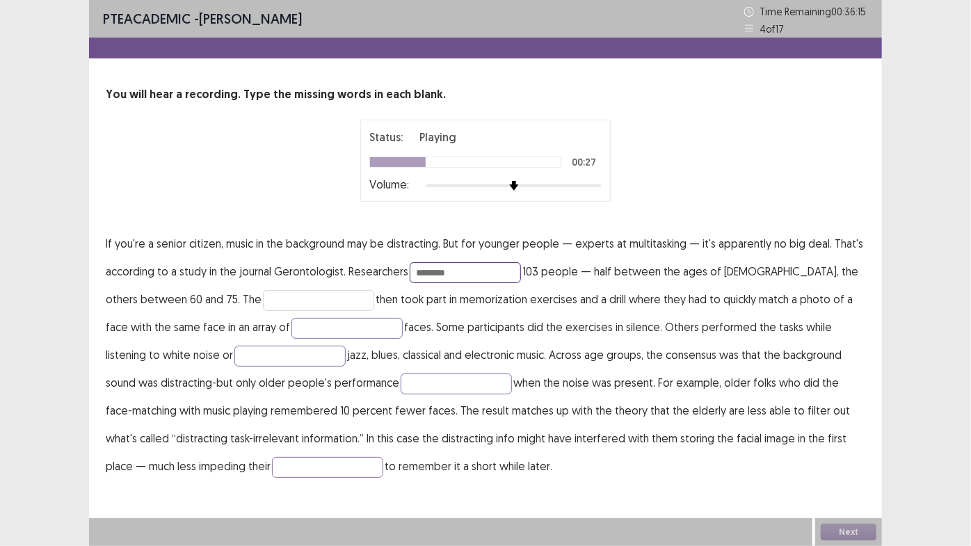
type input "********"
click at [316, 301] on input "text" at bounding box center [318, 300] width 111 height 21
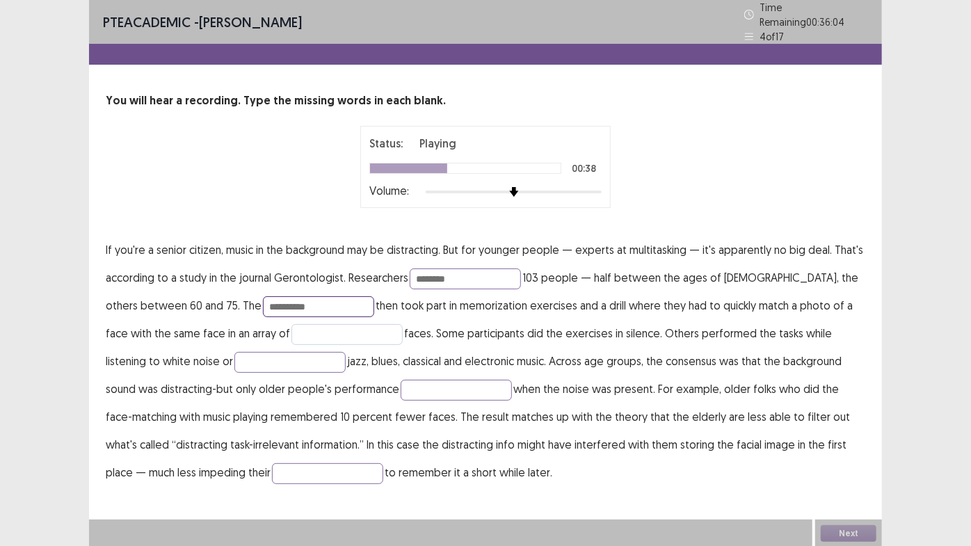
type input "**********"
click at [295, 330] on input "text" at bounding box center [347, 334] width 111 height 21
type input "*******"
click at [234, 360] on input "text" at bounding box center [289, 362] width 111 height 21
click at [401, 383] on input "text" at bounding box center [456, 390] width 111 height 21
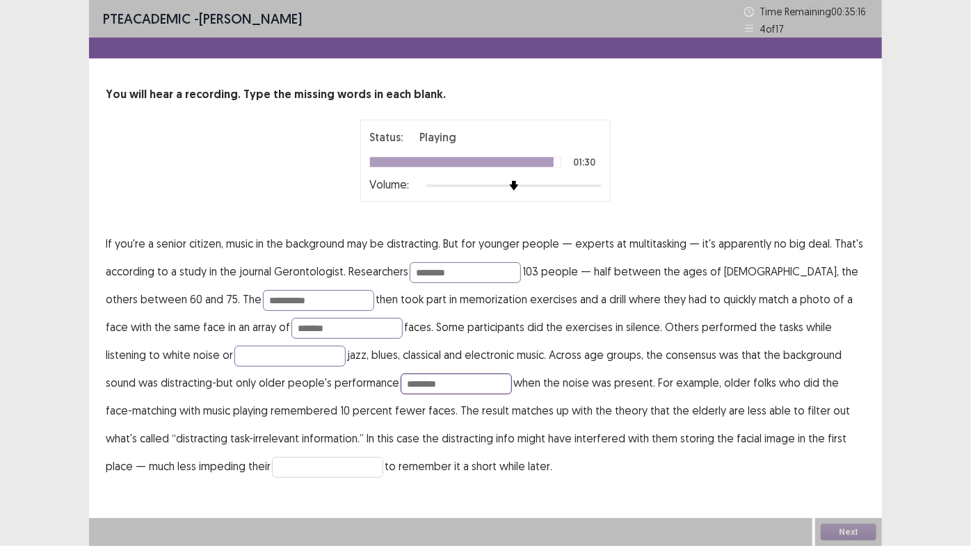
type input "********"
click at [272, 473] on input "text" at bounding box center [327, 467] width 111 height 21
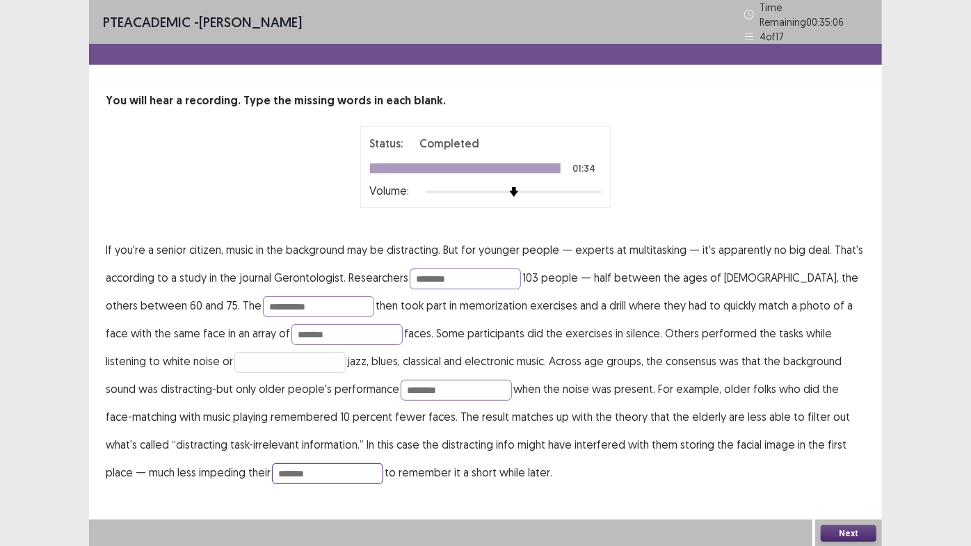
type input "*******"
click at [234, 356] on input "text" at bounding box center [289, 362] width 111 height 21
click at [848, 534] on button "Next" at bounding box center [849, 533] width 56 height 17
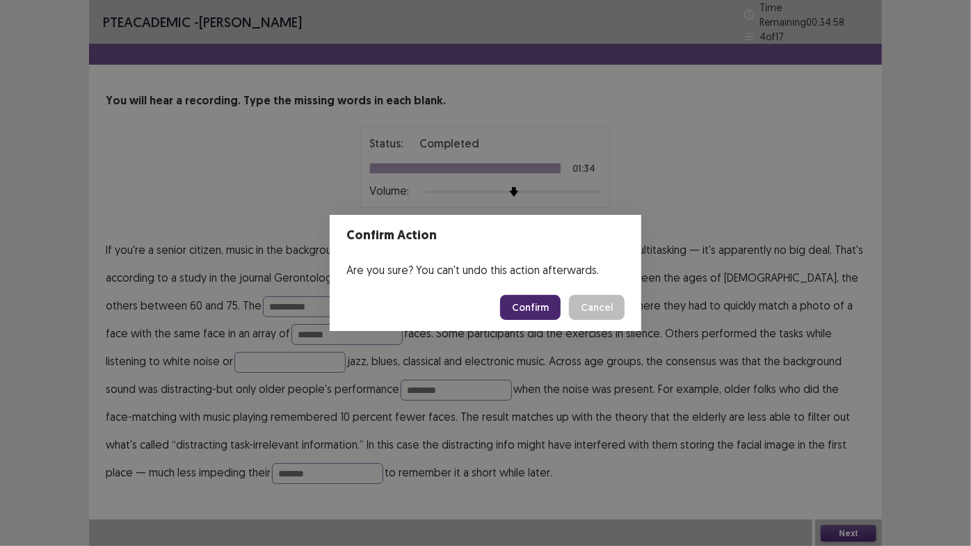
click at [541, 303] on button "Confirm" at bounding box center [530, 307] width 61 height 25
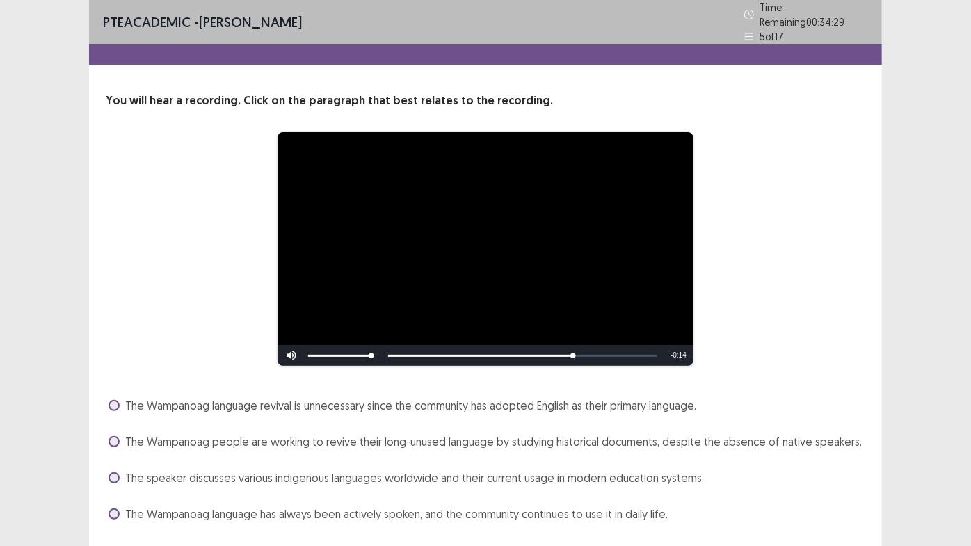
click at [952, 228] on div "**********" at bounding box center [485, 293] width 971 height 587
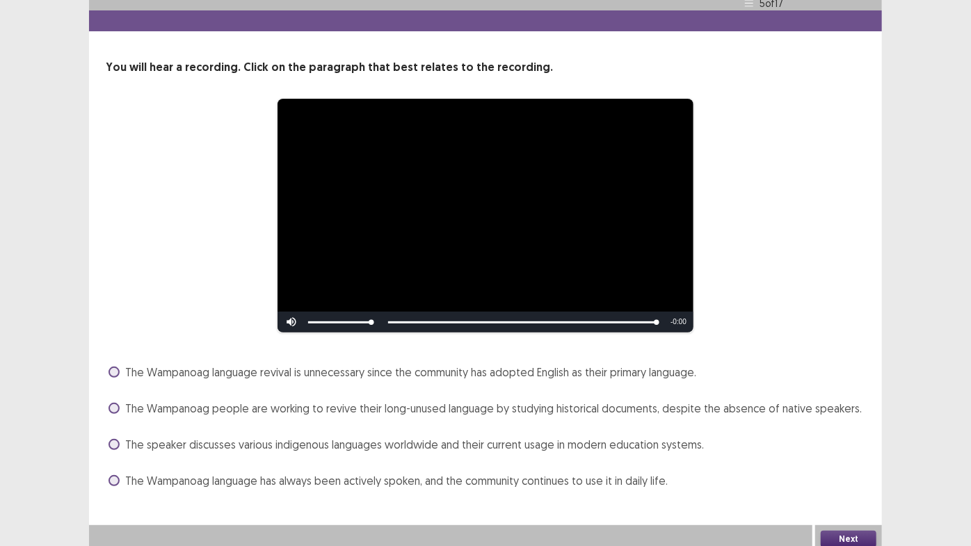
click at [116, 403] on span at bounding box center [114, 408] width 11 height 11
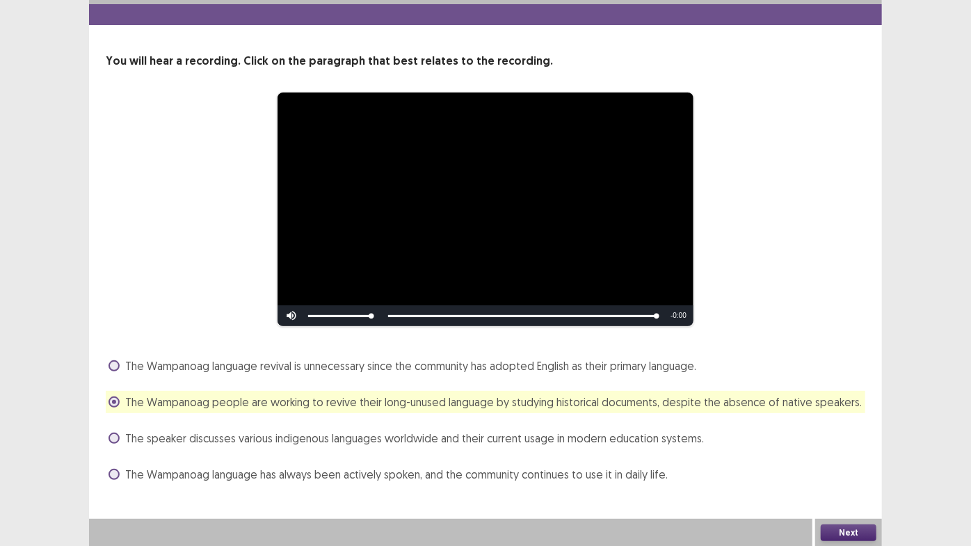
click at [840, 534] on button "Next" at bounding box center [849, 533] width 56 height 17
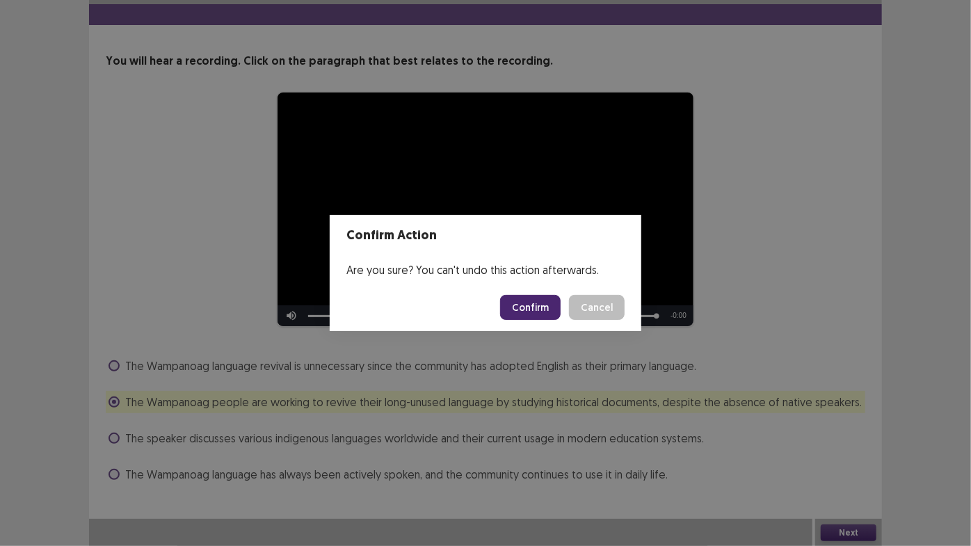
click at [543, 311] on button "Confirm" at bounding box center [530, 307] width 61 height 25
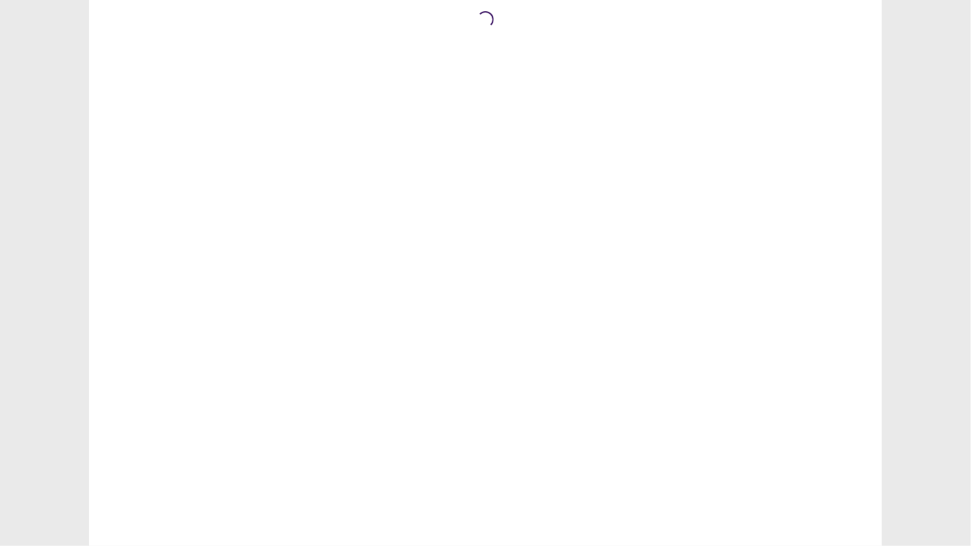
scroll to position [0, 0]
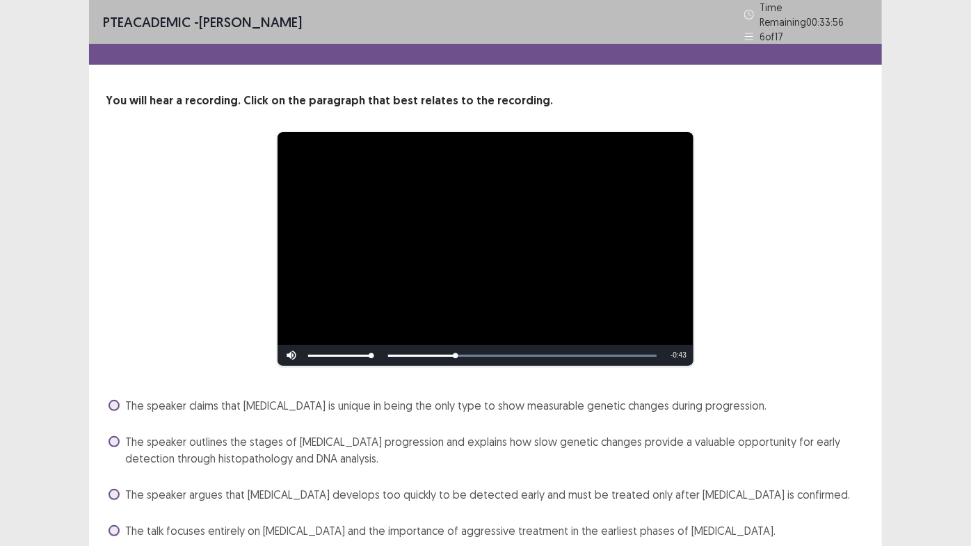
click at [950, 296] on div "**********" at bounding box center [485, 301] width 971 height 603
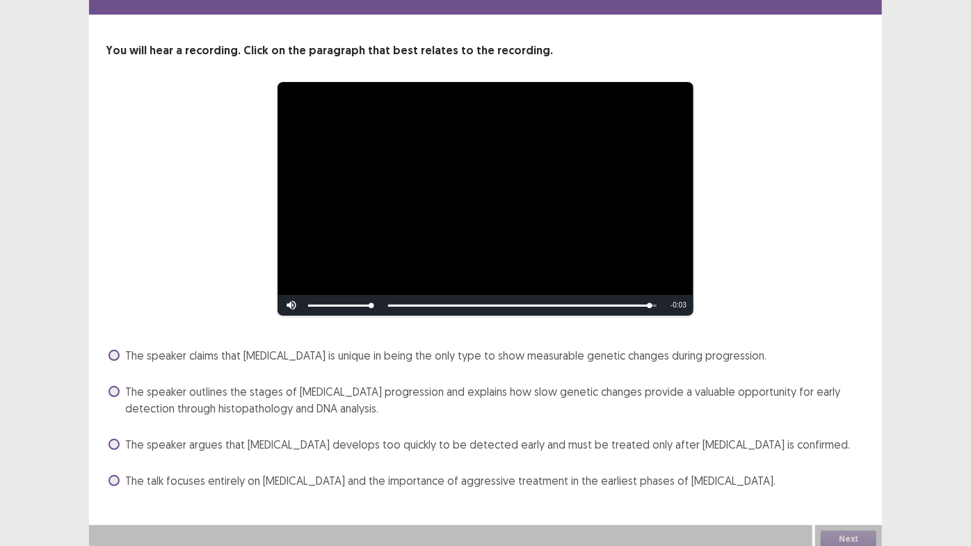
click at [115, 440] on span at bounding box center [114, 444] width 11 height 11
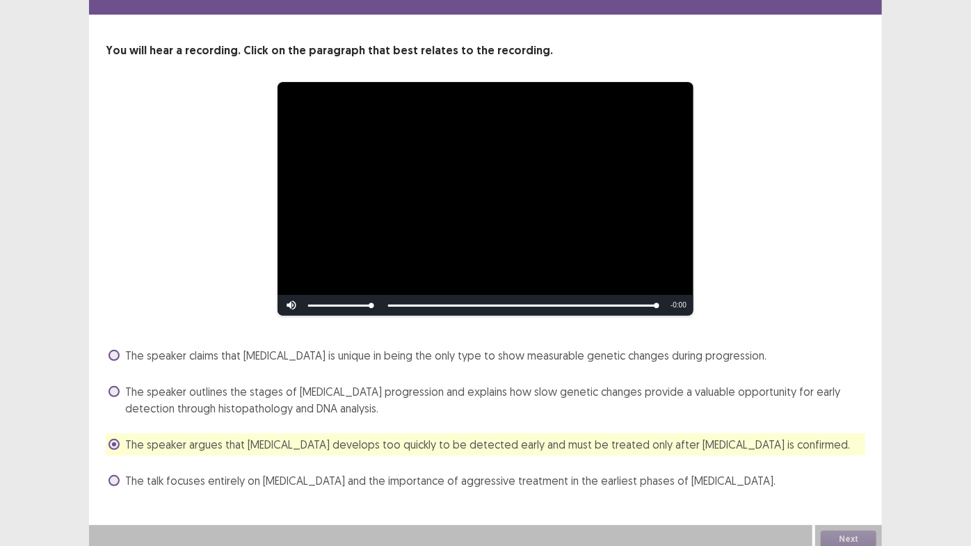
click at [835, 529] on div "Next" at bounding box center [848, 539] width 67 height 28
click at [109, 439] on span at bounding box center [114, 444] width 11 height 11
click at [116, 439] on span at bounding box center [114, 444] width 11 height 11
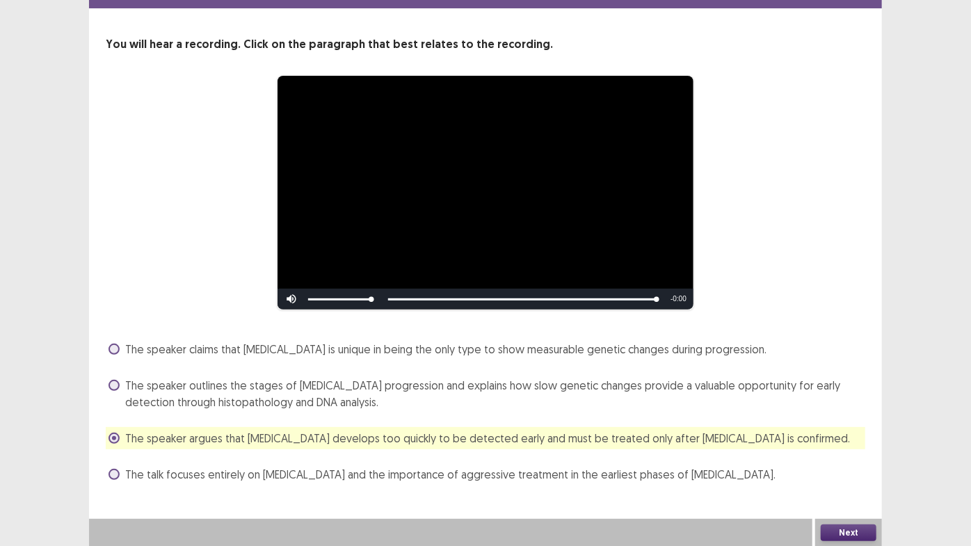
click at [857, 529] on button "Next" at bounding box center [849, 533] width 56 height 17
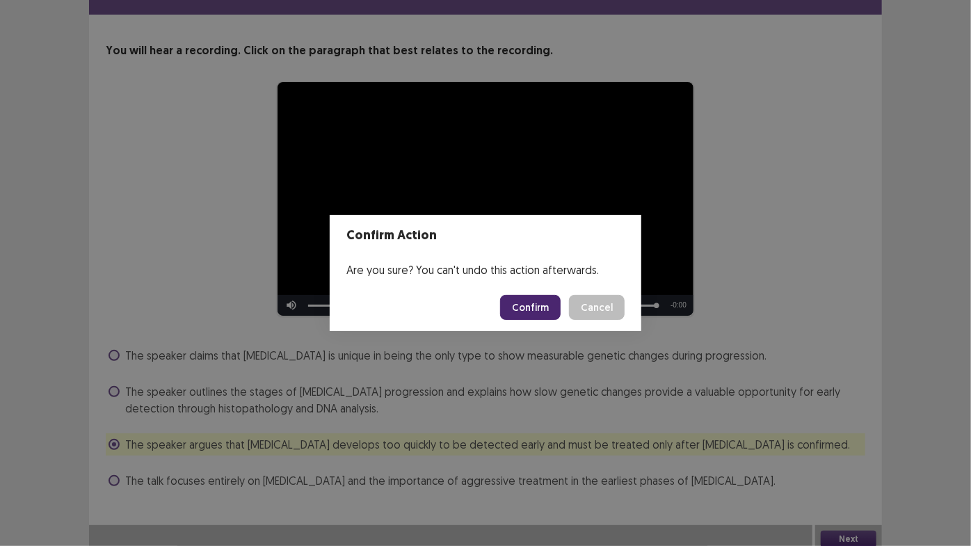
click at [541, 311] on button "Confirm" at bounding box center [530, 307] width 61 height 25
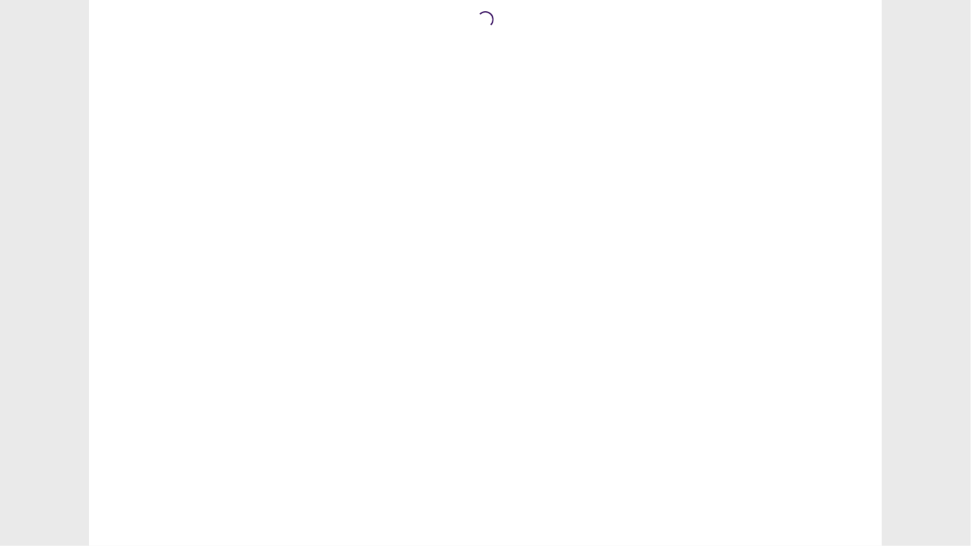
scroll to position [0, 0]
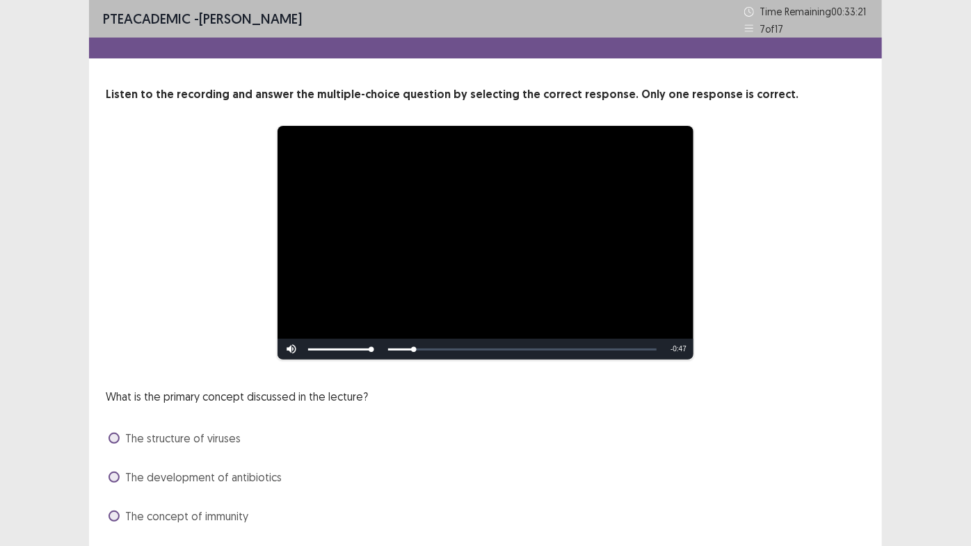
click at [845, 227] on div "**********" at bounding box center [486, 242] width 760 height 235
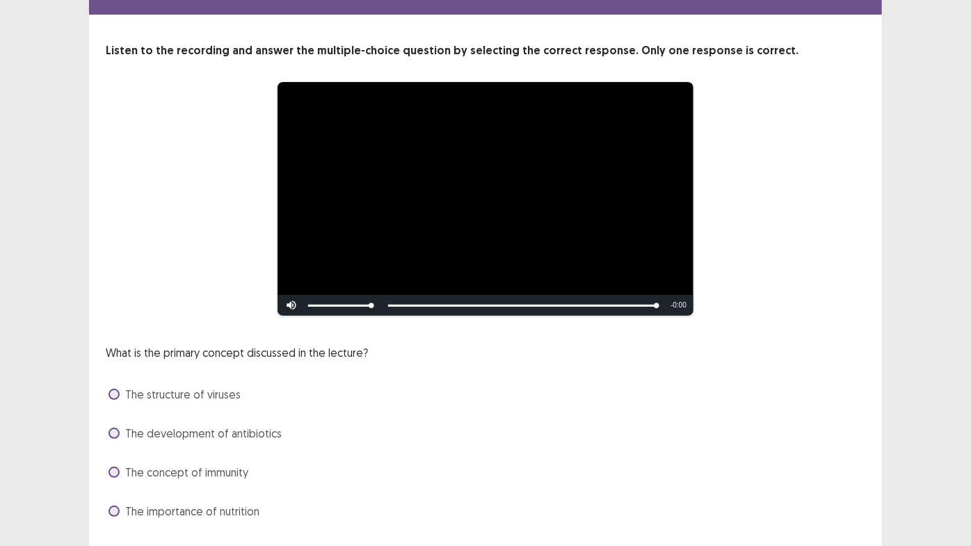
click at [113, 430] on span at bounding box center [114, 433] width 11 height 11
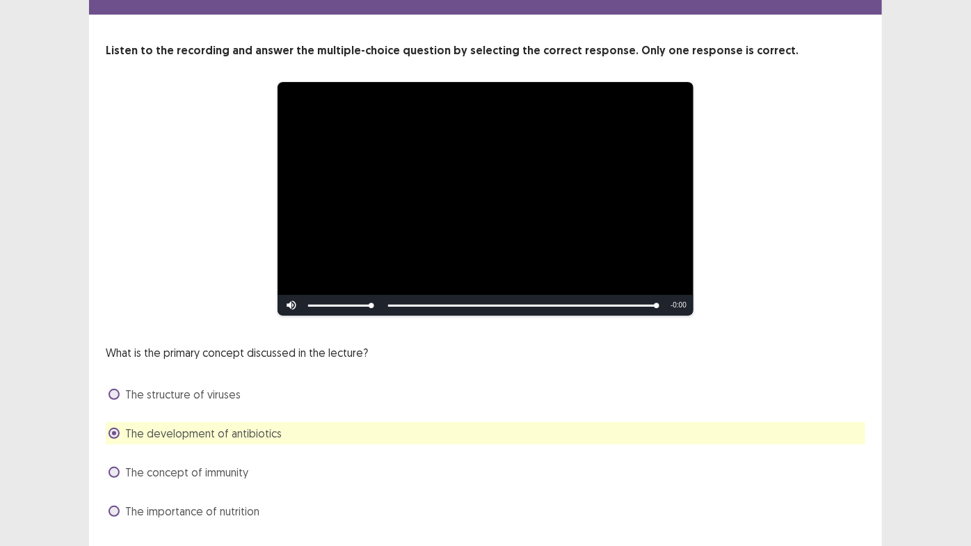
click at [948, 367] on div "**********" at bounding box center [485, 267] width 971 height 634
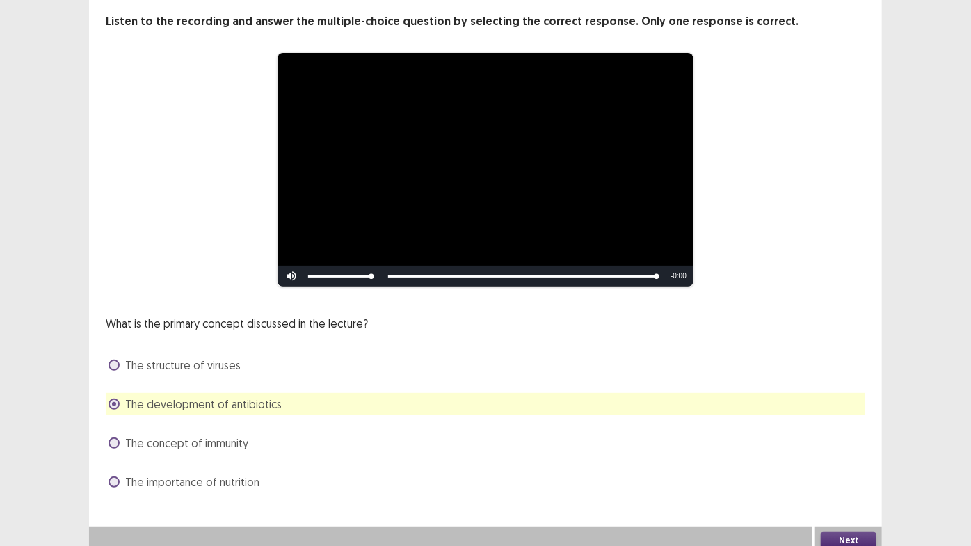
click at [836, 532] on button "Next" at bounding box center [849, 540] width 56 height 17
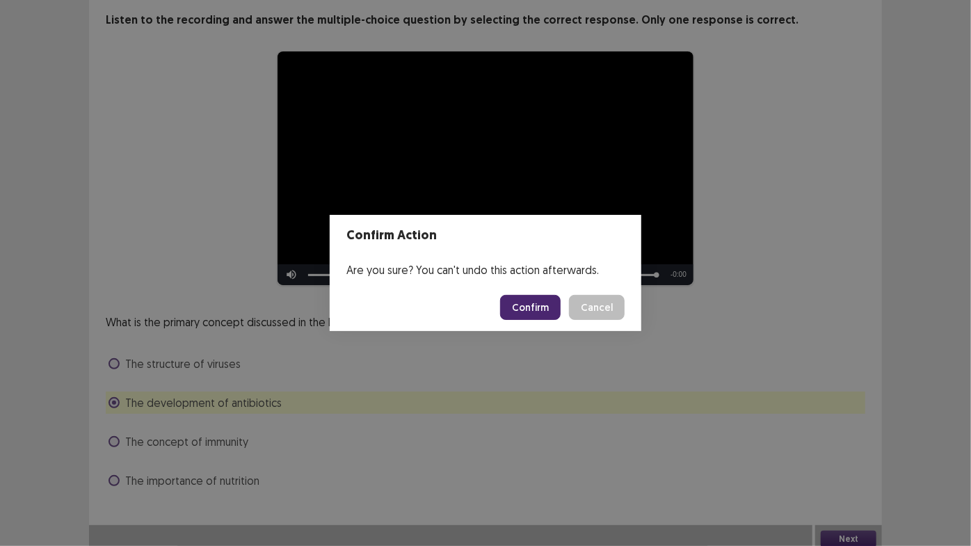
click at [548, 298] on button "Confirm" at bounding box center [530, 307] width 61 height 25
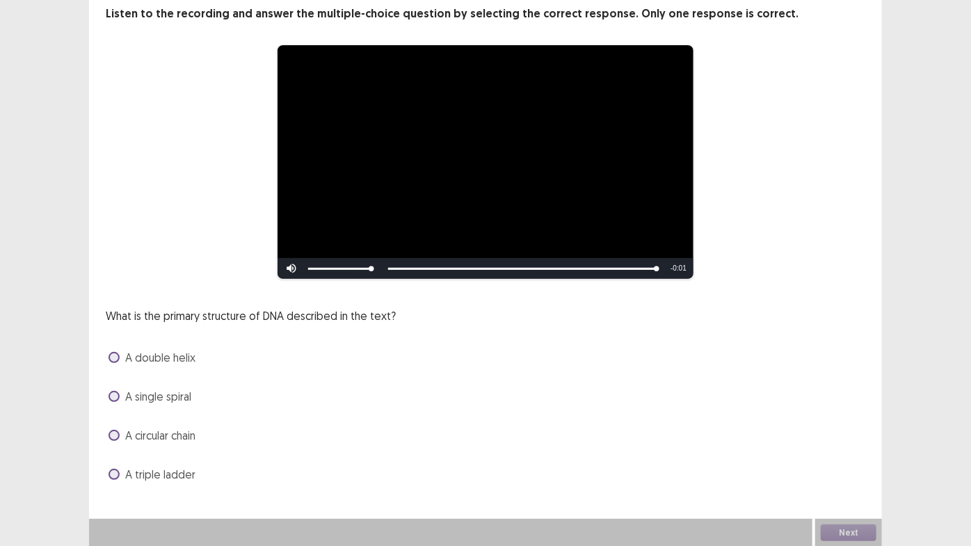
click at [117, 358] on span at bounding box center [114, 357] width 11 height 11
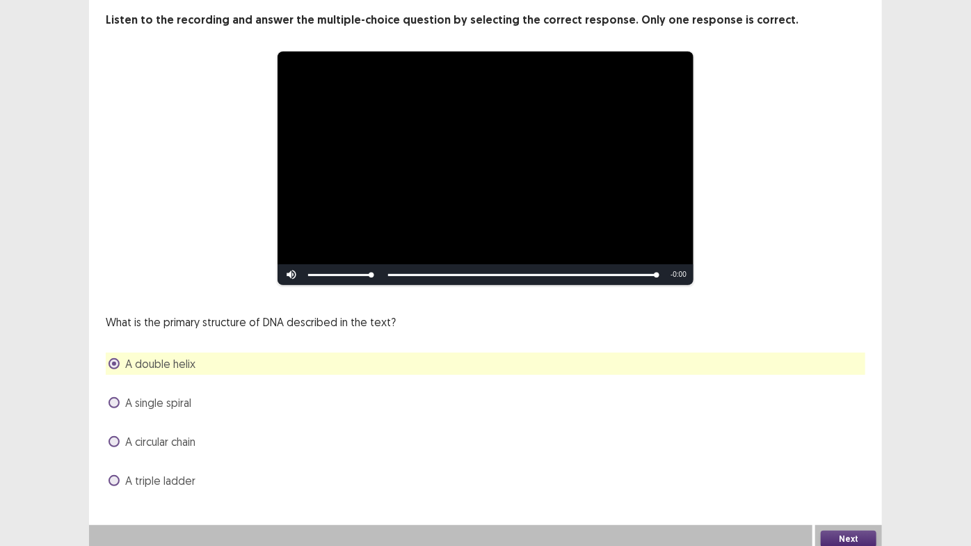
click at [855, 533] on button "Next" at bounding box center [849, 539] width 56 height 17
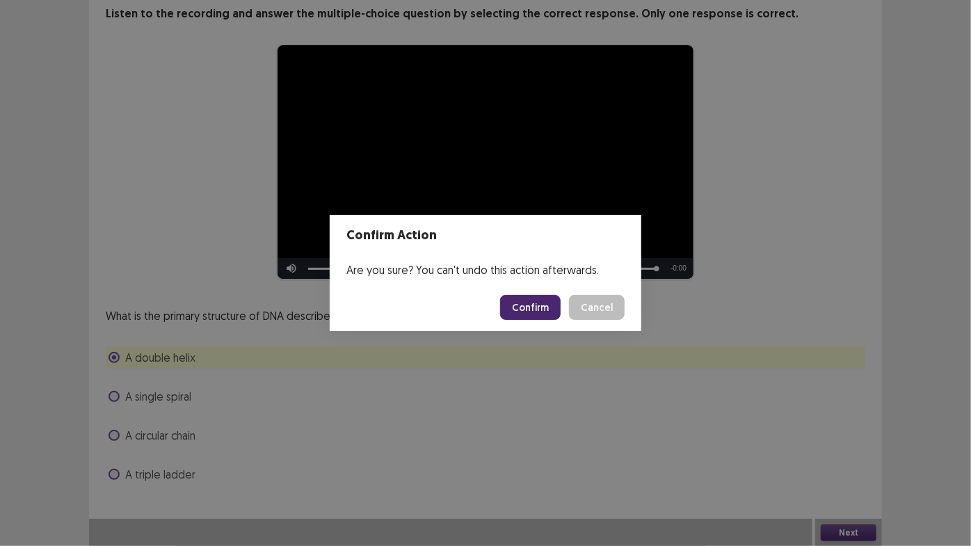
click at [531, 299] on button "Confirm" at bounding box center [530, 307] width 61 height 25
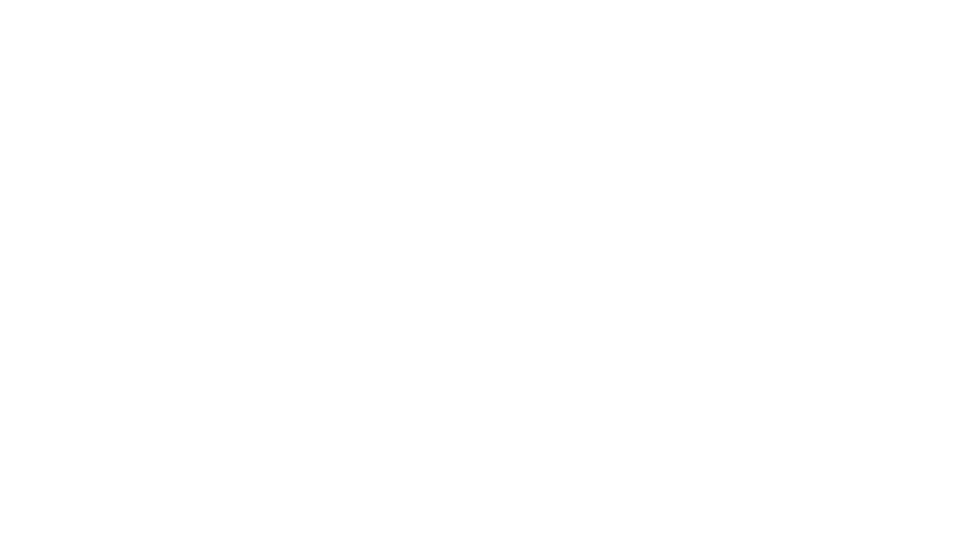
scroll to position [0, 0]
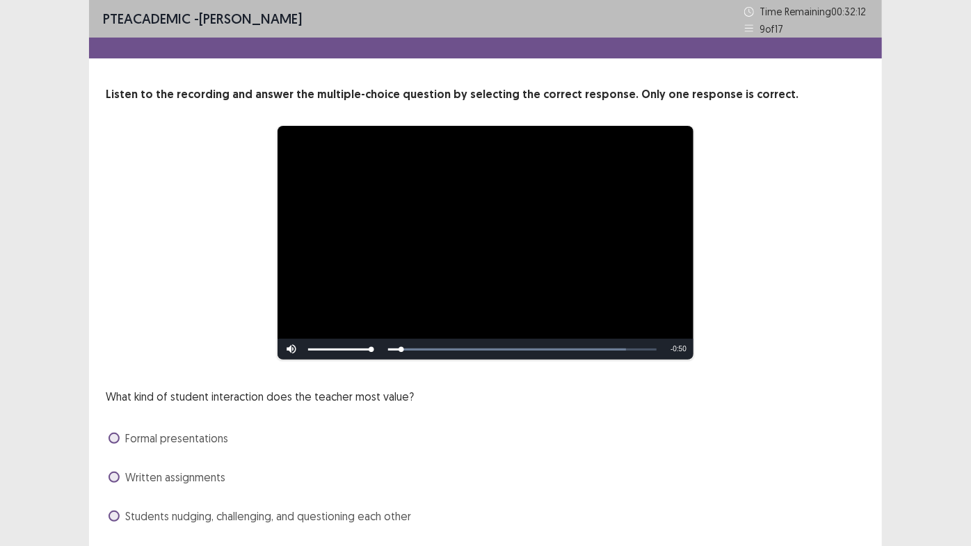
click at [781, 249] on div "**********" at bounding box center [485, 242] width 648 height 235
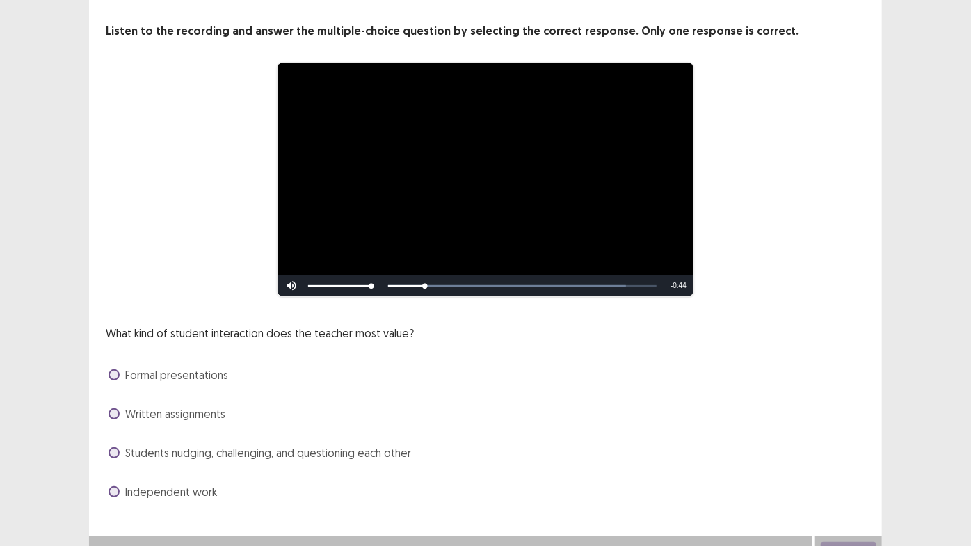
scroll to position [81, 0]
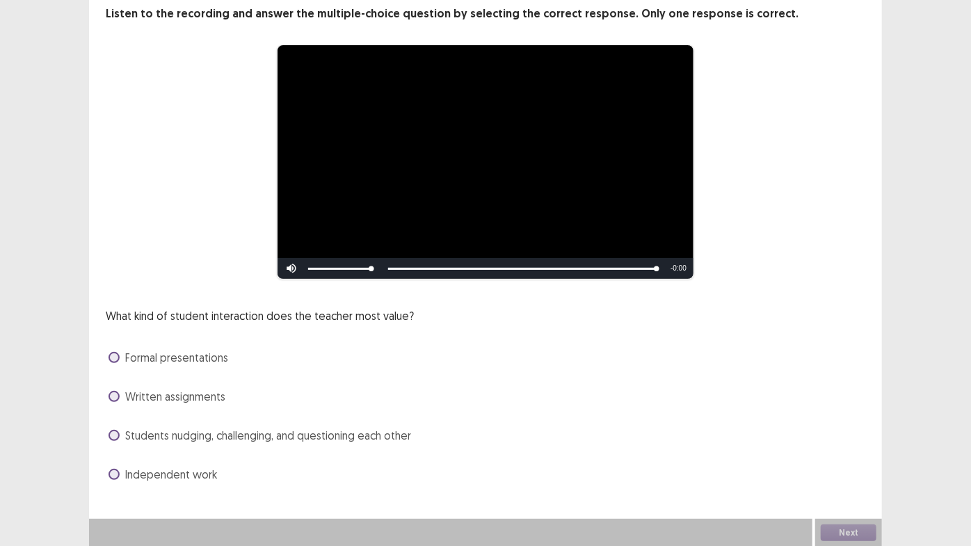
click at [111, 437] on span at bounding box center [114, 435] width 11 height 11
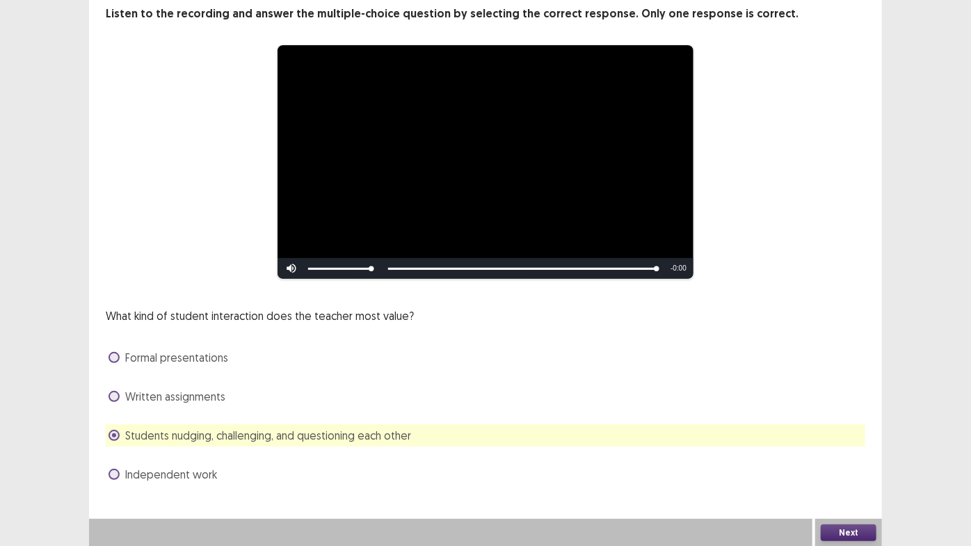
click at [847, 533] on button "Next" at bounding box center [849, 533] width 56 height 17
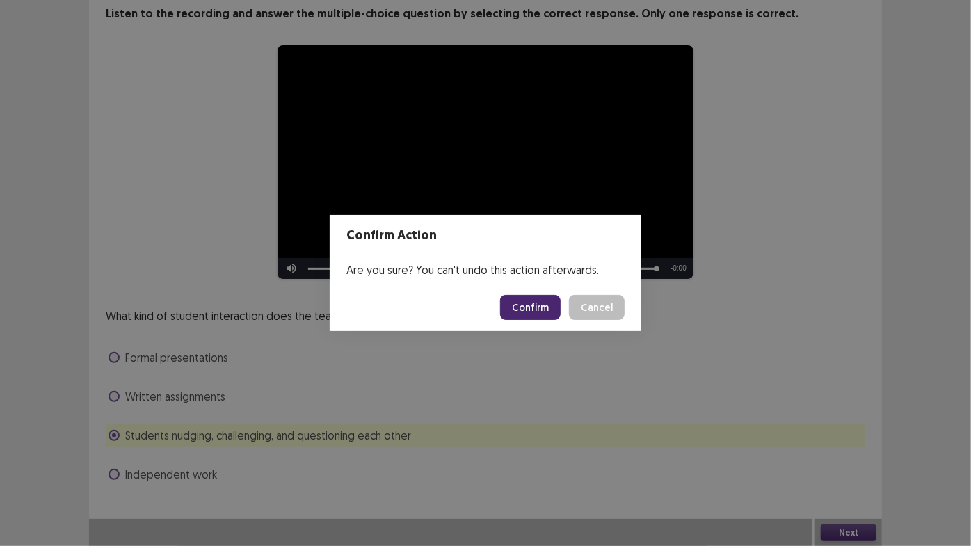
click at [541, 306] on button "Confirm" at bounding box center [530, 307] width 61 height 25
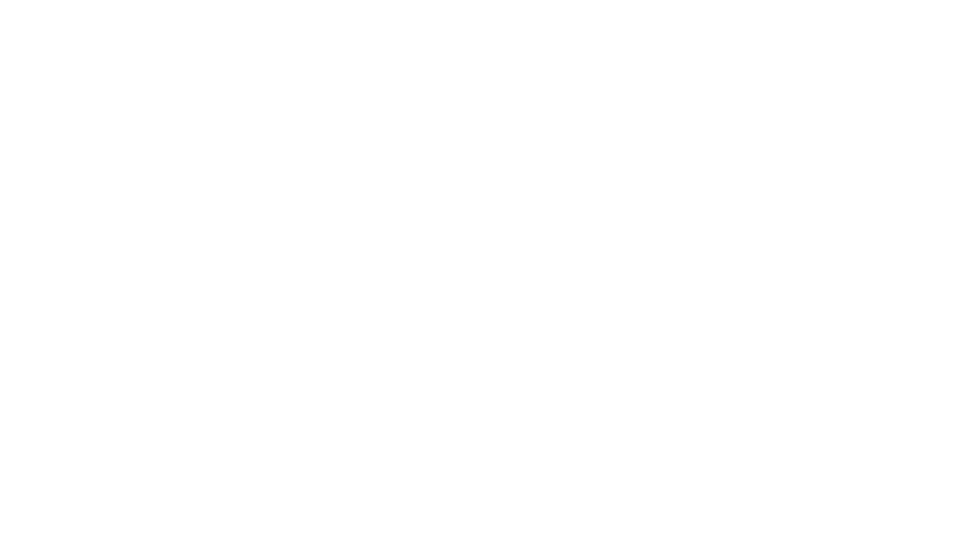
scroll to position [0, 0]
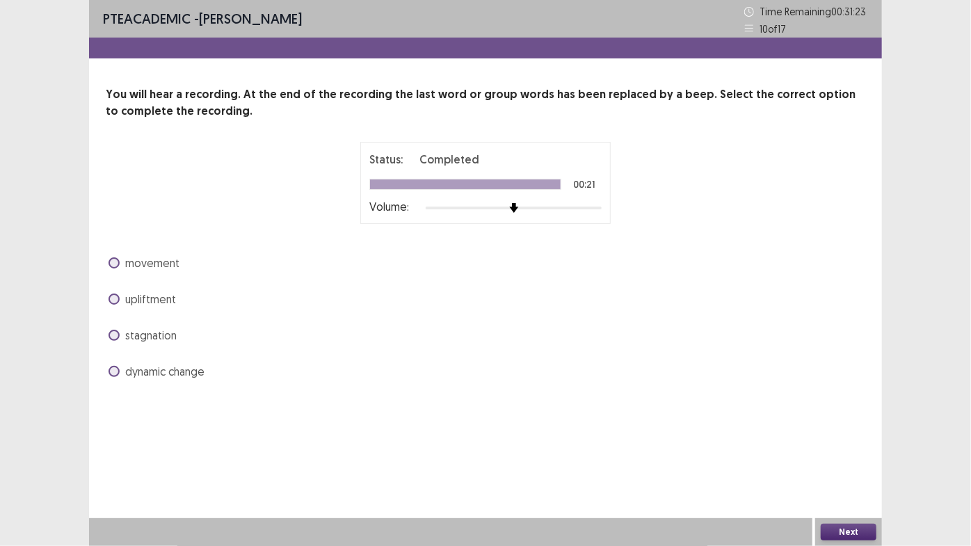
click at [112, 369] on span at bounding box center [114, 371] width 11 height 11
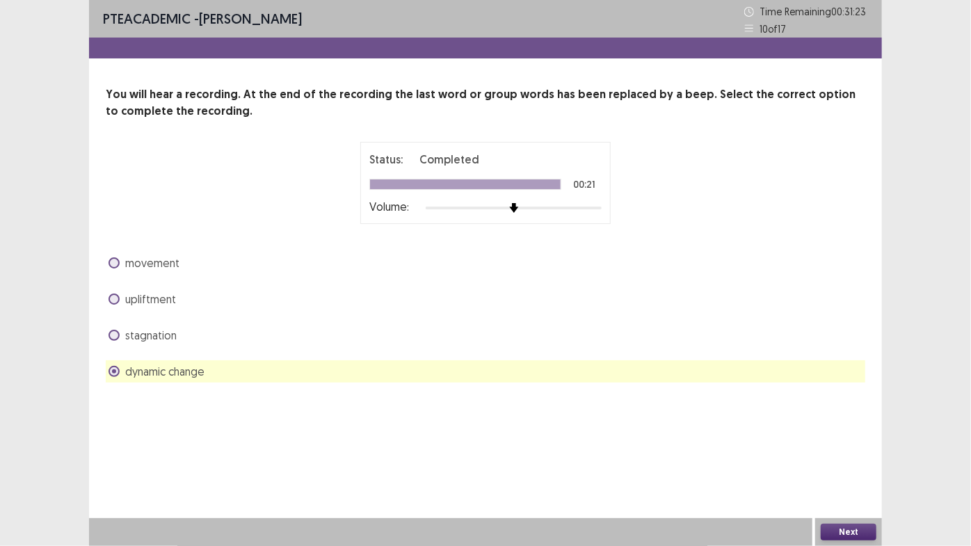
click at [846, 528] on button "Next" at bounding box center [849, 532] width 56 height 17
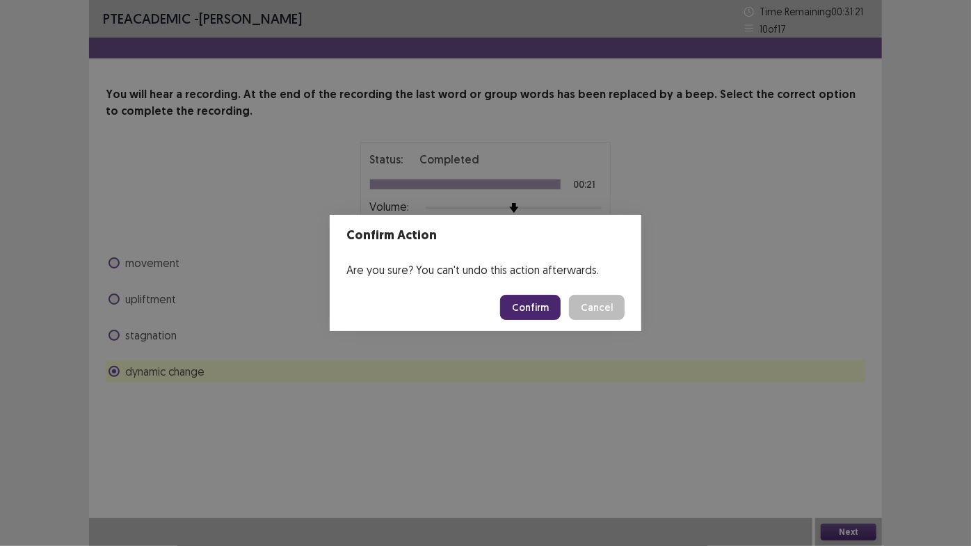
click at [545, 310] on button "Confirm" at bounding box center [530, 307] width 61 height 25
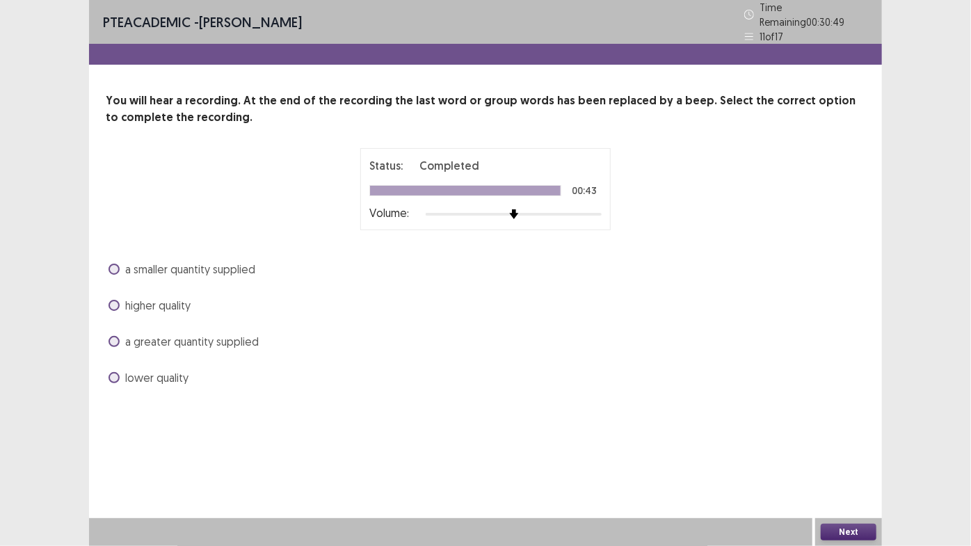
click at [113, 300] on span at bounding box center [114, 305] width 11 height 11
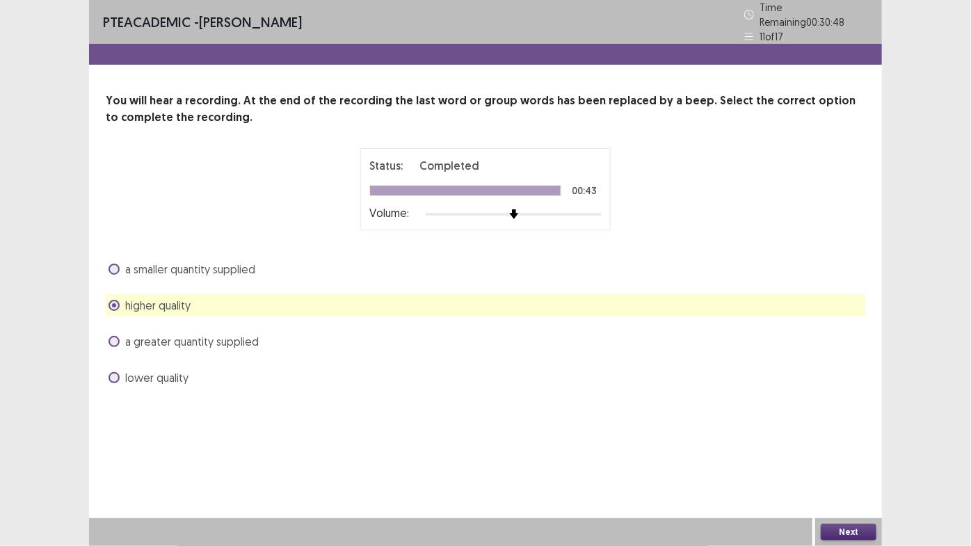
click at [854, 533] on button "Next" at bounding box center [849, 532] width 56 height 17
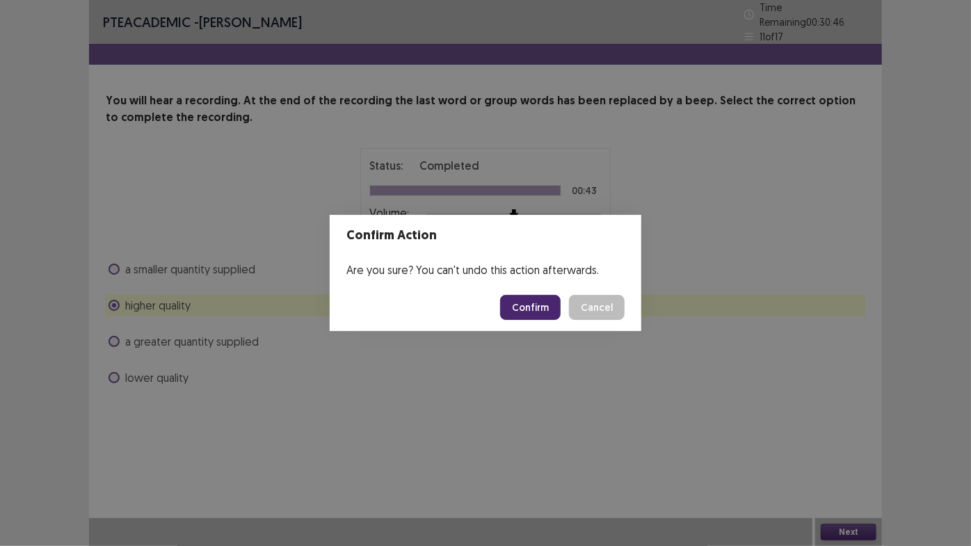
click at [536, 311] on button "Confirm" at bounding box center [530, 307] width 61 height 25
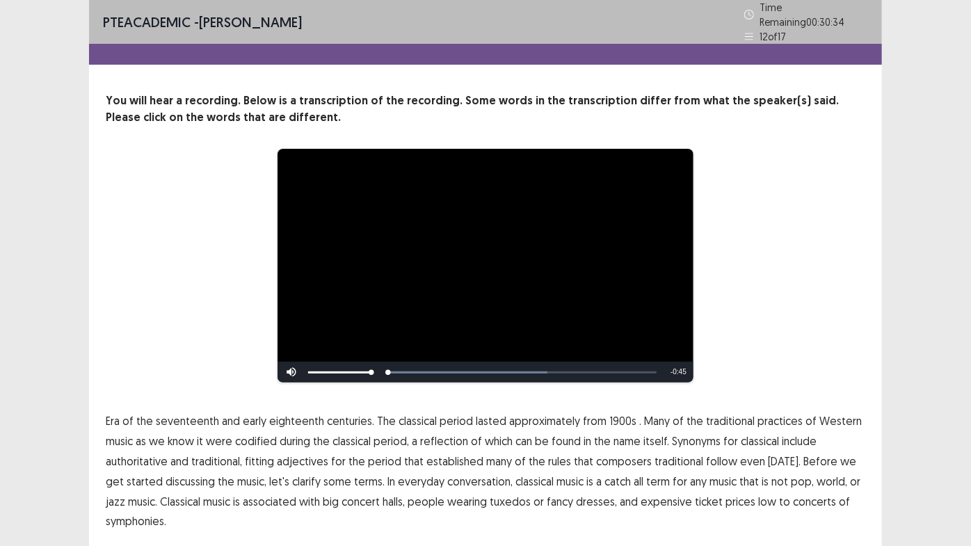
click at [932, 291] on div "**********" at bounding box center [485, 296] width 971 height 593
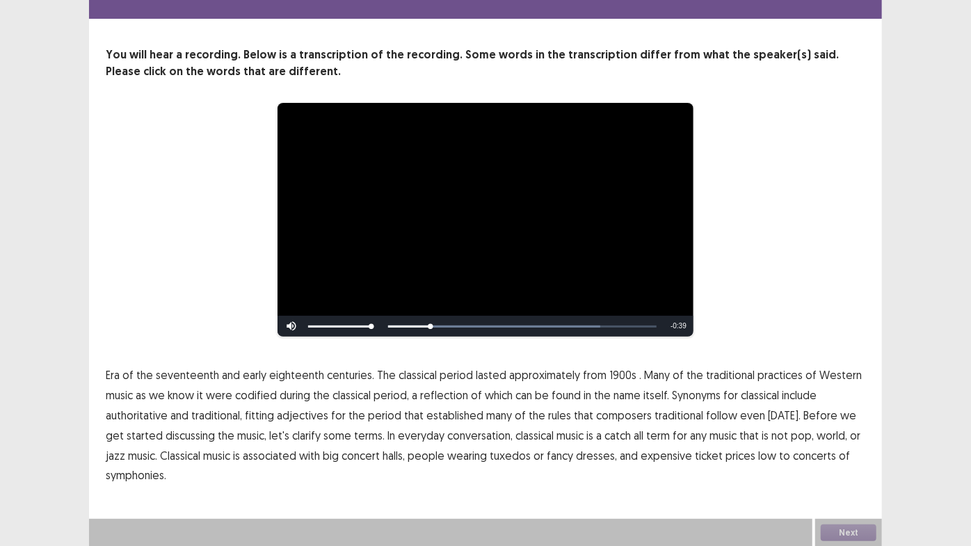
click at [619, 376] on span "1900s" at bounding box center [623, 375] width 27 height 17
click at [791, 437] on span "pop," at bounding box center [802, 435] width 23 height 17
click at [108, 379] on span "Era" at bounding box center [113, 375] width 14 height 17
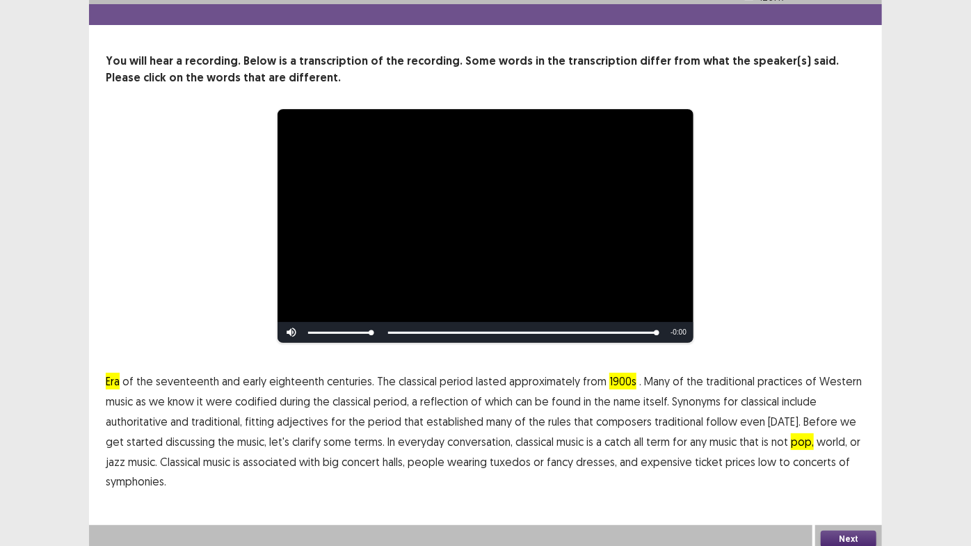
click at [128, 377] on span "of" at bounding box center [127, 381] width 11 height 17
click at [850, 531] on button "Next" at bounding box center [849, 539] width 56 height 17
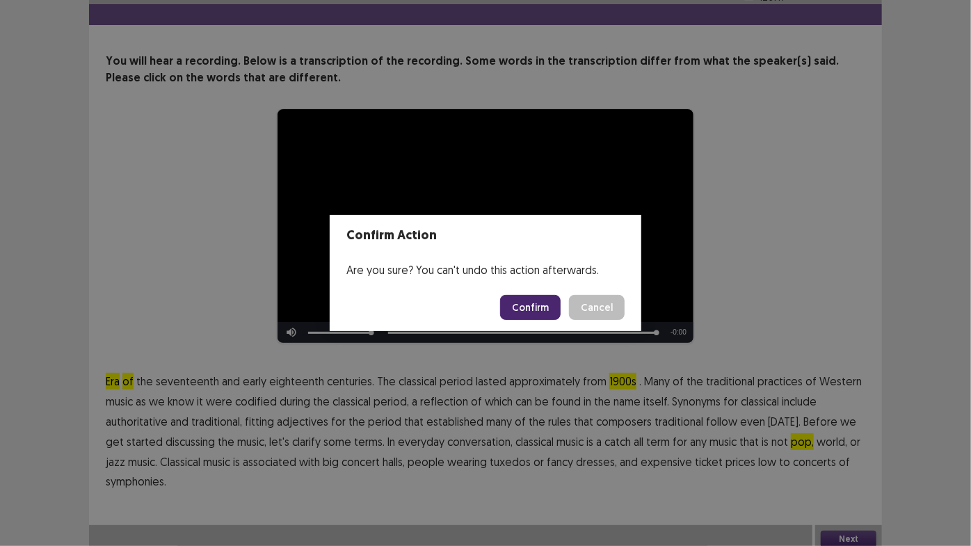
click at [555, 303] on button "Confirm" at bounding box center [530, 307] width 61 height 25
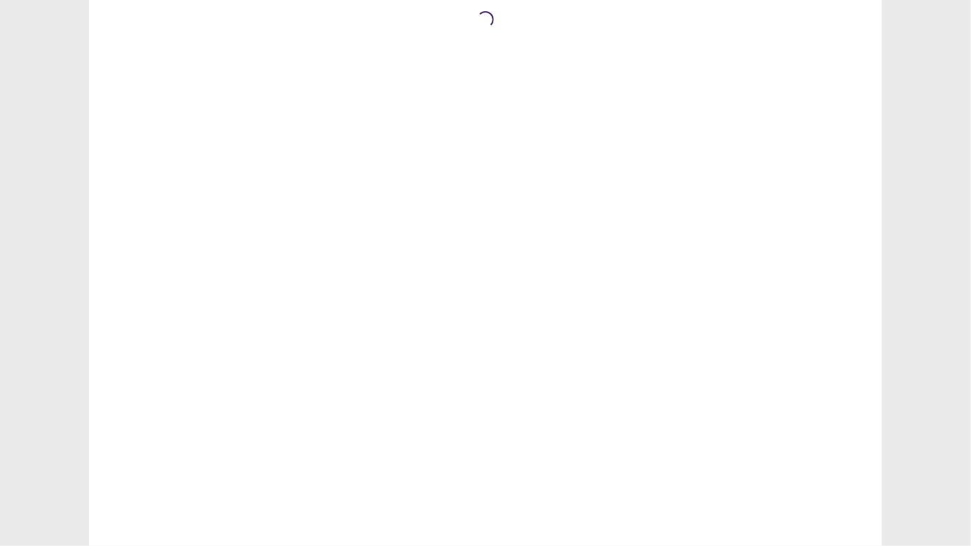
scroll to position [0, 0]
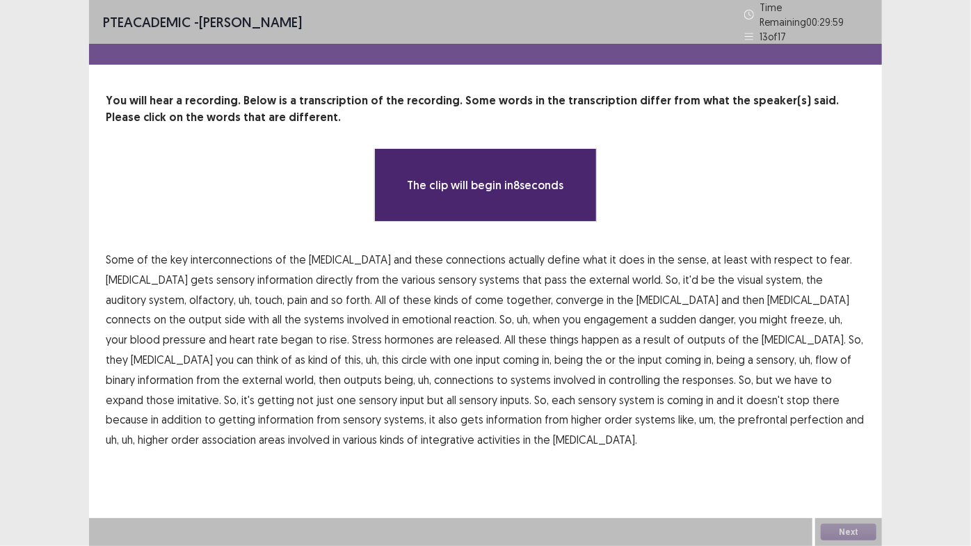
click at [936, 246] on div "PTE academic - SACHIN KUMAR Time Remaining 00 : 29 : 59 13 of 17 You will hear …" at bounding box center [485, 273] width 971 height 546
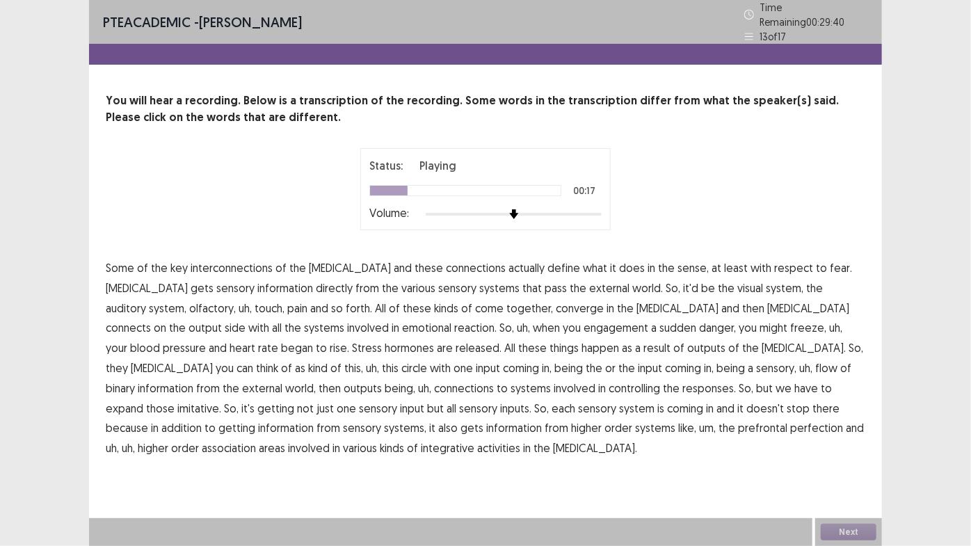
click at [669, 280] on p "Some of the key interconnections of the amygdala and these connections actually…" at bounding box center [486, 358] width 760 height 200
click at [236, 300] on span "olfactory," at bounding box center [212, 308] width 47 height 17
click at [454, 327] on span "reaction." at bounding box center [475, 327] width 42 height 17
click at [822, 340] on p "Some of the key interconnections of the amygdala and these connections actually…" at bounding box center [486, 358] width 760 height 200
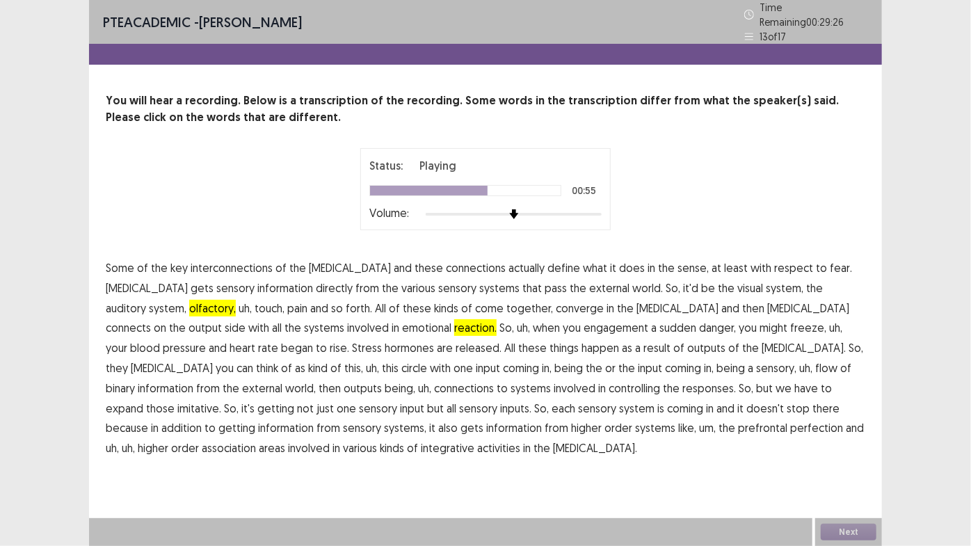
click at [135, 380] on span "binary" at bounding box center [120, 388] width 29 height 17
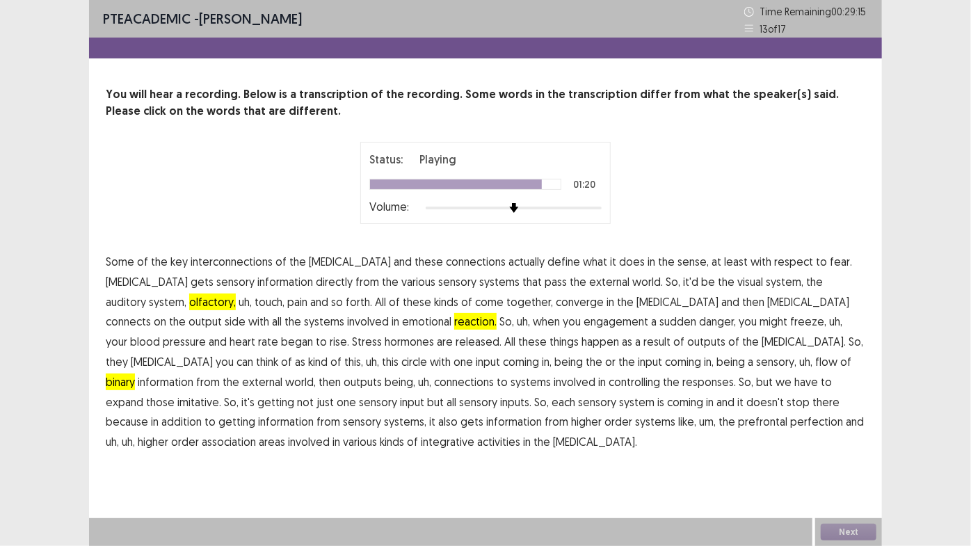
click at [790, 424] on span "perfection" at bounding box center [816, 421] width 53 height 17
click at [758, 484] on div "PTE academic - SACHIN KUMAR Time Remaining 00 : 29 : 12 13 of 17 You will hear …" at bounding box center [485, 273] width 793 height 546
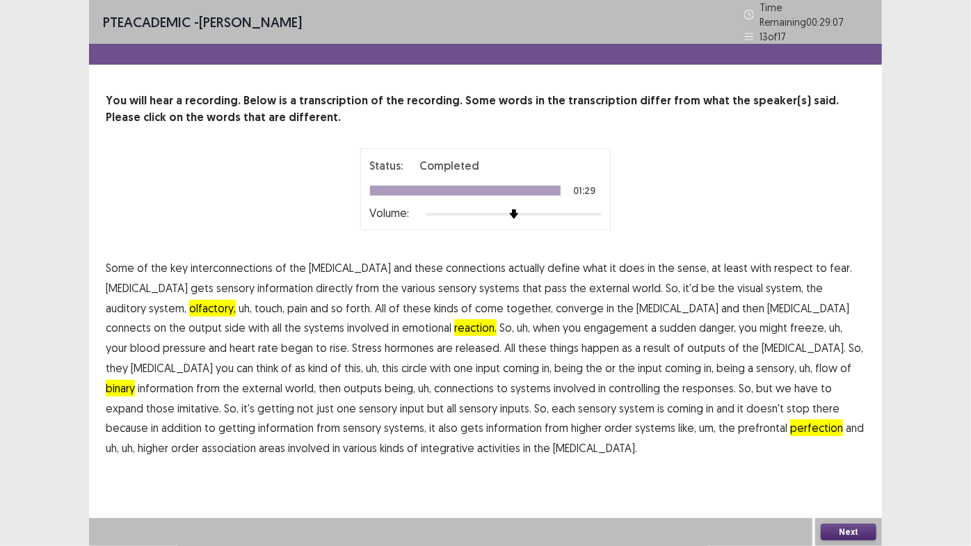
click at [845, 527] on button "Next" at bounding box center [849, 532] width 56 height 17
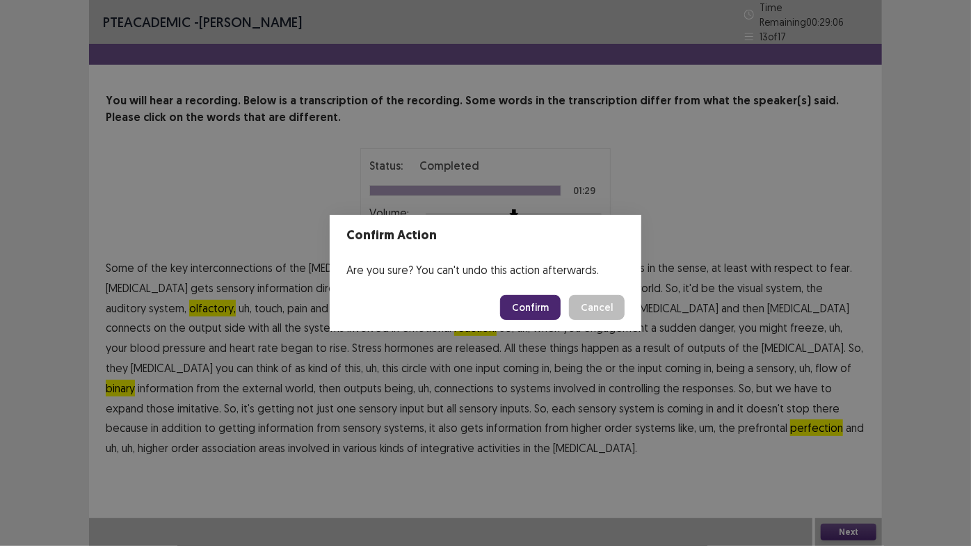
click at [534, 308] on button "Confirm" at bounding box center [530, 307] width 61 height 25
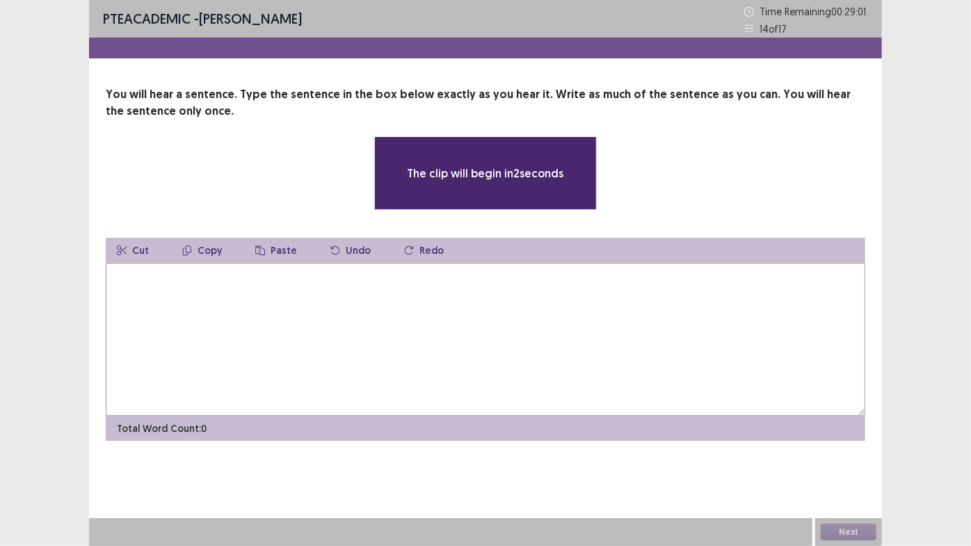
click at [308, 317] on textarea at bounding box center [486, 339] width 760 height 153
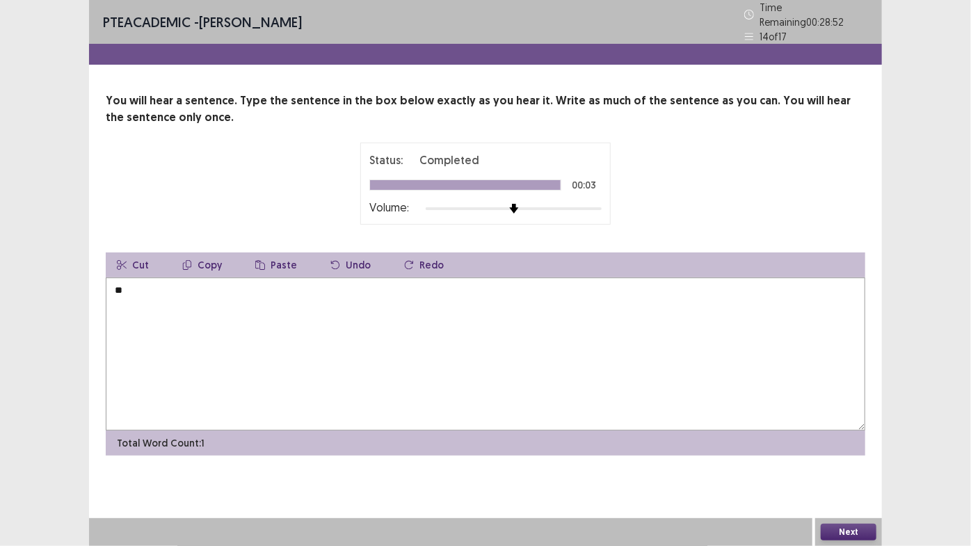
type textarea "*"
type textarea "**********"
click at [841, 531] on button "Next" at bounding box center [849, 532] width 56 height 17
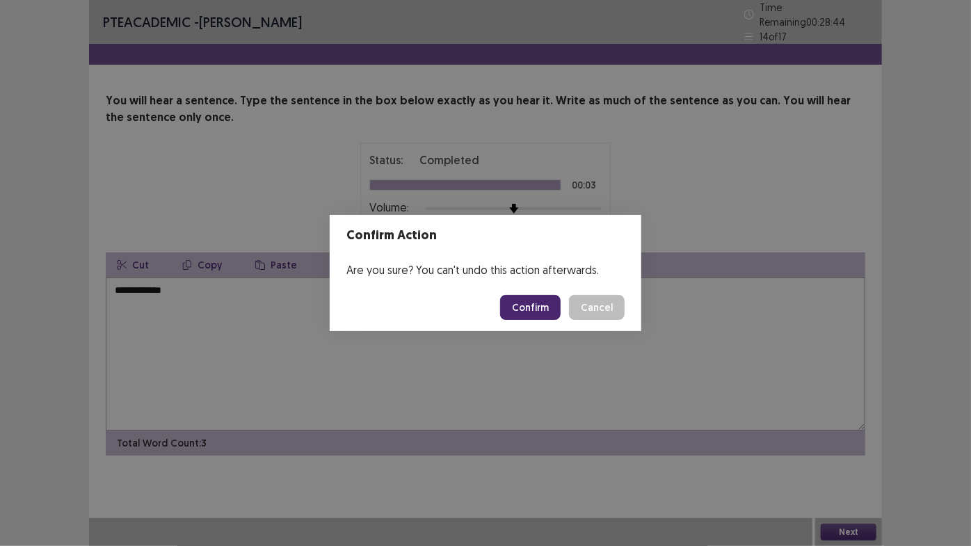
click at [541, 310] on button "Confirm" at bounding box center [530, 307] width 61 height 25
click at [605, 302] on div "Loading... Confirm Cancel" at bounding box center [562, 307] width 125 height 25
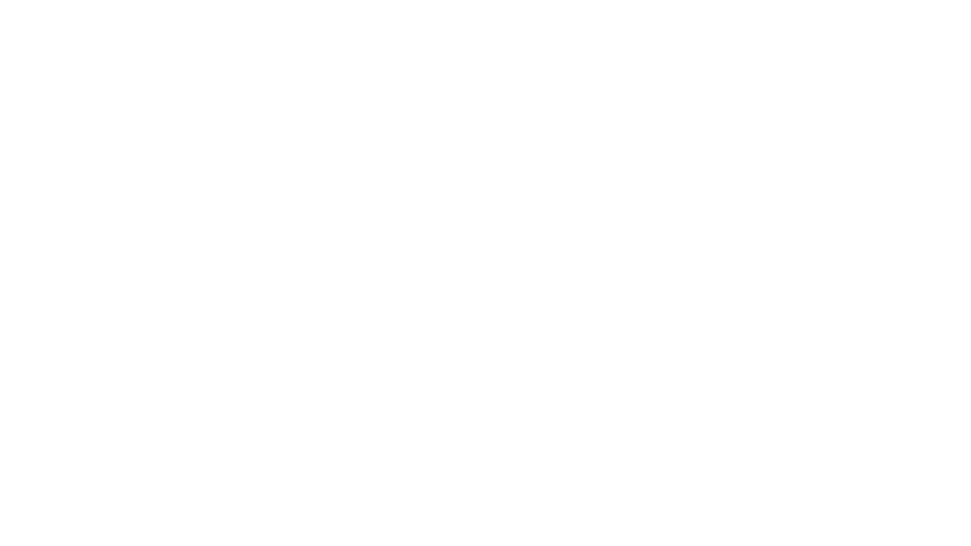
click at [205, 0] on html "PTE Academic Mock — Flowy by FastFlowUp Aug 24 2025, 05:30 AM" at bounding box center [485, 0] width 971 height 0
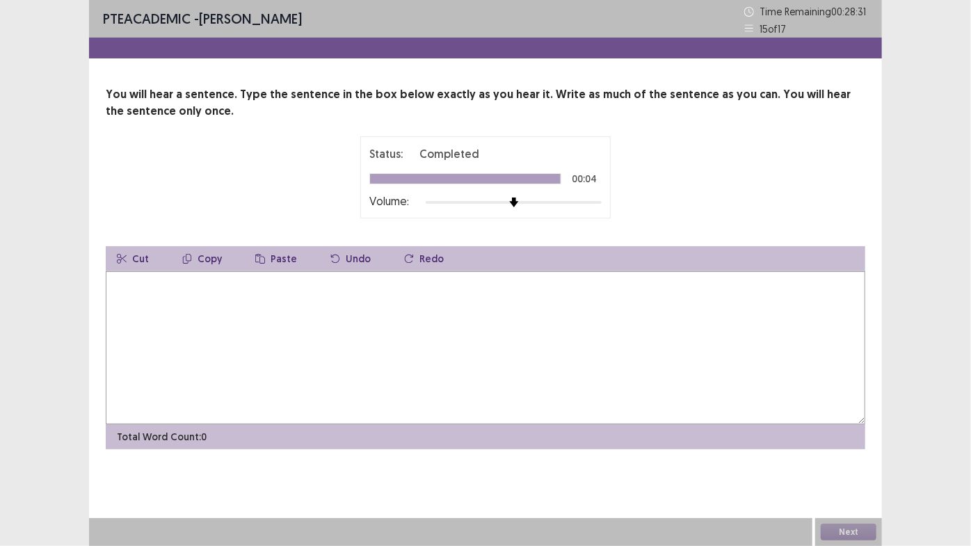
click at [256, 306] on textarea at bounding box center [486, 347] width 760 height 153
type textarea "*"
type textarea "**********"
click at [839, 527] on button "Next" at bounding box center [849, 532] width 56 height 17
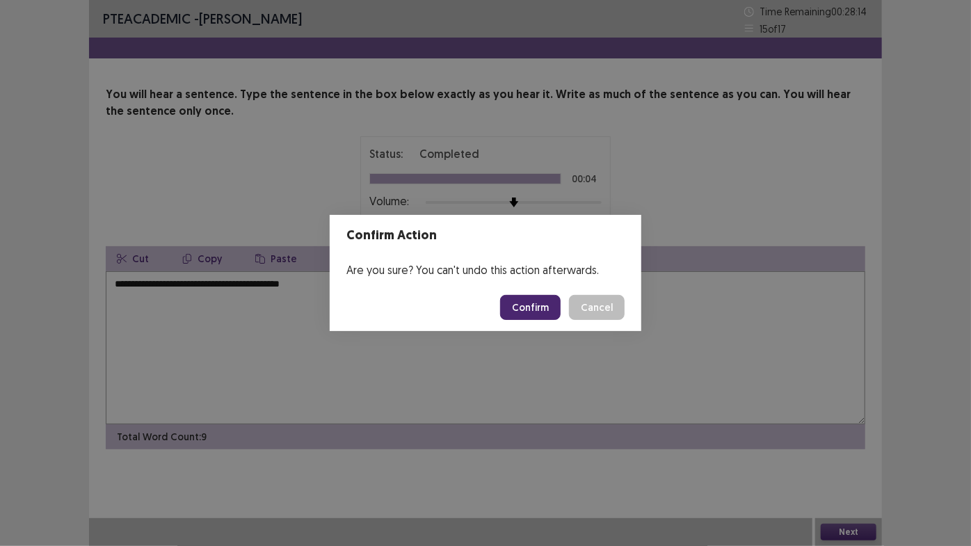
click at [521, 310] on button "Confirm" at bounding box center [530, 307] width 61 height 25
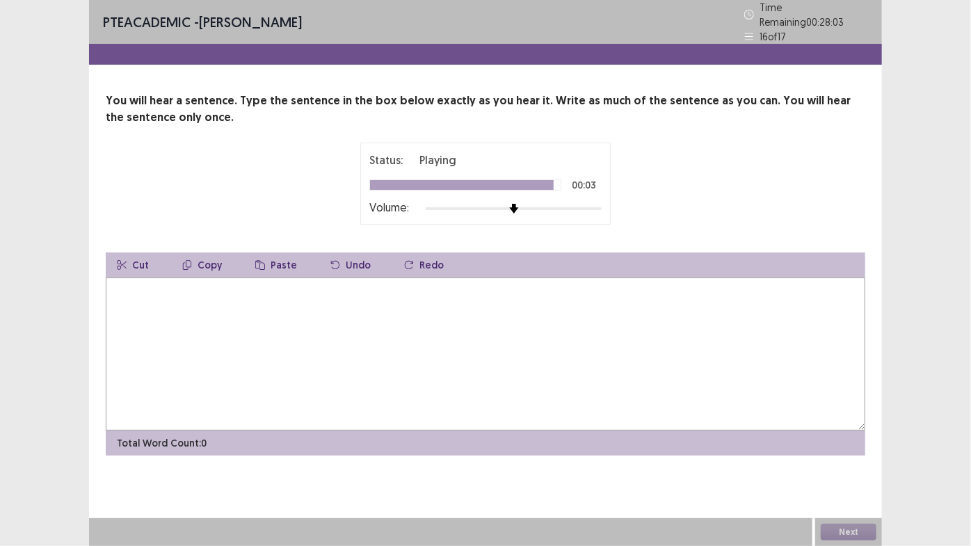
click at [271, 299] on textarea at bounding box center [486, 354] width 760 height 153
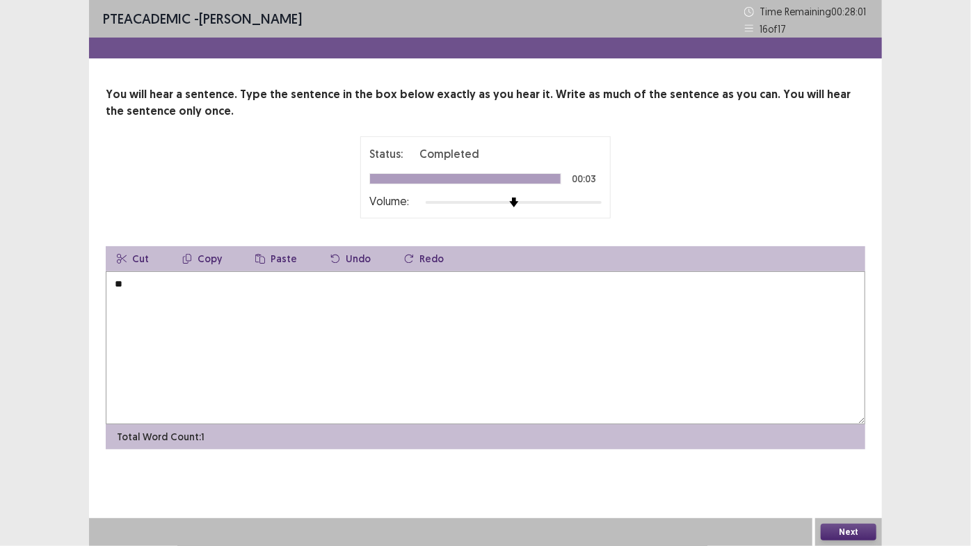
type textarea "*"
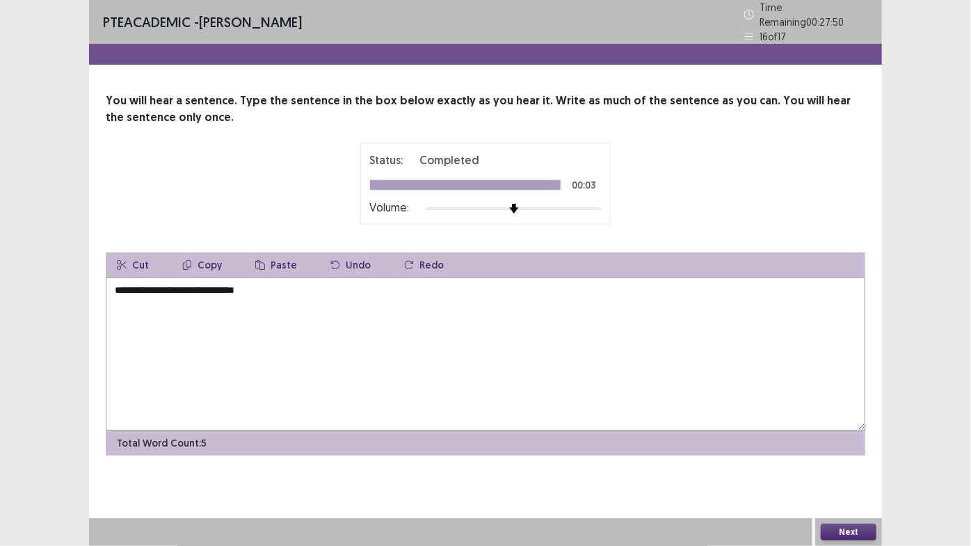
type textarea "**********"
click at [847, 532] on button "Next" at bounding box center [849, 532] width 56 height 17
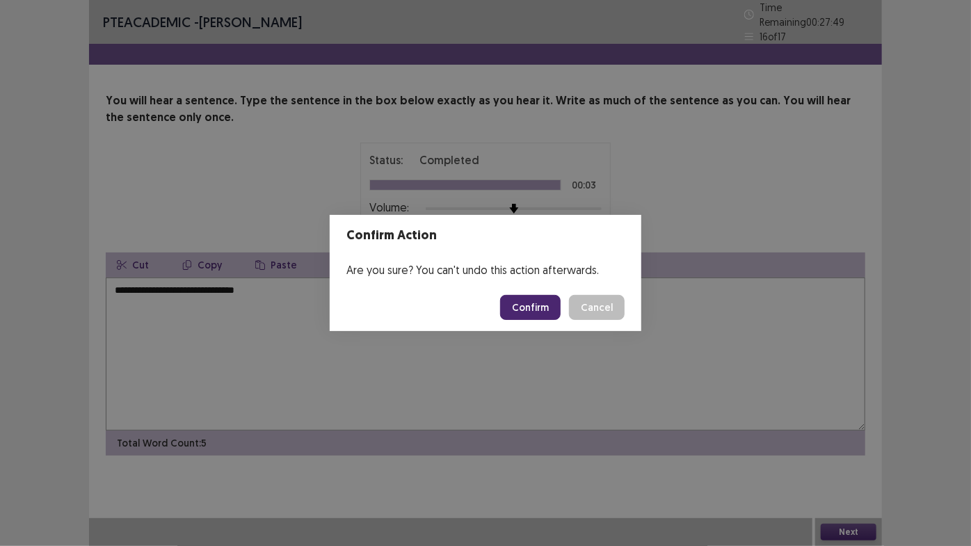
click at [549, 315] on button "Confirm" at bounding box center [530, 307] width 61 height 25
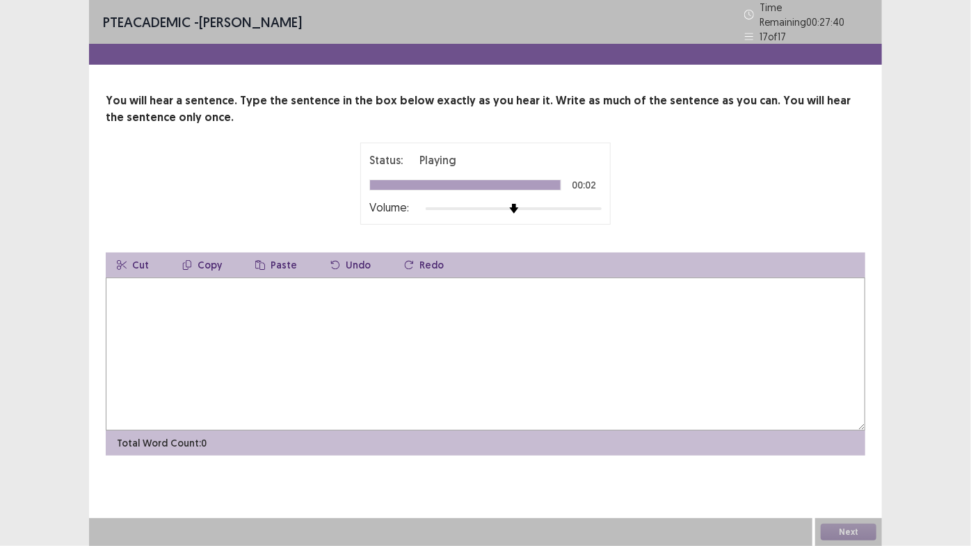
click at [204, 293] on textarea at bounding box center [486, 354] width 760 height 153
type textarea "**********"
click at [853, 530] on button "Next" at bounding box center [849, 532] width 56 height 17
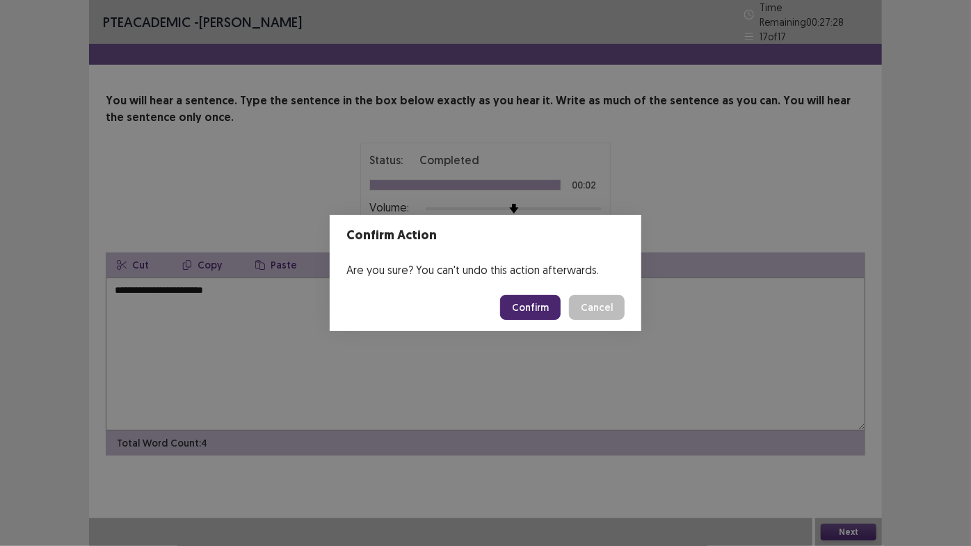
click at [545, 305] on button "Confirm" at bounding box center [530, 307] width 61 height 25
